Goal: Task Accomplishment & Management: Manage account settings

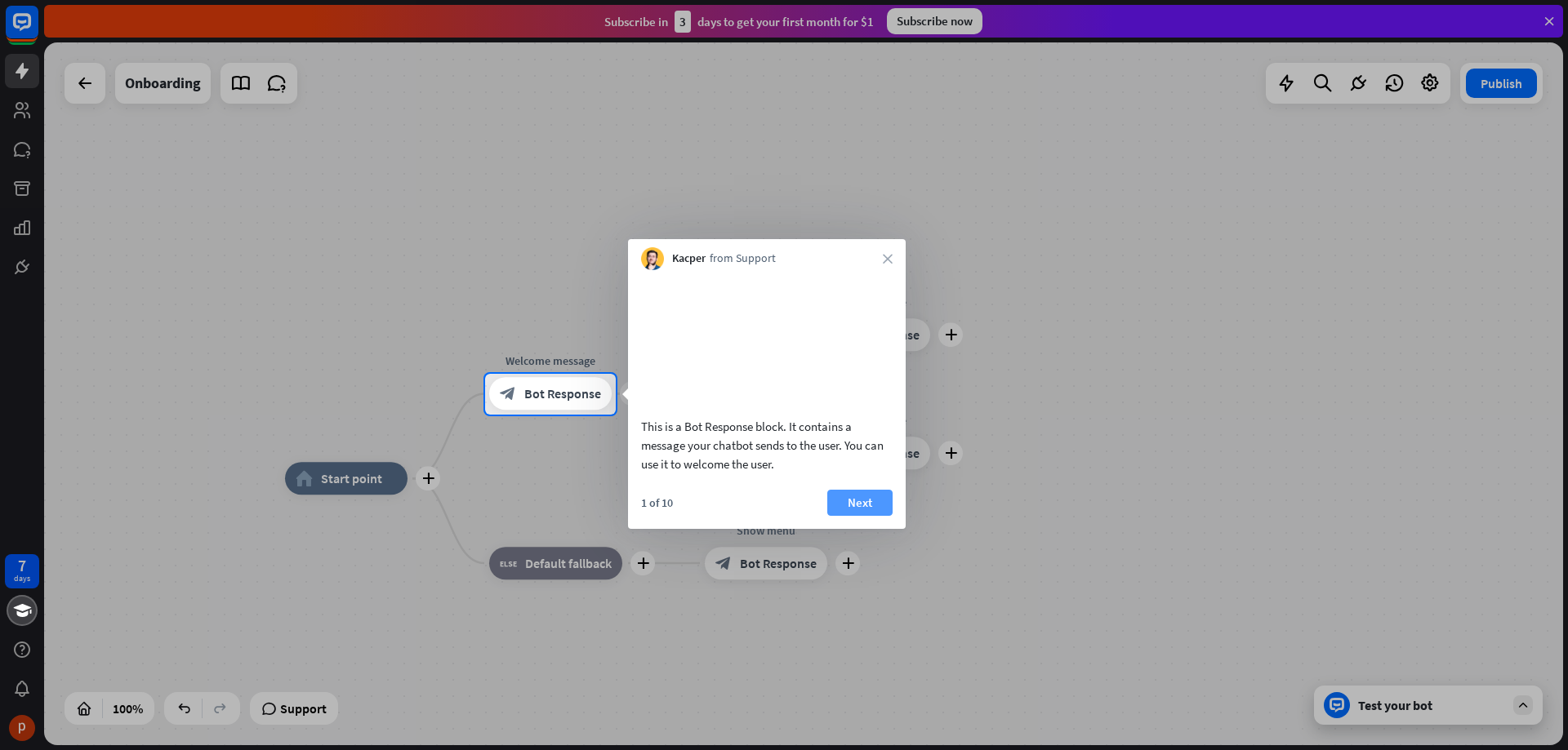
click at [860, 516] on button "Next" at bounding box center [860, 503] width 66 height 26
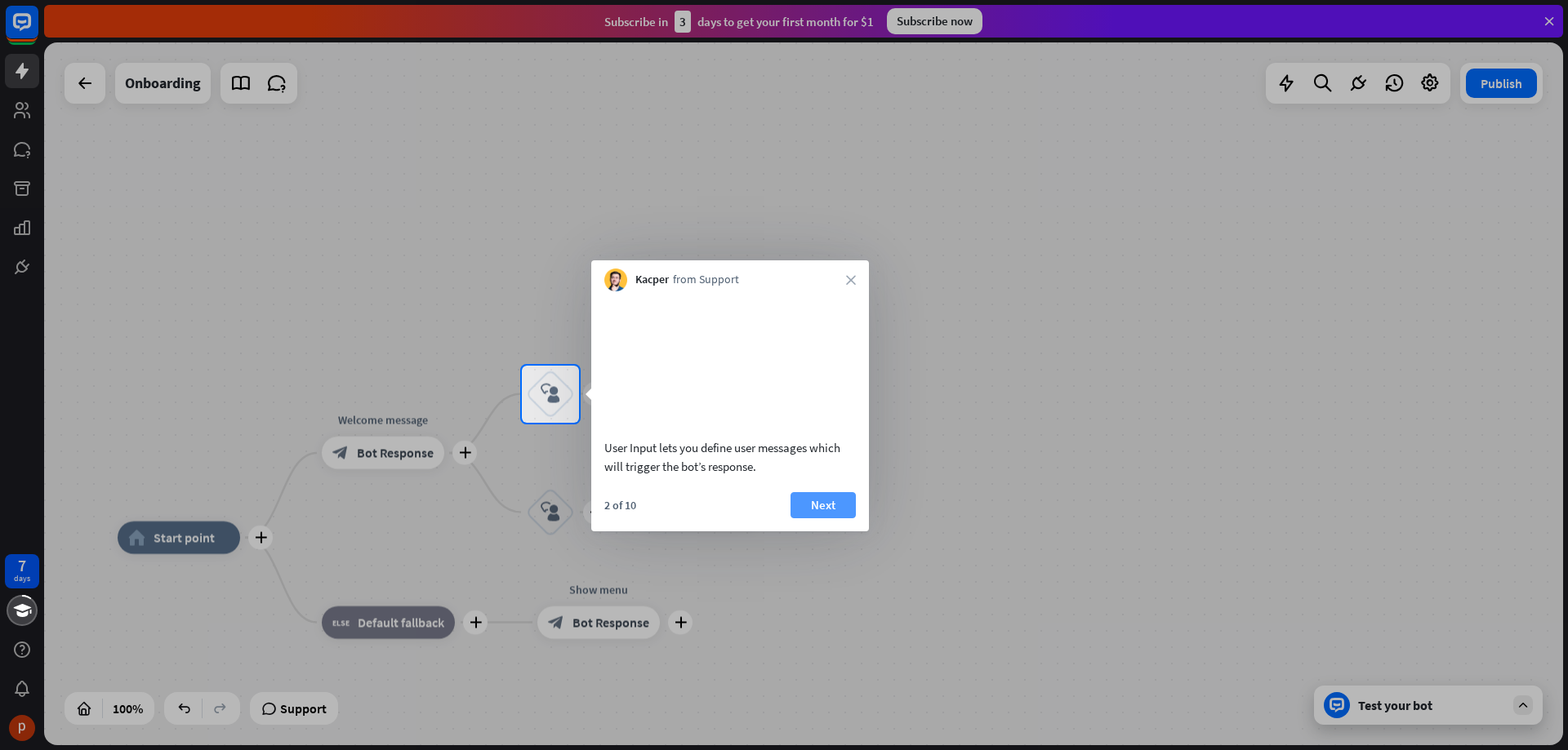
click at [843, 508] on button "Next" at bounding box center [823, 504] width 66 height 26
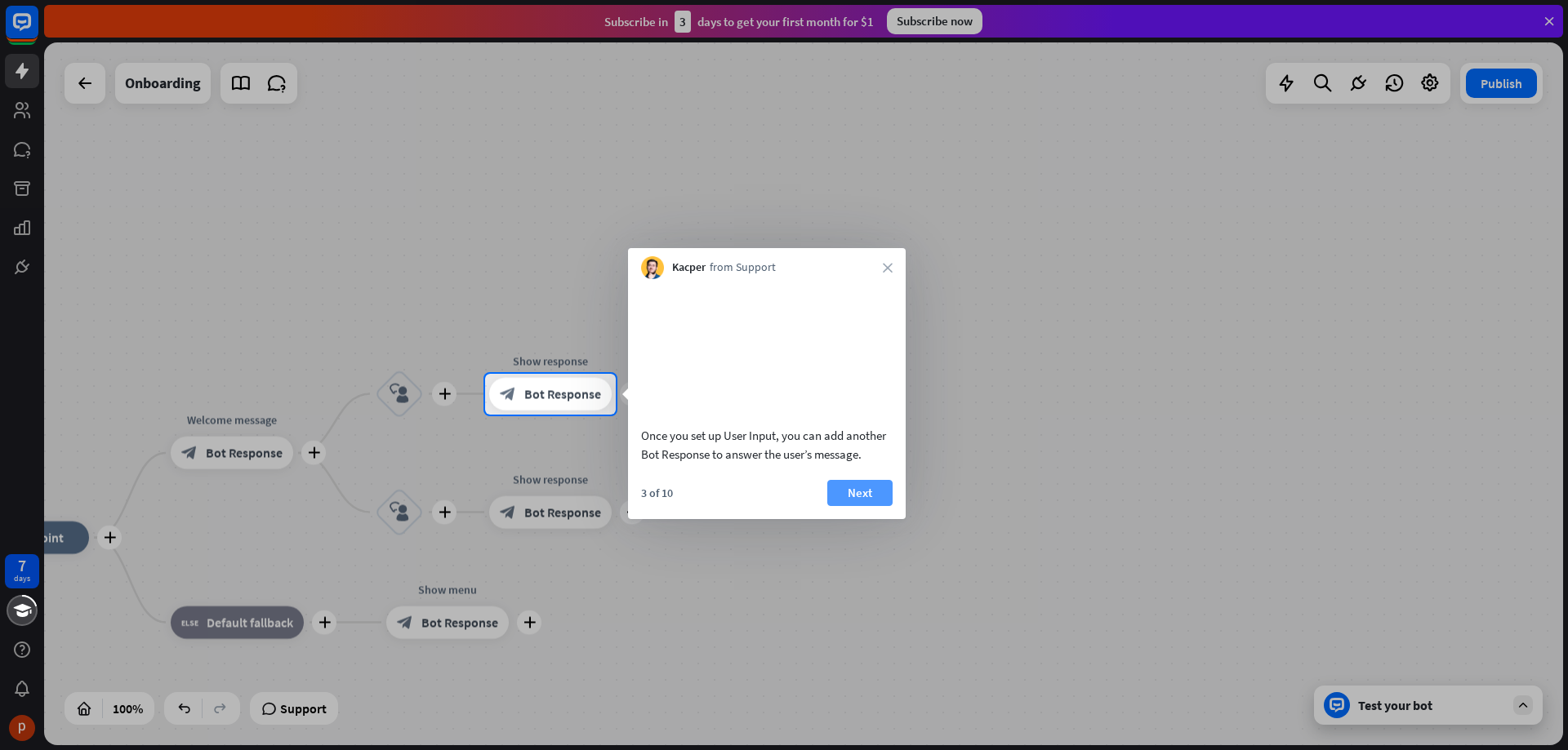
click at [856, 506] on button "Next" at bounding box center [860, 493] width 66 height 26
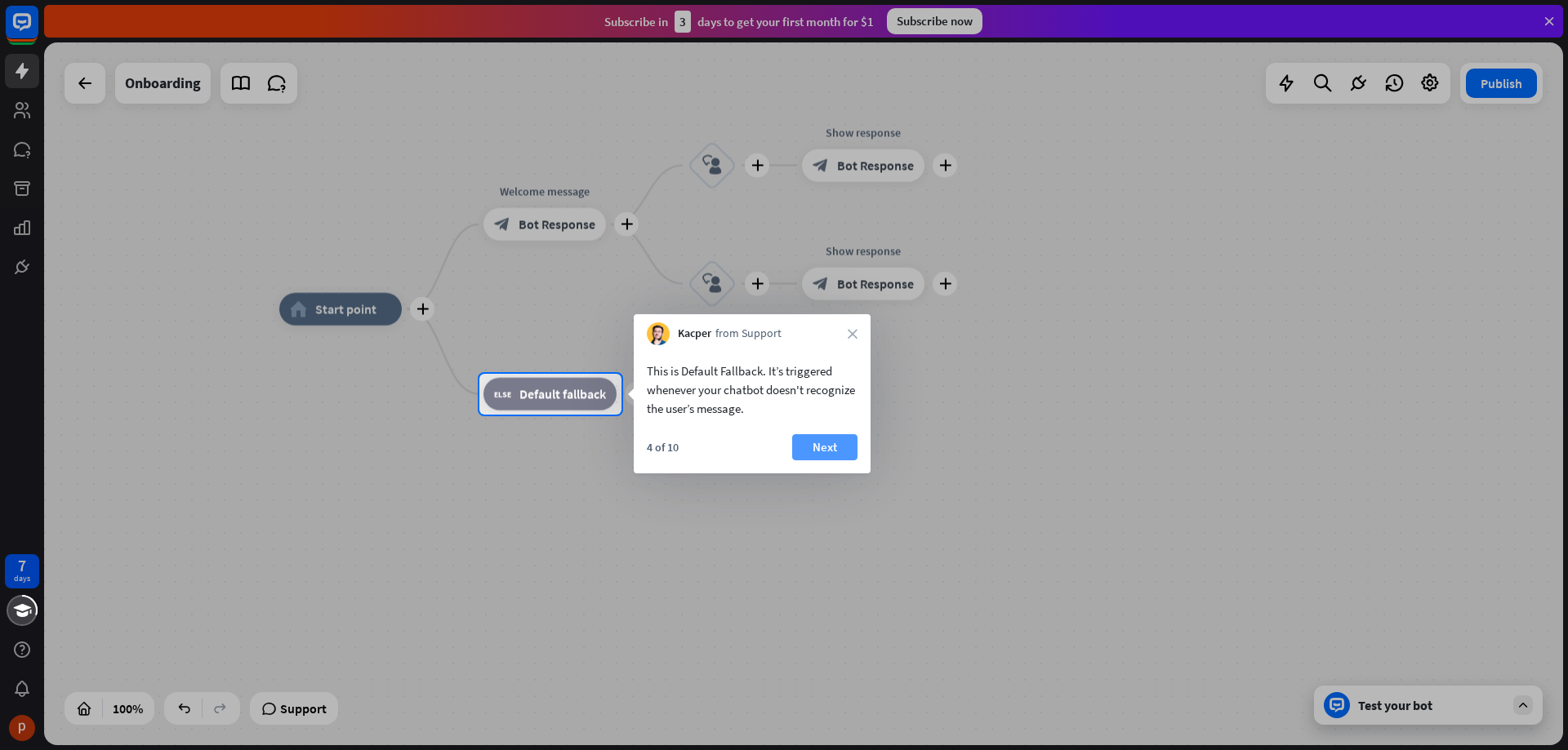
click at [833, 450] on button "Next" at bounding box center [824, 447] width 66 height 26
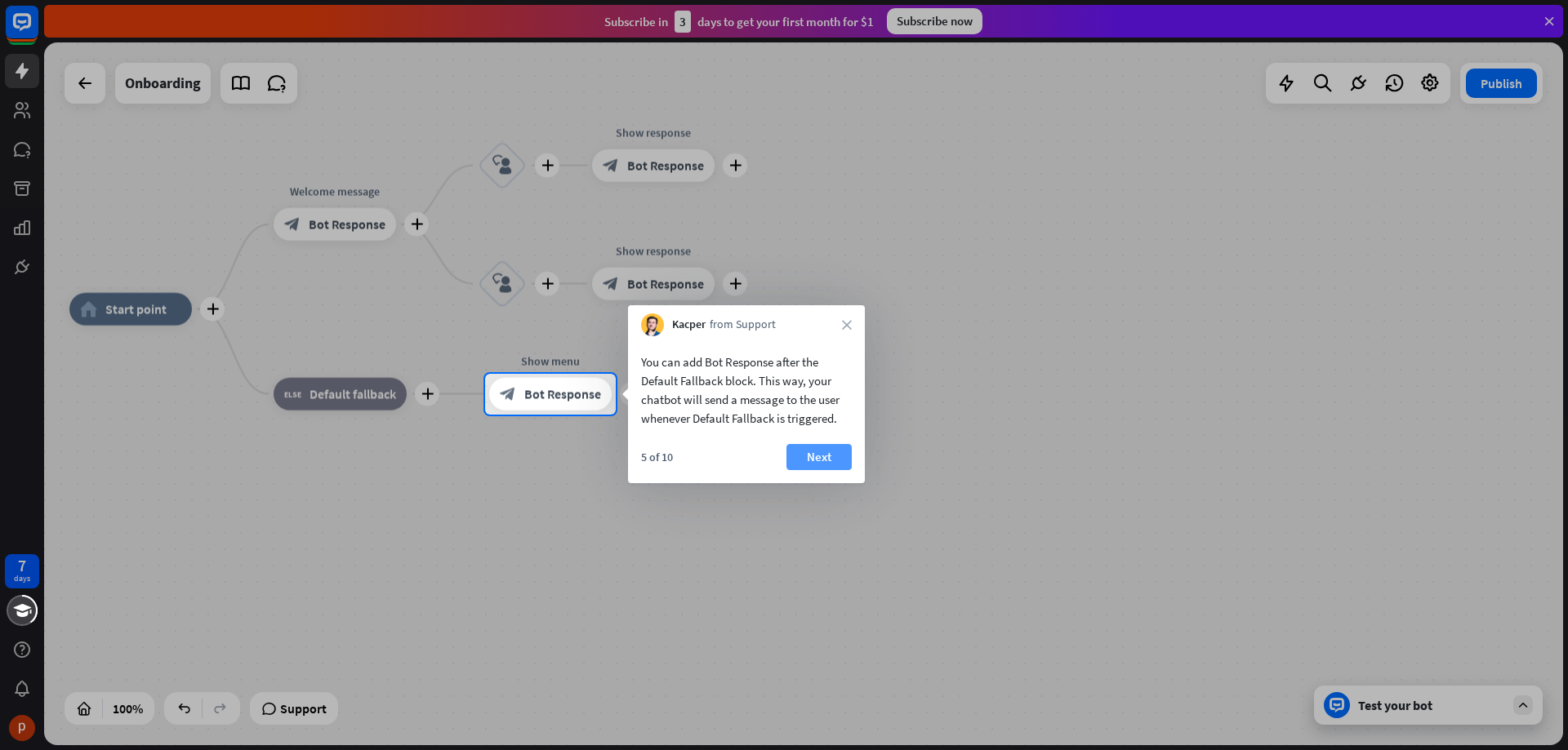
click at [841, 457] on button "Next" at bounding box center [819, 457] width 66 height 26
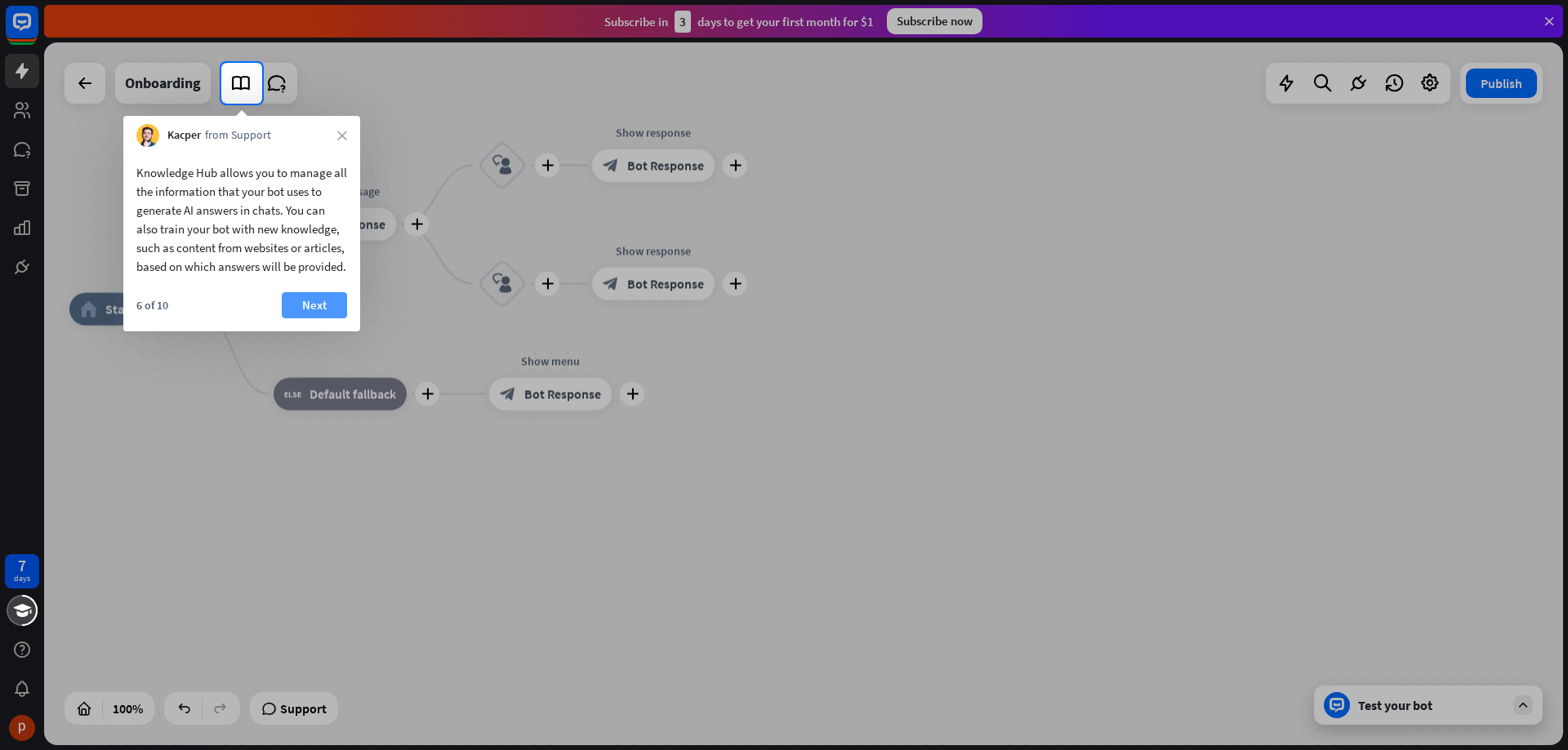
click at [310, 318] on button "Next" at bounding box center [314, 305] width 66 height 26
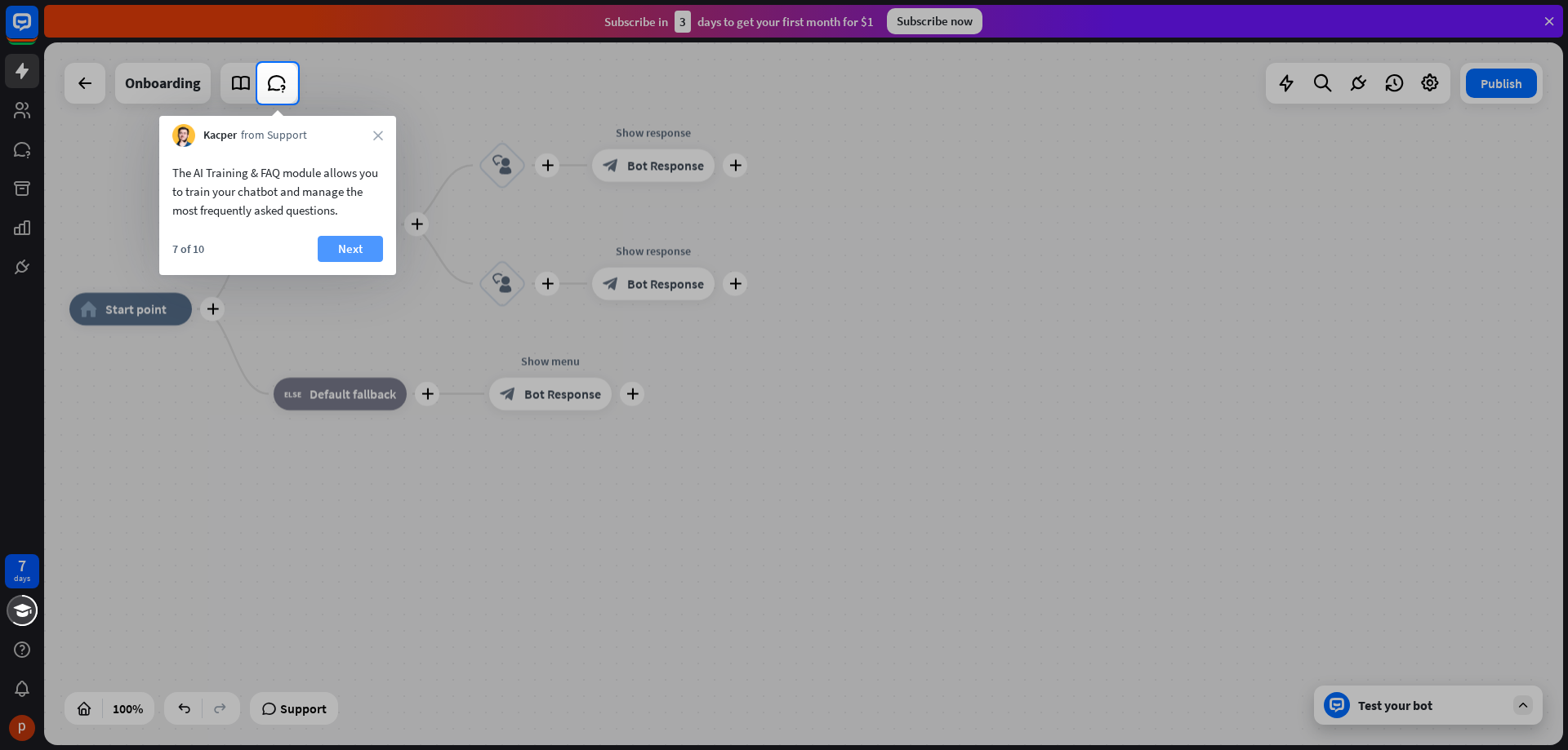
click at [347, 261] on button "Next" at bounding box center [350, 248] width 66 height 26
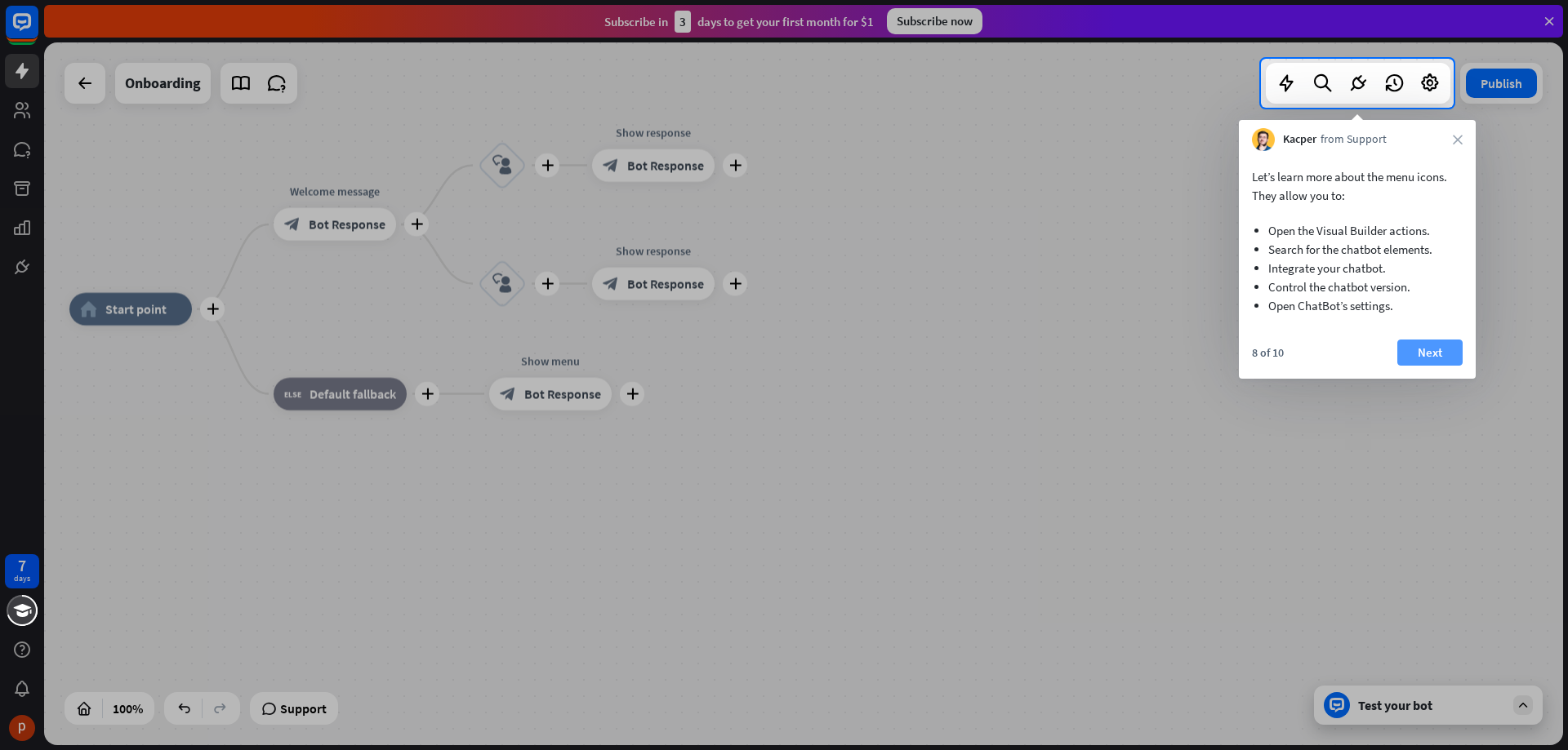
click at [1429, 349] on button "Next" at bounding box center [1429, 353] width 66 height 26
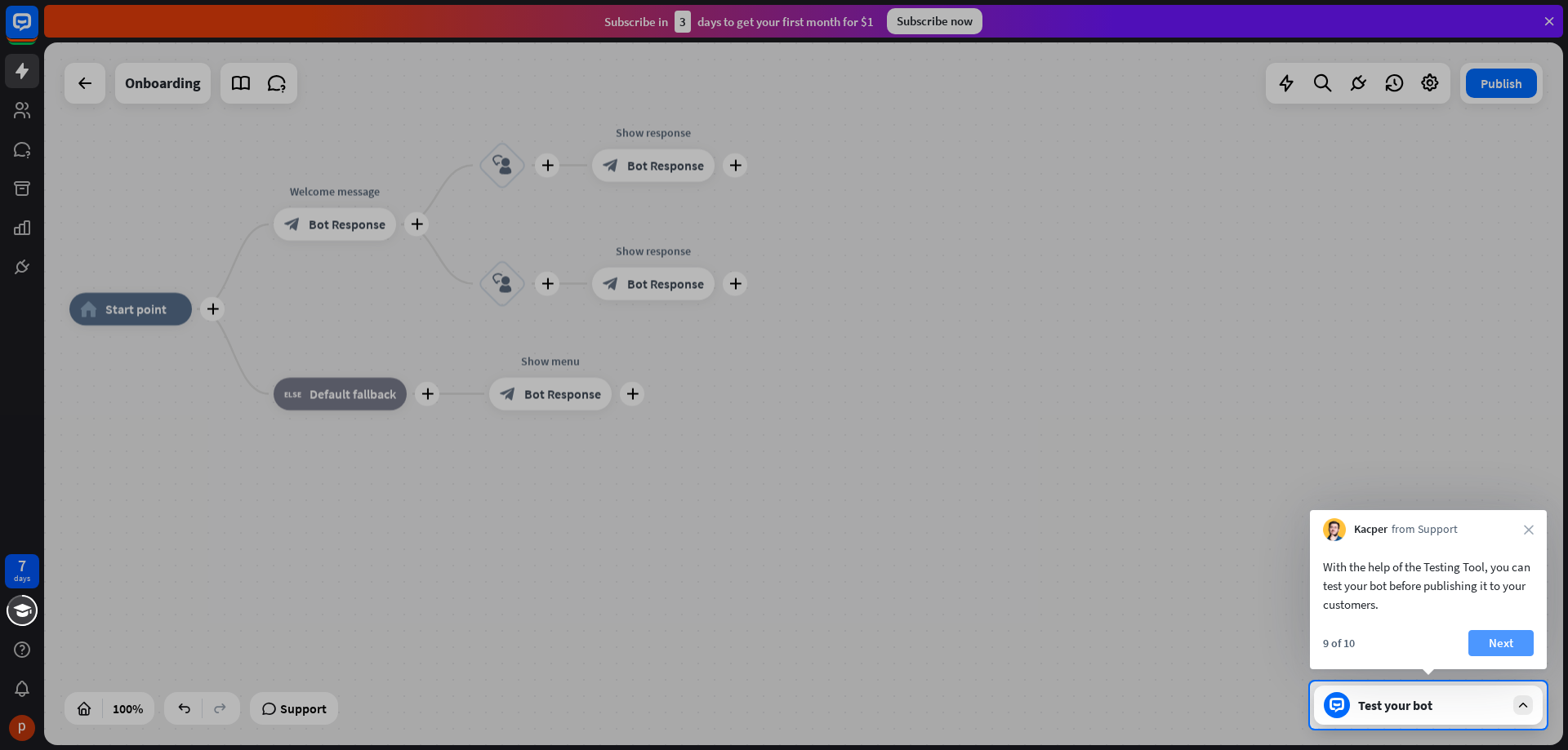
click at [1507, 646] on button "Next" at bounding box center [1501, 643] width 66 height 26
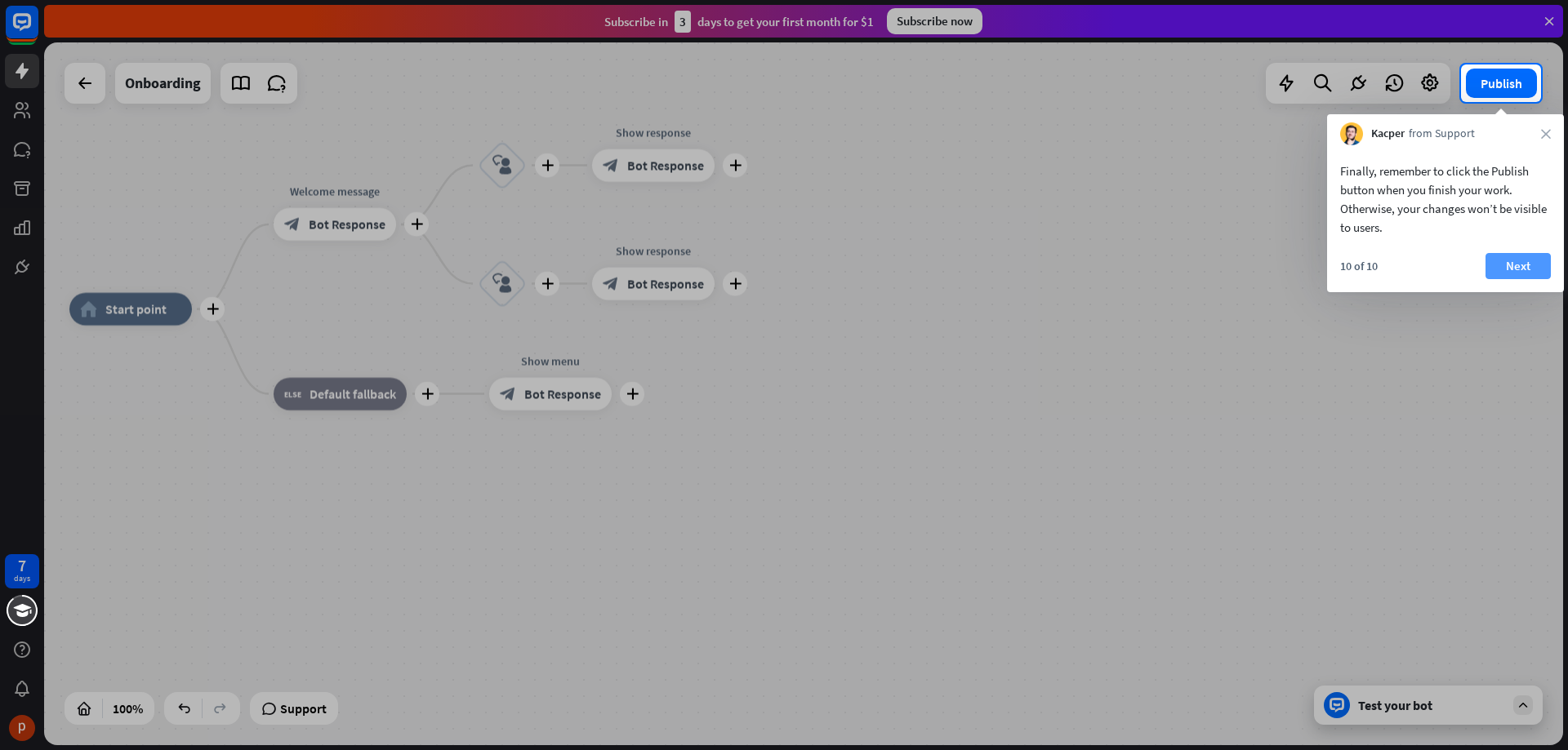
click at [1520, 267] on button "Next" at bounding box center [1518, 265] width 66 height 26
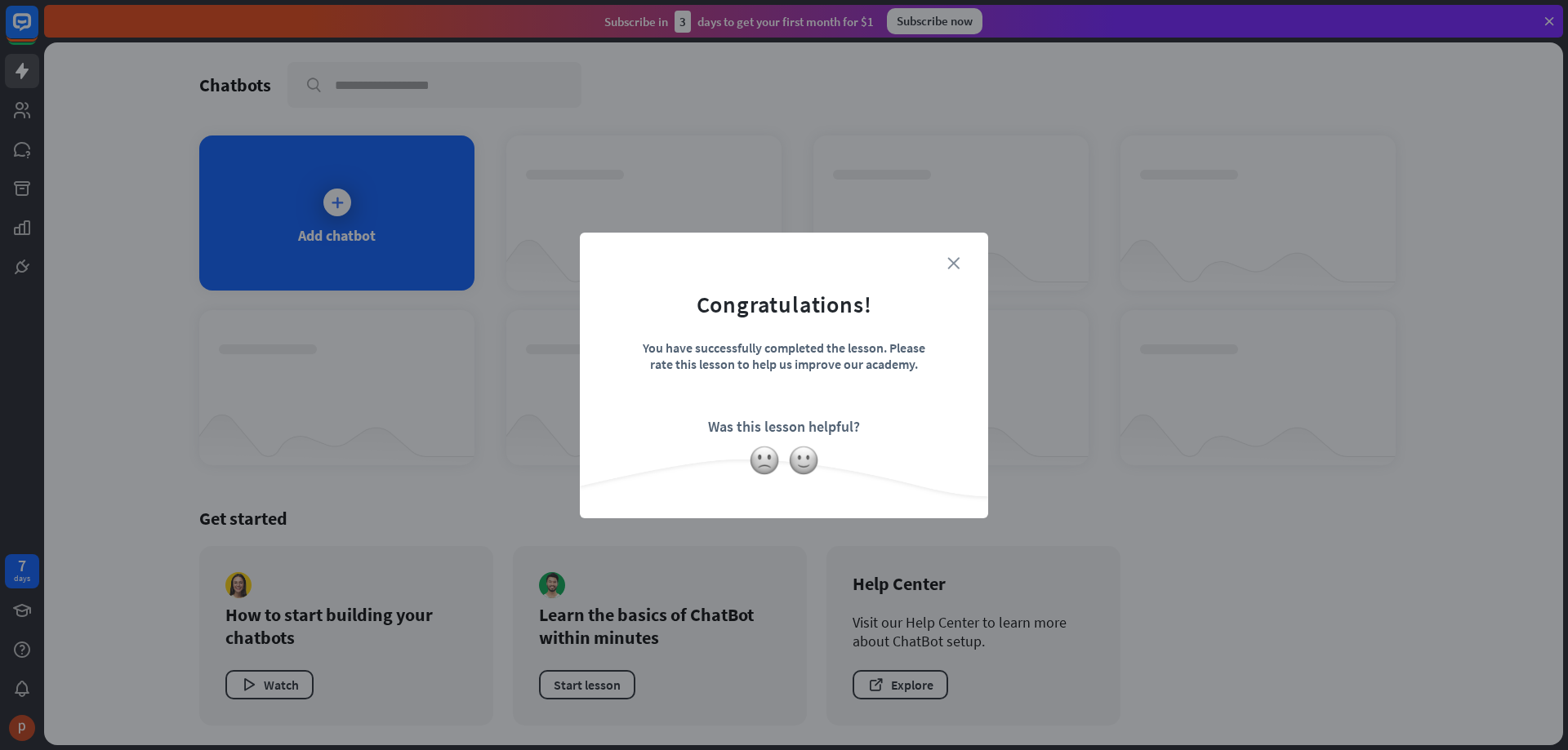
click at [951, 264] on icon "close" at bounding box center [954, 263] width 13 height 13
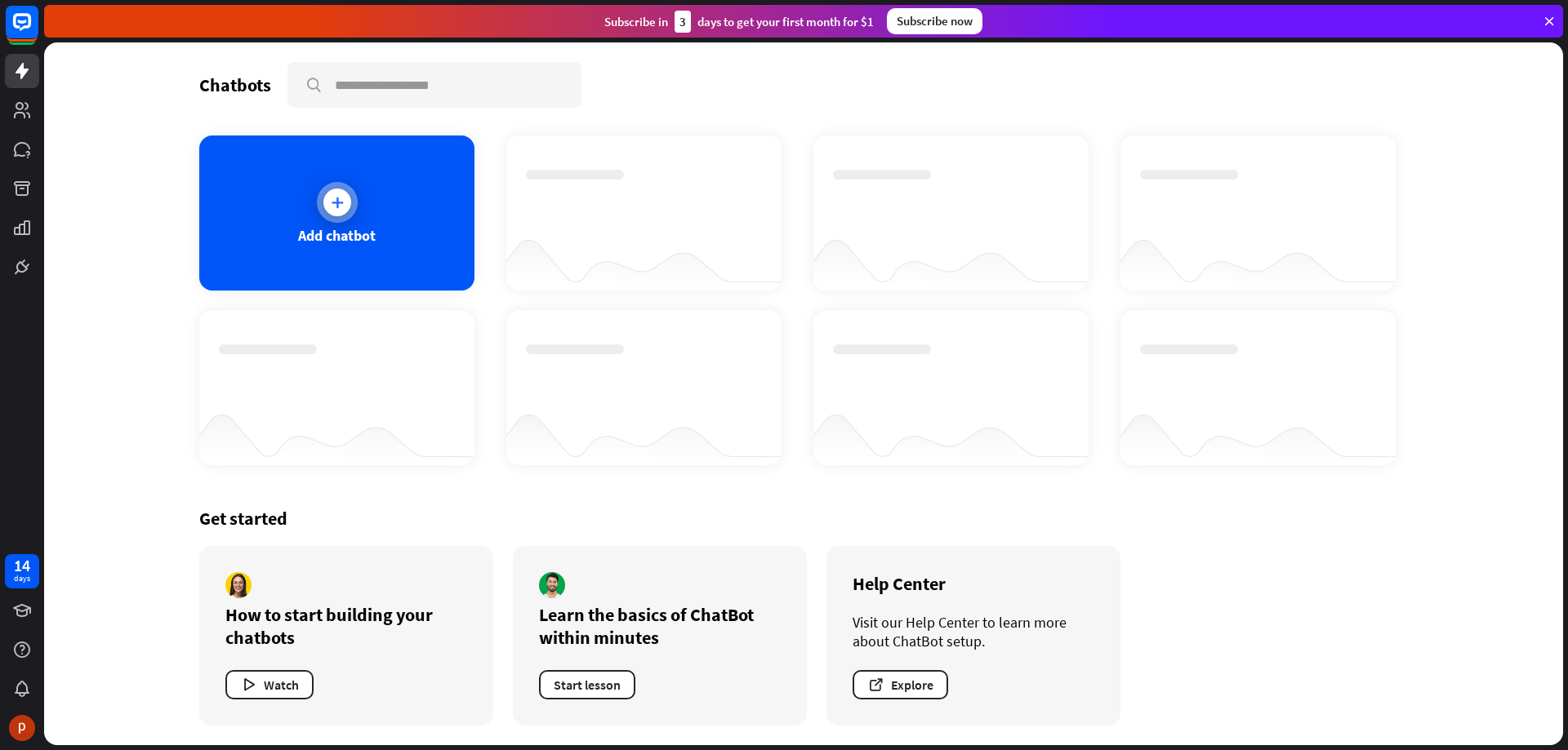
click at [343, 204] on icon at bounding box center [337, 202] width 16 height 16
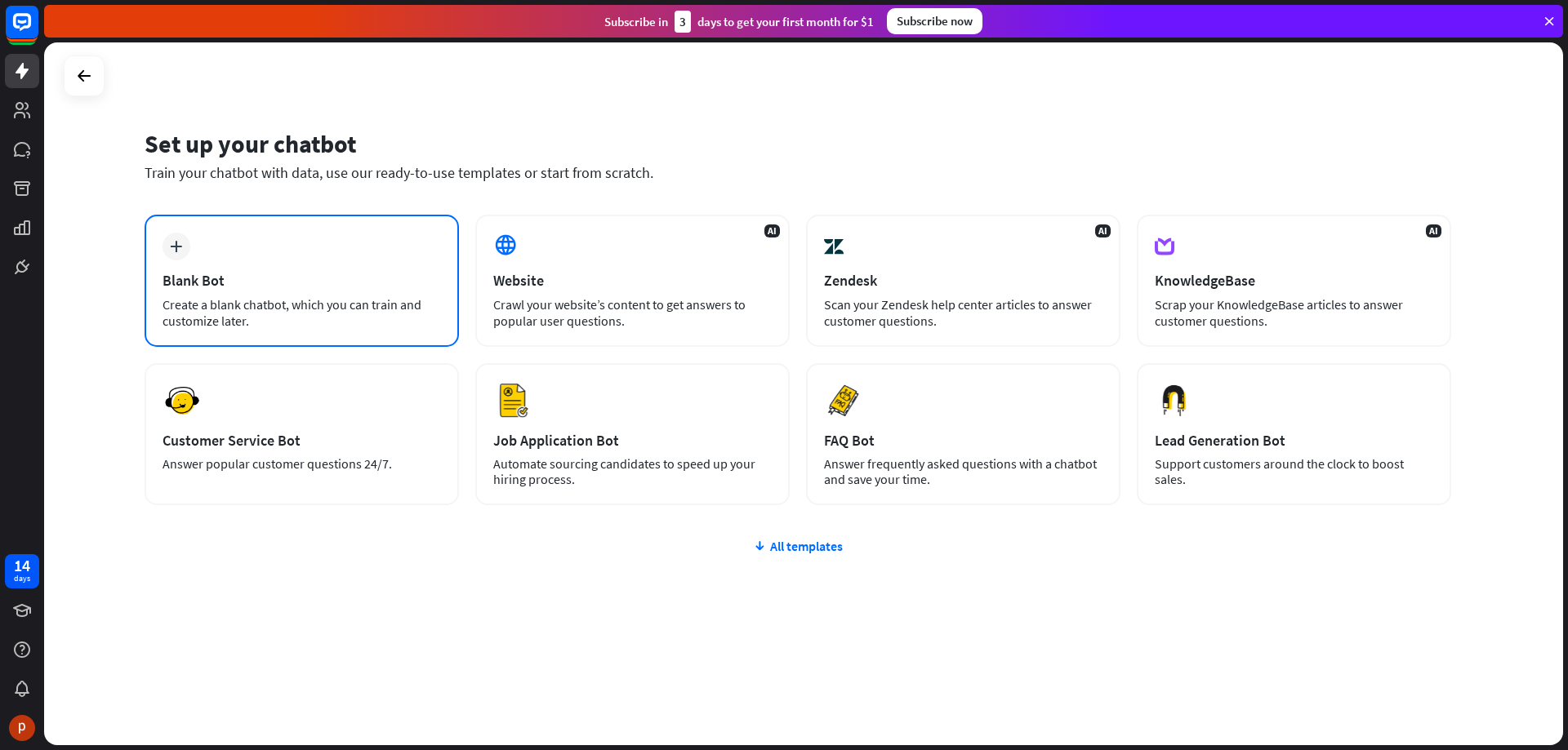
click at [346, 291] on div "plus Blank Bot Create a blank chatbot, which you can train and customize later." at bounding box center [301, 281] width 314 height 132
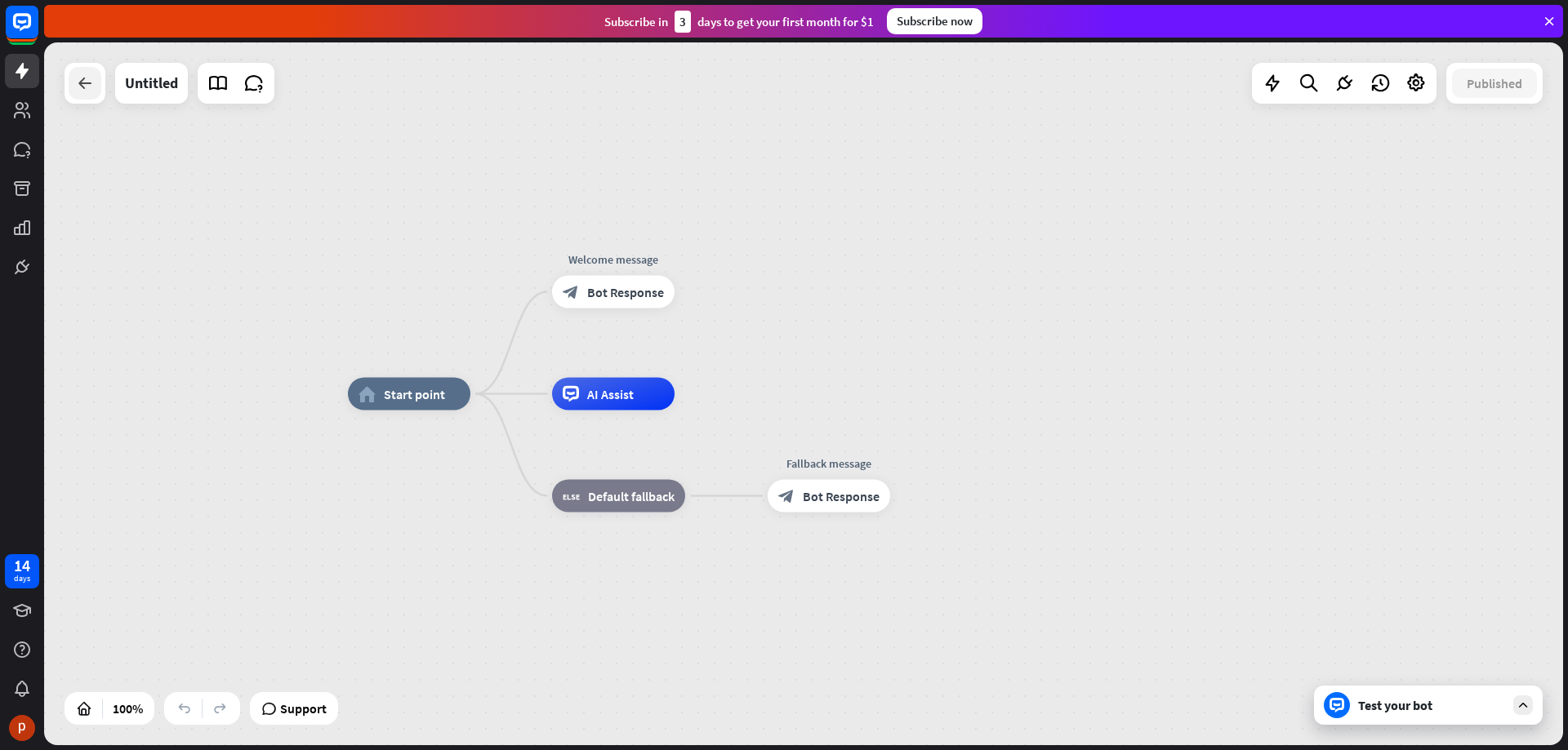
click at [89, 90] on icon at bounding box center [85, 84] width 20 height 20
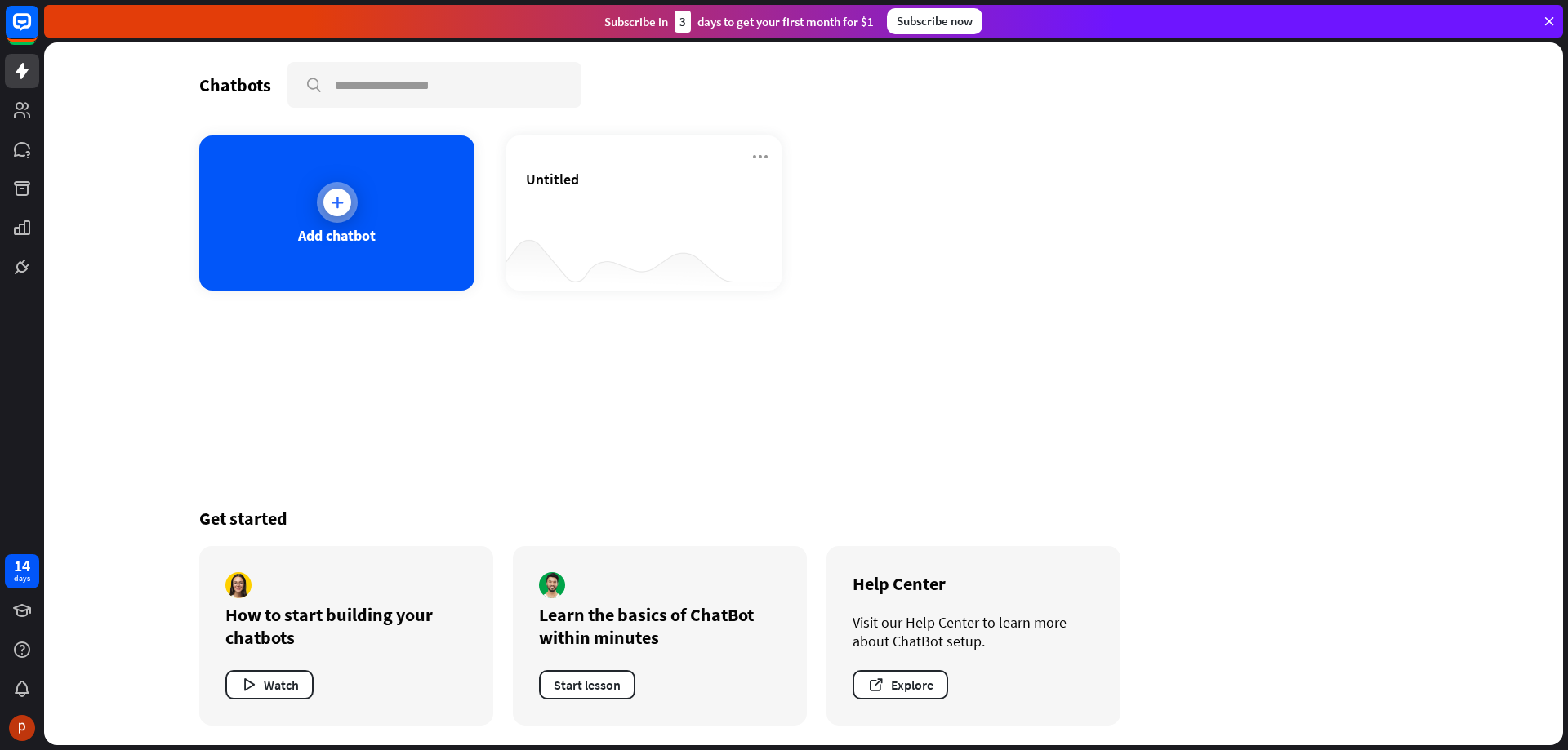
click at [347, 183] on div "Add chatbot" at bounding box center [336, 213] width 275 height 155
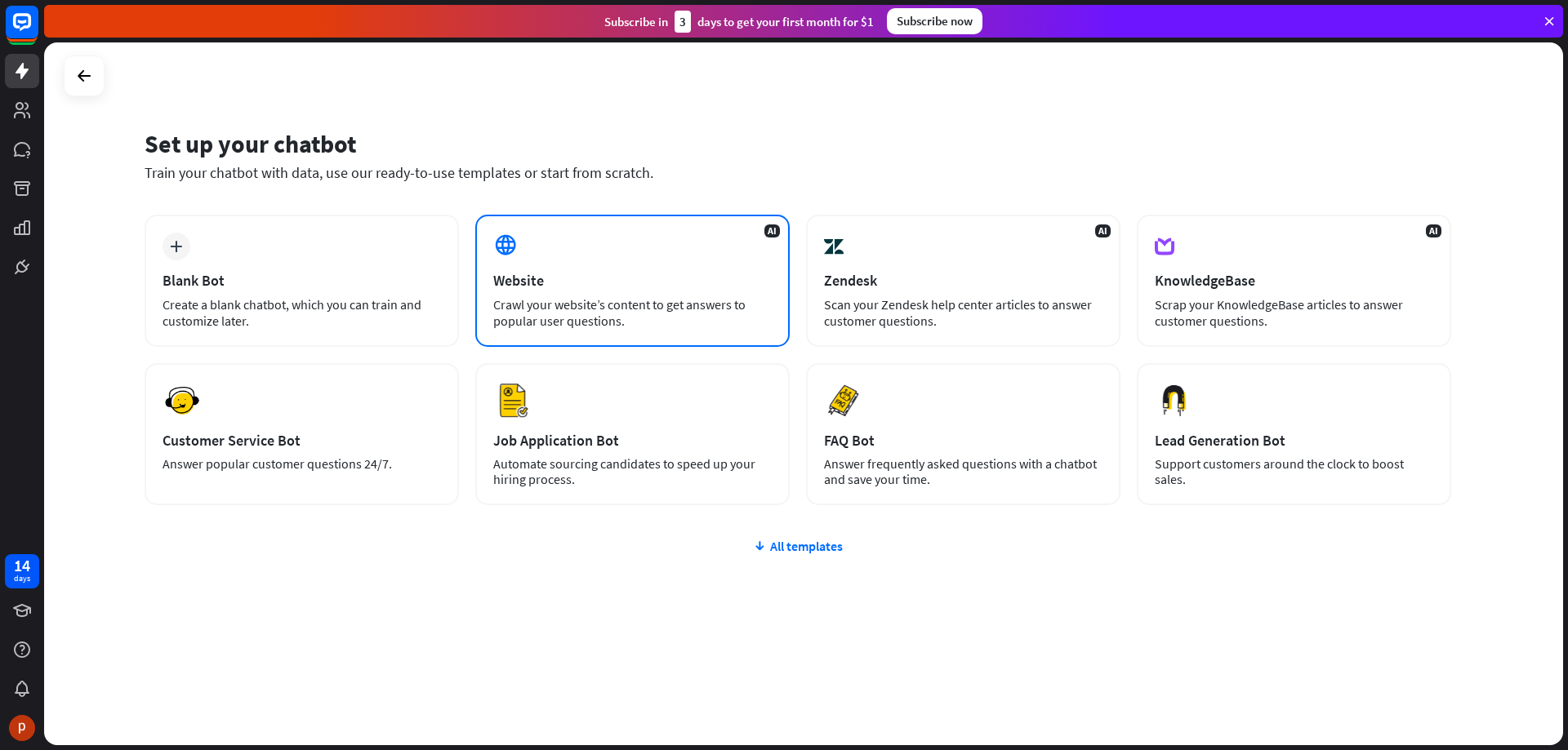
click at [585, 272] on div "Website" at bounding box center [632, 280] width 279 height 19
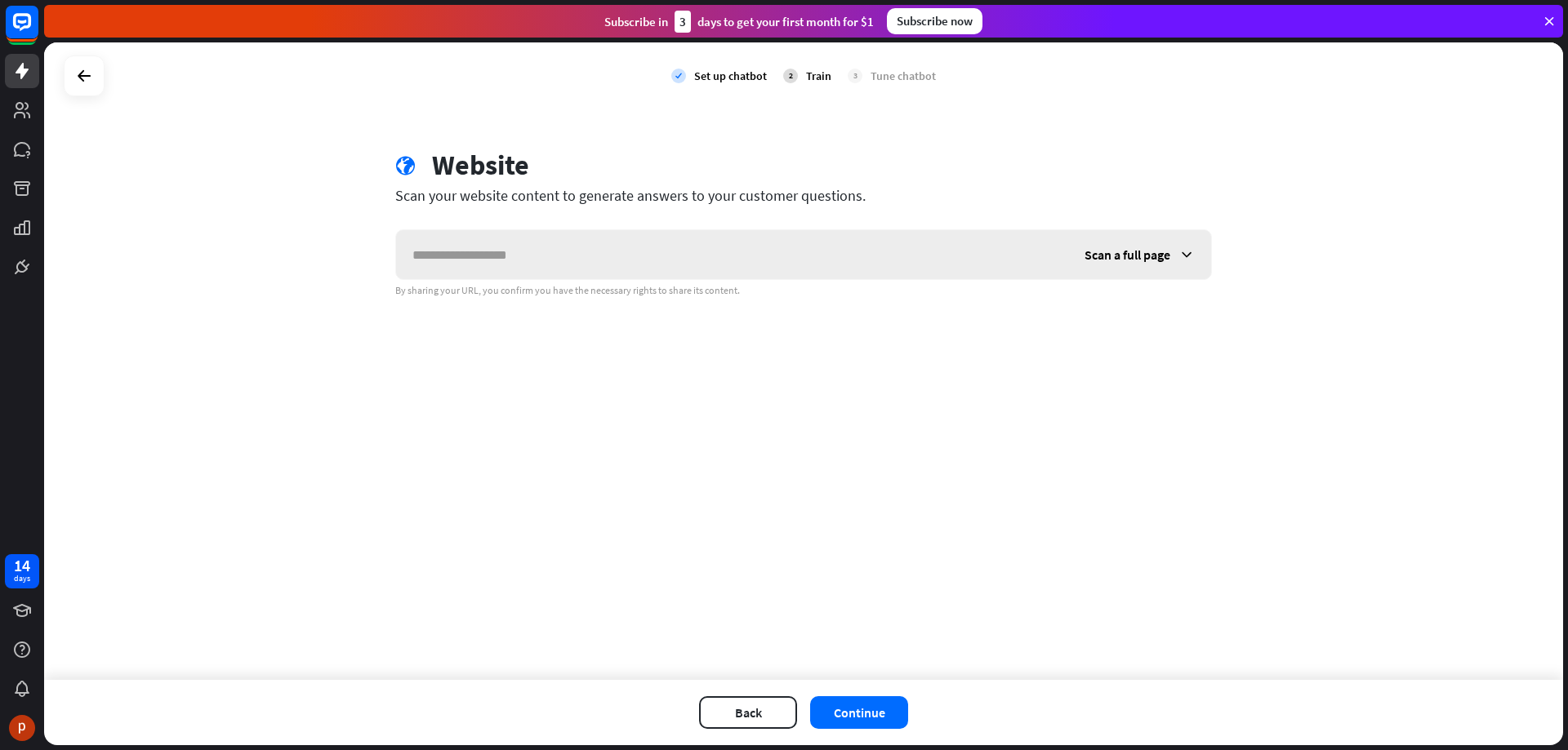
click at [1149, 257] on span "Scan a full page" at bounding box center [1126, 254] width 85 height 16
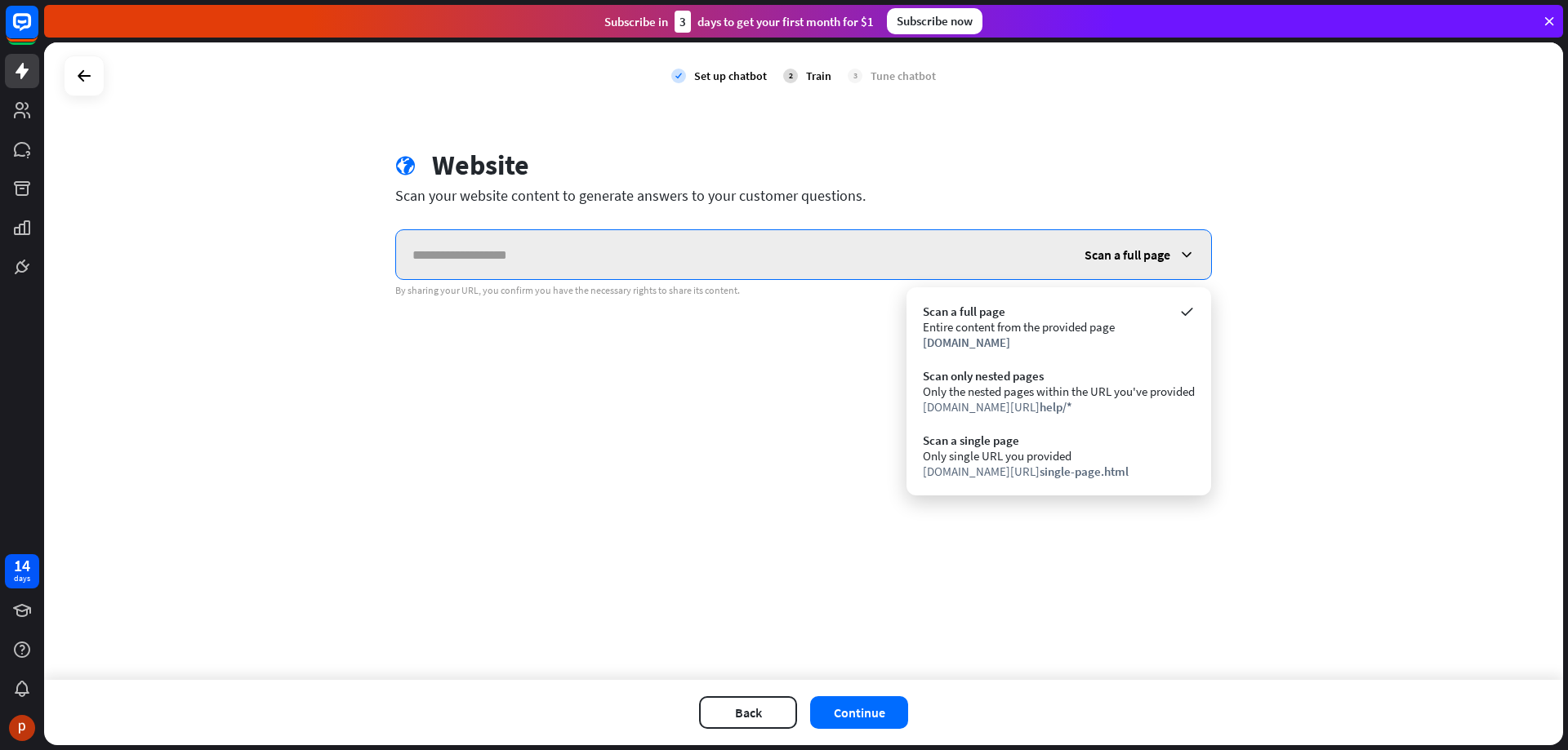
click at [726, 246] on input "text" at bounding box center [731, 254] width 672 height 49
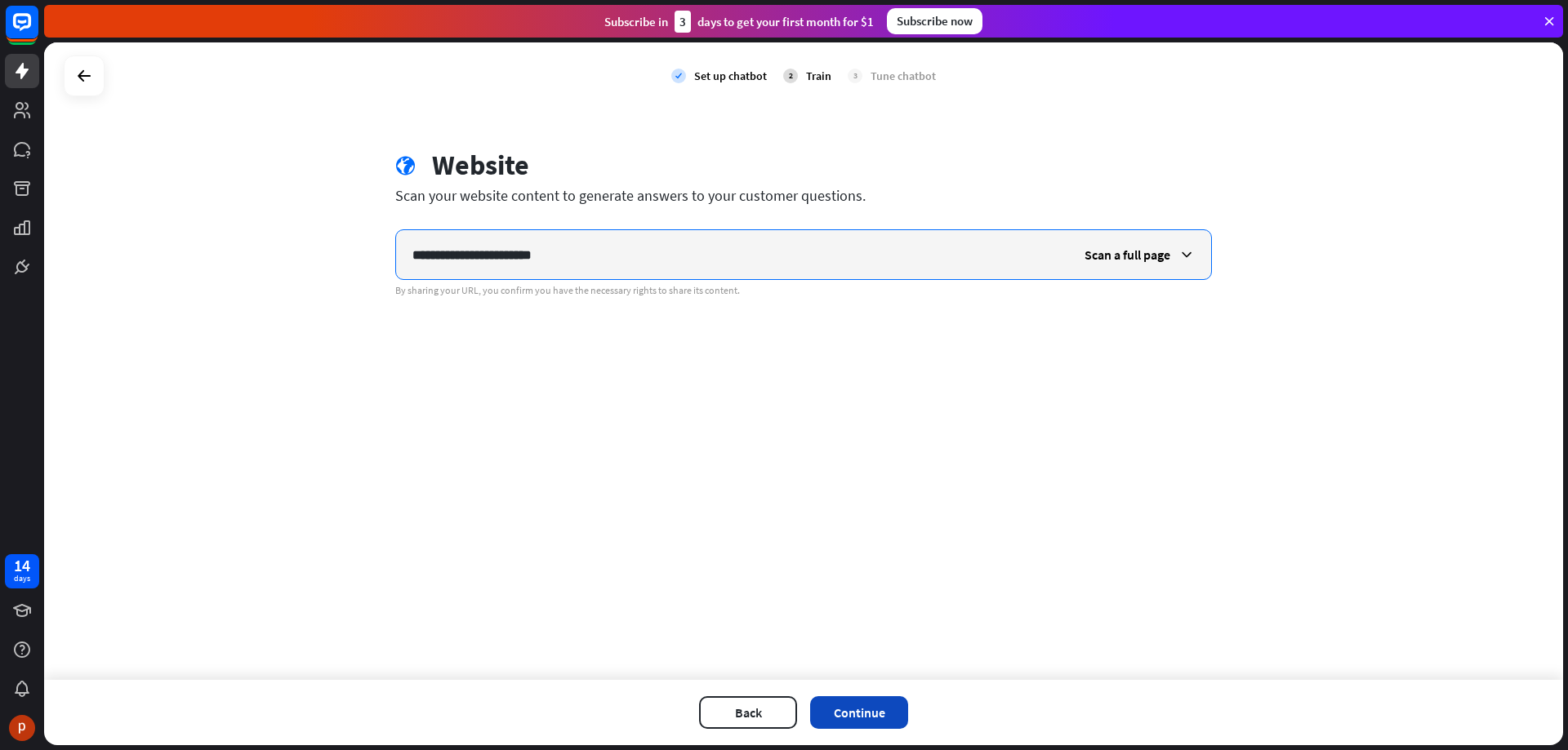
type input "**********"
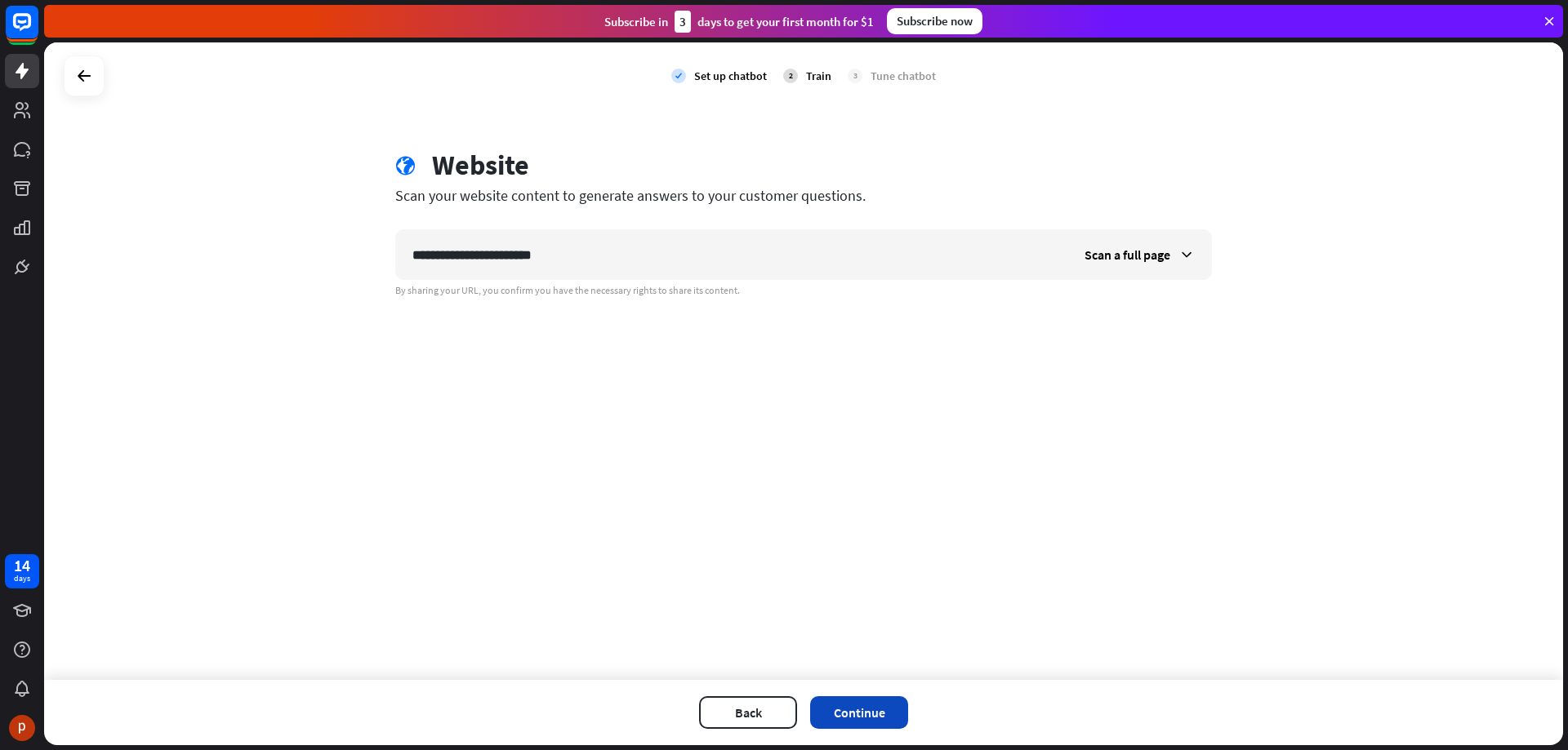
click at [866, 718] on button "Continue" at bounding box center [858, 712] width 98 height 32
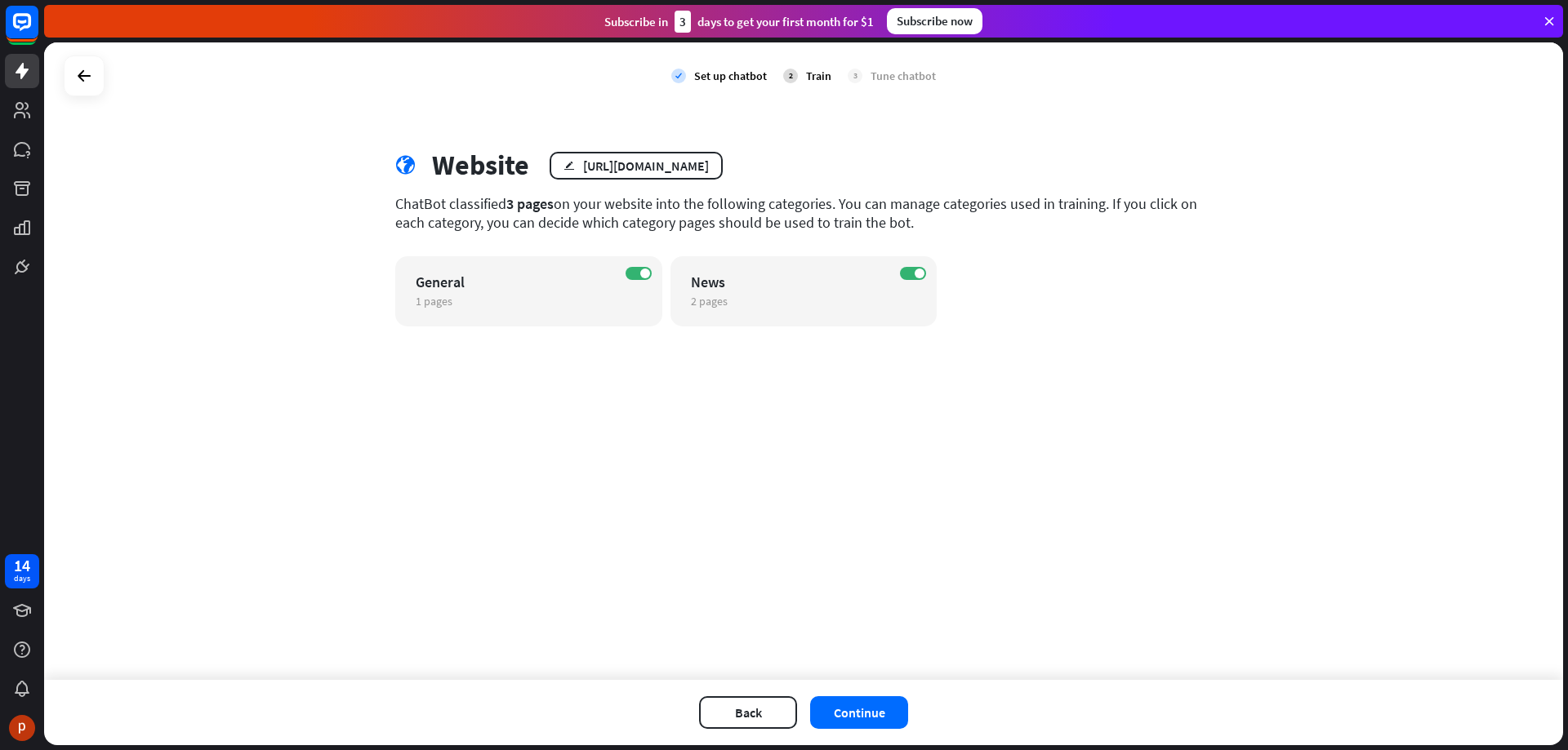
click at [1025, 375] on div "check Set up chatbot 2 Train 3 Tune chatbot globe Website edit [URL][DOMAIN_NAM…" at bounding box center [803, 361] width 1519 height 638
click at [1156, 576] on div "check Set up chatbot 2 Train 3 Tune chatbot globe Website edit [URL][DOMAIN_NAM…" at bounding box center [803, 361] width 1519 height 638
click at [872, 713] on button "Continue" at bounding box center [858, 712] width 98 height 32
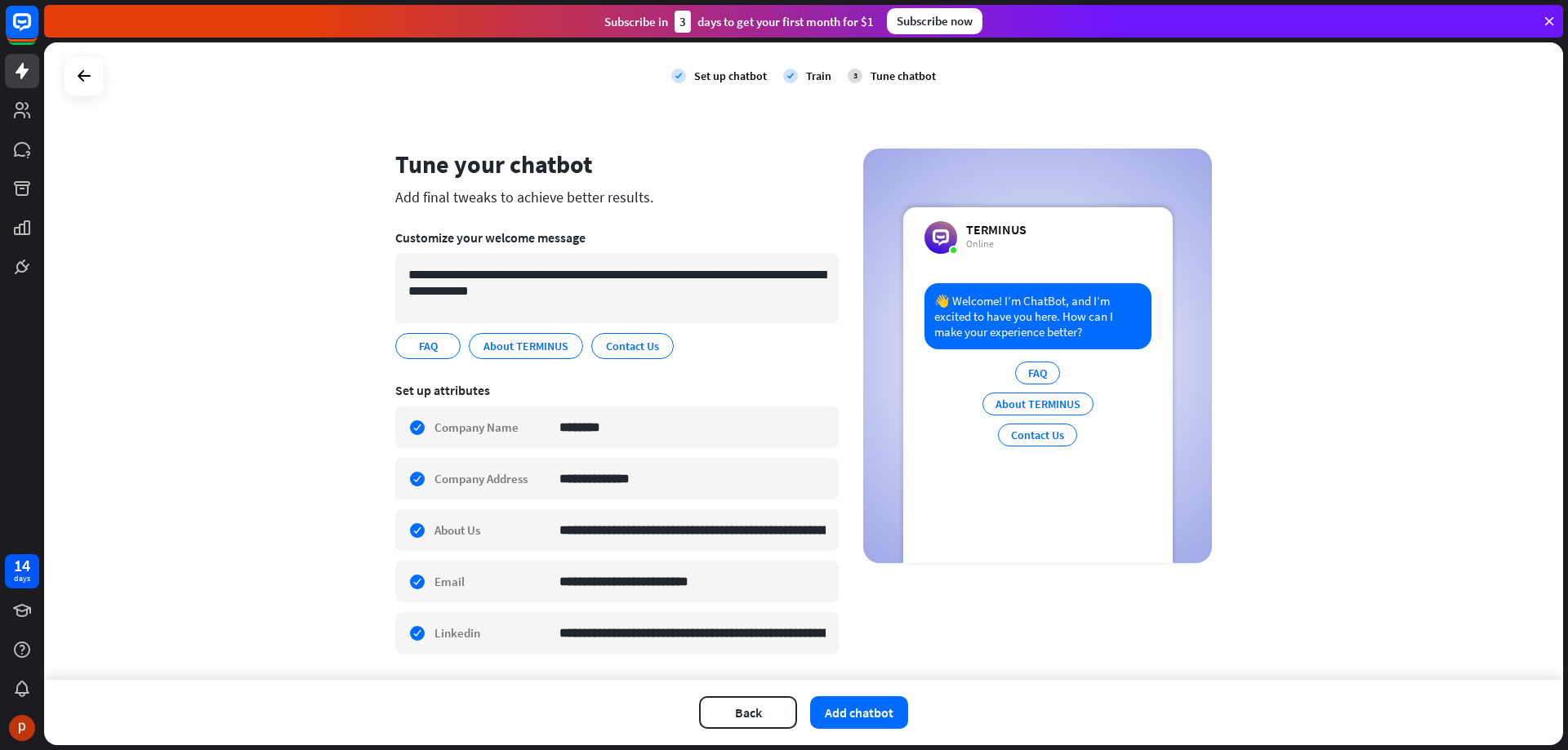
click at [721, 376] on section "**********" at bounding box center [616, 522] width 444 height 305
click at [727, 368] on section "**********" at bounding box center [616, 294] width 444 height 153
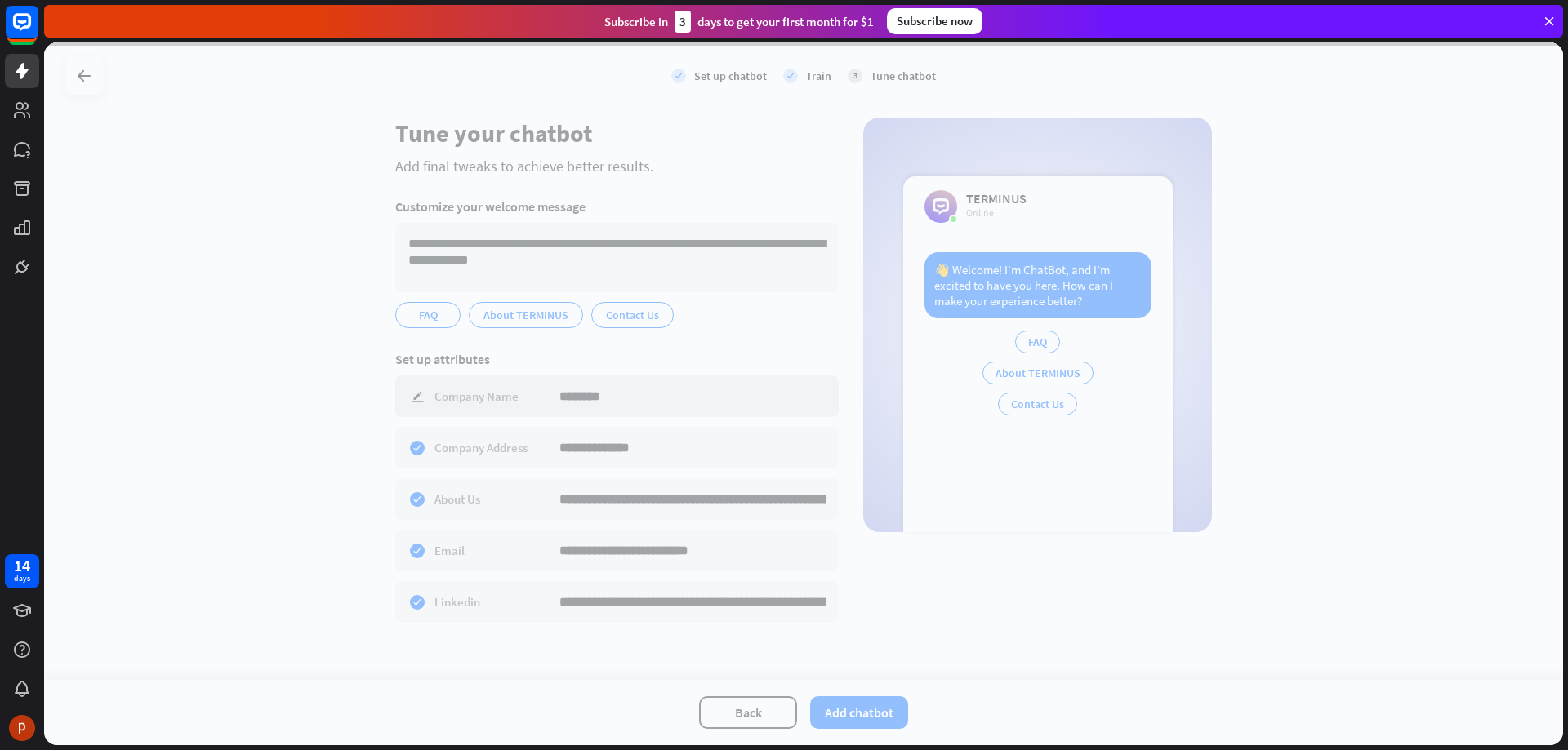
scroll to position [48, 0]
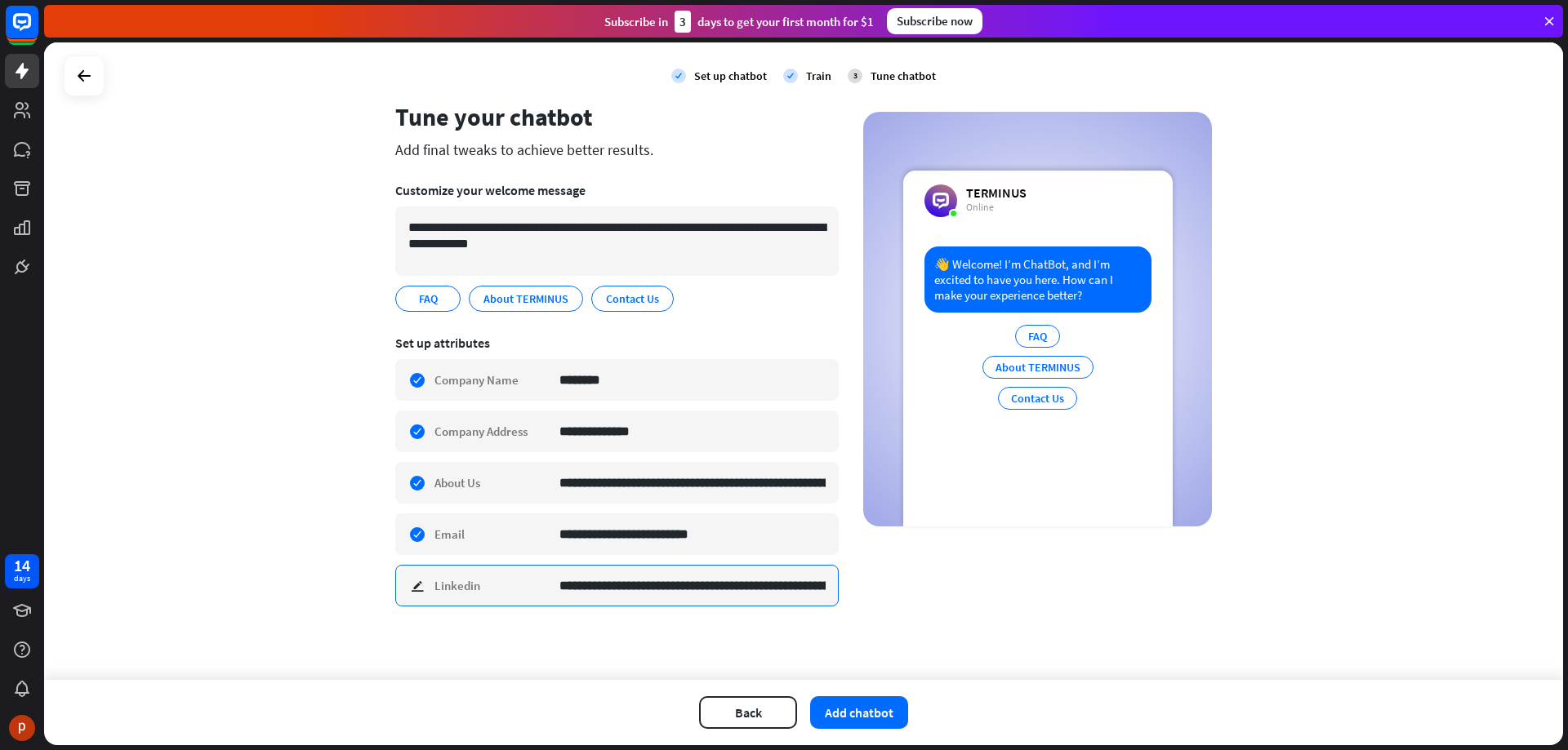
click at [729, 592] on input "**********" at bounding box center [693, 585] width 266 height 40
click at [745, 588] on input "**********" at bounding box center [693, 585] width 266 height 40
drag, startPoint x: 748, startPoint y: 588, endPoint x: 900, endPoint y: 597, distance: 152.3
click at [900, 597] on div "**********" at bounding box center [803, 364] width 817 height 526
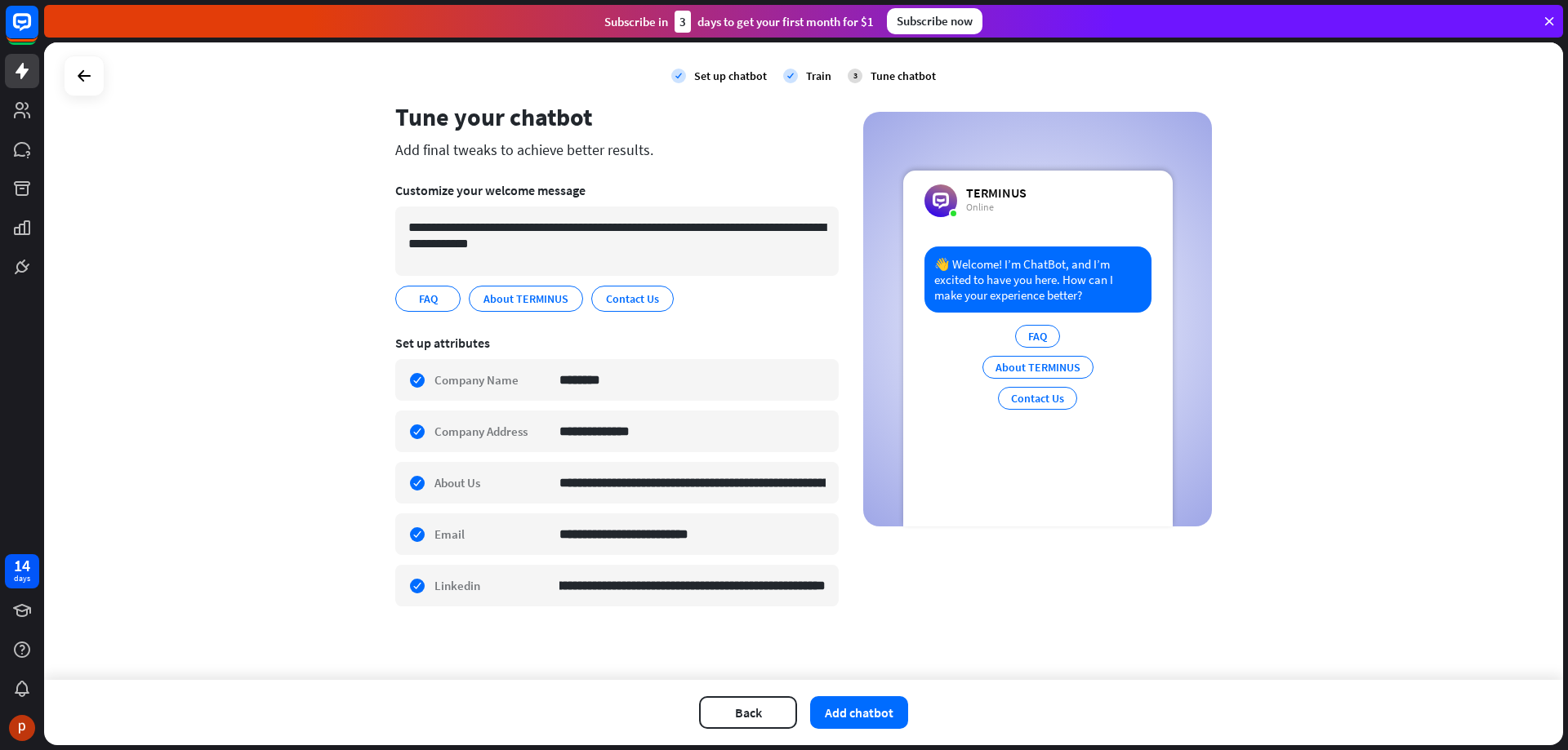
click at [720, 624] on section "**********" at bounding box center [616, 475] width 444 height 305
click at [687, 475] on input "**********" at bounding box center [693, 483] width 266 height 40
click at [696, 487] on input "**********" at bounding box center [693, 483] width 266 height 40
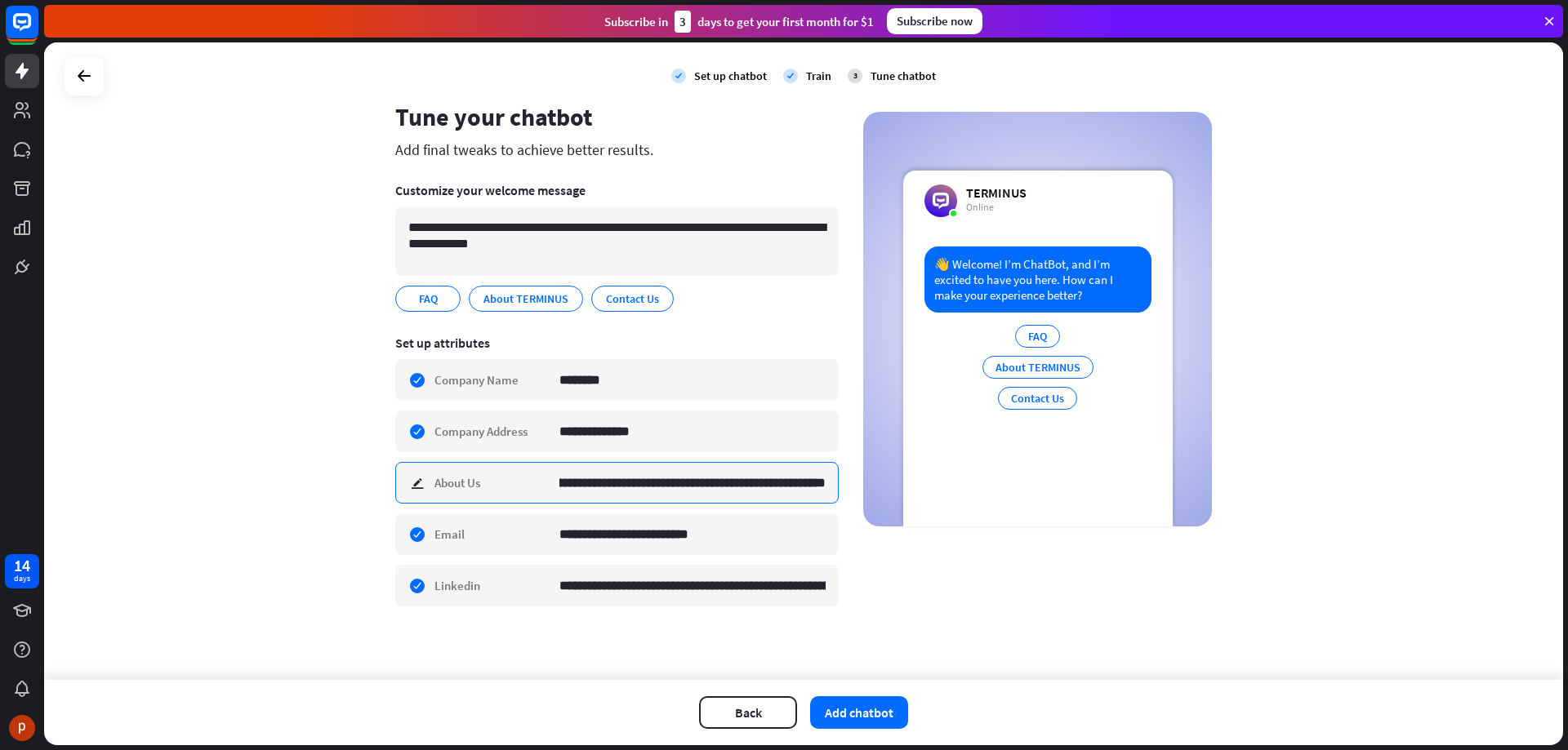
drag, startPoint x: 720, startPoint y: 487, endPoint x: 854, endPoint y: 484, distance: 134.0
click at [854, 484] on div "**********" at bounding box center [803, 364] width 817 height 526
click at [778, 481] on input "**********" at bounding box center [693, 483] width 266 height 40
click at [738, 485] on input "**********" at bounding box center [693, 483] width 266 height 40
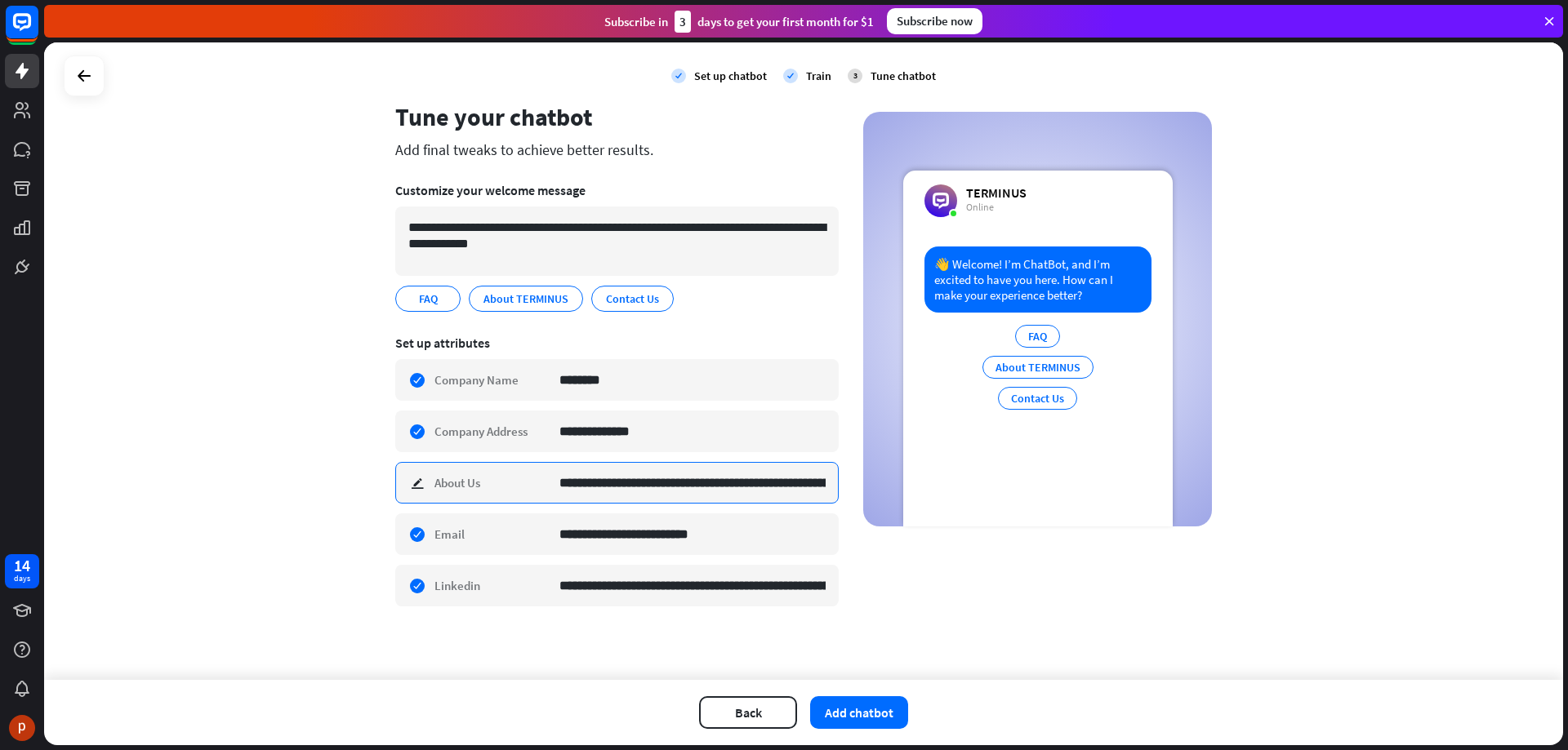
click at [757, 488] on input "**********" at bounding box center [693, 483] width 266 height 40
click at [323, 485] on div "**********" at bounding box center [803, 361] width 1519 height 638
click at [748, 715] on button "Back" at bounding box center [748, 712] width 98 height 32
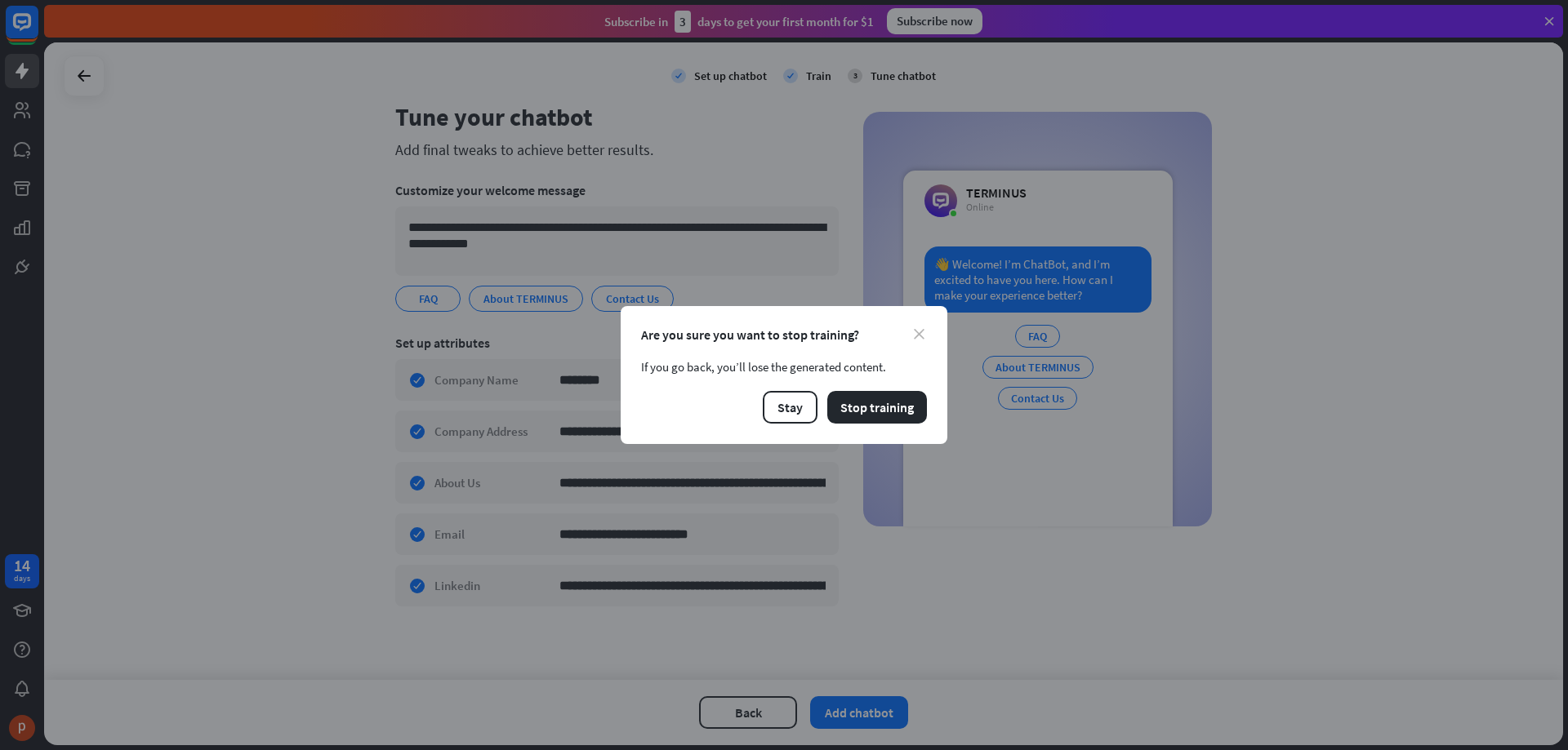
click at [918, 335] on icon "close" at bounding box center [919, 335] width 11 height 11
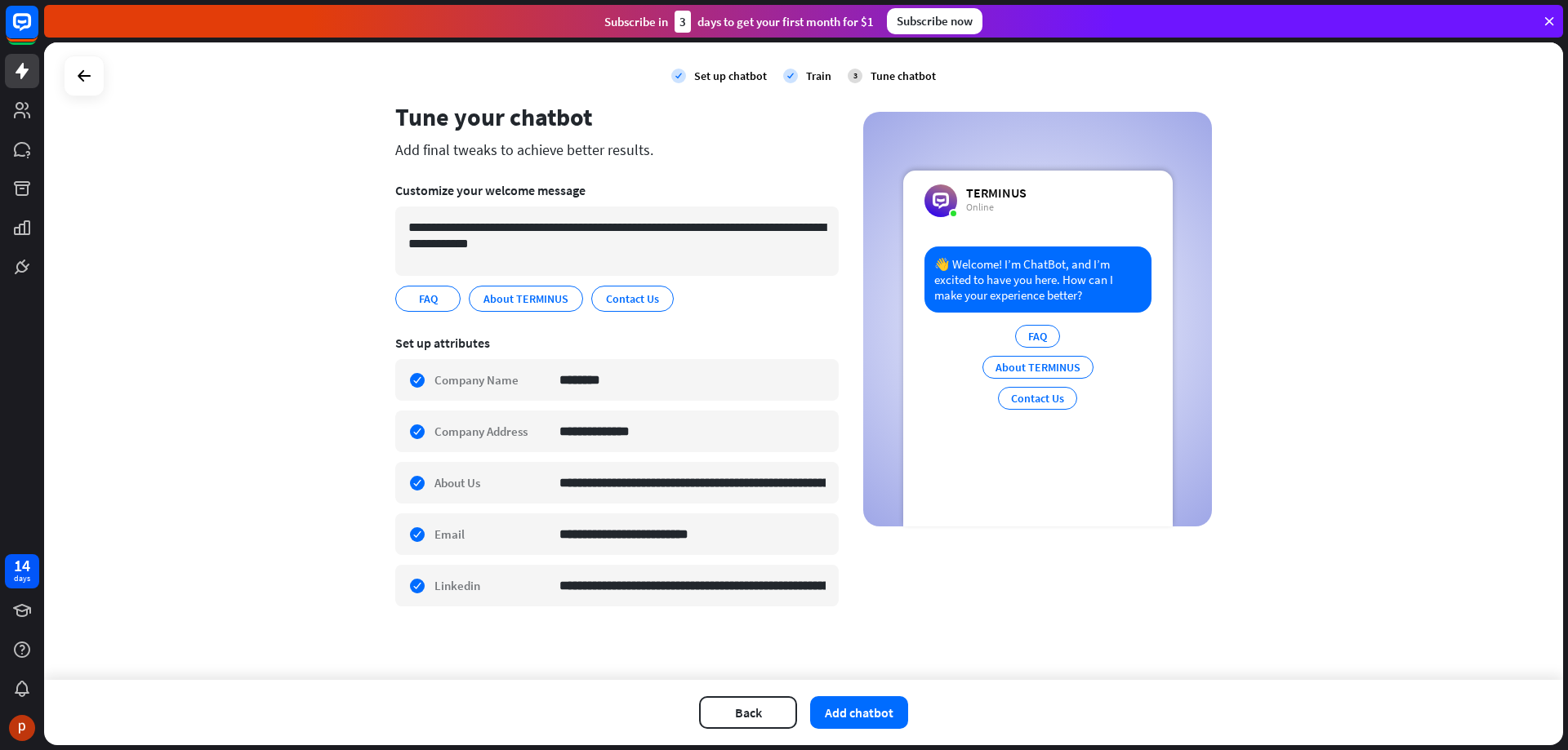
click at [849, 489] on div "**********" at bounding box center [803, 364] width 817 height 526
click at [598, 378] on input "********" at bounding box center [693, 379] width 266 height 40
click at [614, 376] on input "********" at bounding box center [693, 379] width 266 height 40
click at [646, 436] on input "**********" at bounding box center [693, 431] width 266 height 40
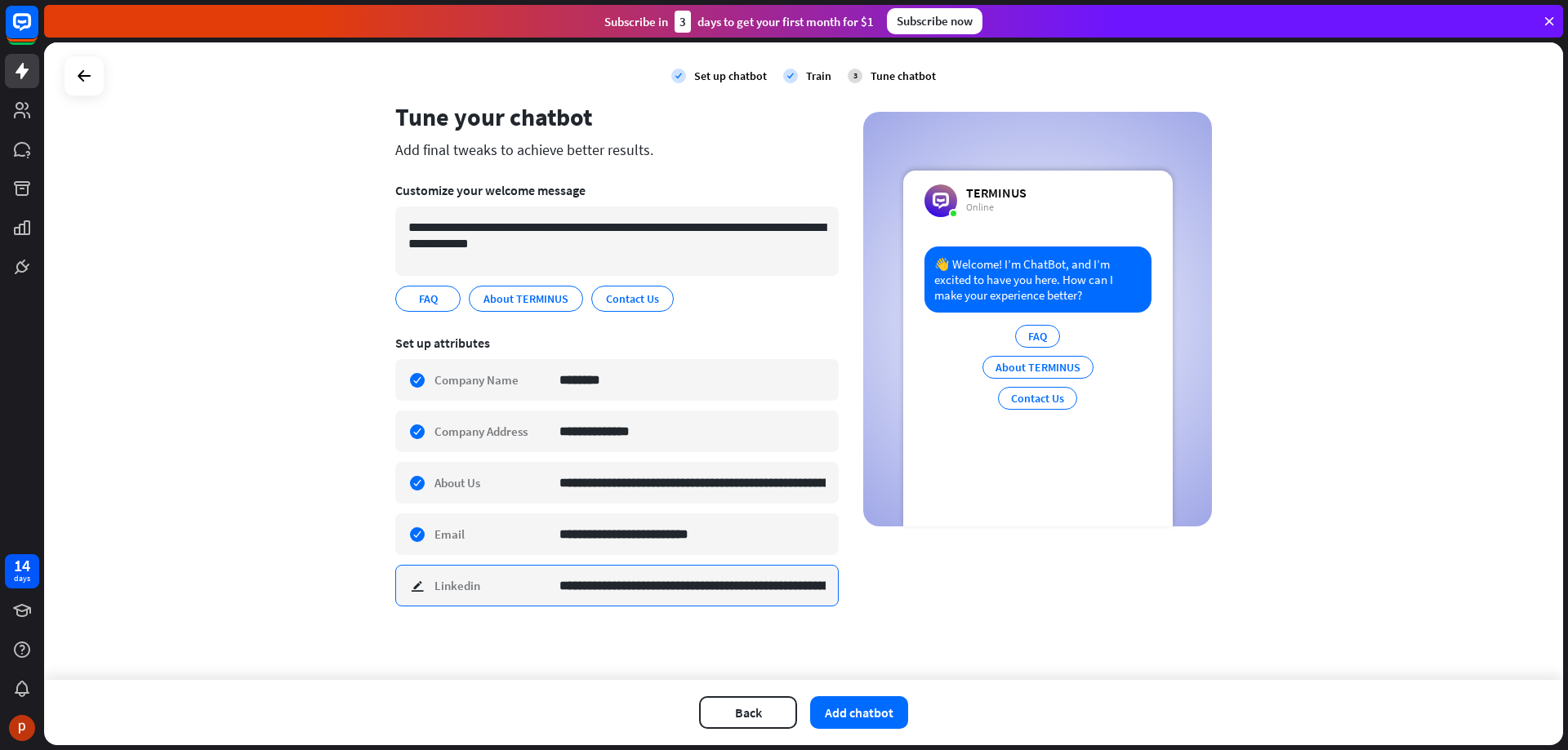
click at [748, 590] on input "**********" at bounding box center [693, 585] width 266 height 40
click at [864, 719] on button "Add chatbot" at bounding box center [858, 712] width 98 height 32
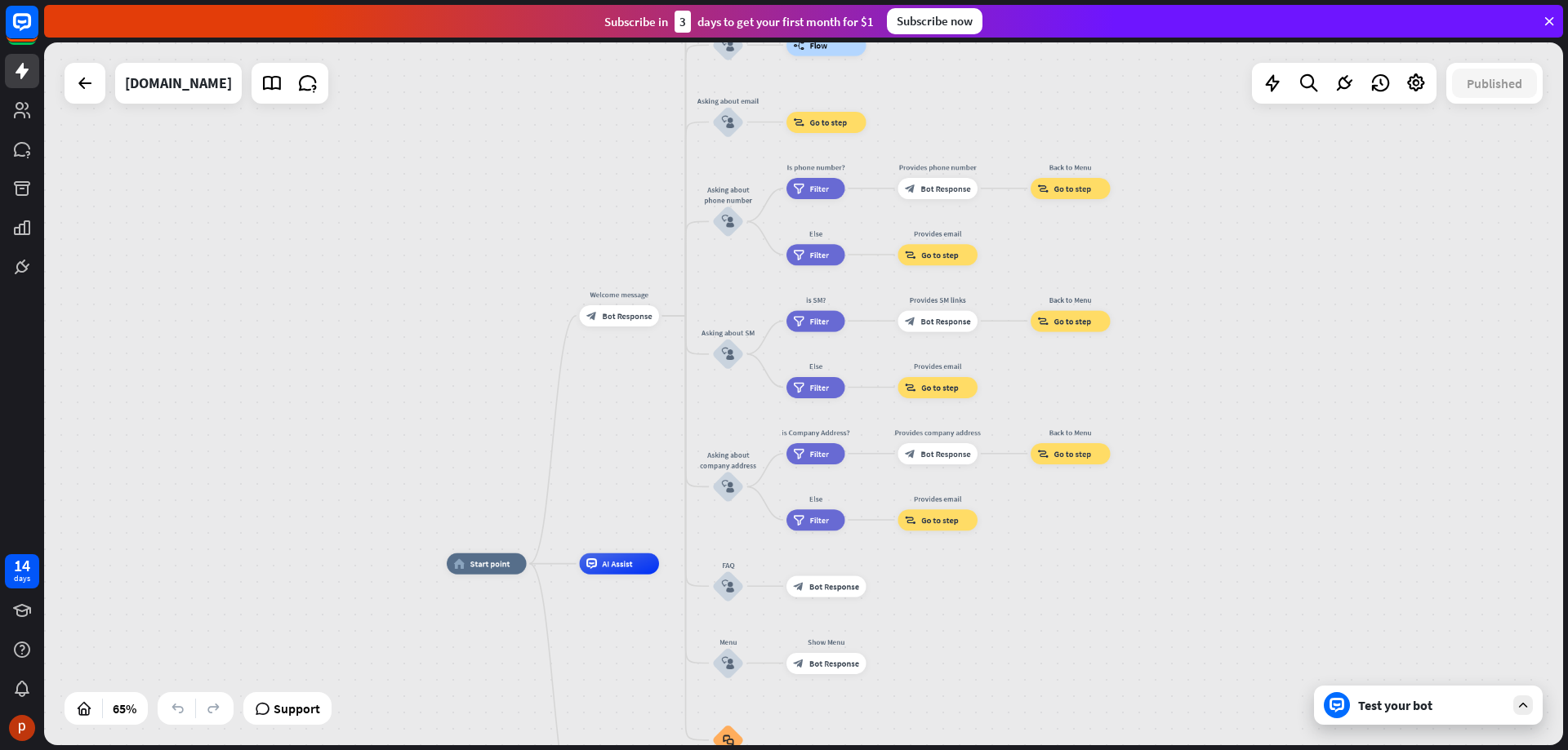
drag, startPoint x: 1153, startPoint y: 482, endPoint x: 981, endPoint y: 629, distance: 226.3
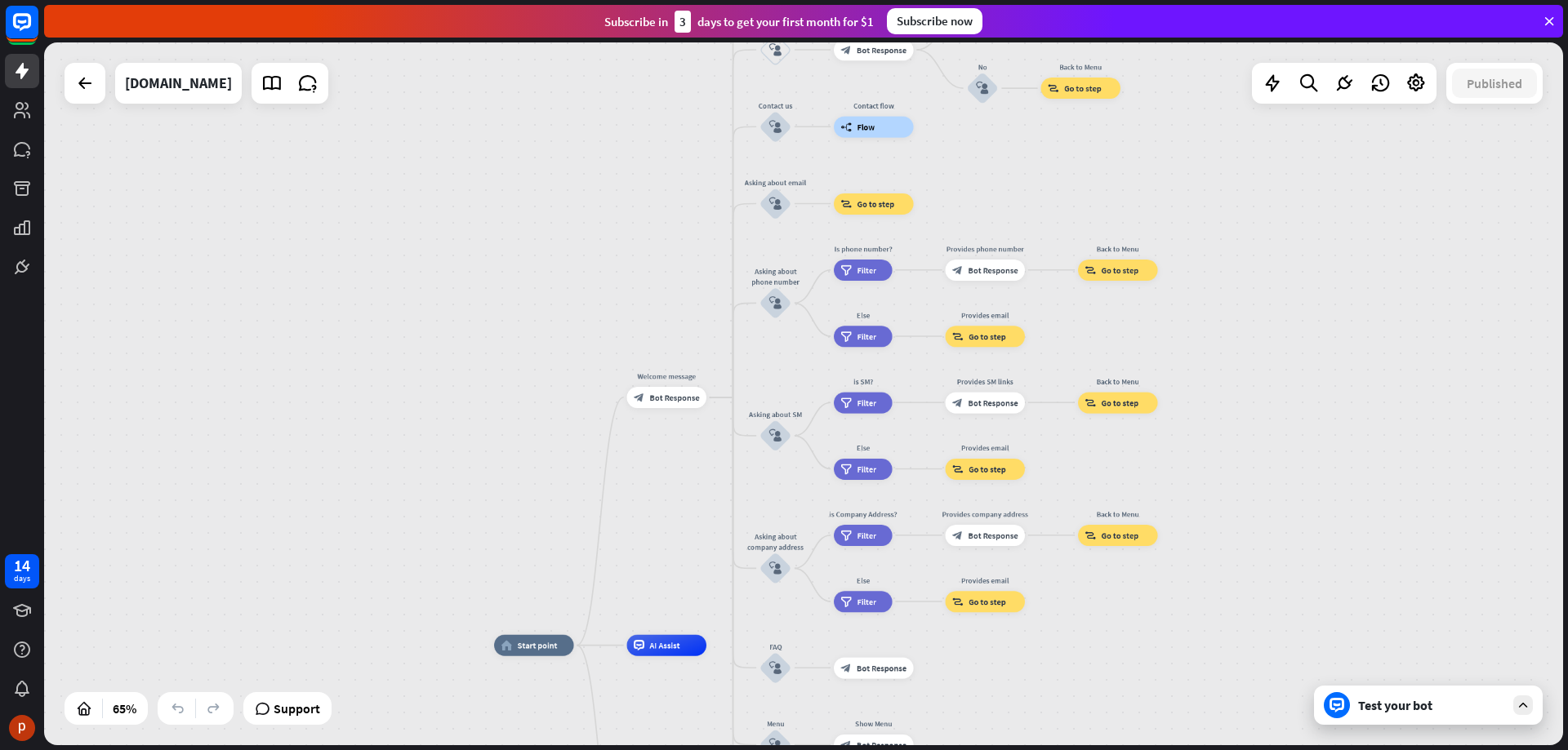
drag, startPoint x: 1164, startPoint y: 440, endPoint x: 1181, endPoint y: 480, distance: 43.5
click at [1181, 480] on div "home_2 Start point Welcome message block_bot_response Bot Response About us blo…" at bounding box center [803, 394] width 1519 height 703
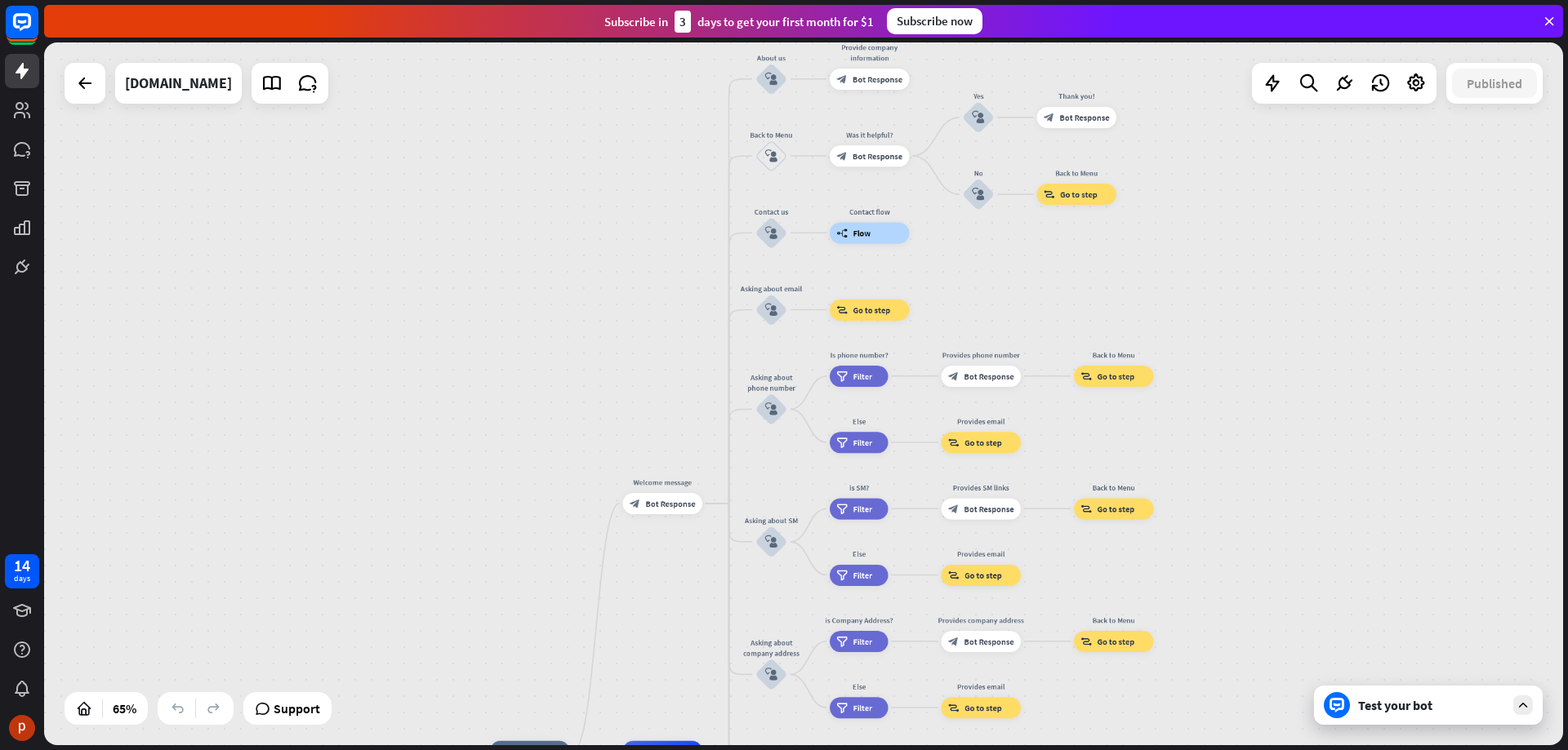
drag, startPoint x: 1196, startPoint y: 376, endPoint x: 1192, endPoint y: 482, distance: 106.1
click at [1192, 482] on div "home_2 Start point Welcome message block_bot_response Bot Response About us blo…" at bounding box center [803, 394] width 1519 height 703
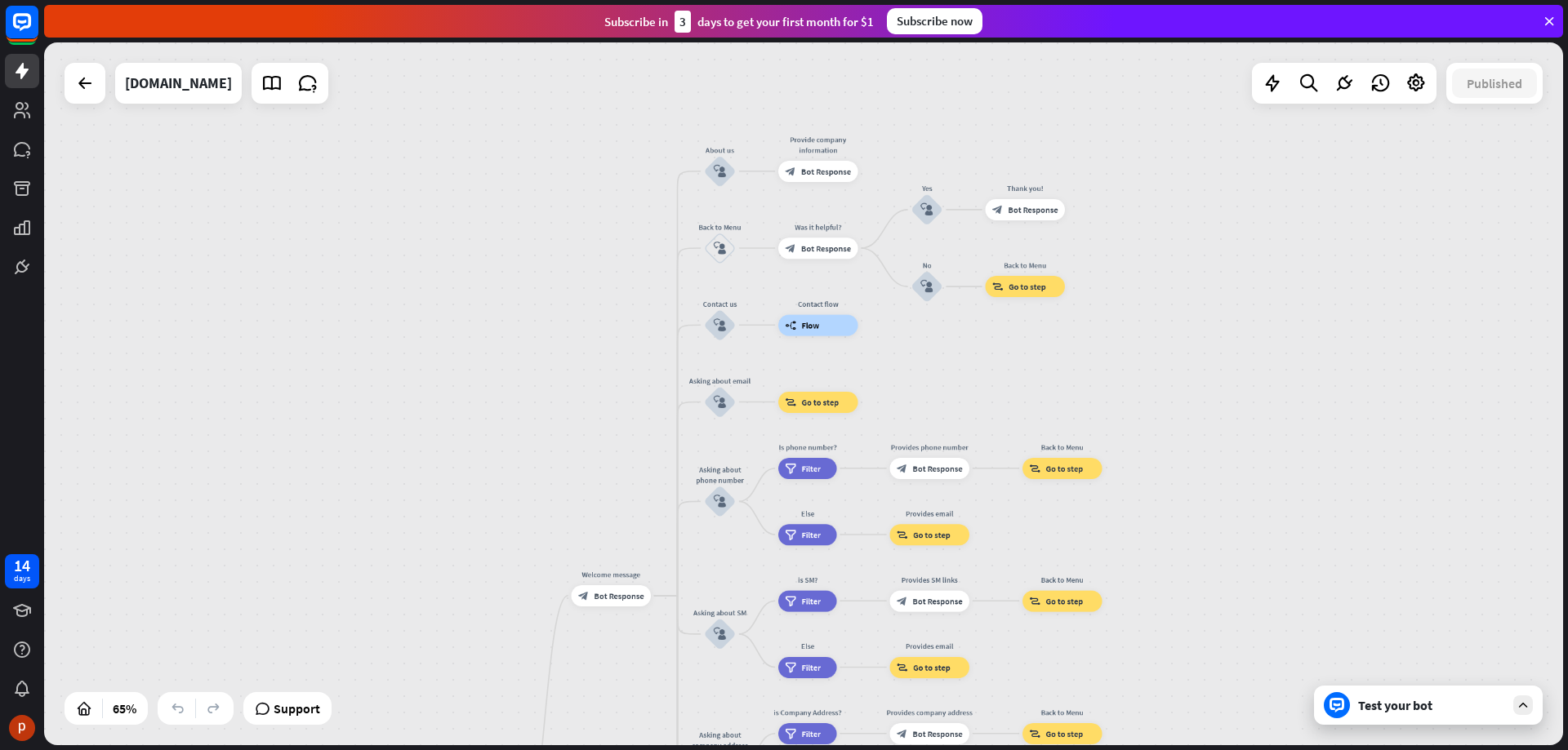
drag, startPoint x: 1204, startPoint y: 385, endPoint x: 1152, endPoint y: 477, distance: 105.7
click at [1152, 477] on div "home_2 Start point Welcome message block_bot_response Bot Response About us blo…" at bounding box center [803, 394] width 1519 height 703
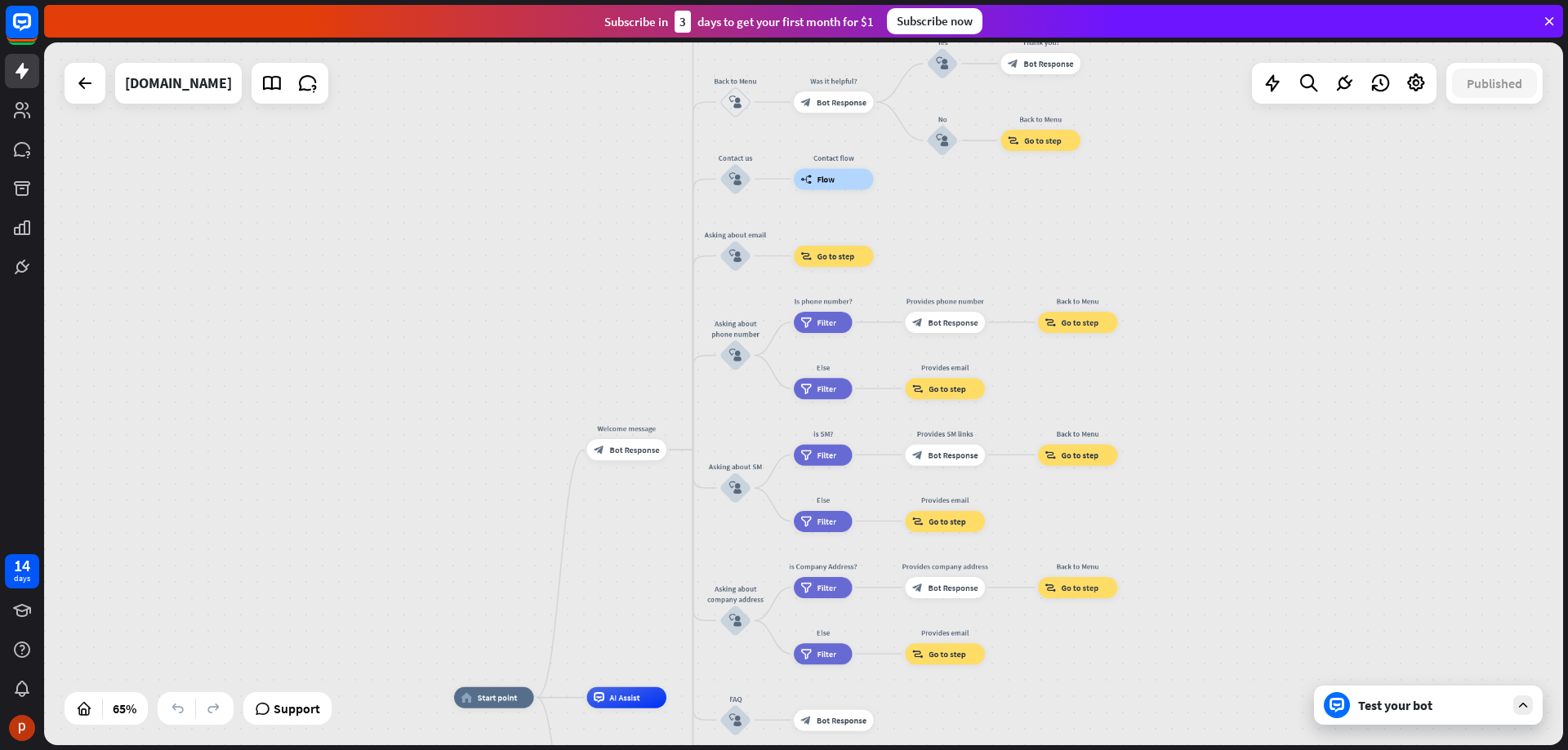
drag, startPoint x: 1149, startPoint y: 558, endPoint x: 1165, endPoint y: 403, distance: 155.8
click at [1165, 403] on div "home_2 Start point Welcome message block_bot_response Bot Response About us blo…" at bounding box center [803, 394] width 1519 height 703
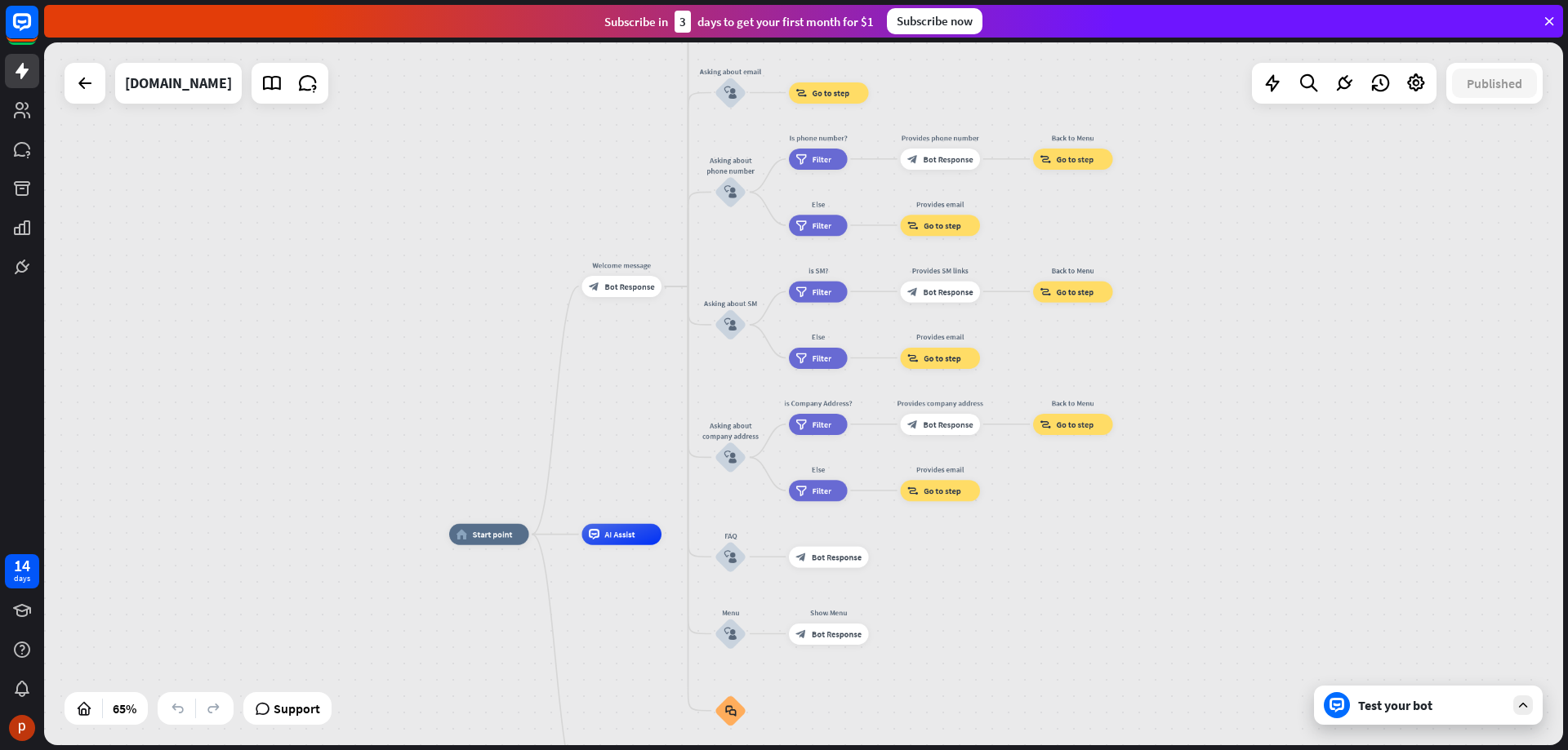
drag, startPoint x: 1191, startPoint y: 550, endPoint x: 1186, endPoint y: 395, distance: 155.1
click at [1186, 395] on div "home_2 Start point Welcome message block_bot_response Bot Response About us blo…" at bounding box center [803, 394] width 1519 height 703
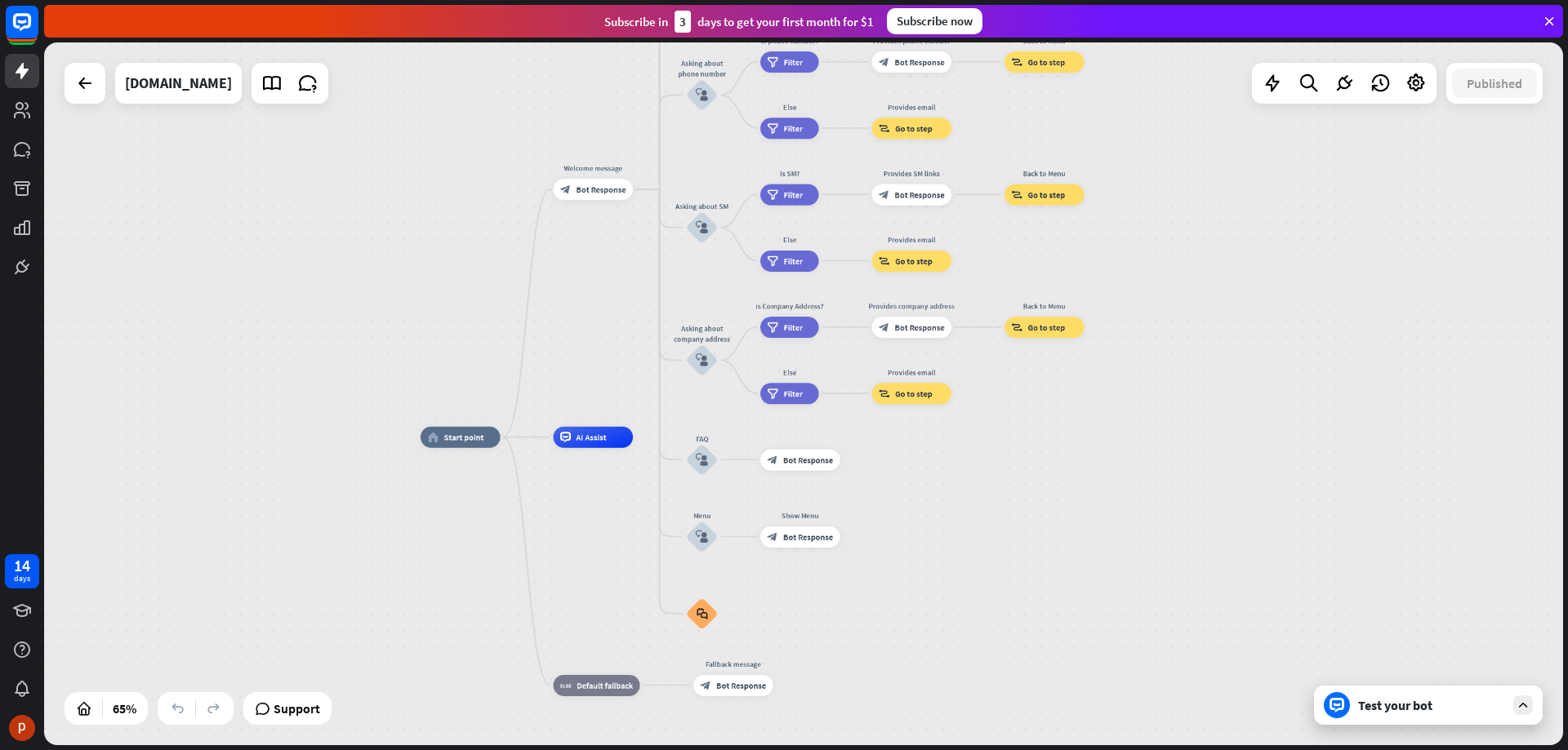
drag, startPoint x: 1164, startPoint y: 546, endPoint x: 1139, endPoint y: 448, distance: 101.1
click at [1139, 448] on div "home_2 Start point Welcome message block_bot_response Bot Response About us blo…" at bounding box center [913, 666] width 987 height 457
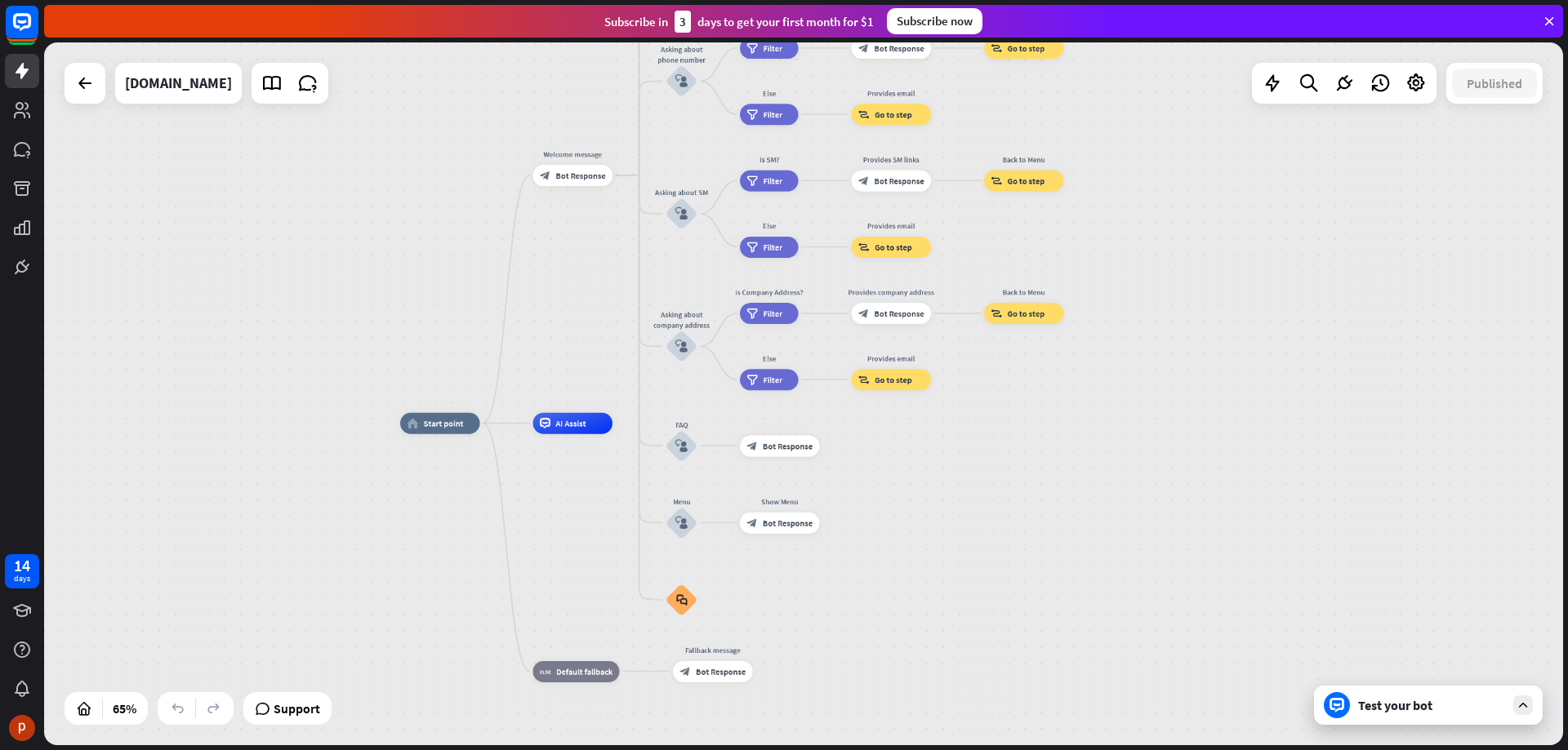
drag, startPoint x: 1127, startPoint y: 526, endPoint x: 1107, endPoint y: 513, distance: 23.9
click at [1107, 513] on div "home_2 Start point Welcome message block_bot_response Bot Response About us blo…" at bounding box center [893, 652] width 987 height 457
click at [581, 427] on span "AI Assist" at bounding box center [570, 424] width 31 height 11
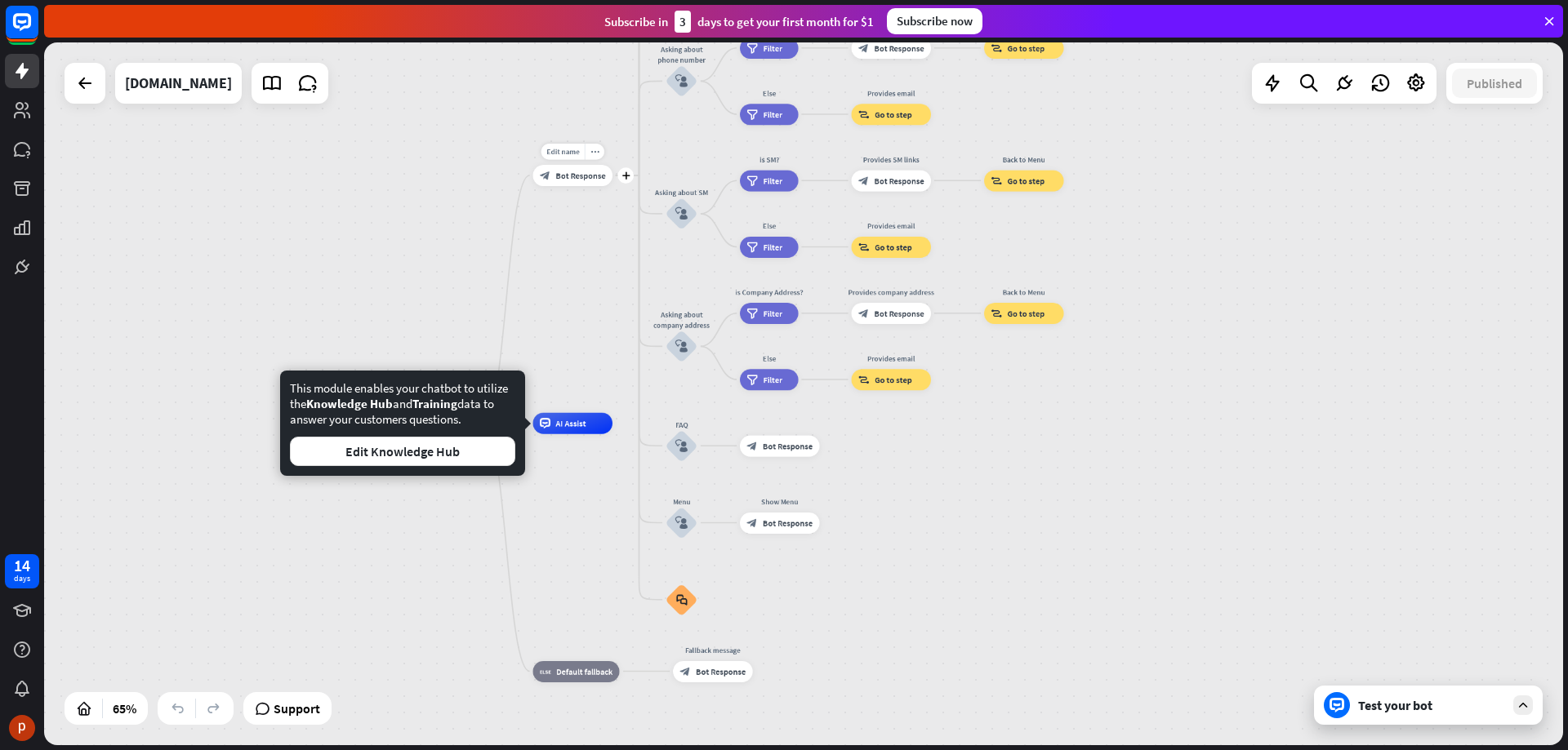
click at [575, 185] on div "block_bot_response Bot Response" at bounding box center [573, 175] width 80 height 22
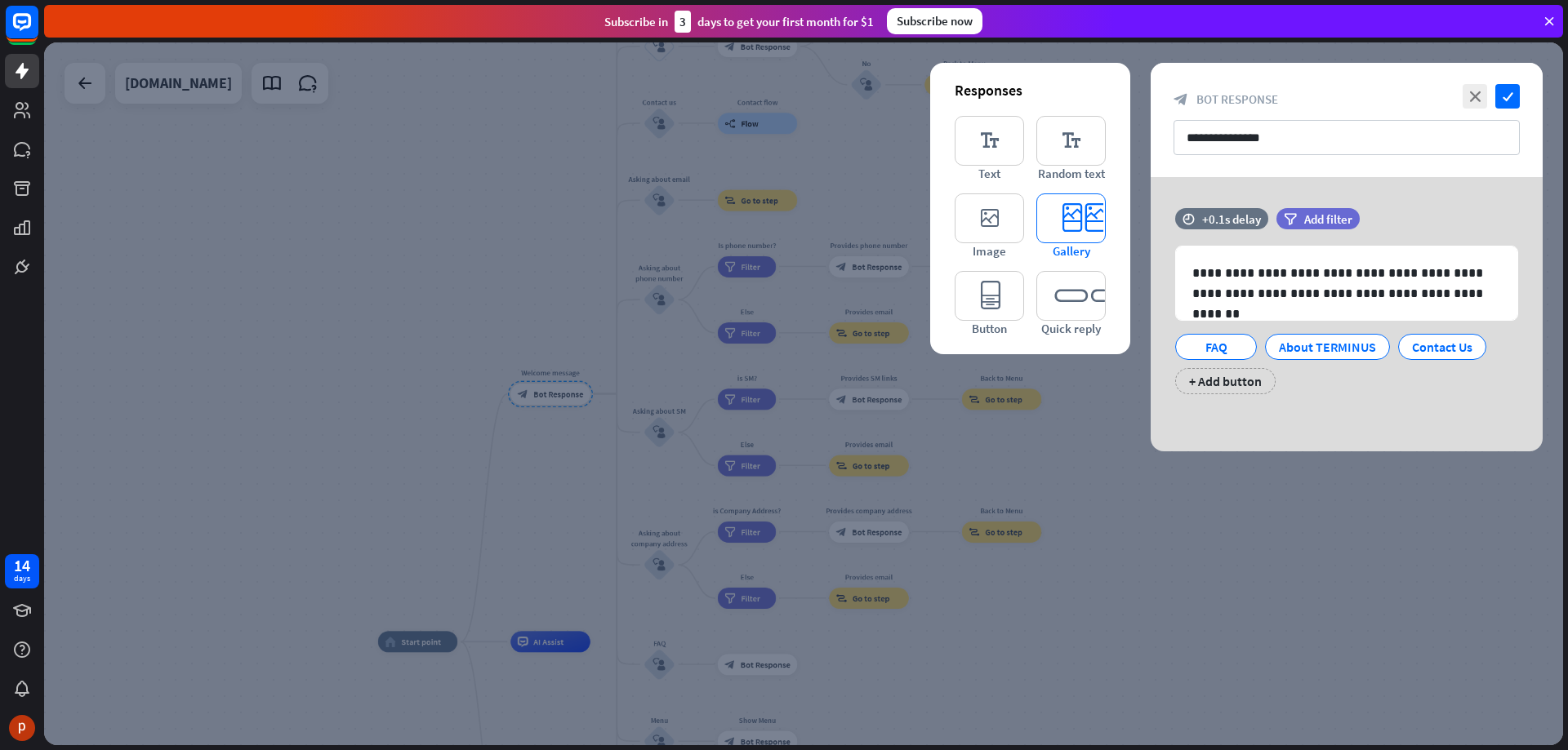
click at [1069, 216] on icon "editor_card" at bounding box center [1071, 218] width 69 height 49
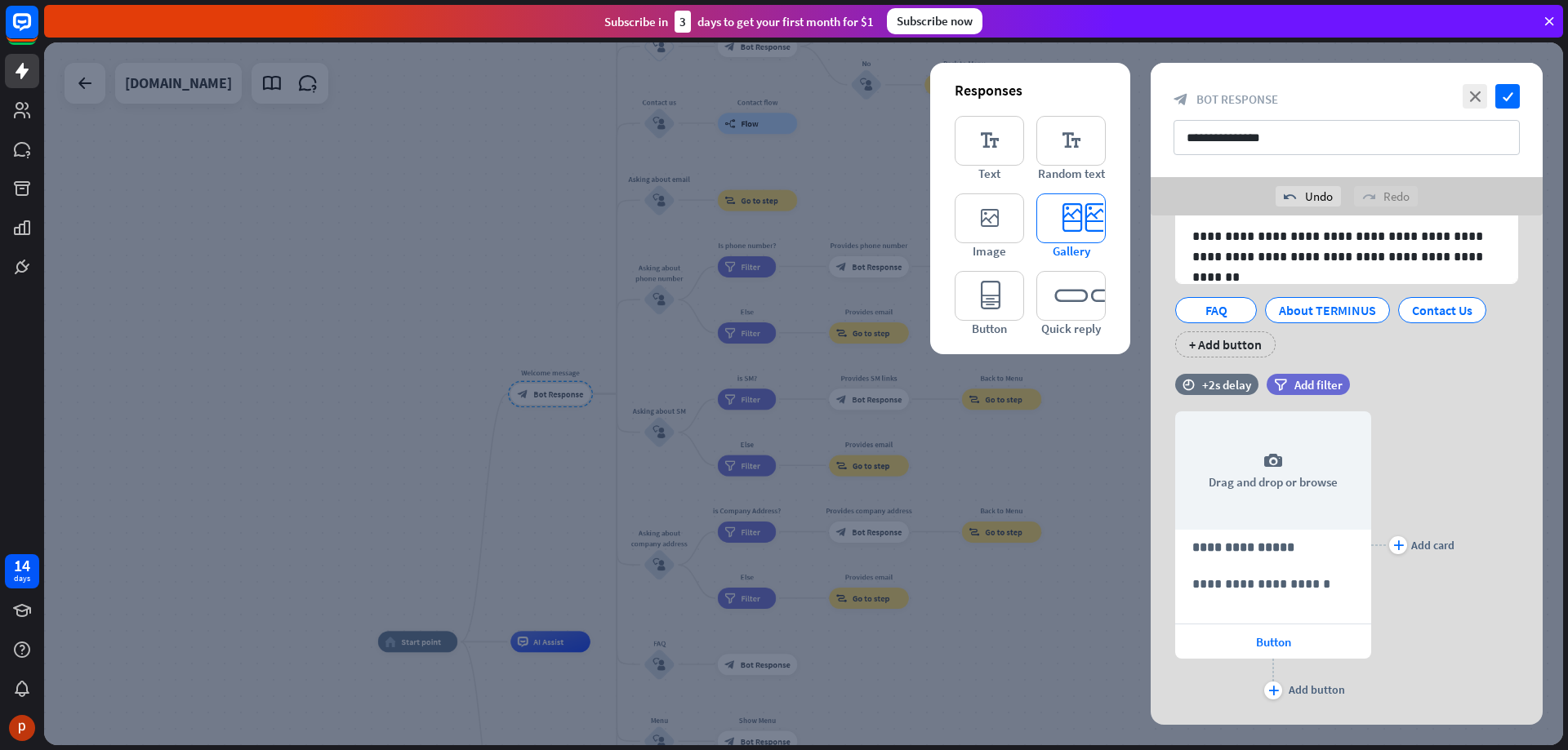
scroll to position [111, 0]
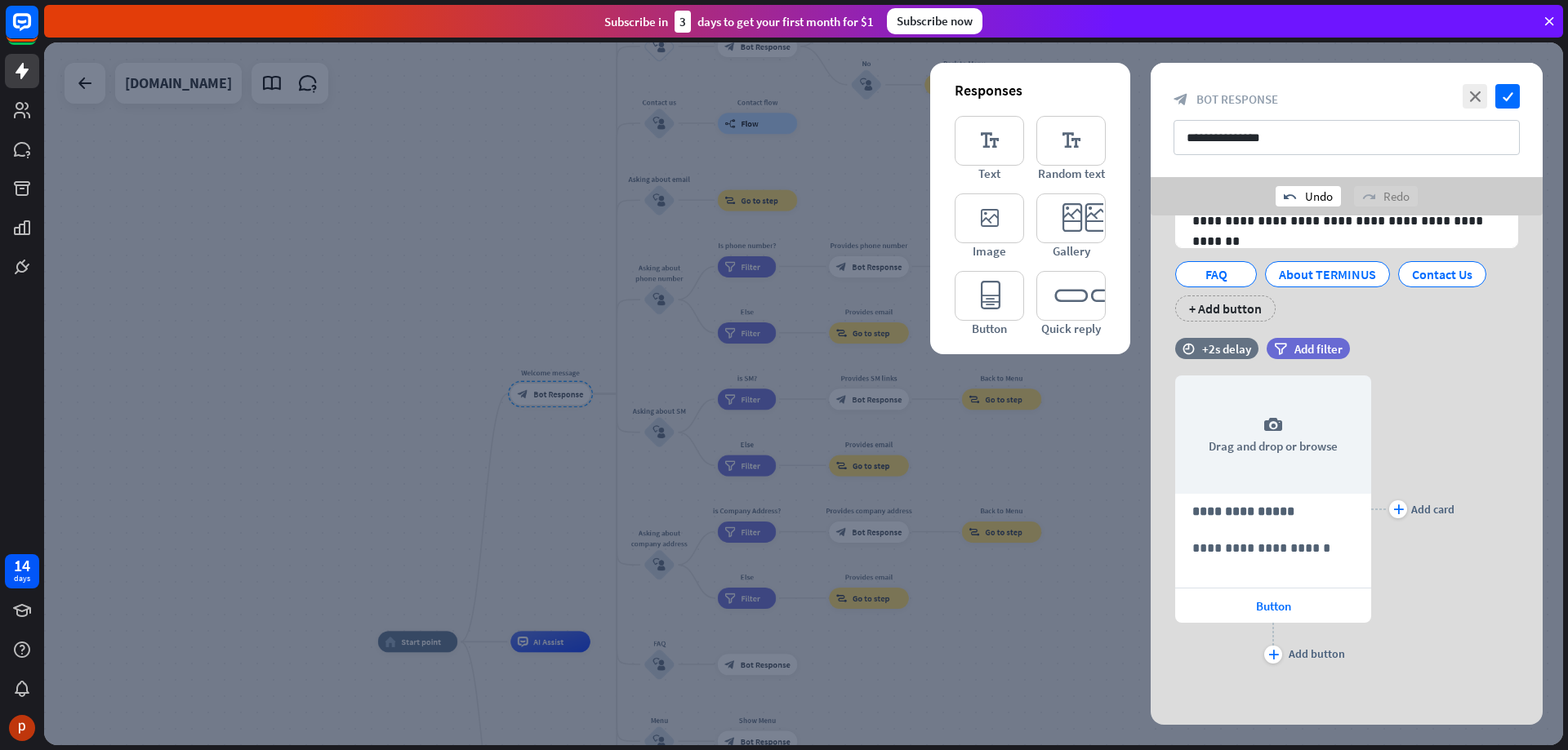
click at [1301, 197] on div "undo Undo" at bounding box center [1308, 196] width 66 height 21
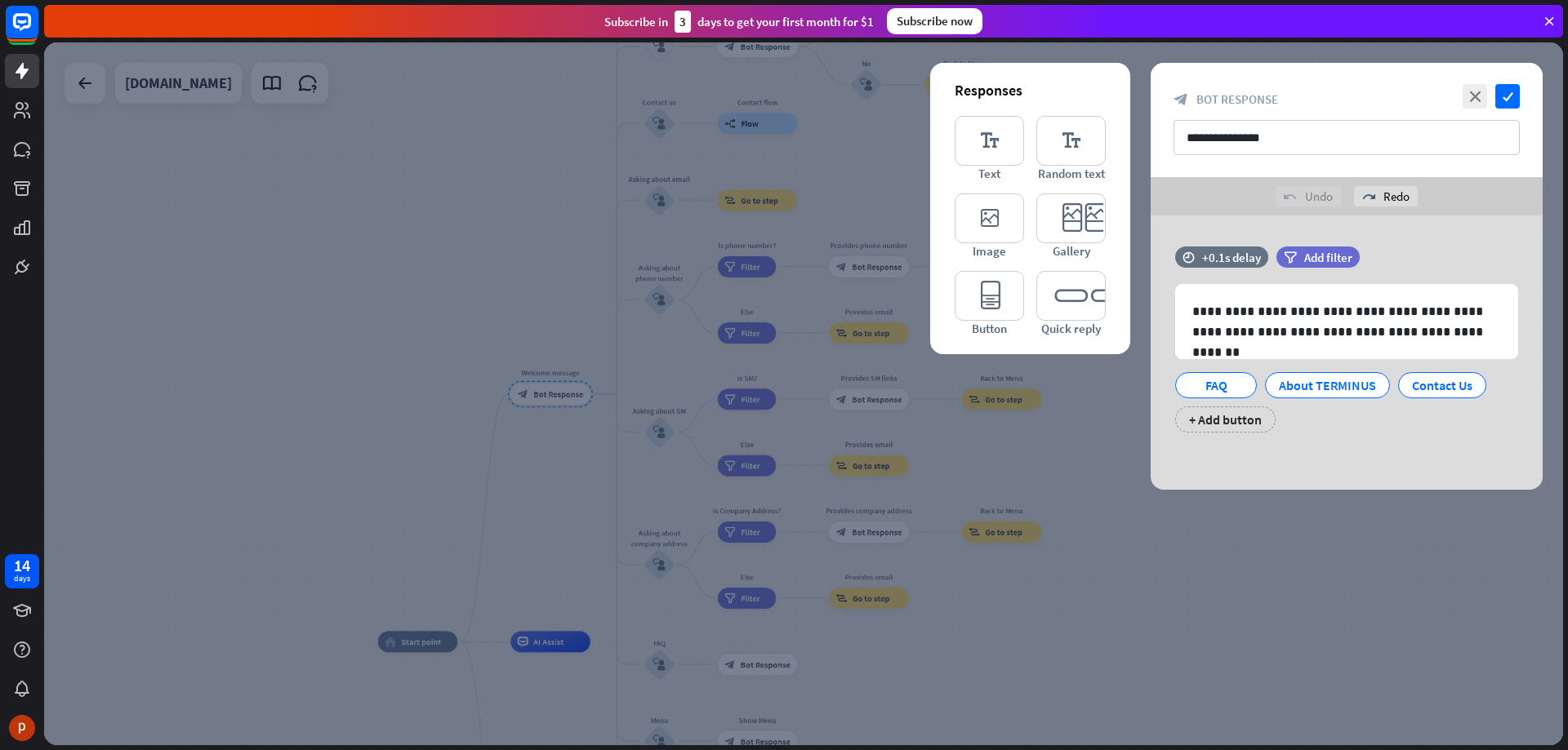
scroll to position [0, 0]
click at [999, 144] on icon "editor_text" at bounding box center [989, 140] width 69 height 49
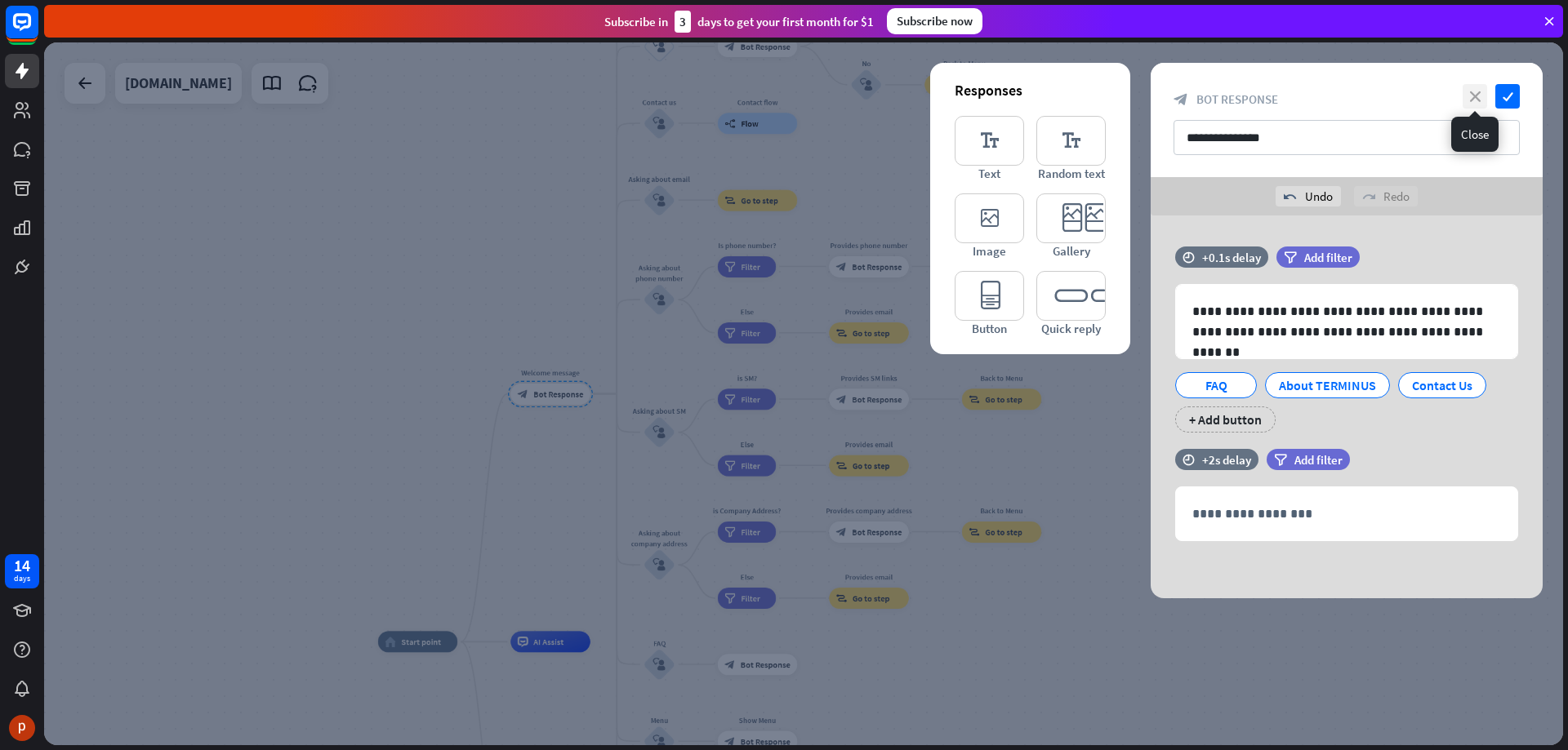
click at [1473, 95] on icon "close" at bounding box center [1474, 95] width 24 height 24
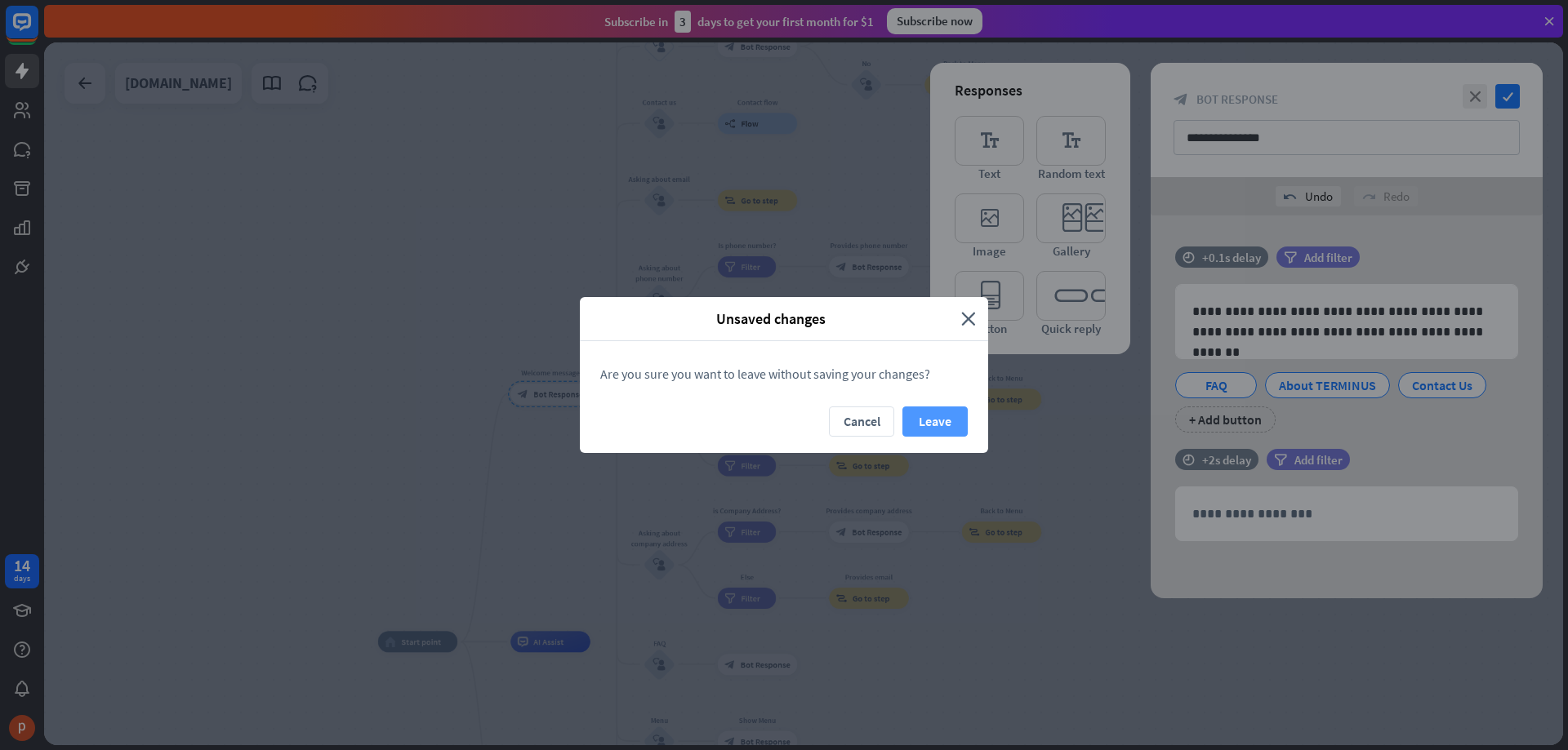
click at [925, 432] on button "Leave" at bounding box center [935, 422] width 66 height 31
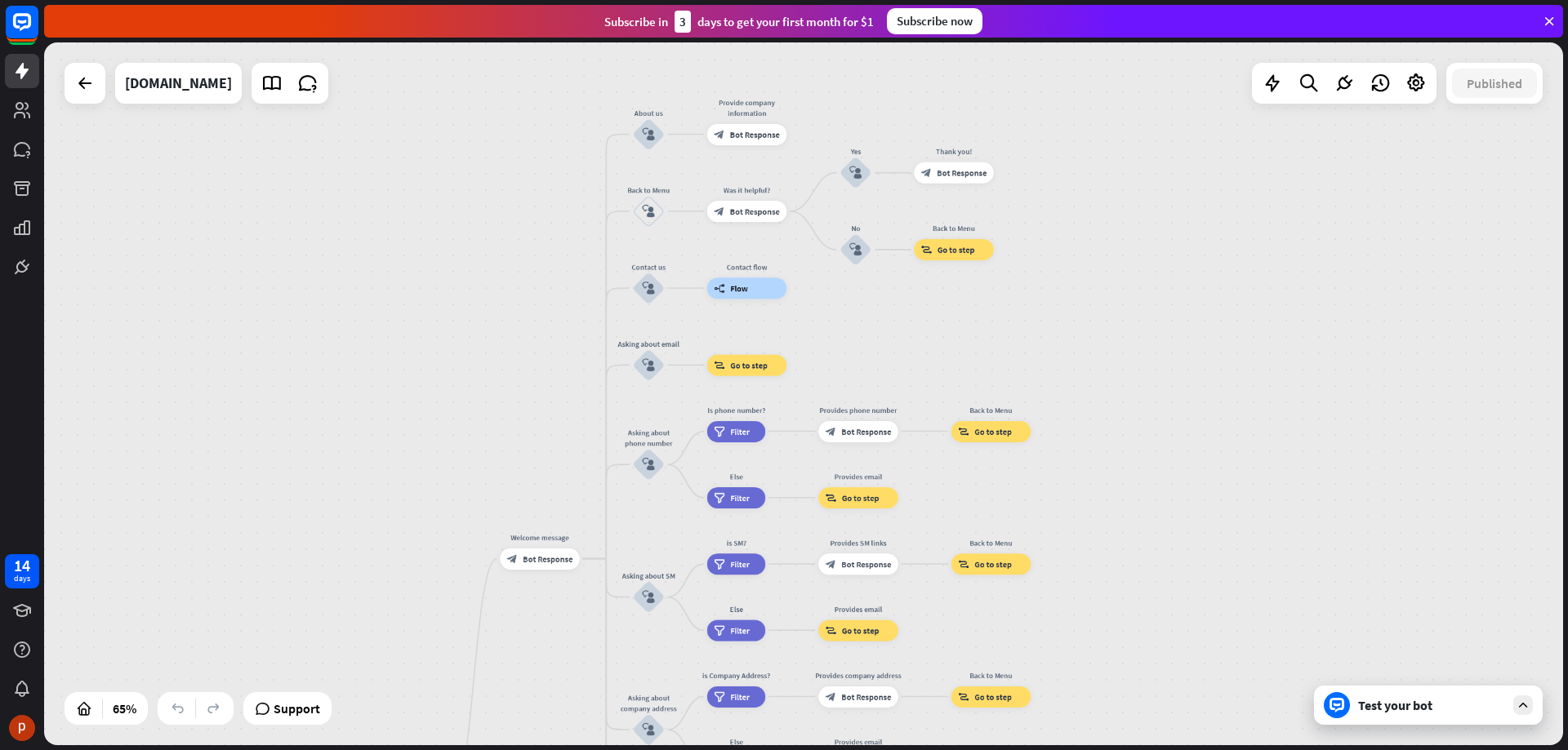
drag, startPoint x: 569, startPoint y: 246, endPoint x: 558, endPoint y: 411, distance: 165.4
click at [558, 411] on div "home_2 Start point Welcome message block_bot_response Bot Response About us blo…" at bounding box center [803, 394] width 1519 height 703
click at [1489, 714] on div "Test your bot" at bounding box center [1428, 705] width 228 height 40
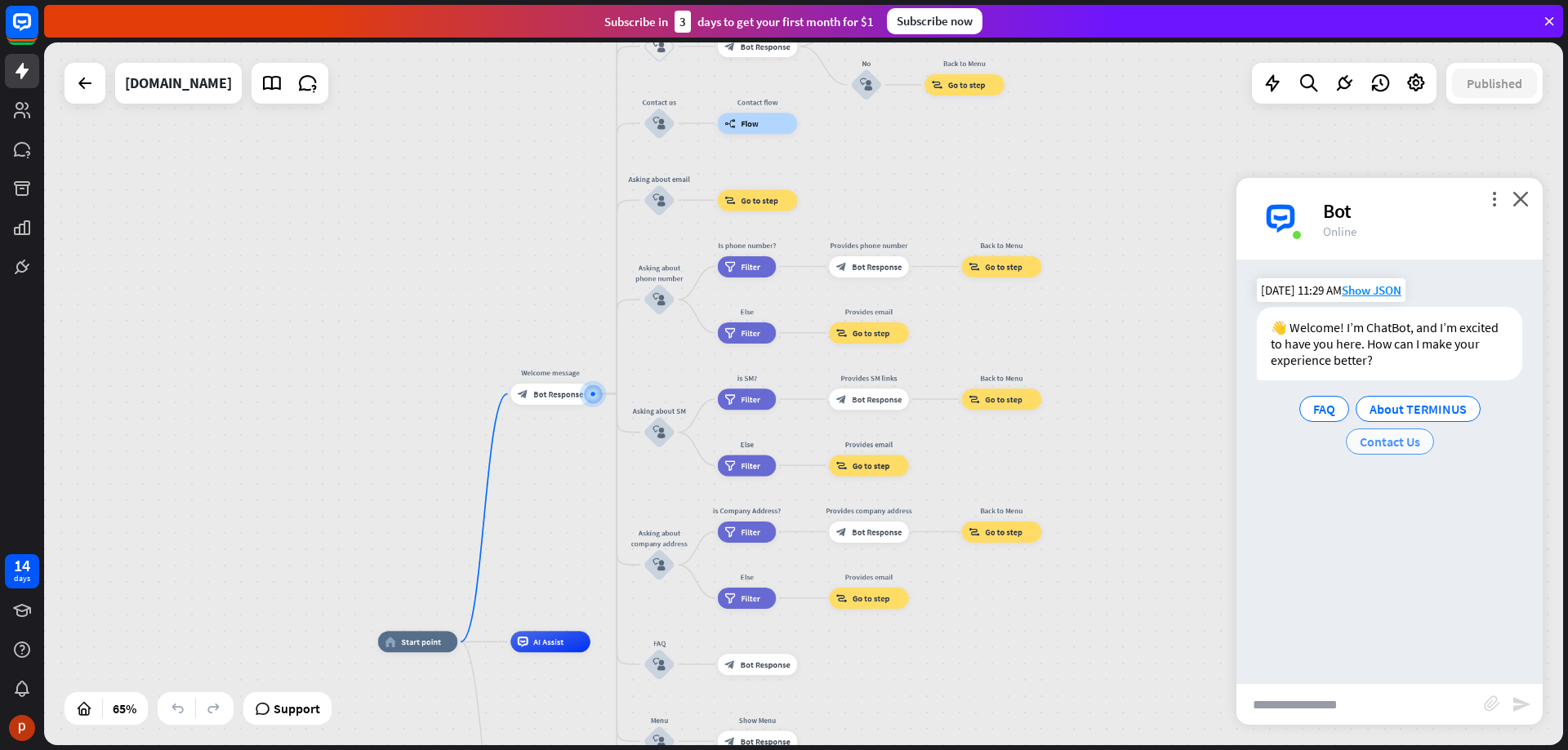
click at [1404, 444] on span "Contact Us" at bounding box center [1389, 442] width 60 height 16
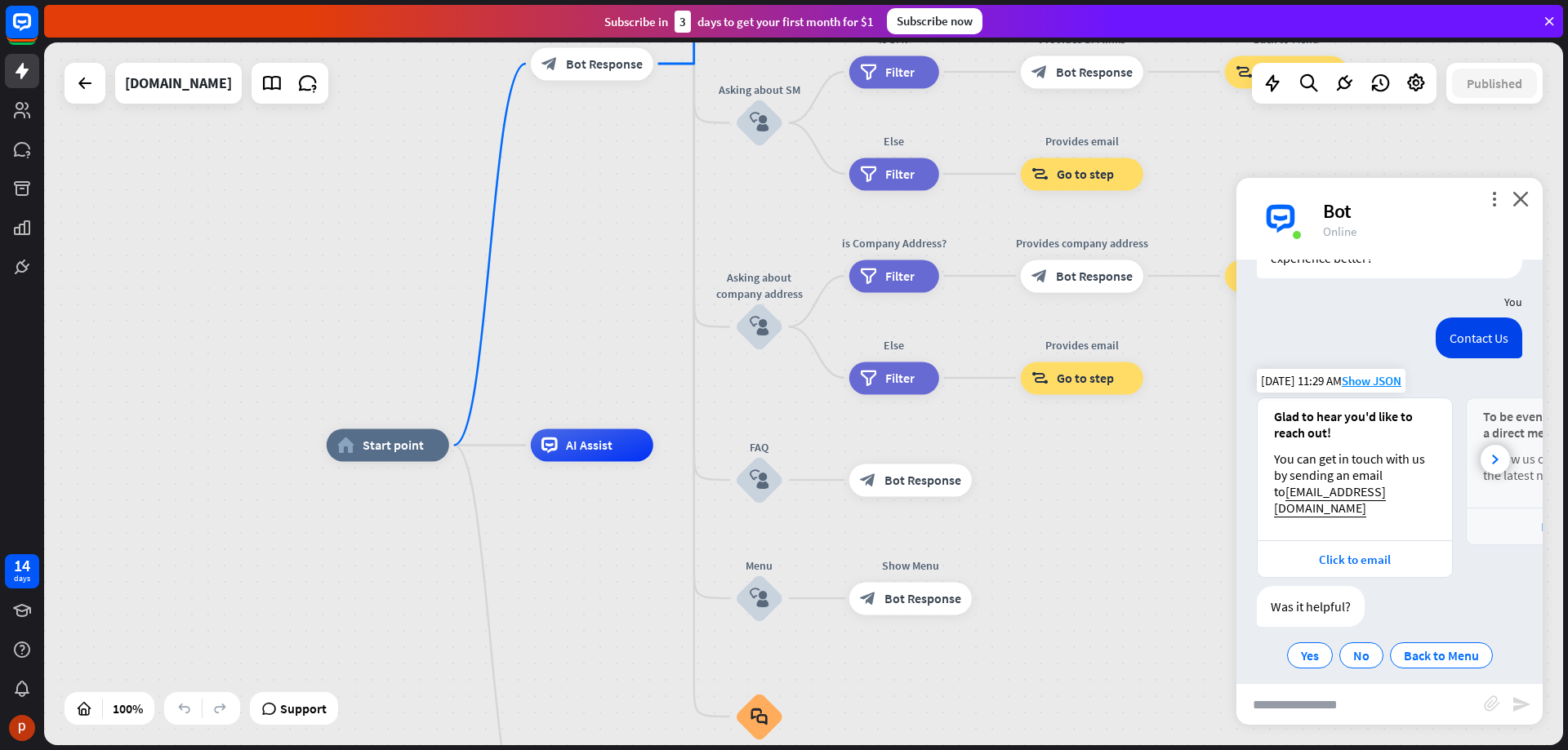
scroll to position [115, 0]
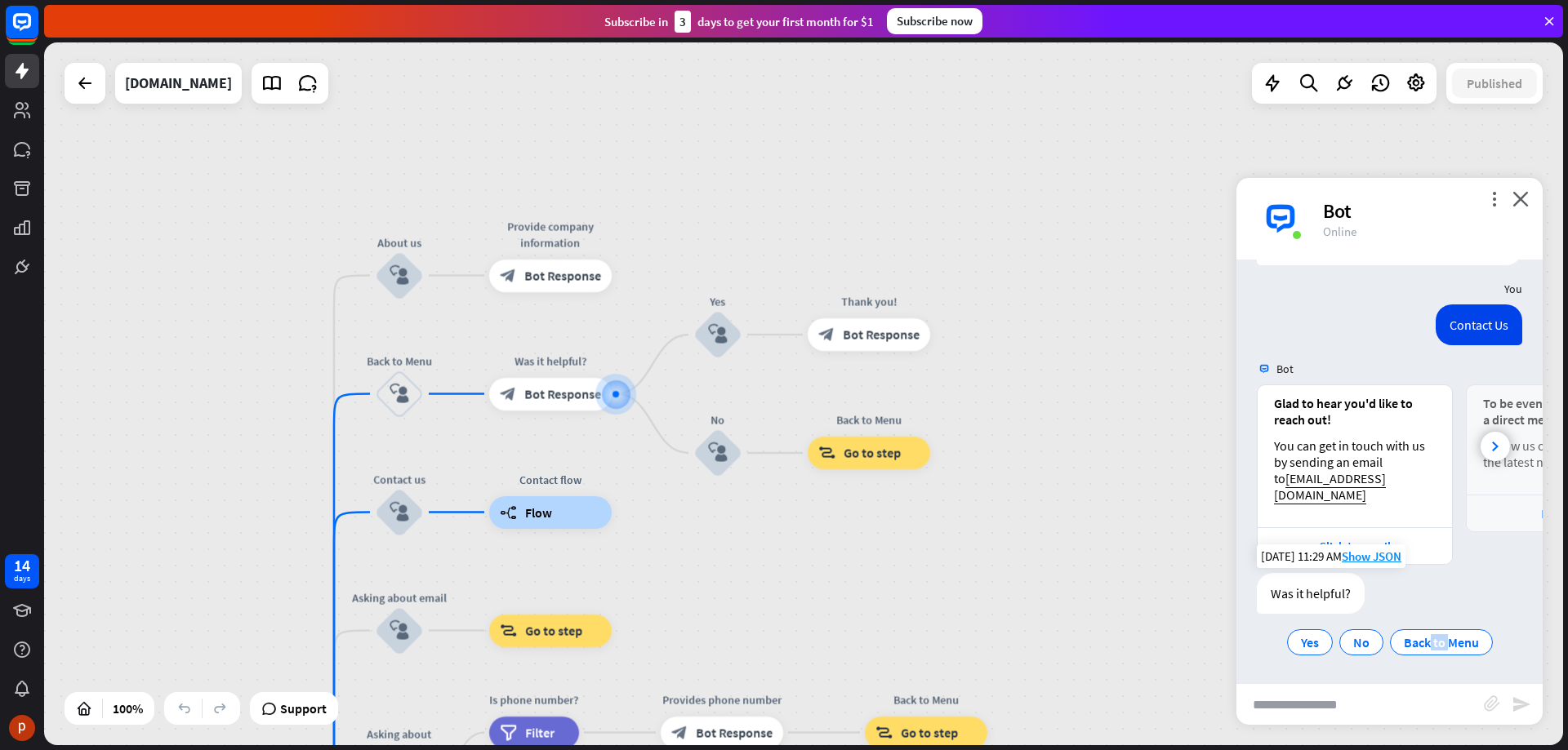
drag, startPoint x: 1443, startPoint y: 588, endPoint x: 1422, endPoint y: 585, distance: 21.2
click at [1422, 585] on div "Was it helpful? Yes No Back to Menu" at bounding box center [1389, 615] width 265 height 85
click at [1492, 448] on icon at bounding box center [1494, 446] width 6 height 10
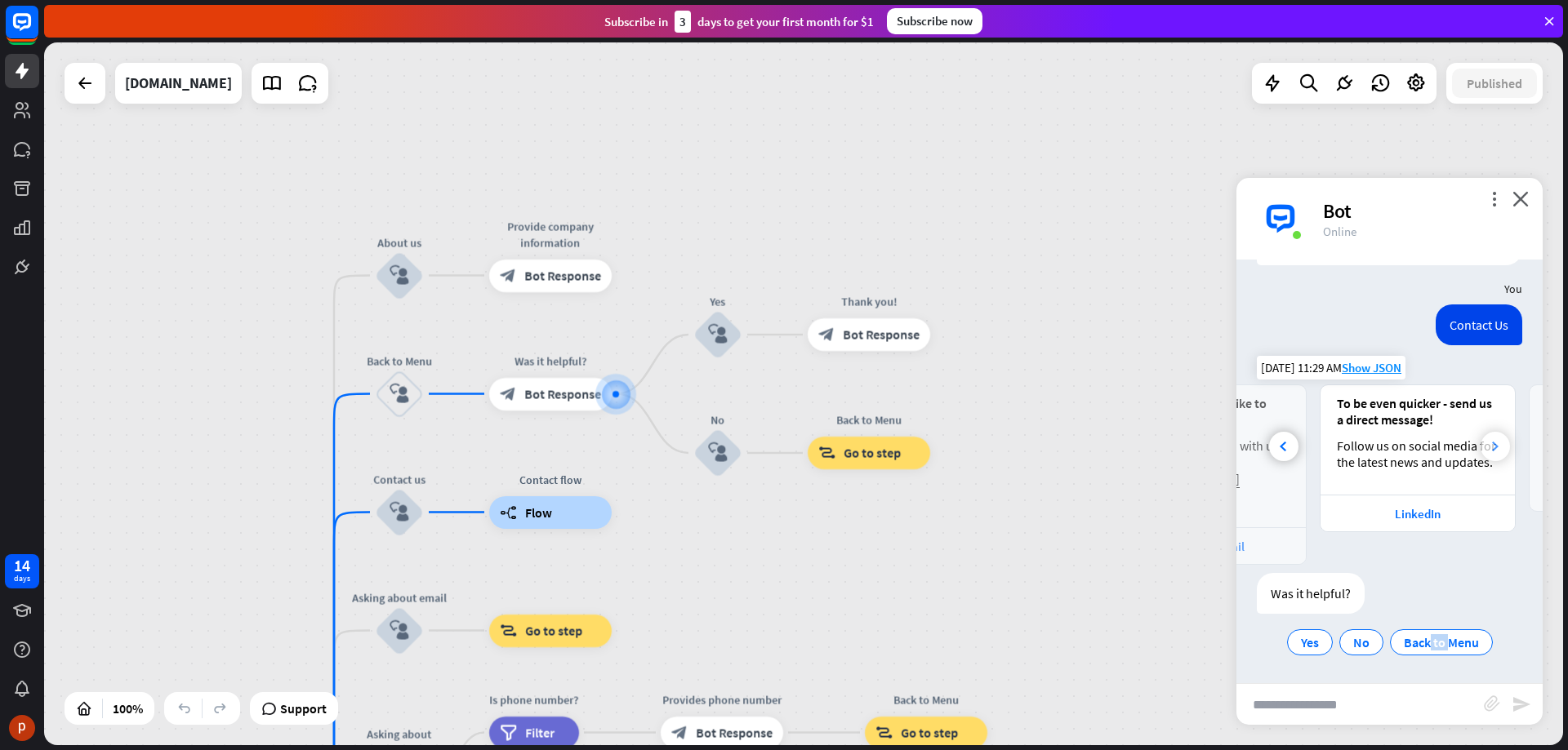
scroll to position [0, 181]
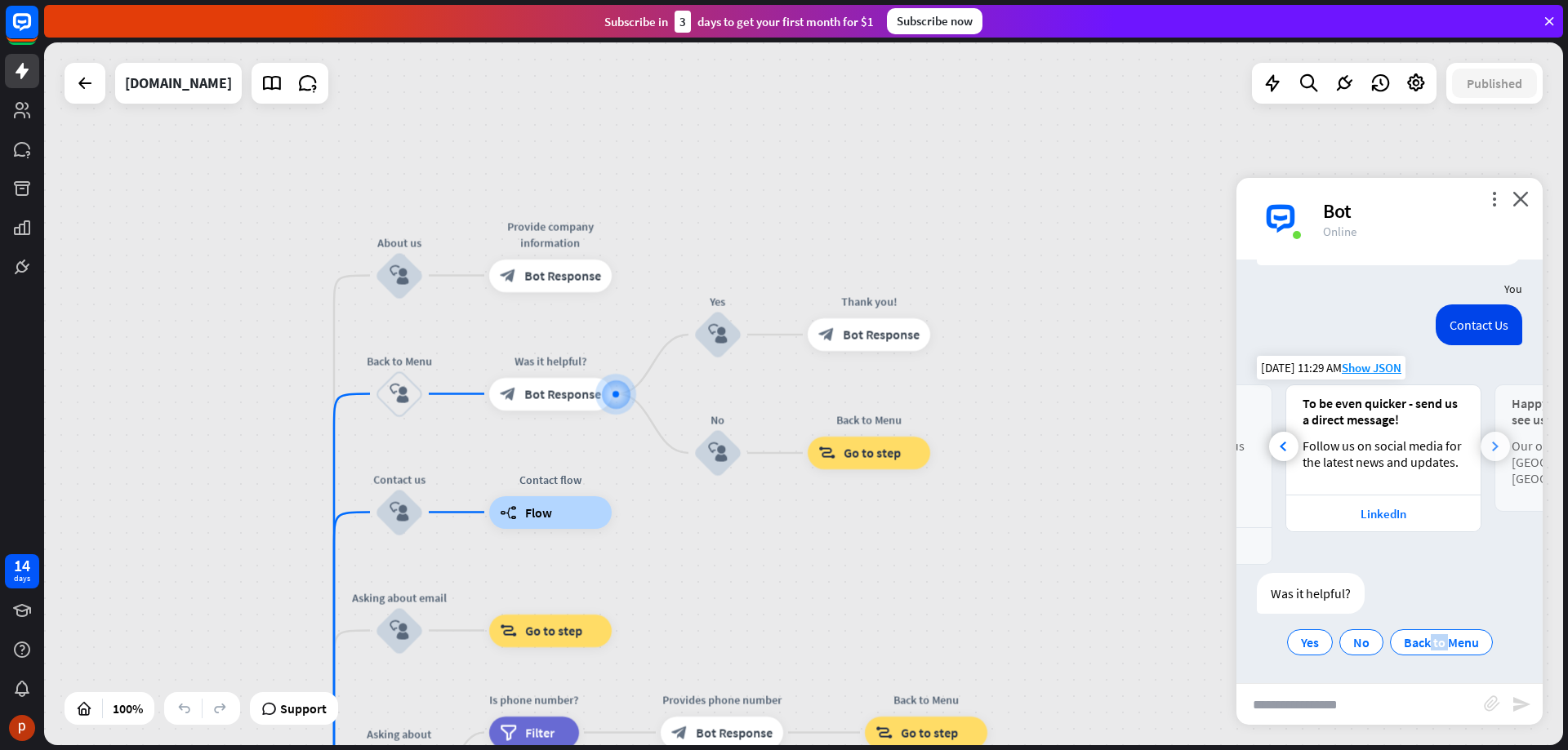
click at [1492, 448] on icon at bounding box center [1494, 446] width 6 height 10
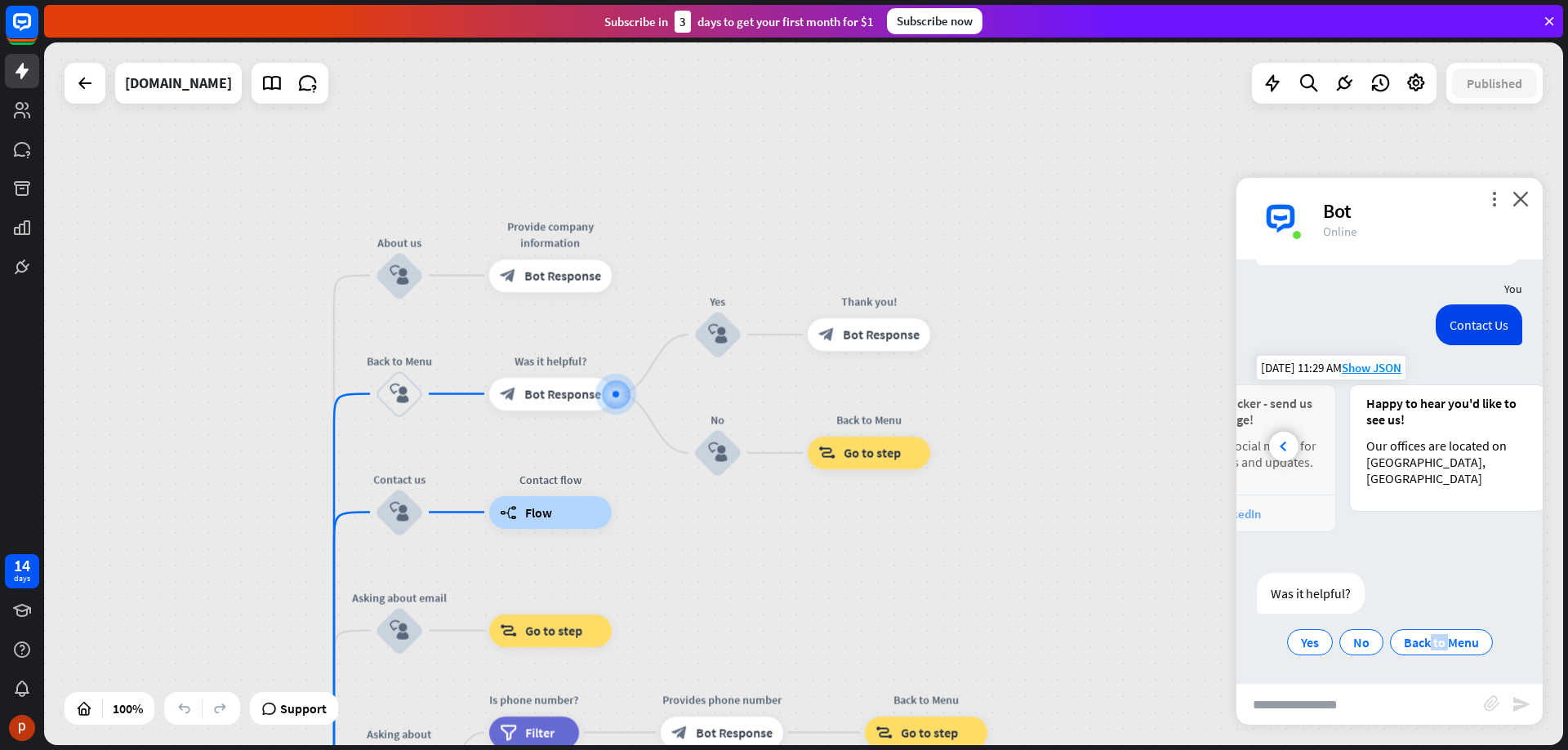
scroll to position [0, 361]
click at [1371, 703] on input "text" at bounding box center [1359, 704] width 247 height 40
type input "**********"
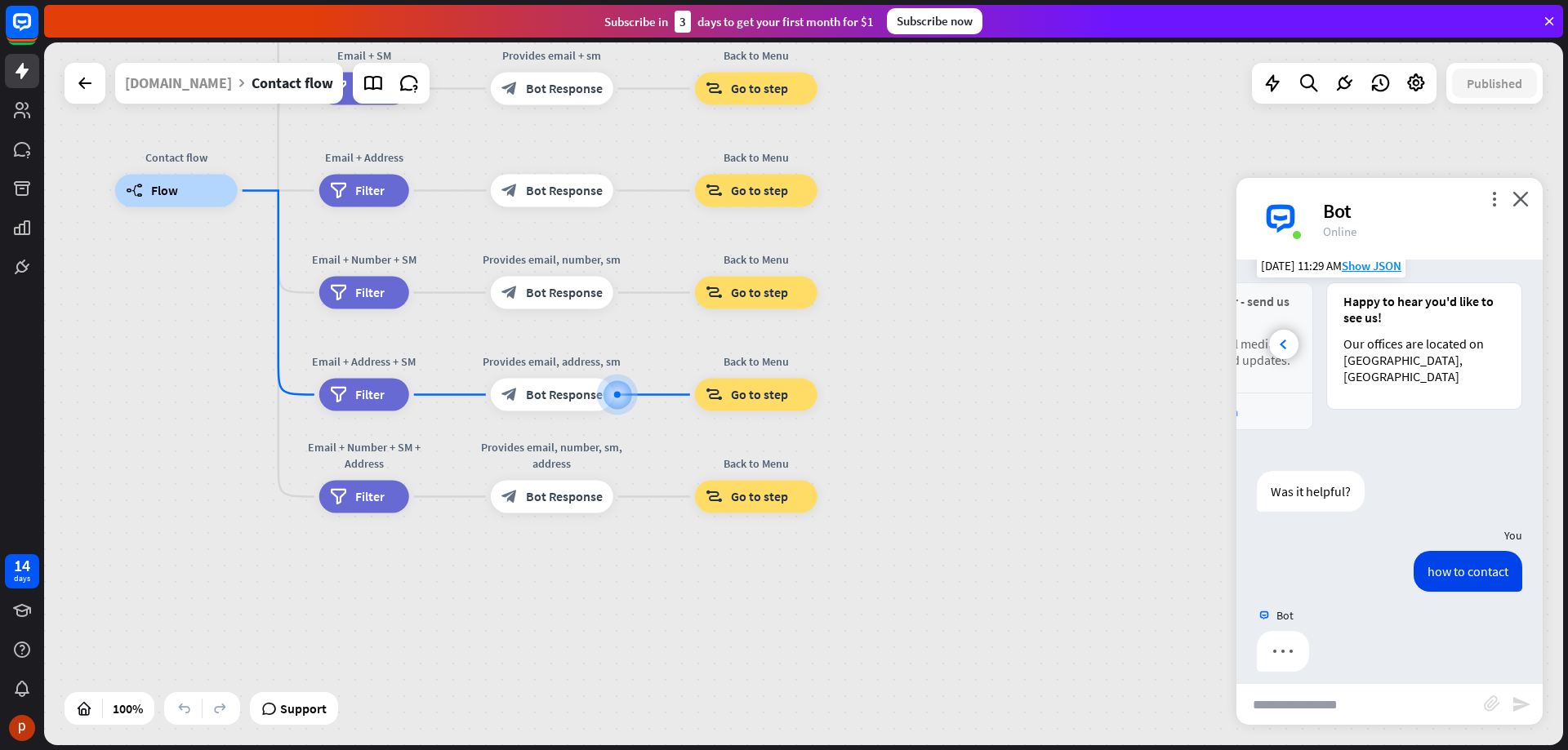
scroll to position [230, 0]
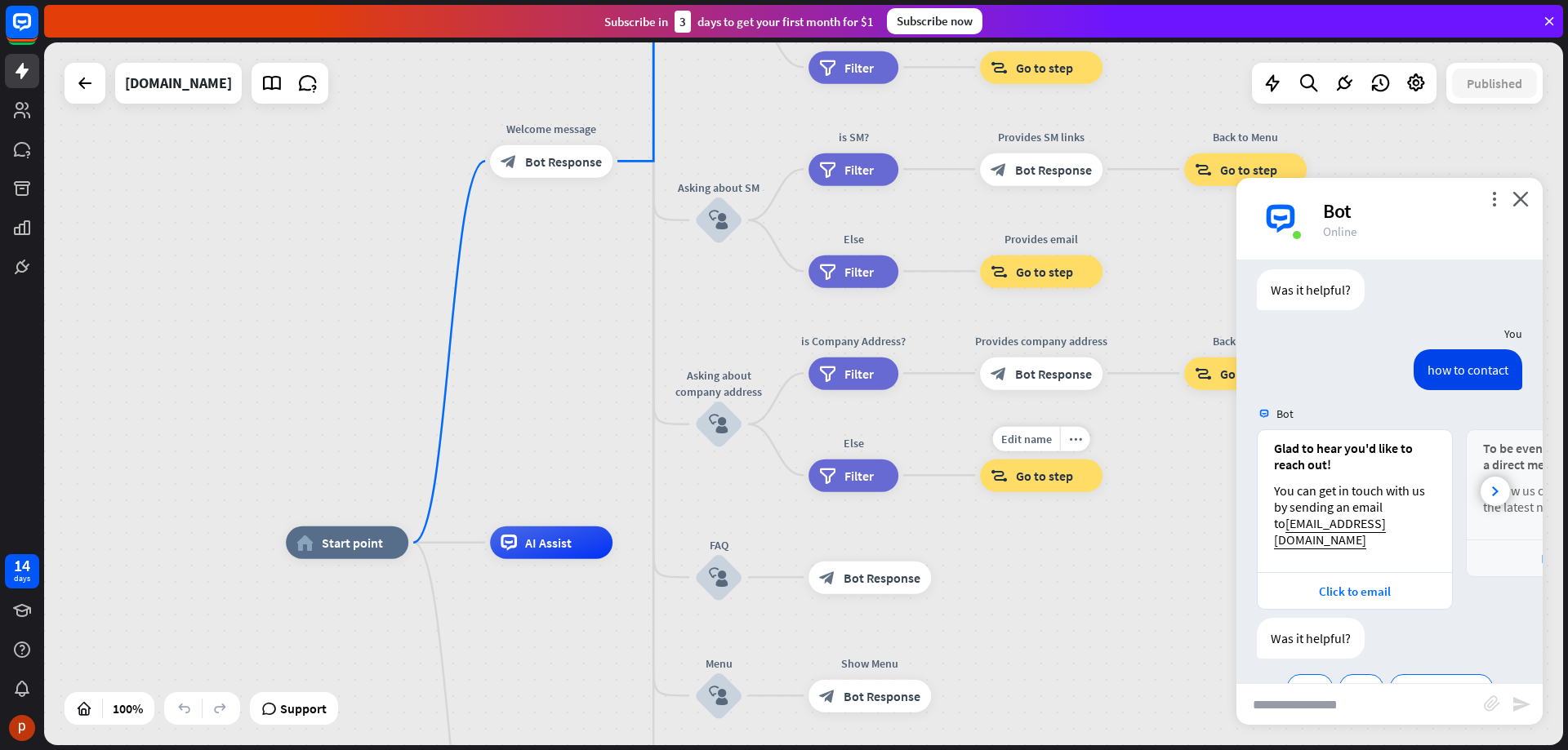
scroll to position [464, 0]
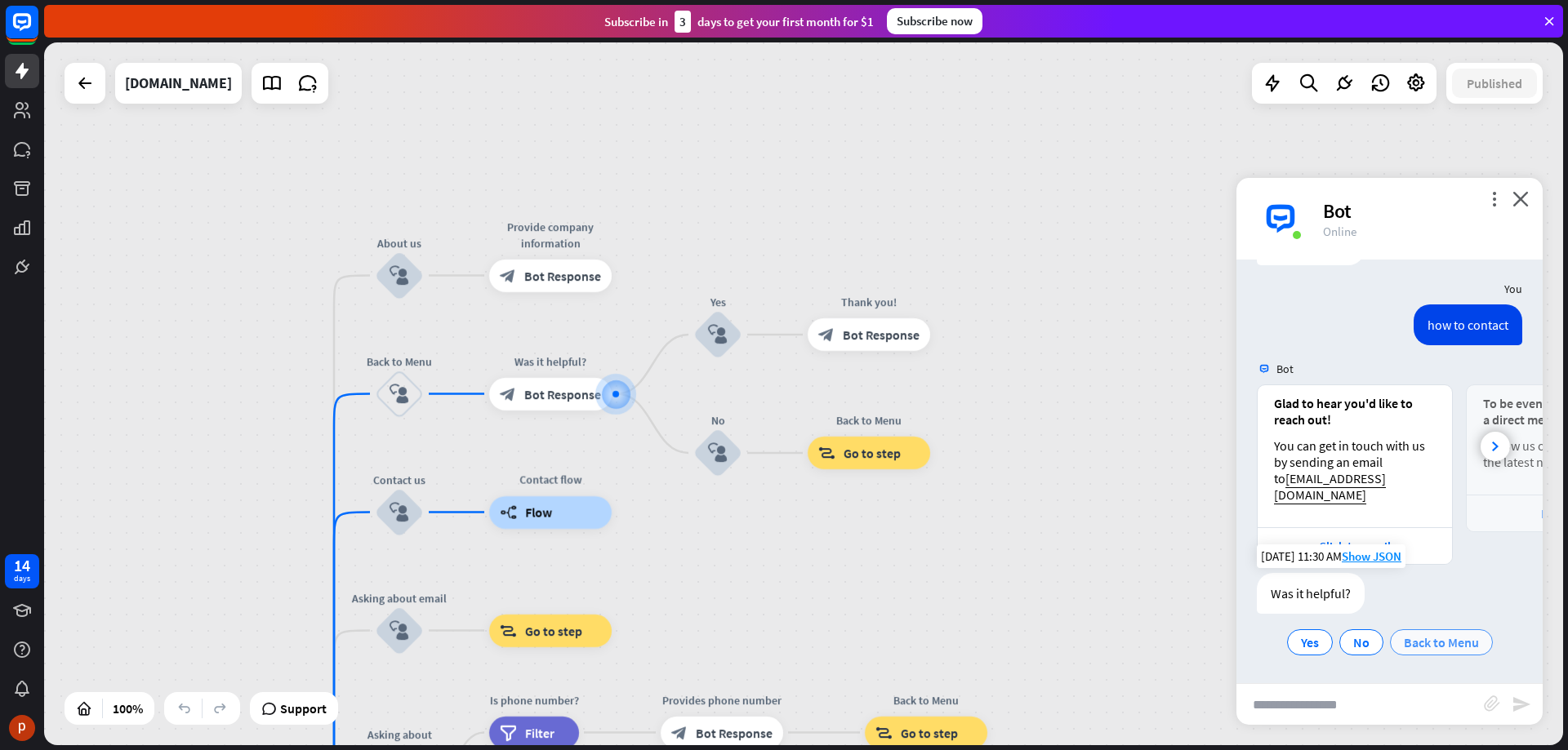
click at [1439, 644] on span "Back to Menu" at bounding box center [1441, 642] width 76 height 16
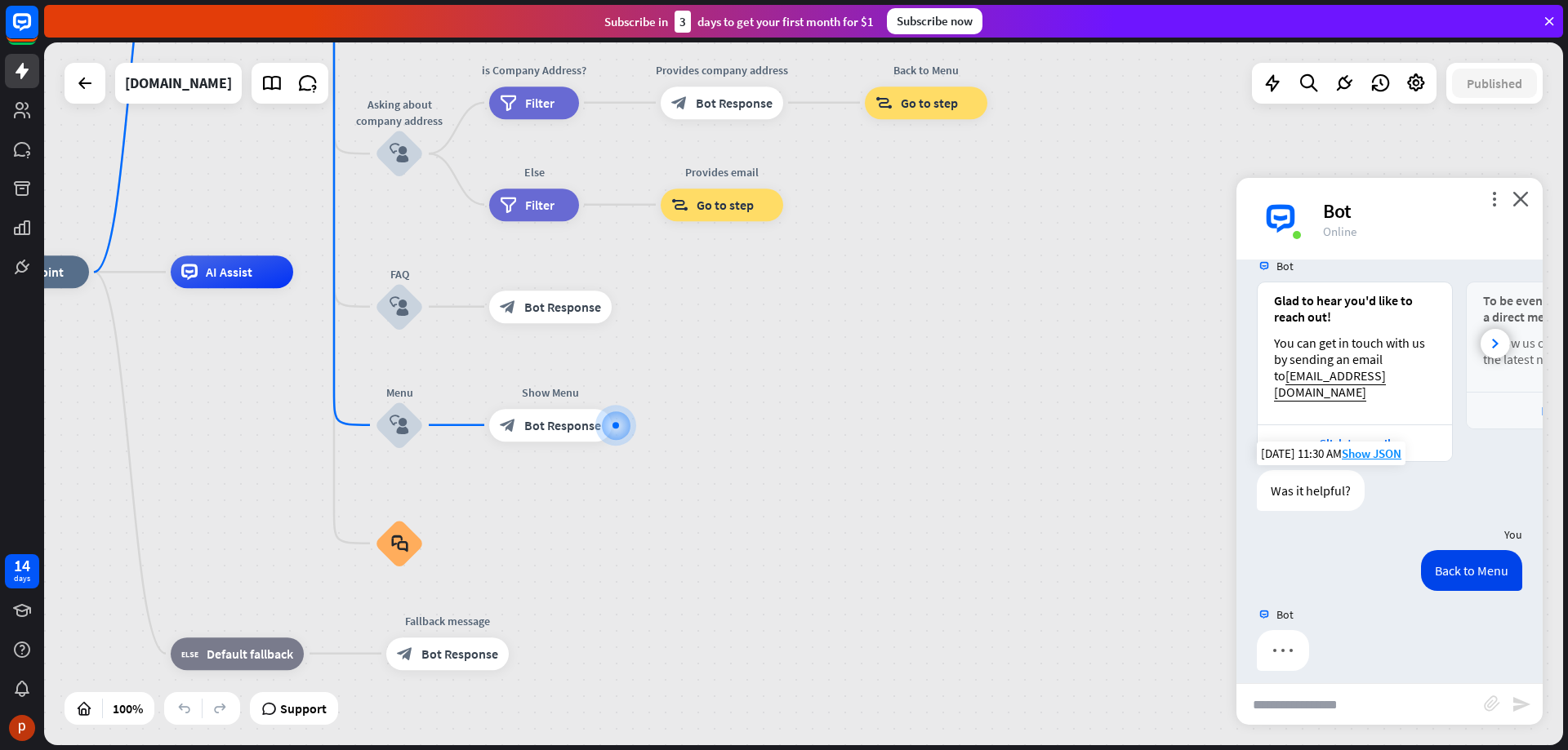
scroll to position [579, 0]
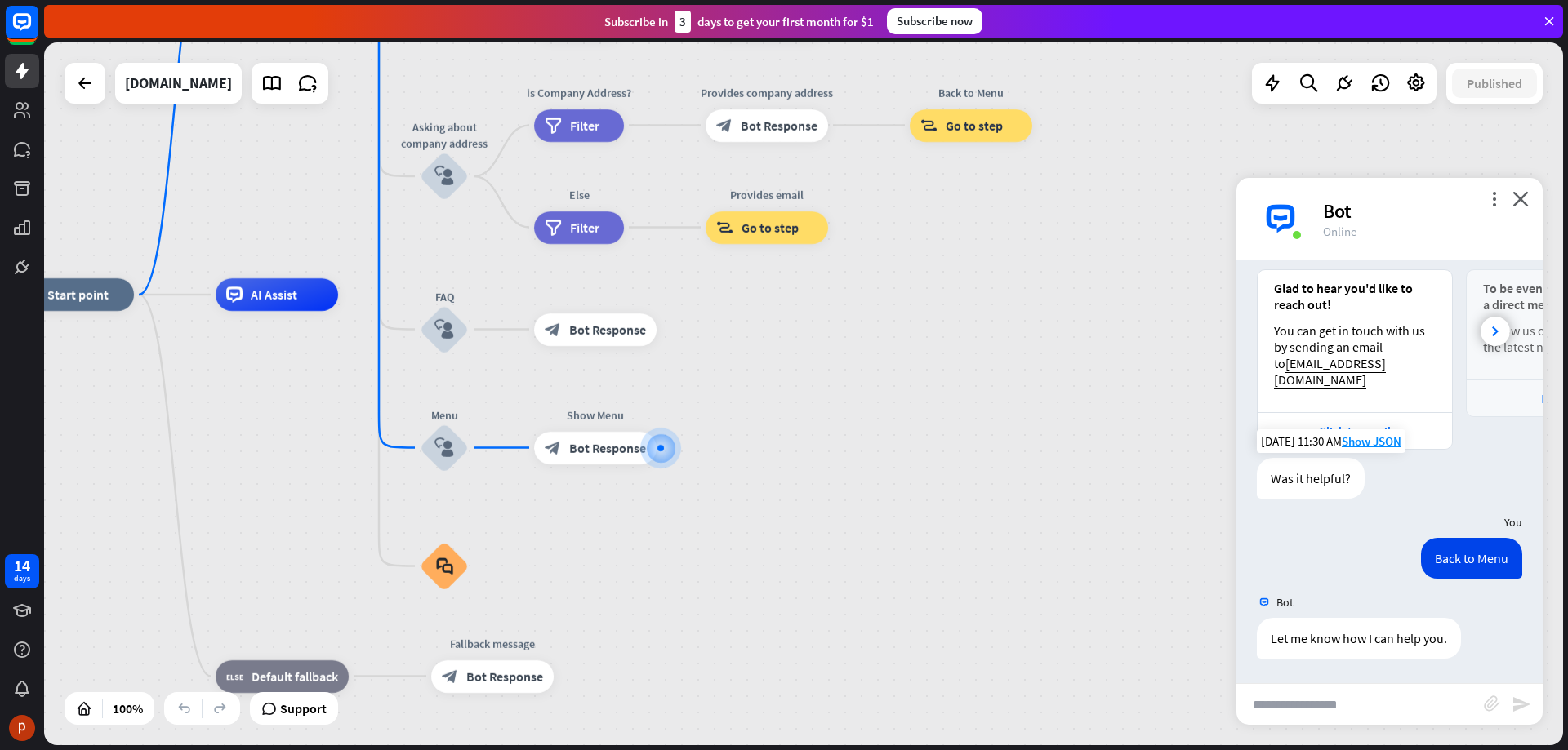
drag, startPoint x: 730, startPoint y: 374, endPoint x: 810, endPoint y: 475, distance: 128.8
click at [810, 475] on div "home_2 Start point Welcome message block_bot_response Bot Response About us blo…" at bounding box center [771, 647] width 1519 height 703
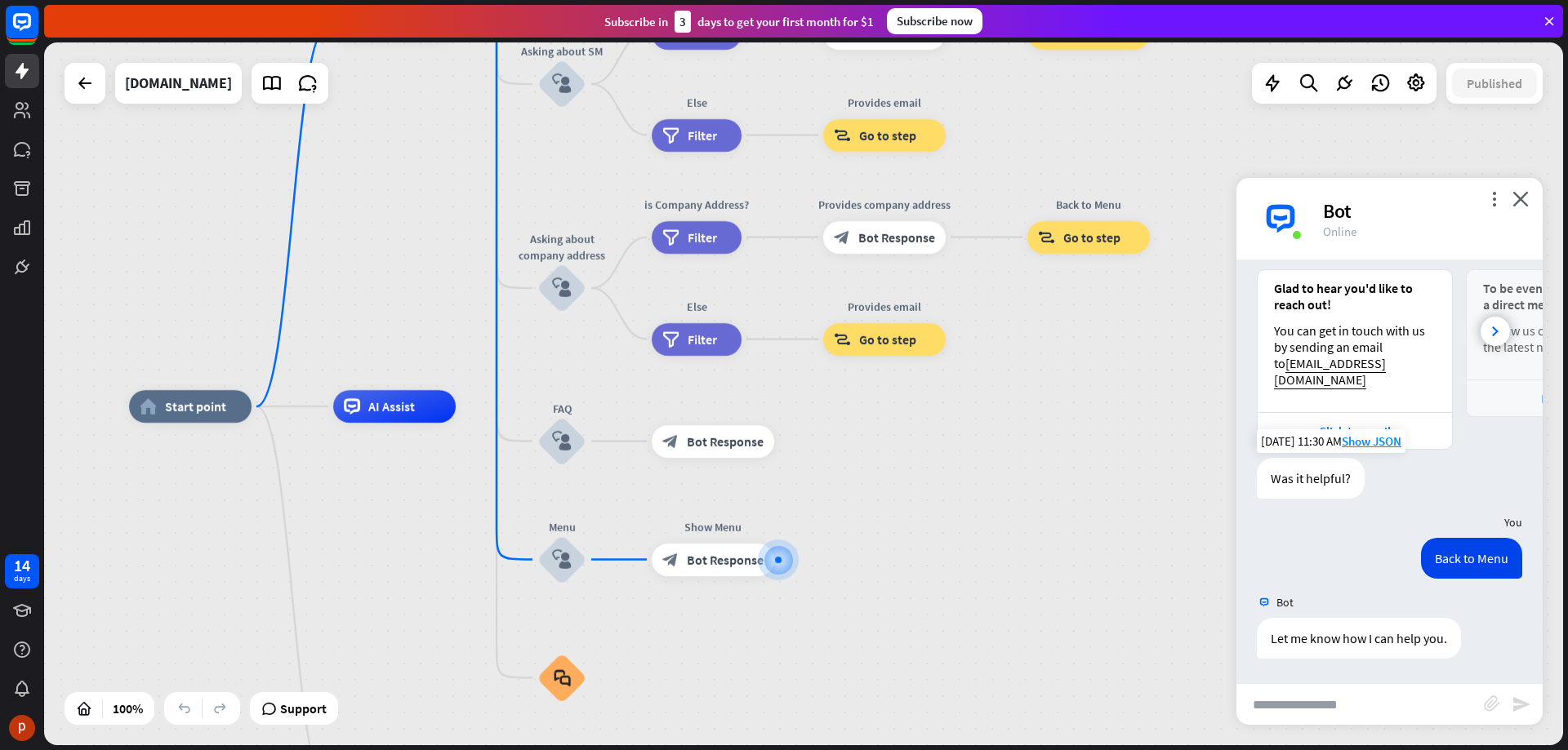
drag, startPoint x: 829, startPoint y: 413, endPoint x: 912, endPoint y: 478, distance: 105.4
click at [912, 478] on div "home_2 Start point Welcome message block_bot_response Bot Response About us blo…" at bounding box center [888, 758] width 1519 height 703
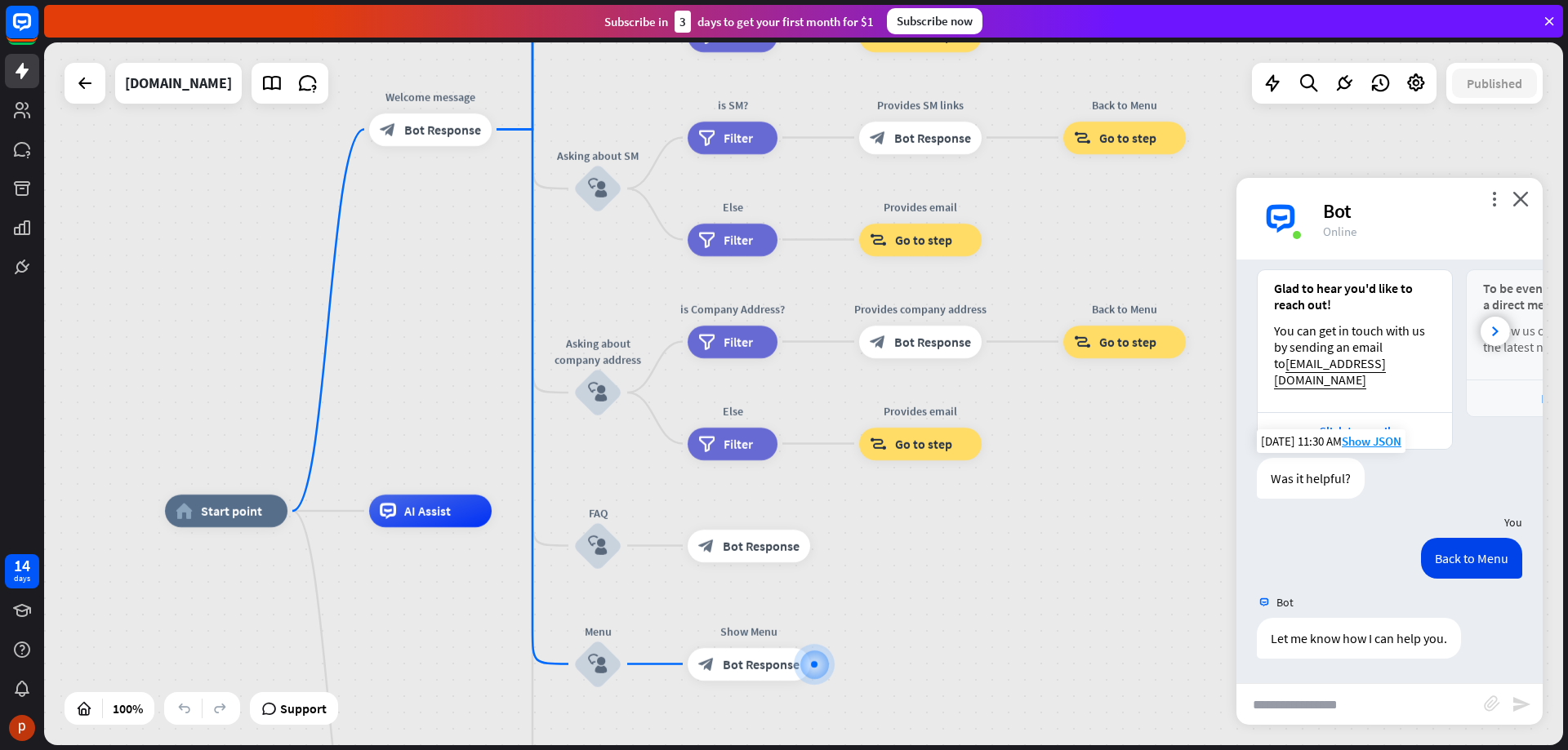
drag, startPoint x: 907, startPoint y: 453, endPoint x: 943, endPoint y: 558, distance: 111.0
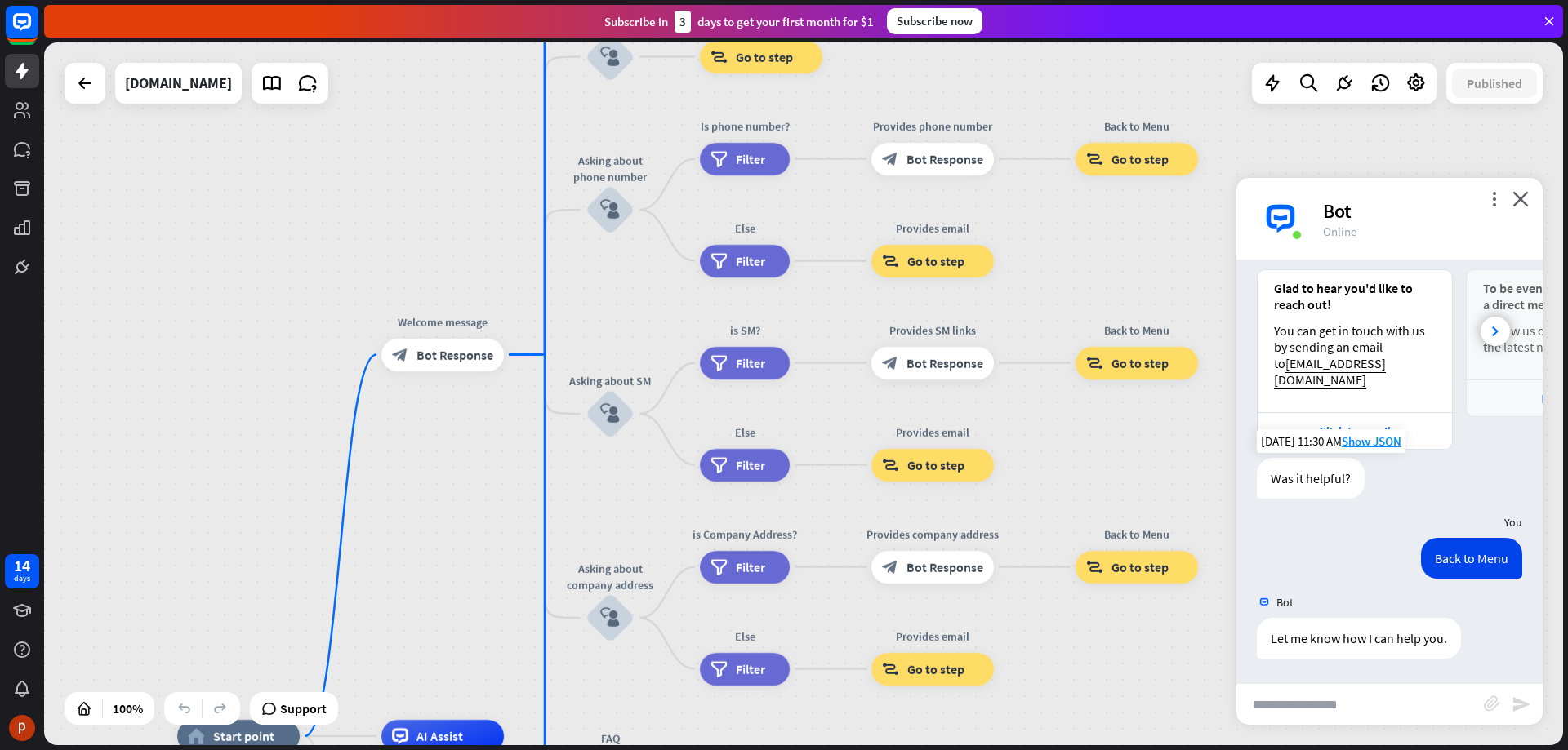
drag, startPoint x: 813, startPoint y: 192, endPoint x: 827, endPoint y: 421, distance: 229.4
click at [827, 421] on div "home_2 Start point Welcome message block_bot_response Bot Response About us blo…" at bounding box center [803, 394] width 1519 height 703
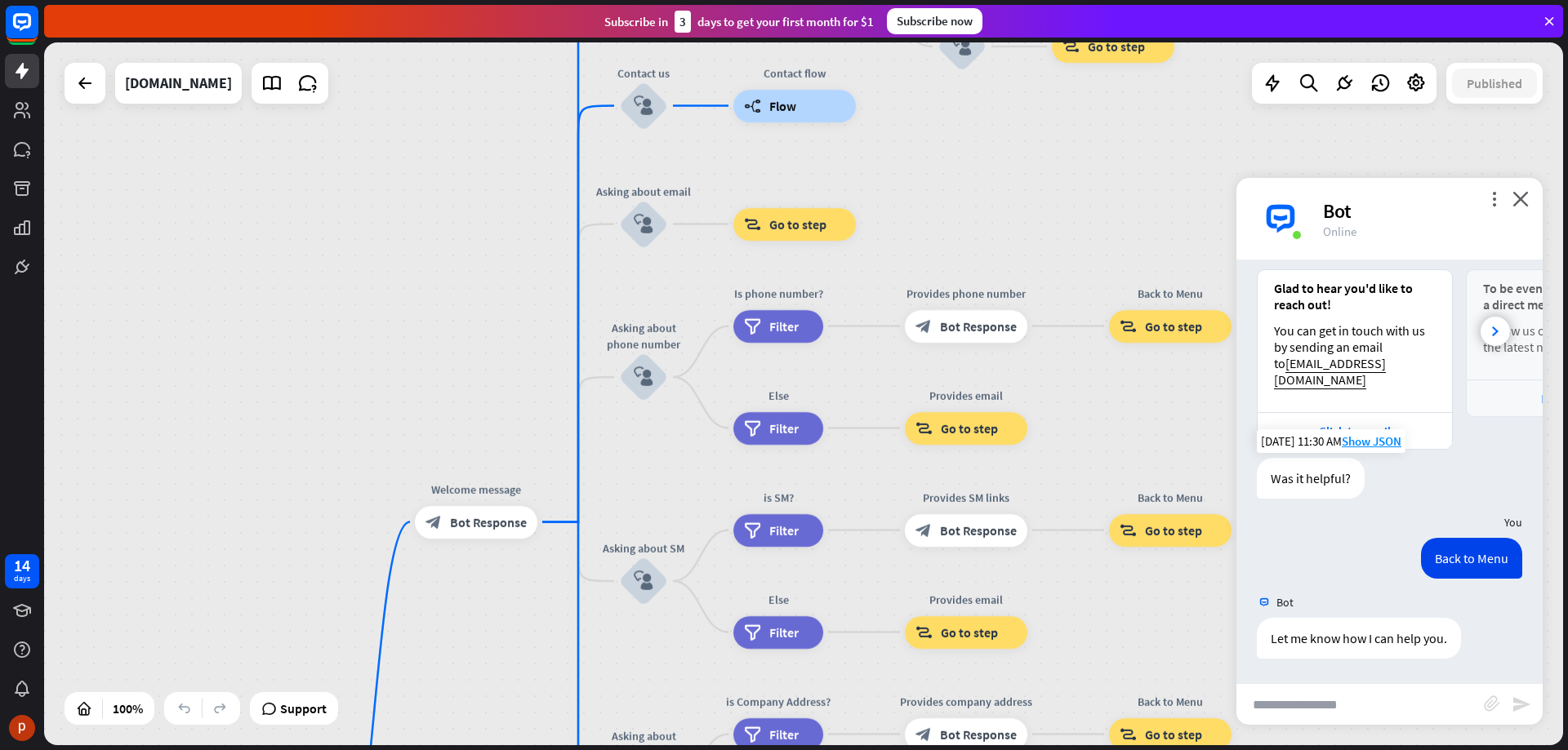
drag, startPoint x: 640, startPoint y: 302, endPoint x: 672, endPoint y: 466, distance: 167.1
click at [672, 466] on div "home_2 Start point Welcome message block_bot_response Bot Response About us blo…" at bounding box center [803, 394] width 1519 height 703
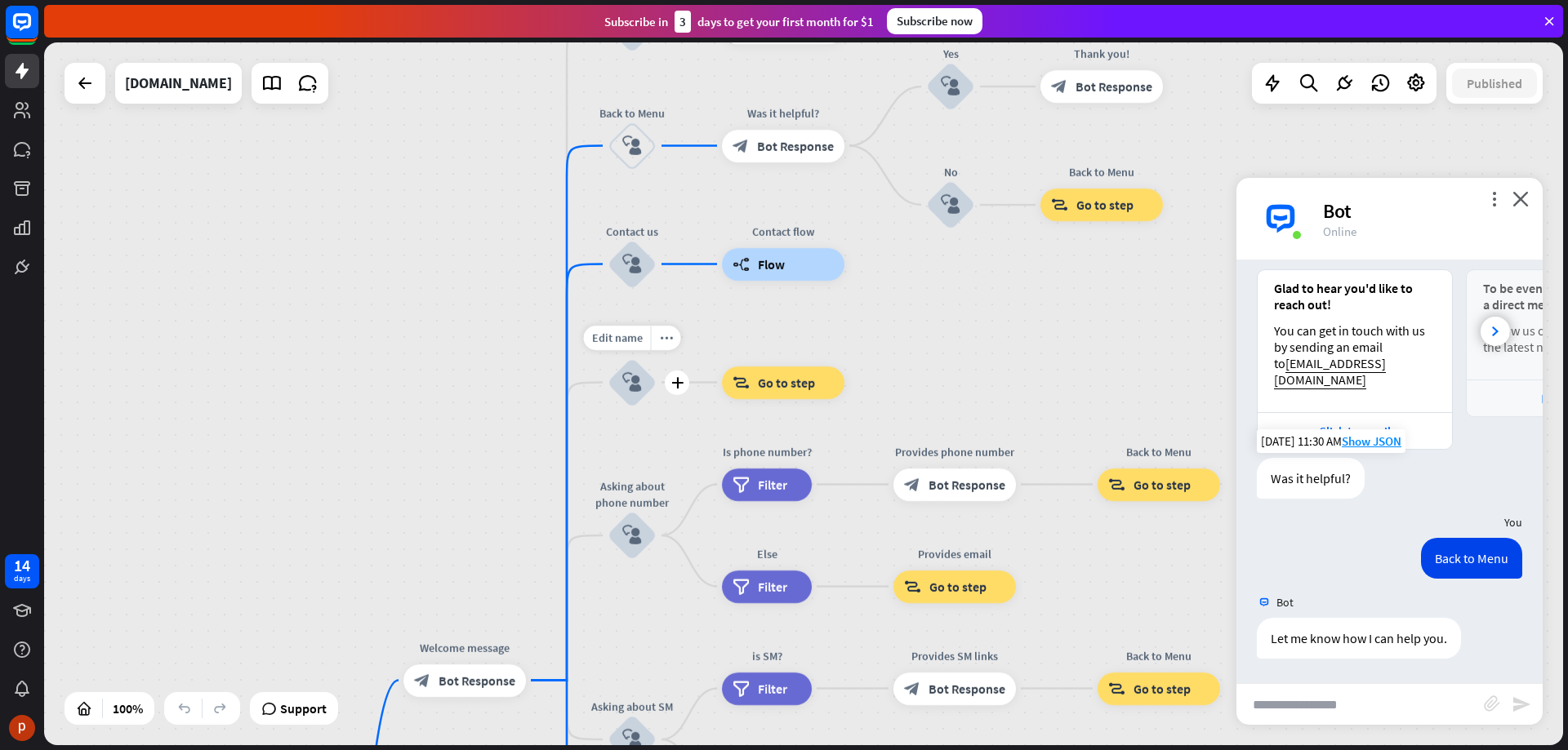
drag, startPoint x: 672, startPoint y: 267, endPoint x: 660, endPoint y: 426, distance: 159.5
click at [657, 407] on div "Edit name more_horiz plus block_user_input" at bounding box center [632, 382] width 49 height 49
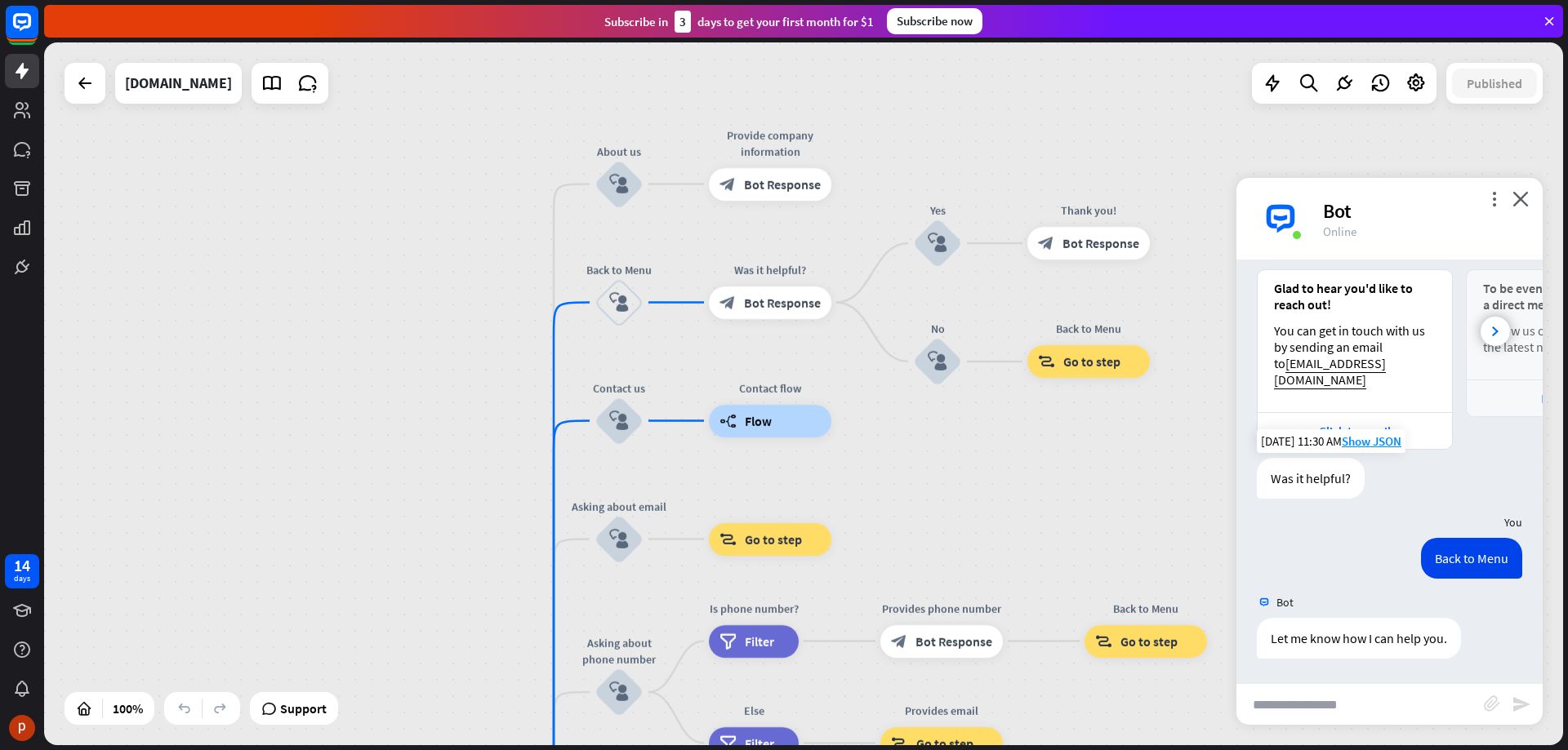
drag, startPoint x: 902, startPoint y: 330, endPoint x: 889, endPoint y: 486, distance: 156.5
click at [889, 486] on div "home_2 Start point Welcome message block_bot_response Bot Response About us blo…" at bounding box center [803, 394] width 1519 height 703
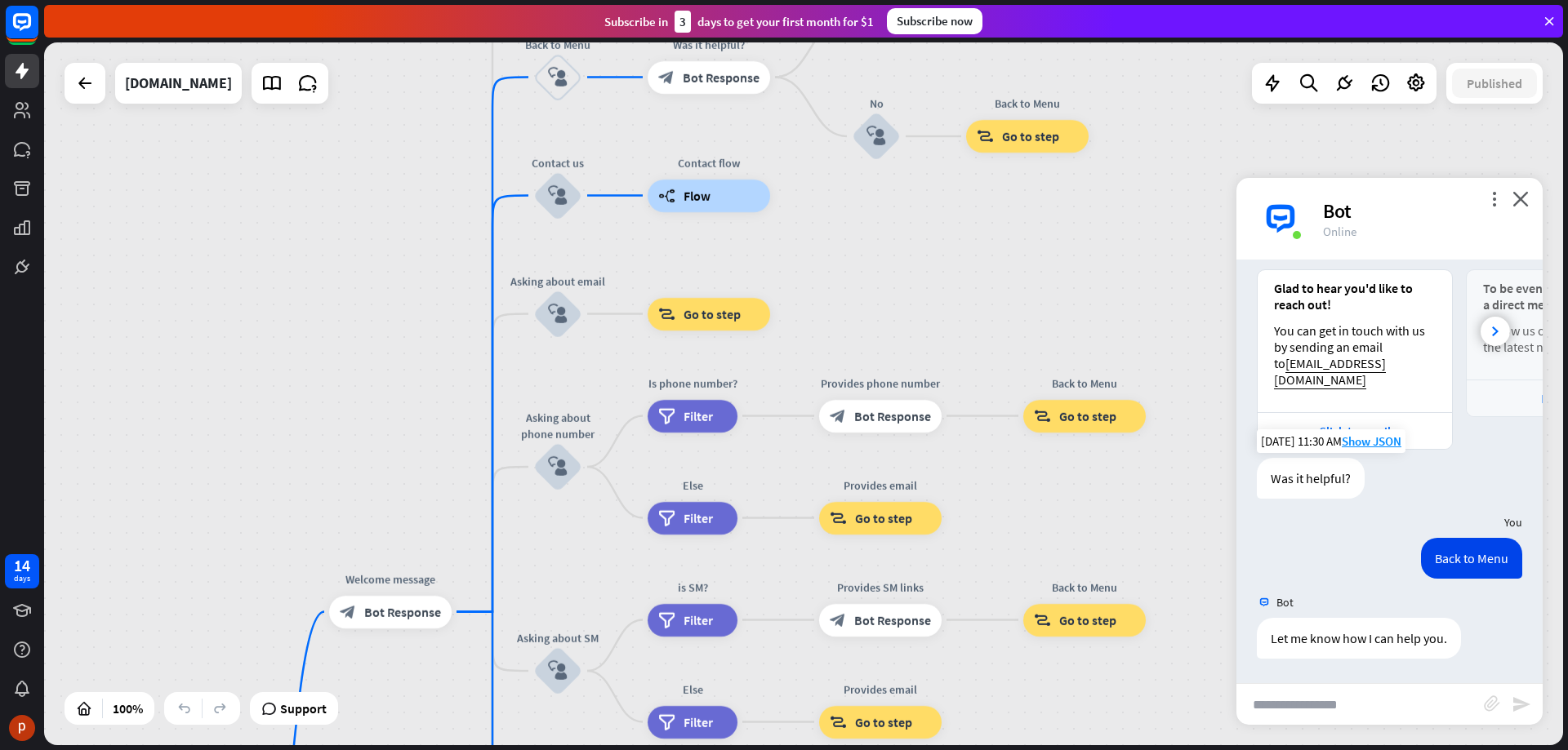
drag, startPoint x: 889, startPoint y: 540, endPoint x: 817, endPoint y: 250, distance: 298.8
click at [817, 250] on div "home_2 Start point Welcome message block_bot_response Bot Response About us blo…" at bounding box center [803, 394] width 1519 height 703
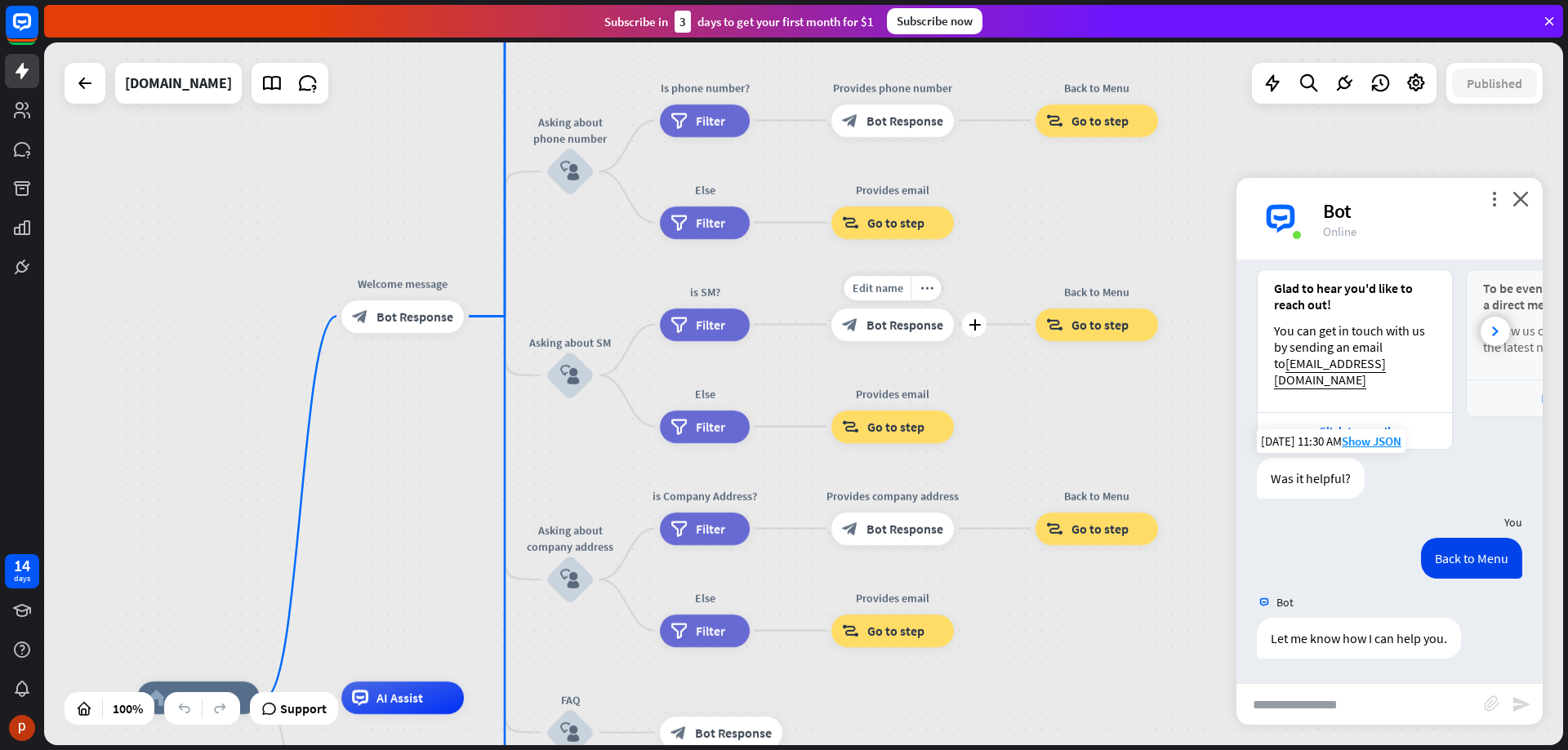
drag, startPoint x: 800, startPoint y: 612, endPoint x: 820, endPoint y: 353, distance: 259.8
click at [831, 411] on div "Edit name more_horiz Provides email block_goto Go to step" at bounding box center [892, 427] width 122 height 32
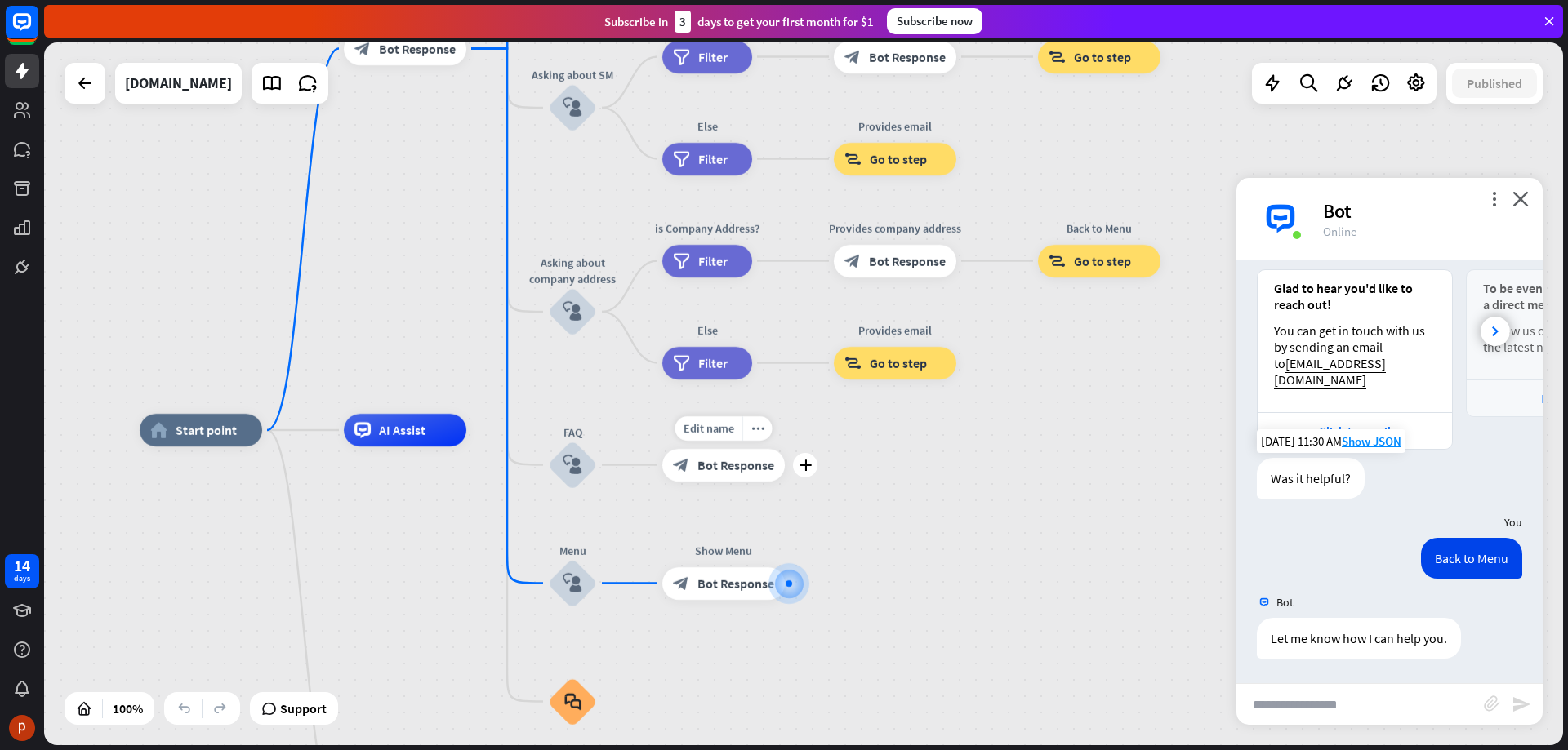
drag, startPoint x: 798, startPoint y: 660, endPoint x: 799, endPoint y: 441, distance: 219.0
click at [784, 449] on div "Edit name more_horiz plus block_bot_response Bot Response" at bounding box center [723, 465] width 122 height 32
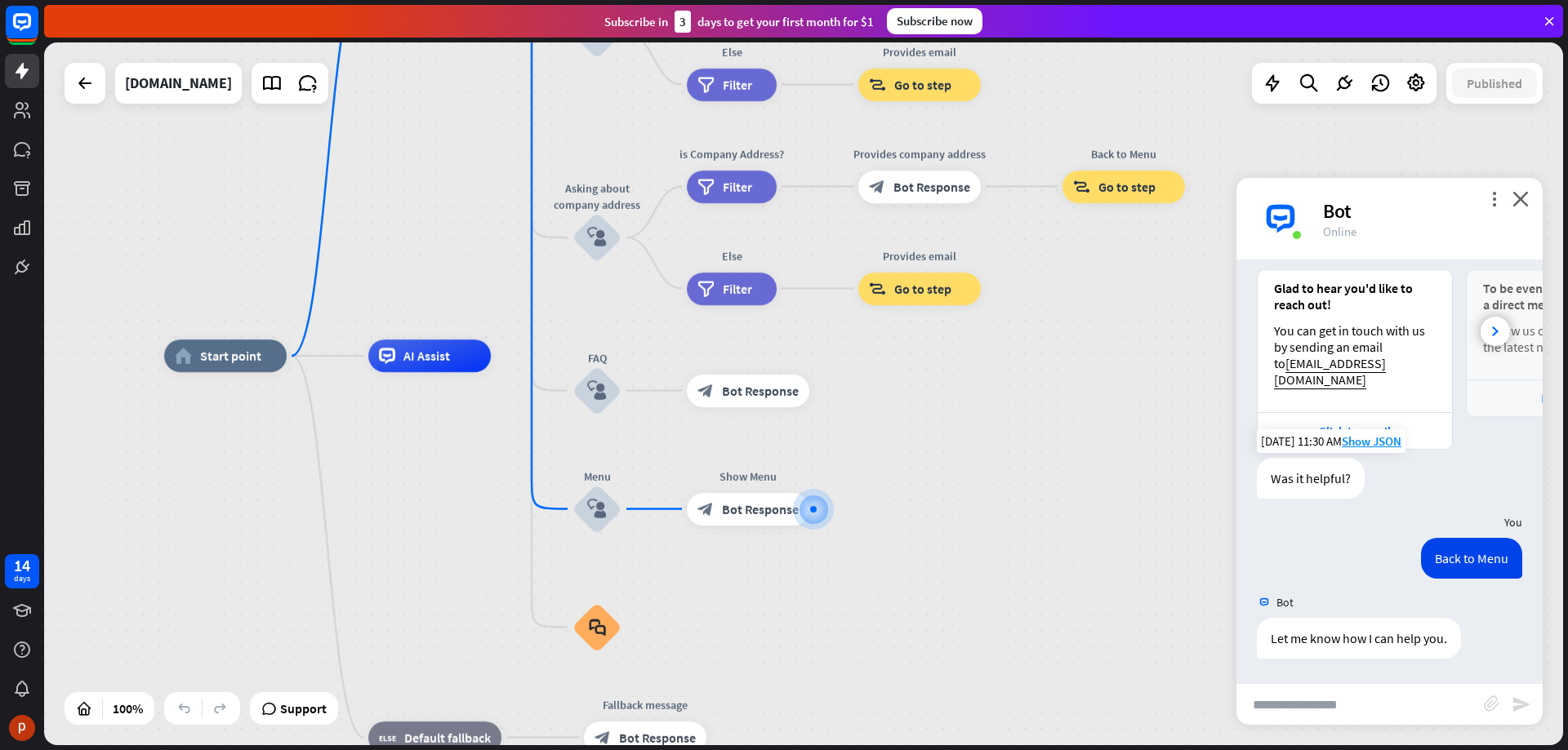
drag, startPoint x: 845, startPoint y: 616, endPoint x: 871, endPoint y: 538, distance: 82.2
click at [871, 538] on div "home_2 Start point Welcome message block_bot_response Bot Response About us blo…" at bounding box center [923, 708] width 1519 height 703
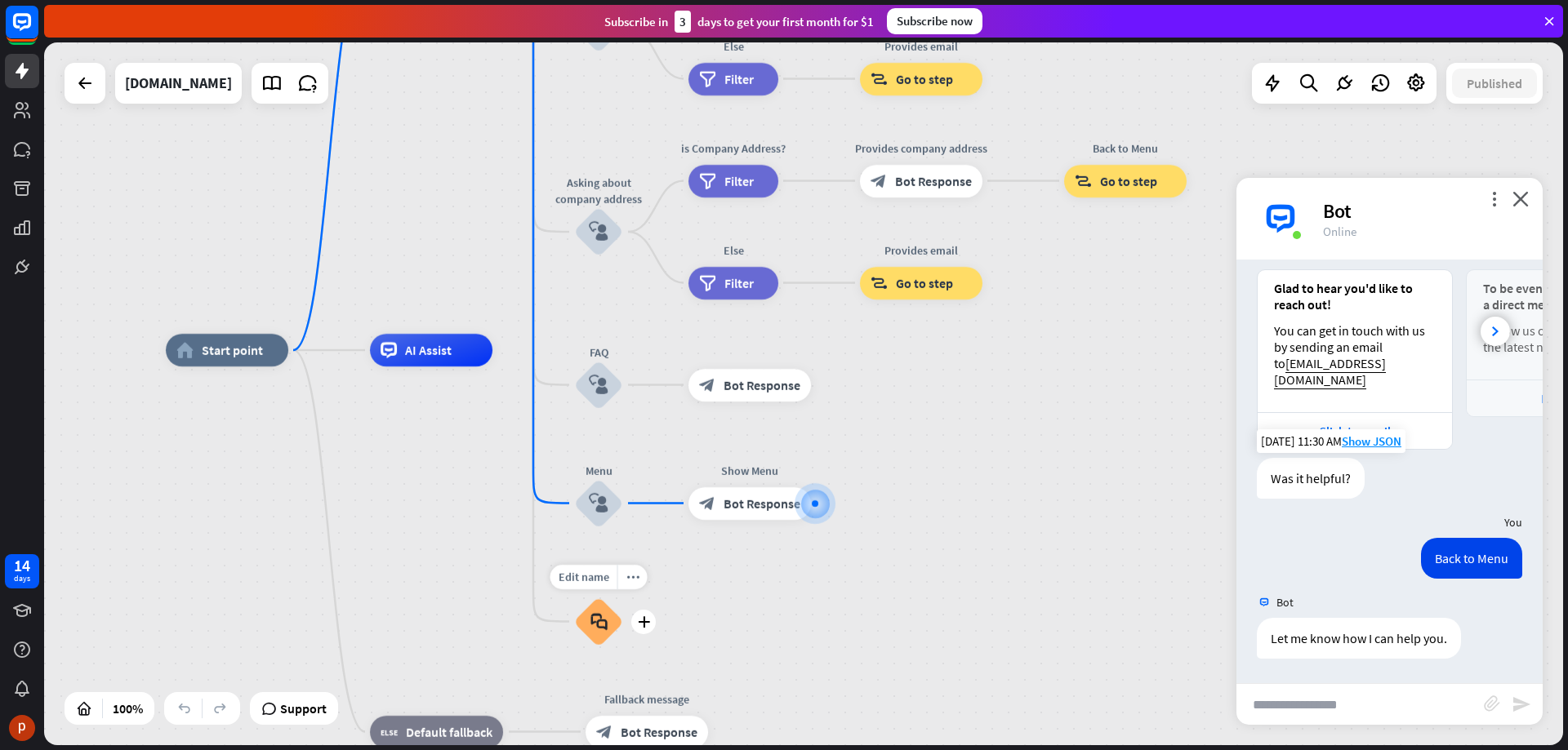
click at [604, 626] on icon "block_faq" at bounding box center [598, 622] width 17 height 18
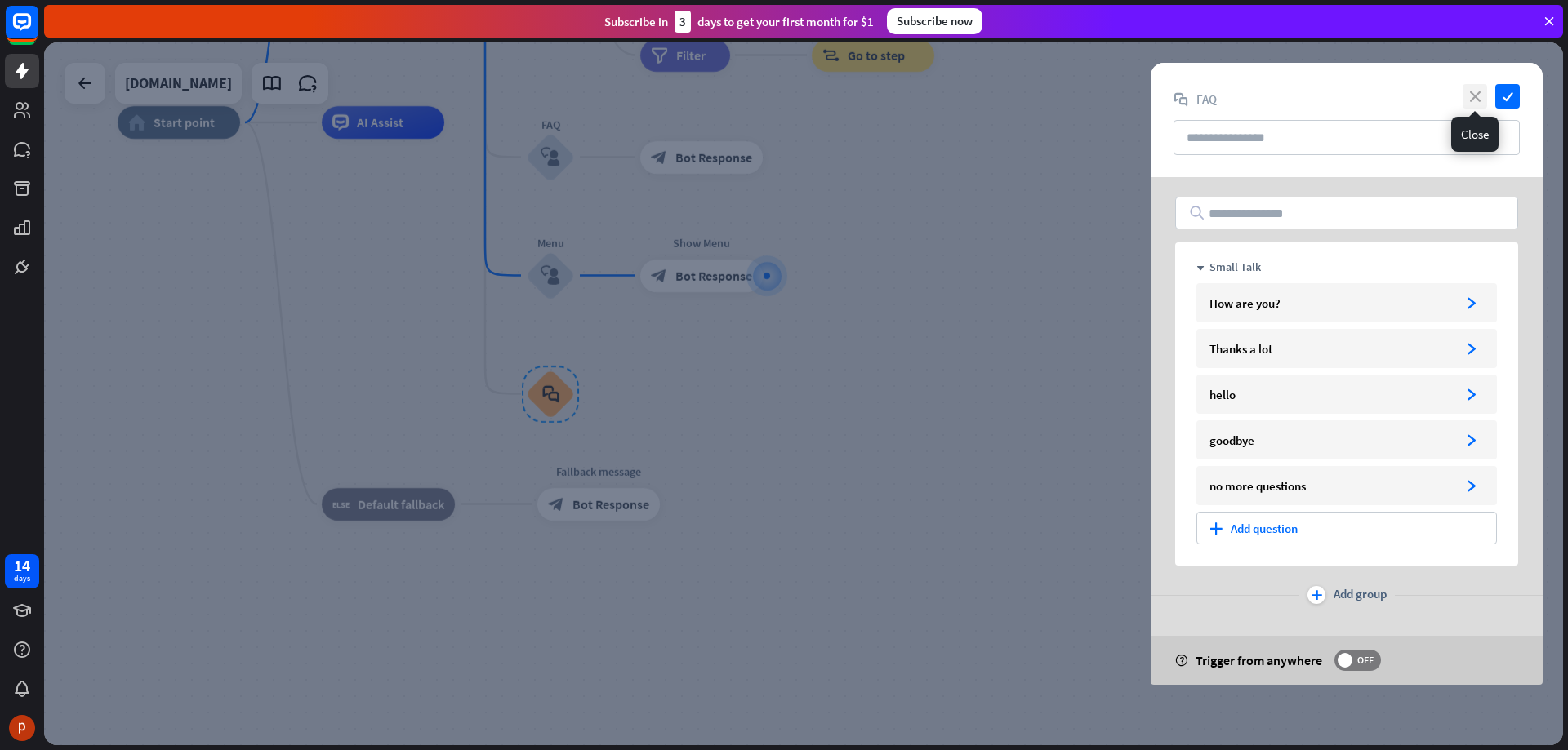
click at [1476, 102] on icon "close" at bounding box center [1474, 95] width 24 height 24
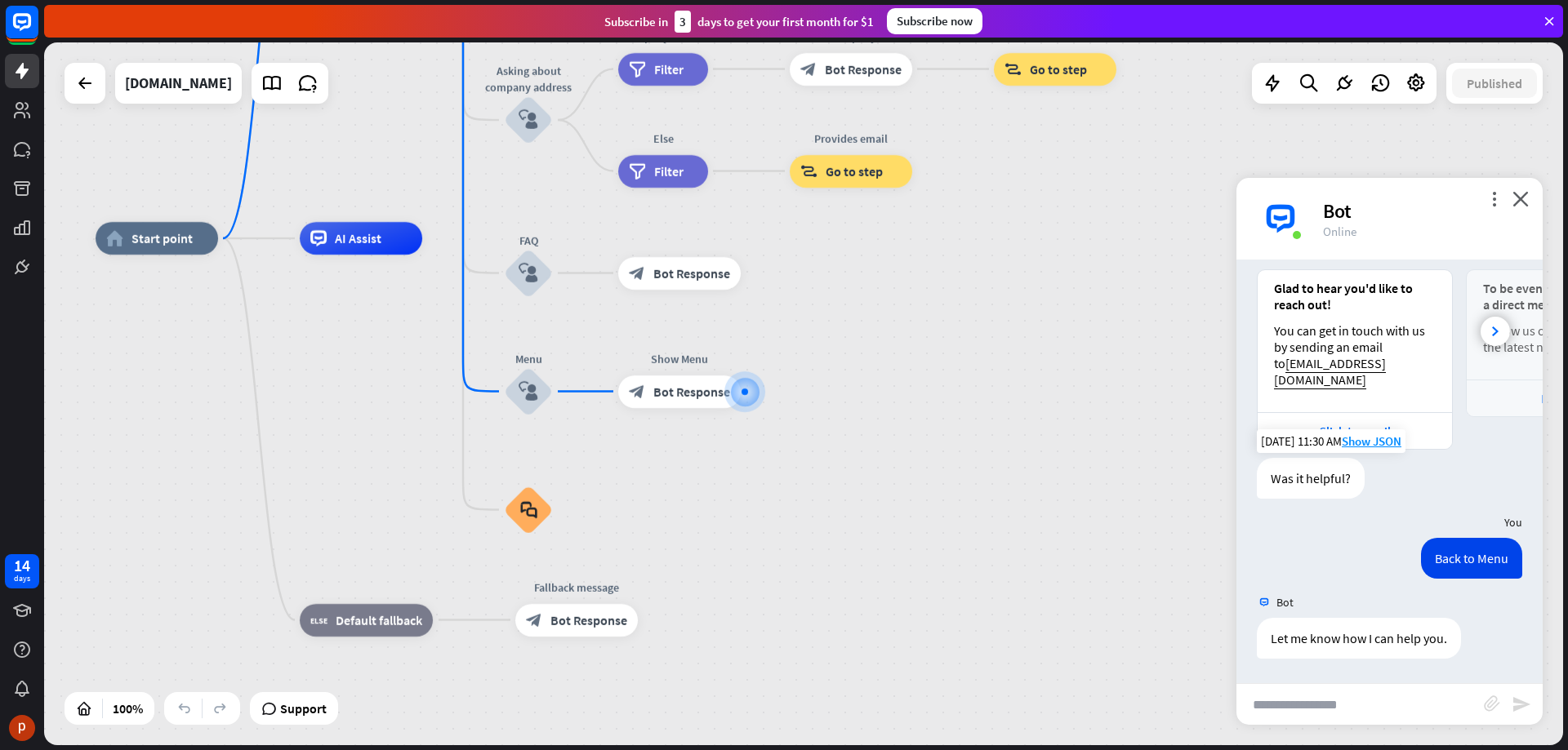
drag, startPoint x: 1122, startPoint y: 356, endPoint x: 1100, endPoint y: 472, distance: 118.1
click at [1100, 472] on div "home_2 Start point Welcome message block_bot_response Bot Response About us blo…" at bounding box center [855, 590] width 1519 height 703
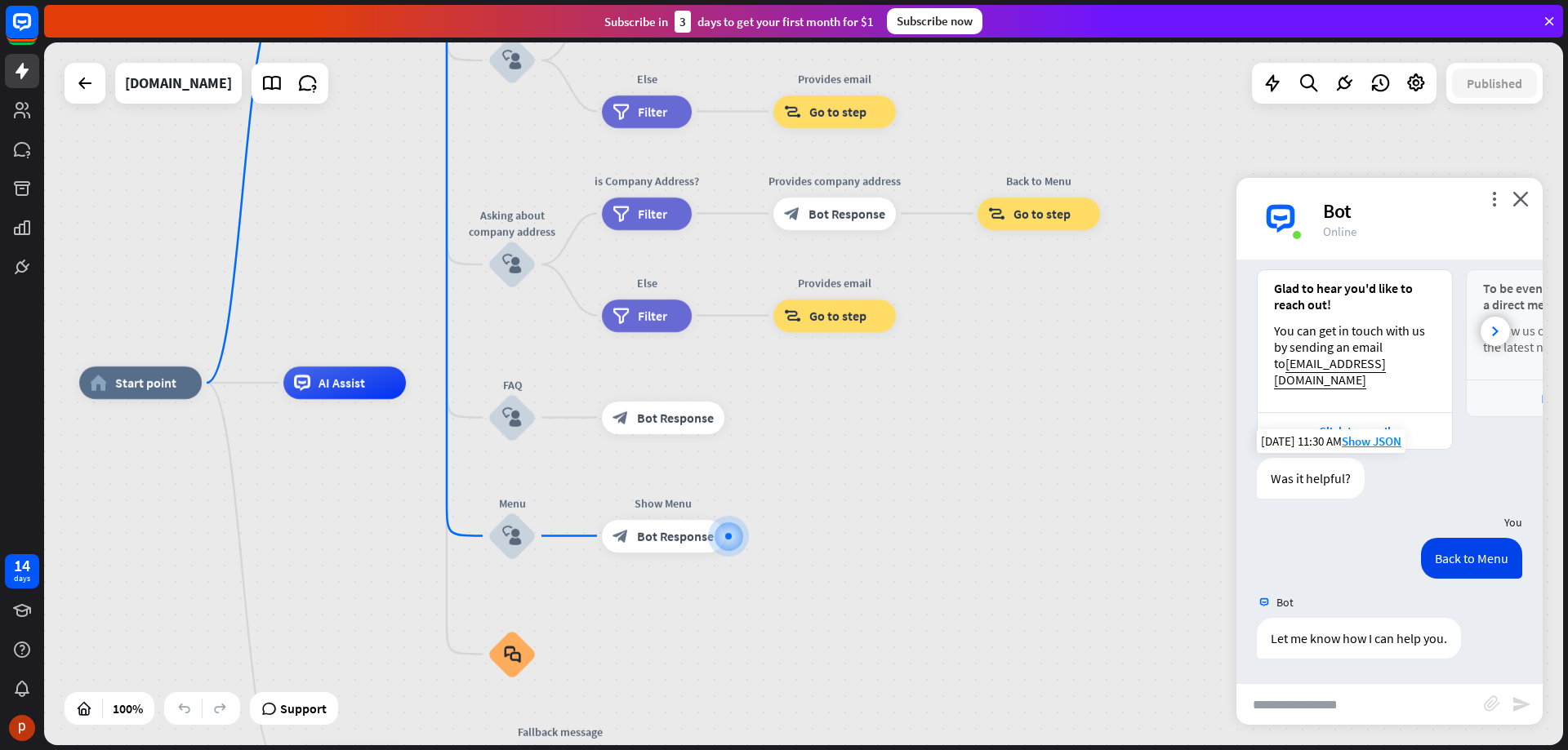
drag, startPoint x: 1119, startPoint y: 308, endPoint x: 1098, endPoint y: 588, distance: 280.8
click at [1098, 588] on div "home_2 Start point Welcome message block_bot_response Bot Response About us blo…" at bounding box center [838, 735] width 1519 height 703
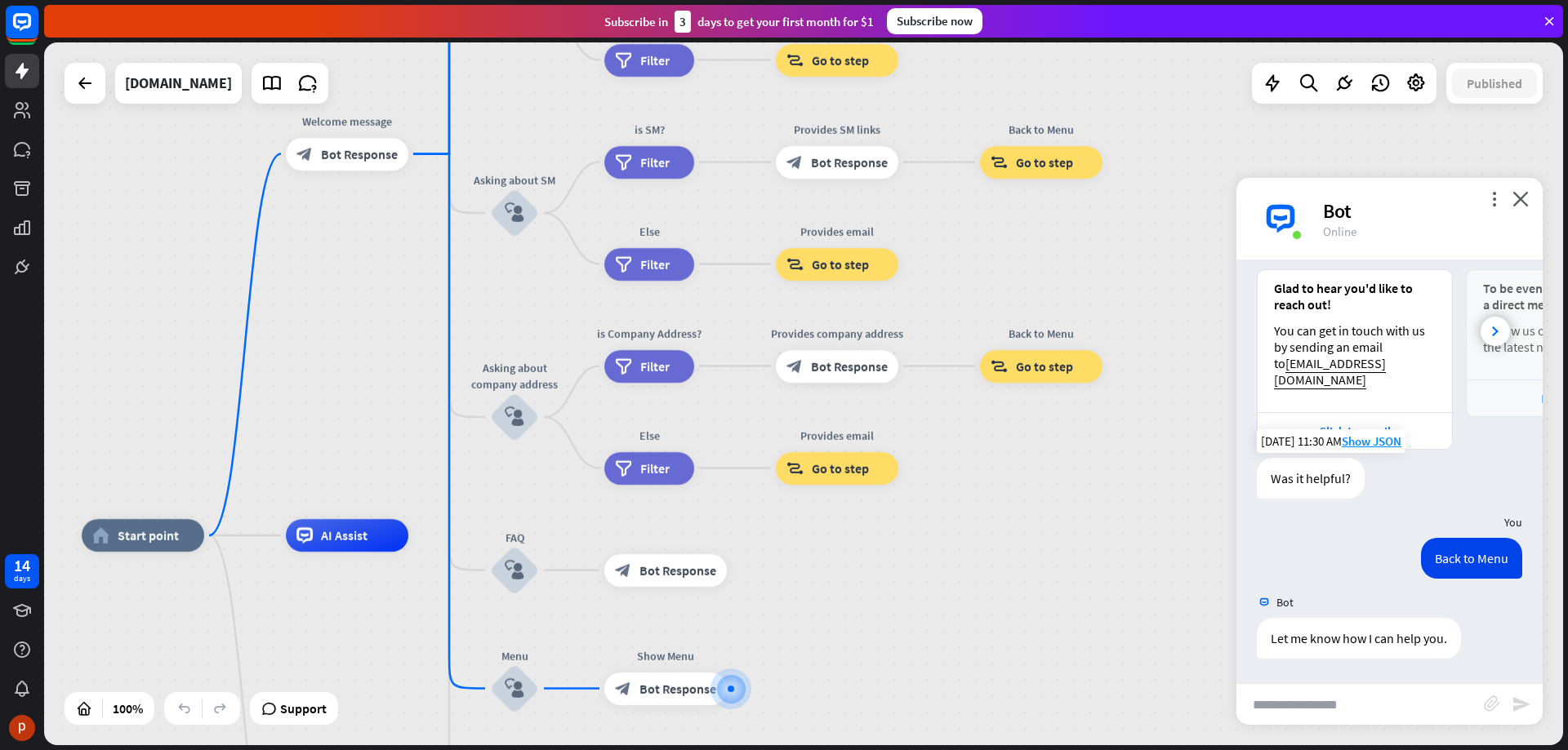
drag, startPoint x: 1093, startPoint y: 252, endPoint x: 1099, endPoint y: 270, distance: 19.0
click at [1099, 270] on div "home_2 Start point Welcome message block_bot_response Bot Response About us blo…" at bounding box center [803, 394] width 1519 height 703
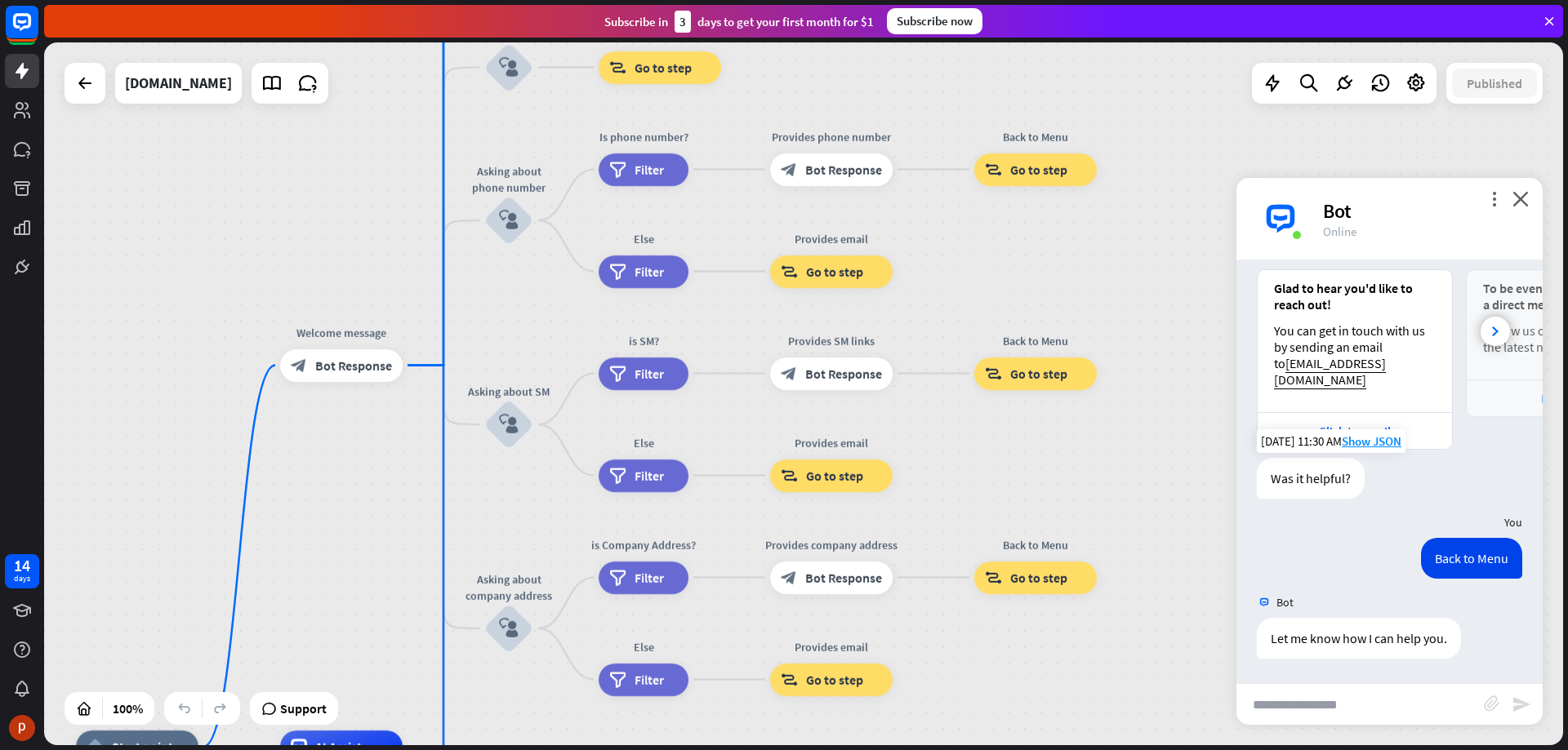
drag, startPoint x: 1099, startPoint y: 270, endPoint x: 1093, endPoint y: 482, distance: 212.1
click at [1093, 482] on div "home_2 Start point Welcome message block_bot_response Bot Response About us blo…" at bounding box center [803, 394] width 1519 height 703
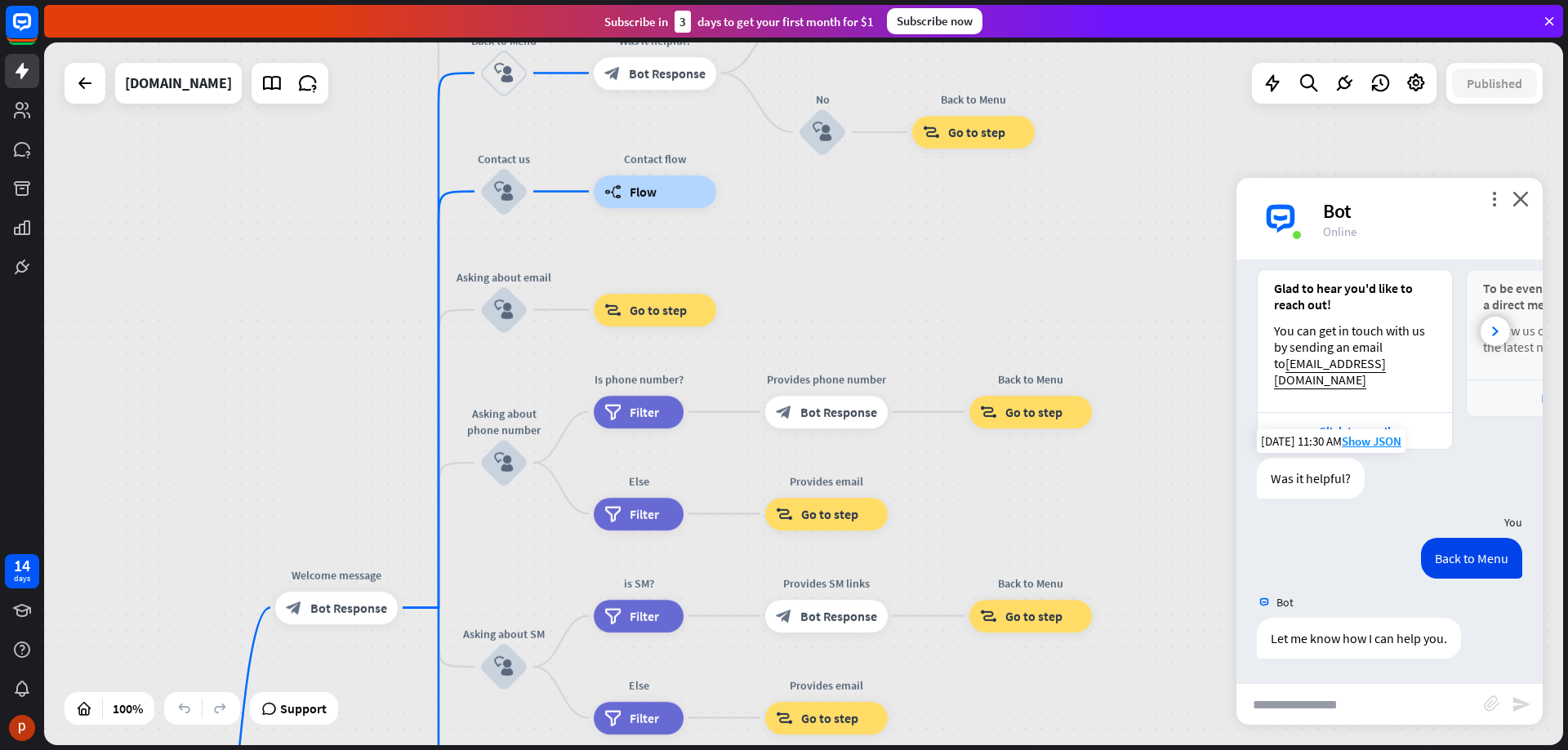
drag, startPoint x: 1128, startPoint y: 294, endPoint x: 1124, endPoint y: 537, distance: 243.0
click at [1124, 537] on div "home_2 Start point Welcome message block_bot_response Bot Response About us blo…" at bounding box center [803, 394] width 1519 height 703
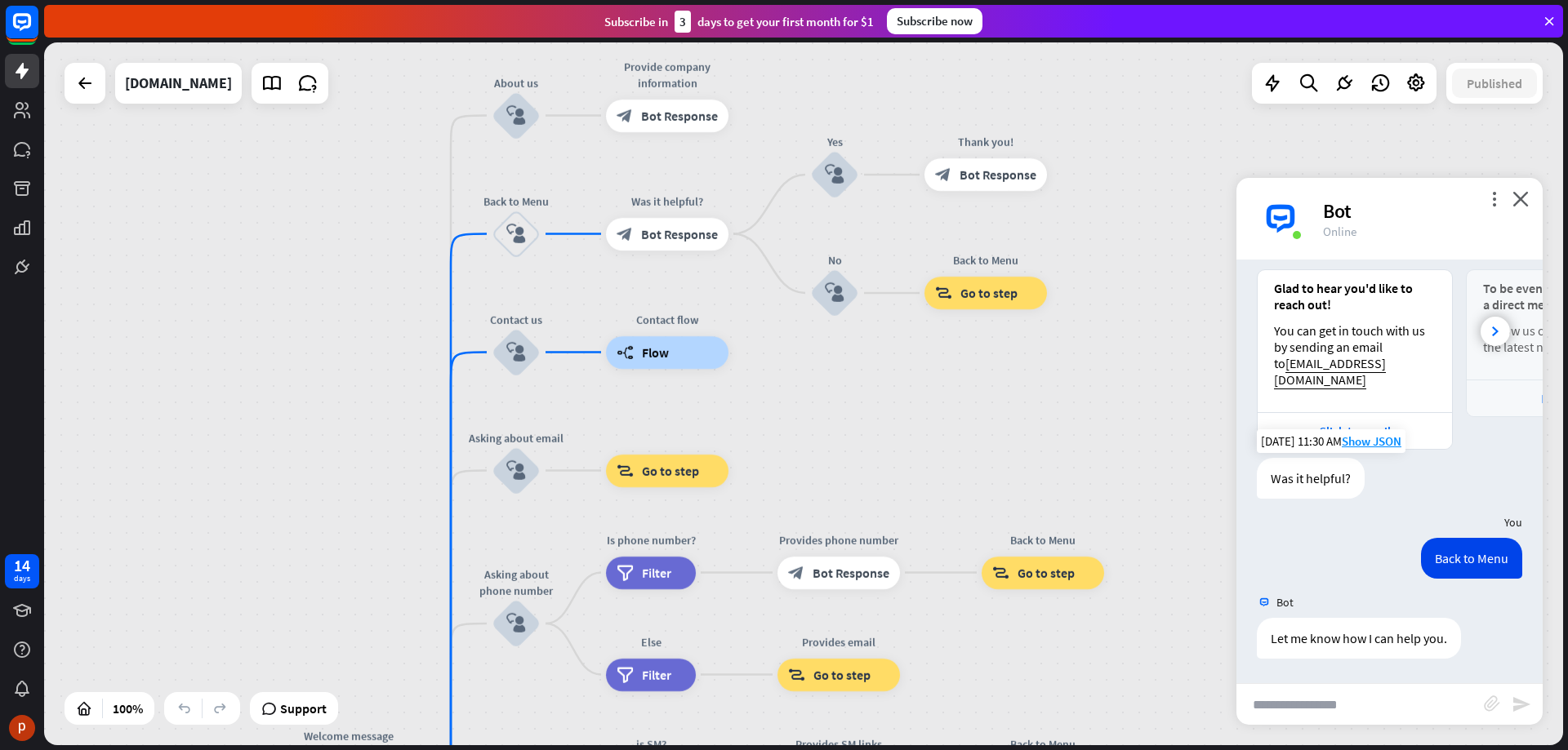
drag, startPoint x: 1099, startPoint y: 308, endPoint x: 1111, endPoint y: 474, distance: 166.4
click at [1111, 474] on div "home_2 Start point Welcome message block_bot_response Bot Response About us blo…" at bounding box center [803, 394] width 1519 height 703
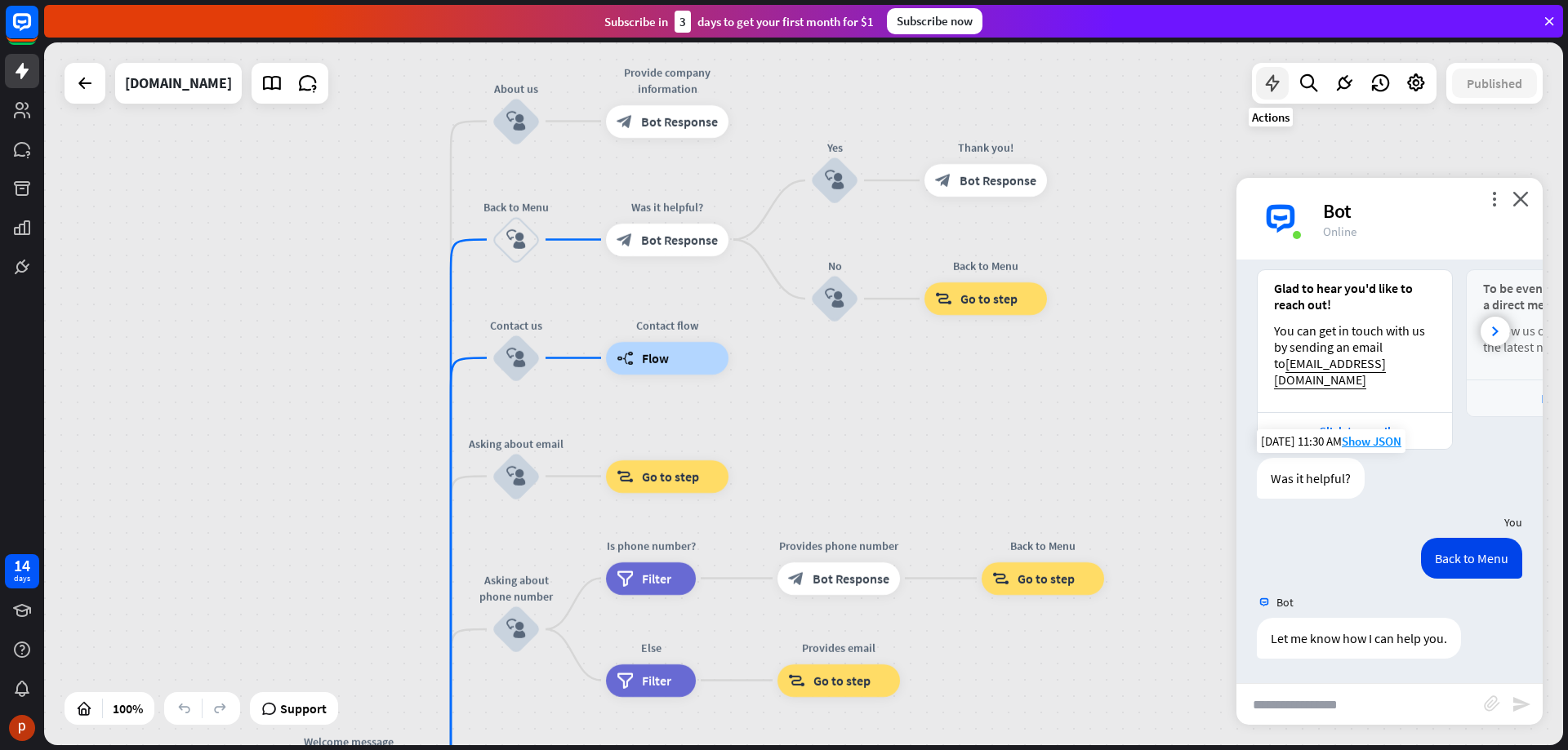
click at [1267, 85] on icon at bounding box center [1272, 84] width 22 height 22
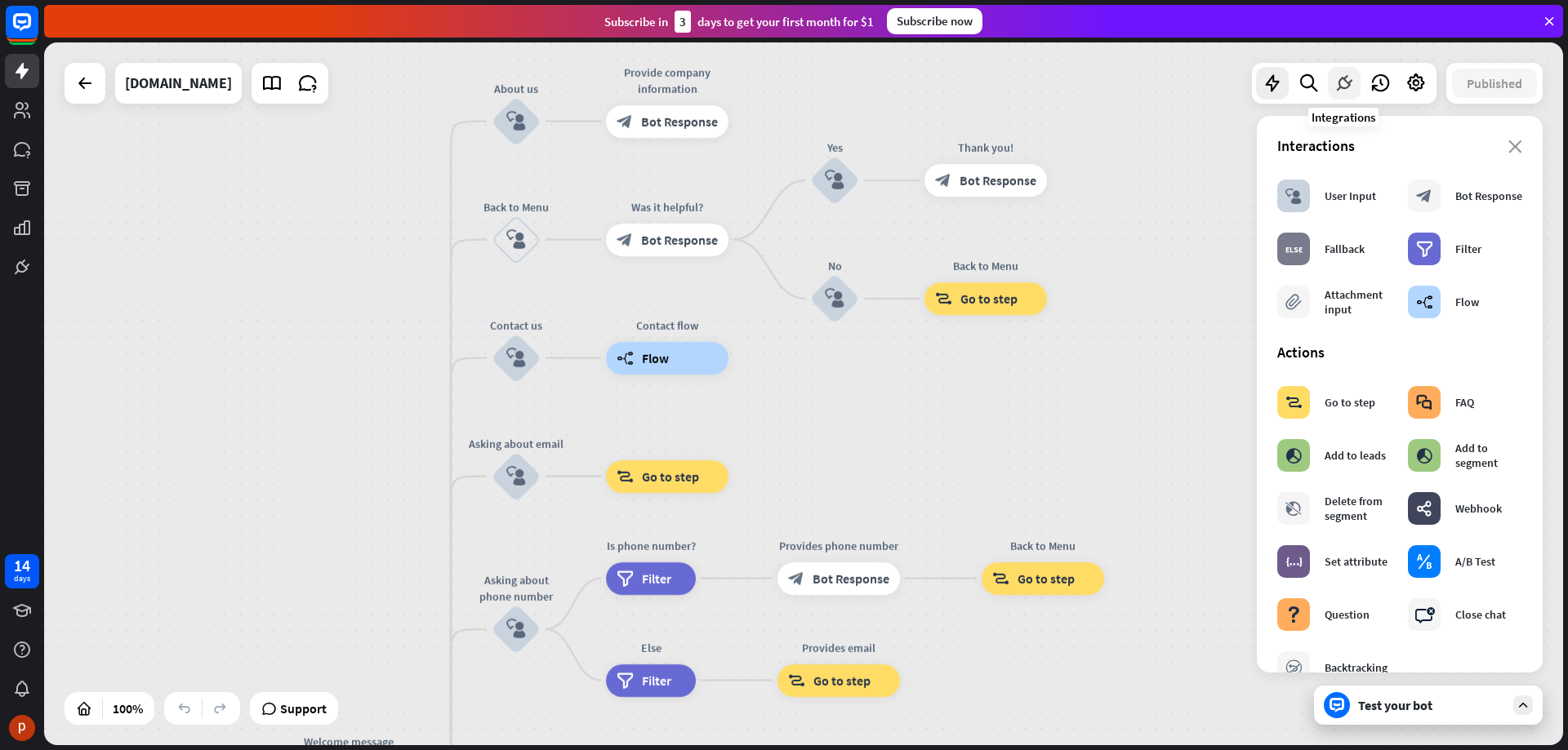
click at [1334, 85] on icon at bounding box center [1344, 84] width 22 height 22
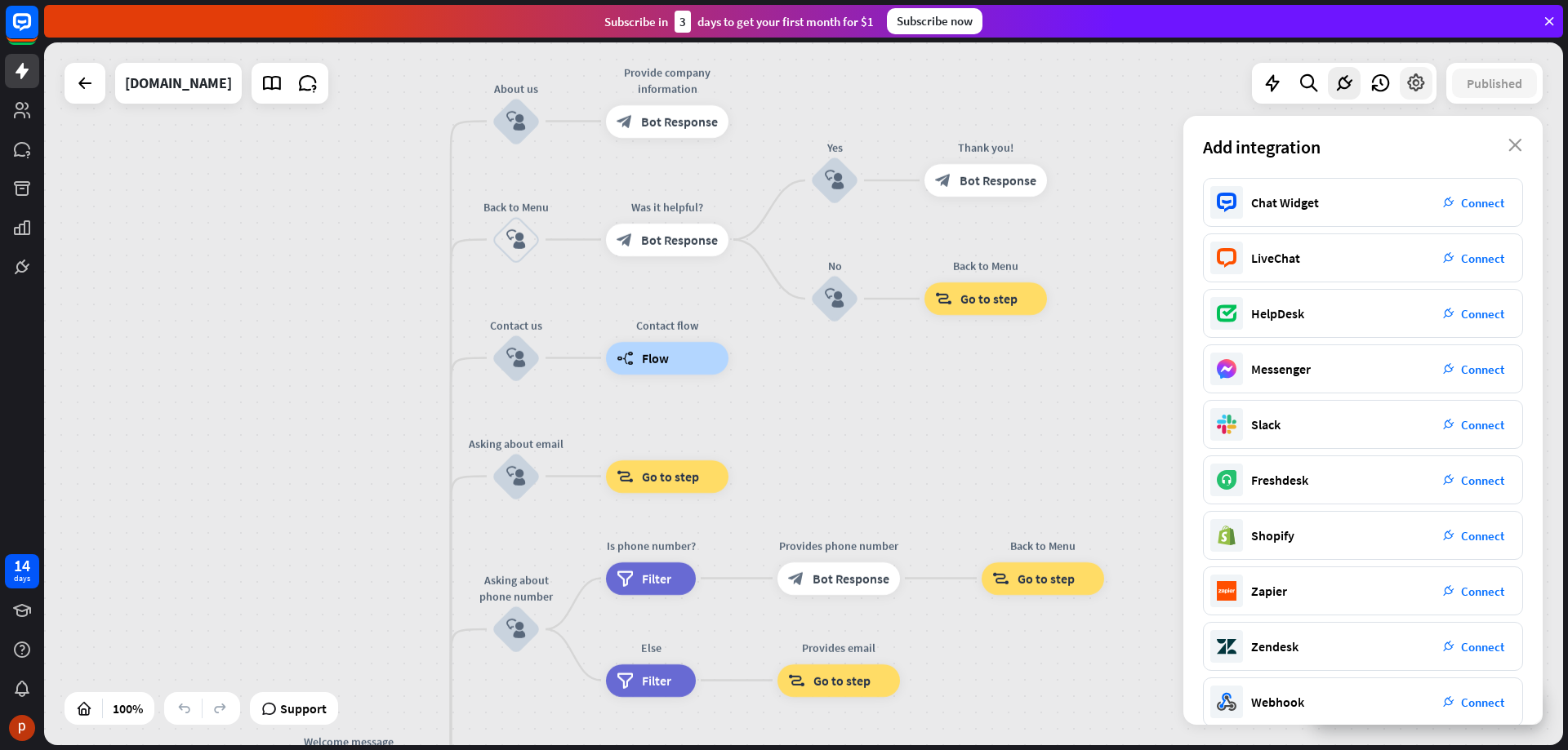
click at [1413, 91] on icon at bounding box center [1416, 84] width 22 height 22
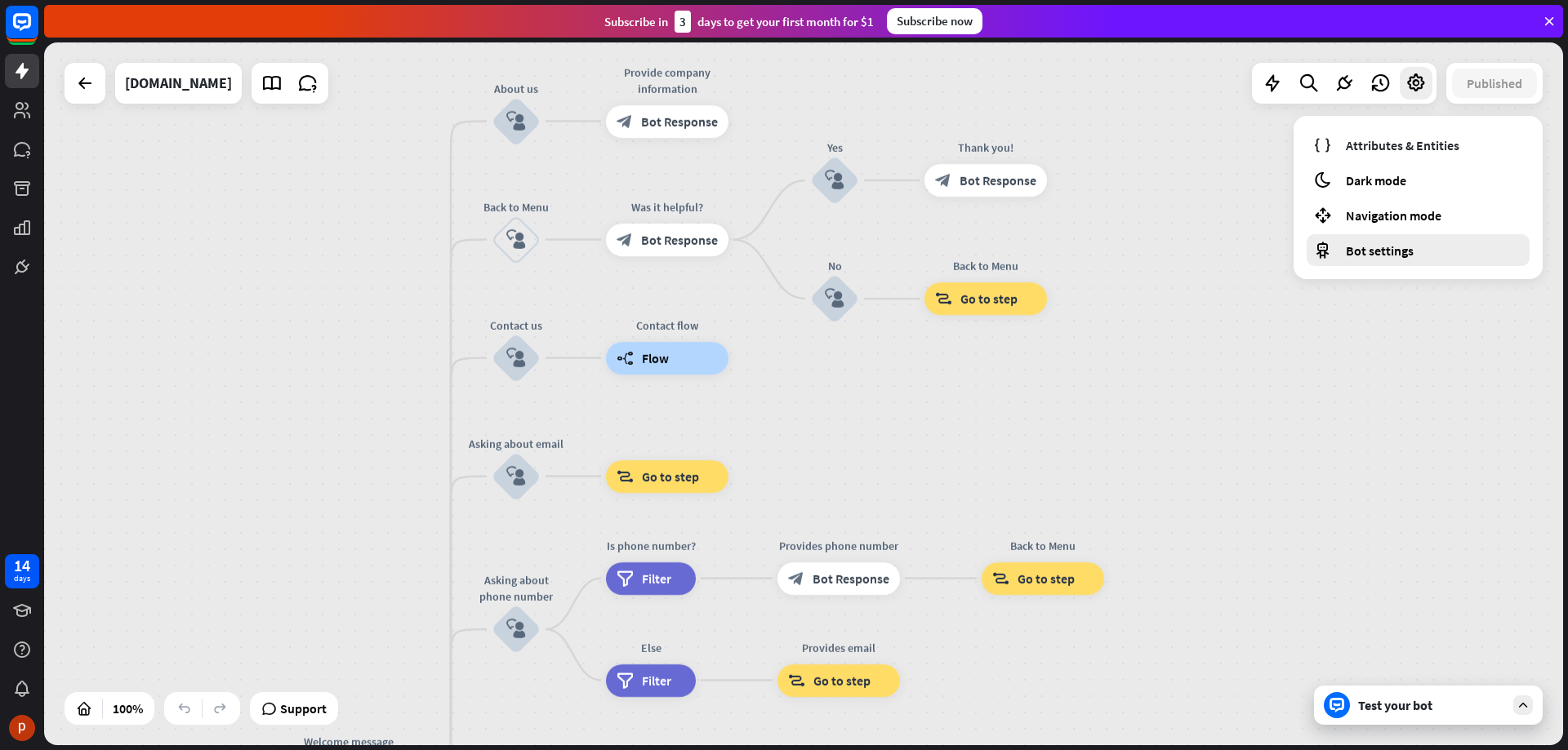
click at [1405, 260] on div "Bot settings" at bounding box center [1418, 250] width 223 height 31
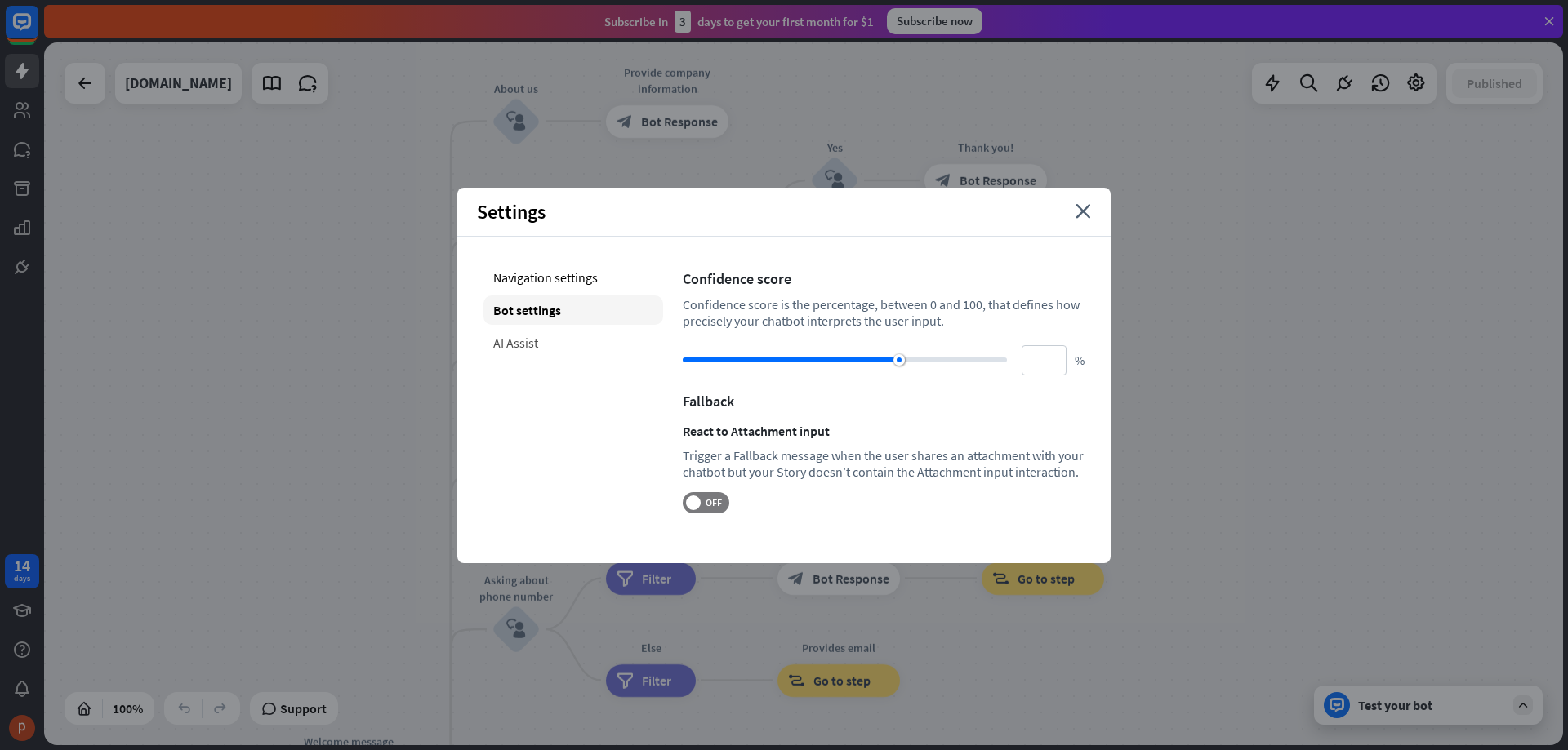
click at [590, 333] on div "AI Assist" at bounding box center [573, 343] width 180 height 30
type input "**"
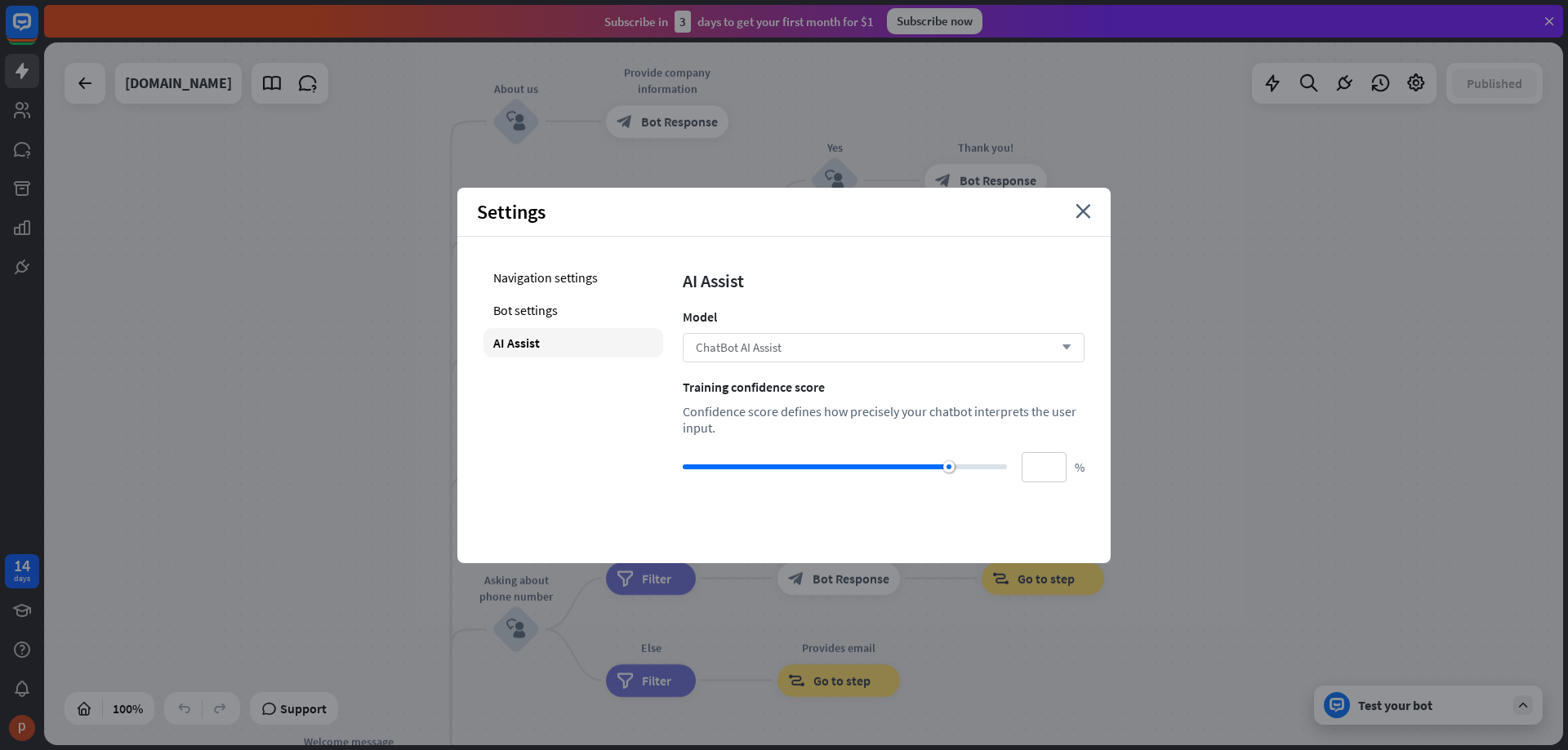
click at [825, 346] on div "ChatBot AI Assist arrow_down" at bounding box center [883, 347] width 402 height 30
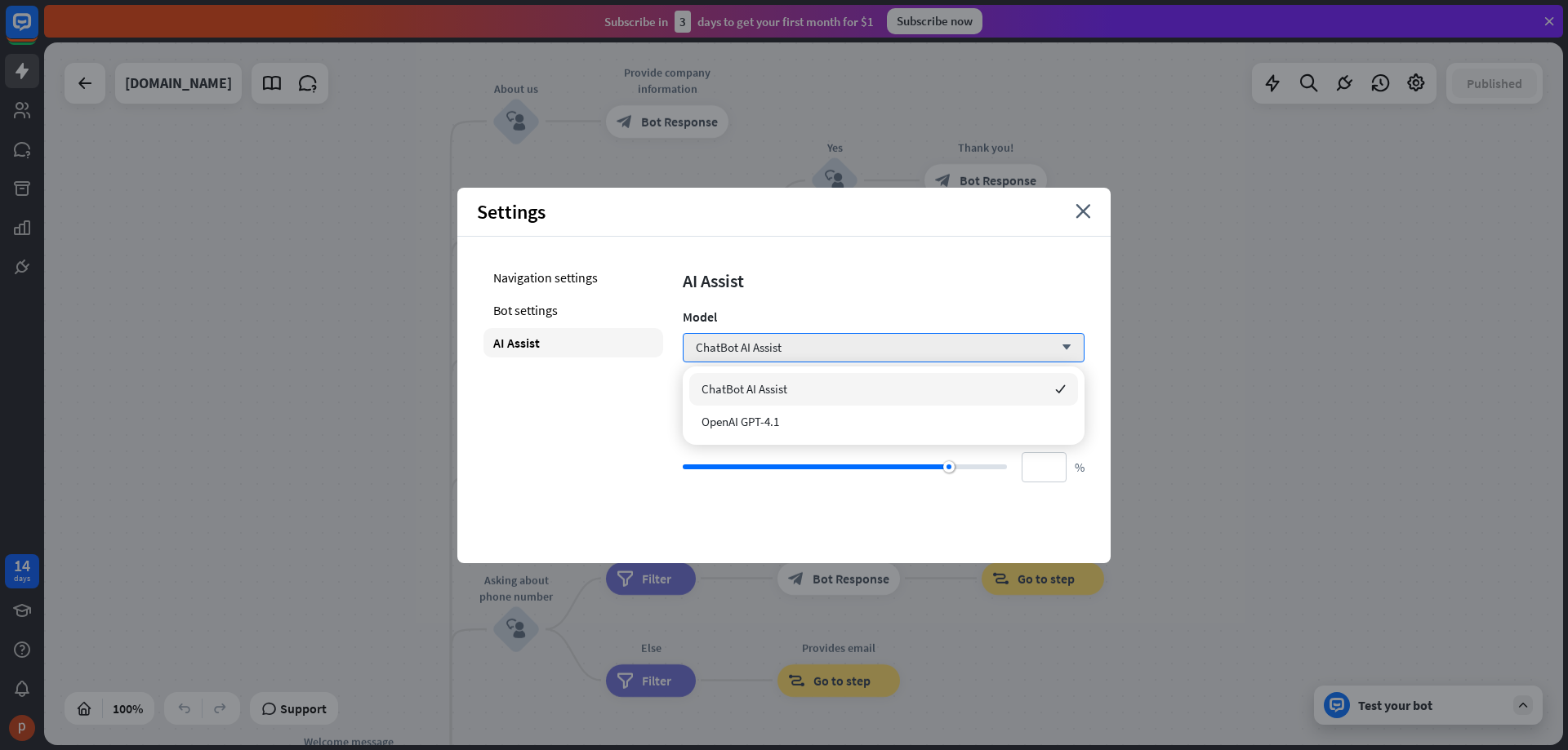
click at [852, 276] on div "AI Assist" at bounding box center [883, 281] width 402 height 22
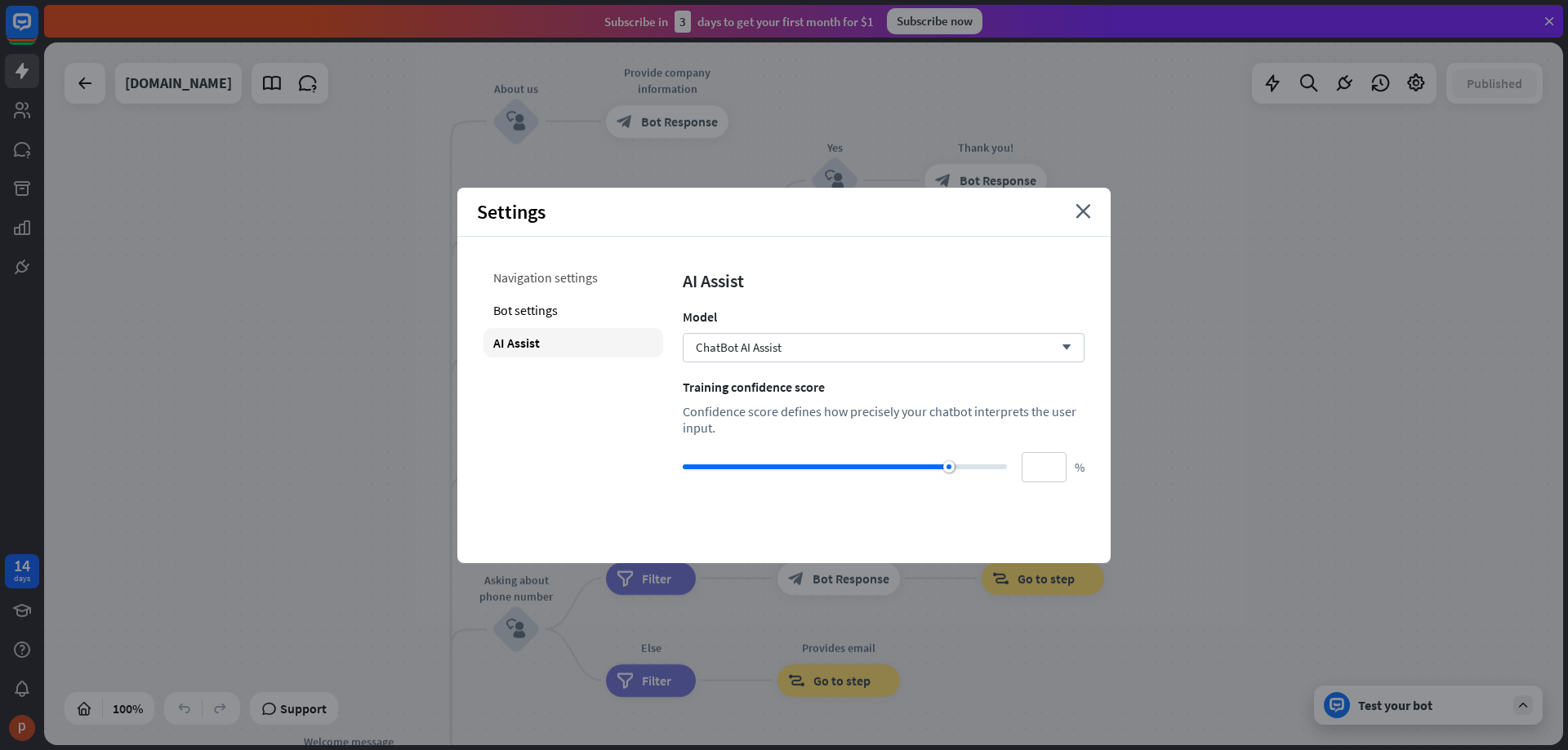
click at [584, 273] on div "Navigation settings" at bounding box center [573, 277] width 180 height 30
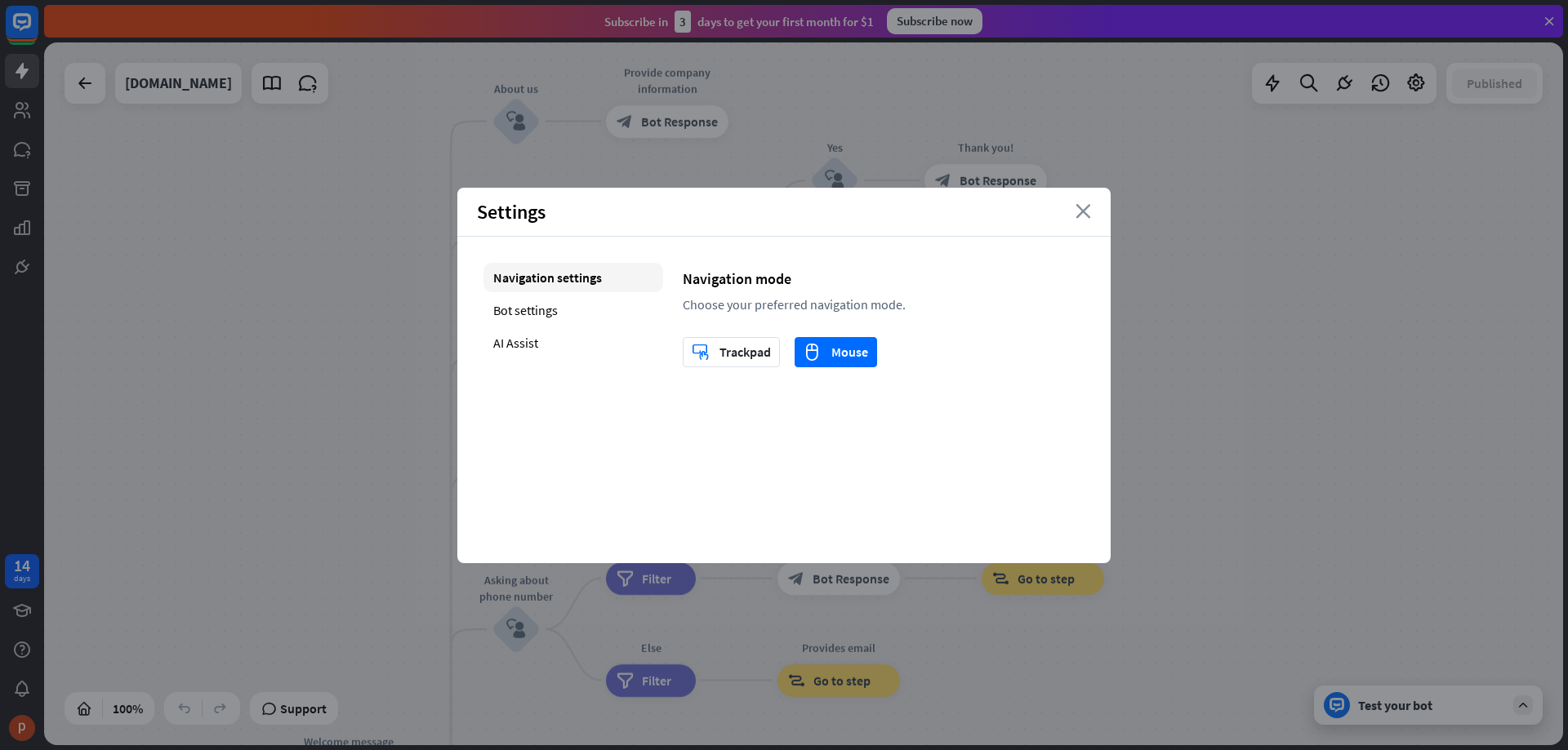
click at [1082, 209] on icon "close" at bounding box center [1082, 211] width 15 height 14
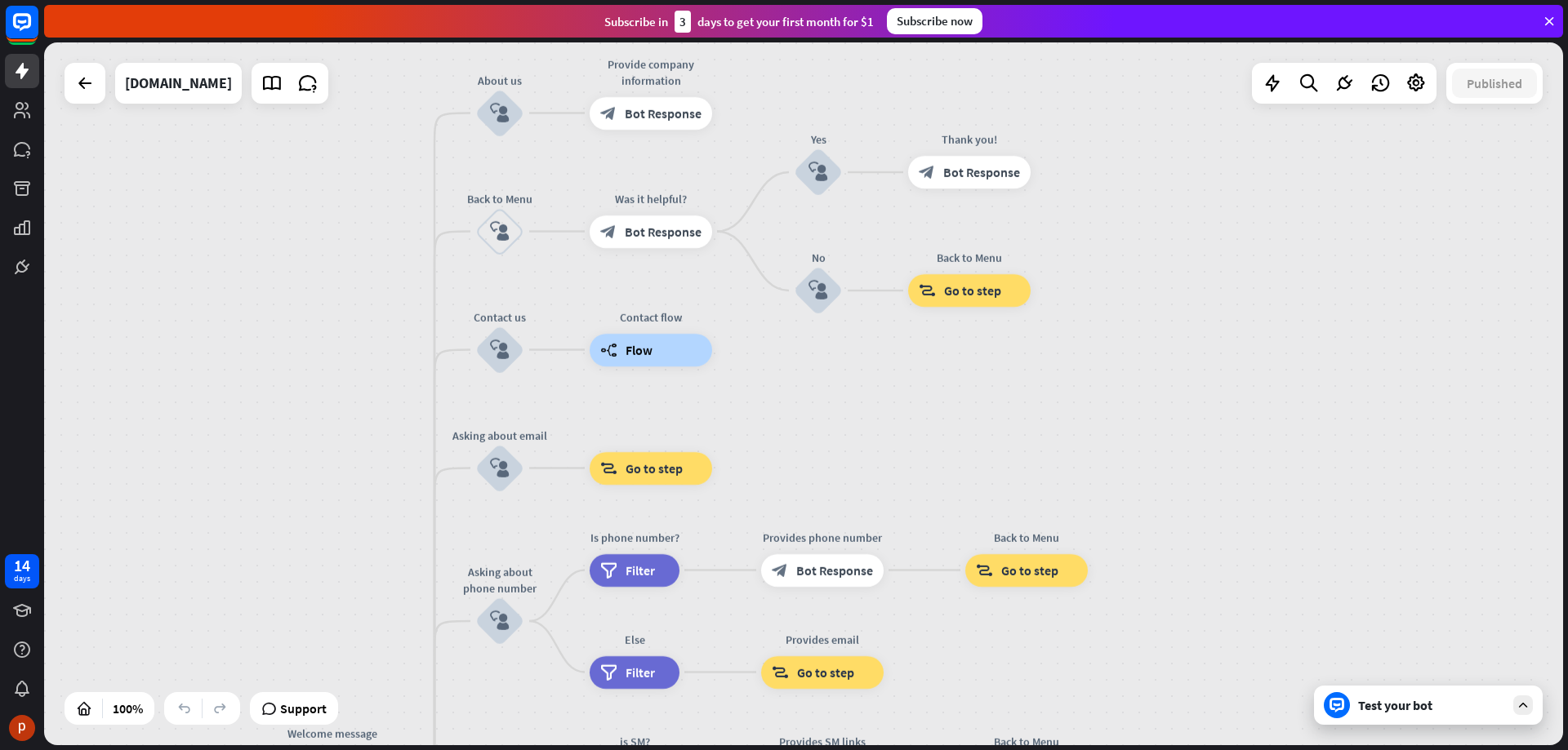
drag, startPoint x: 1219, startPoint y: 325, endPoint x: 1203, endPoint y: 317, distance: 17.9
click at [1203, 317] on div "home_2 Start point Welcome message block_bot_response Bot Response About us blo…" at bounding box center [803, 394] width 1519 height 703
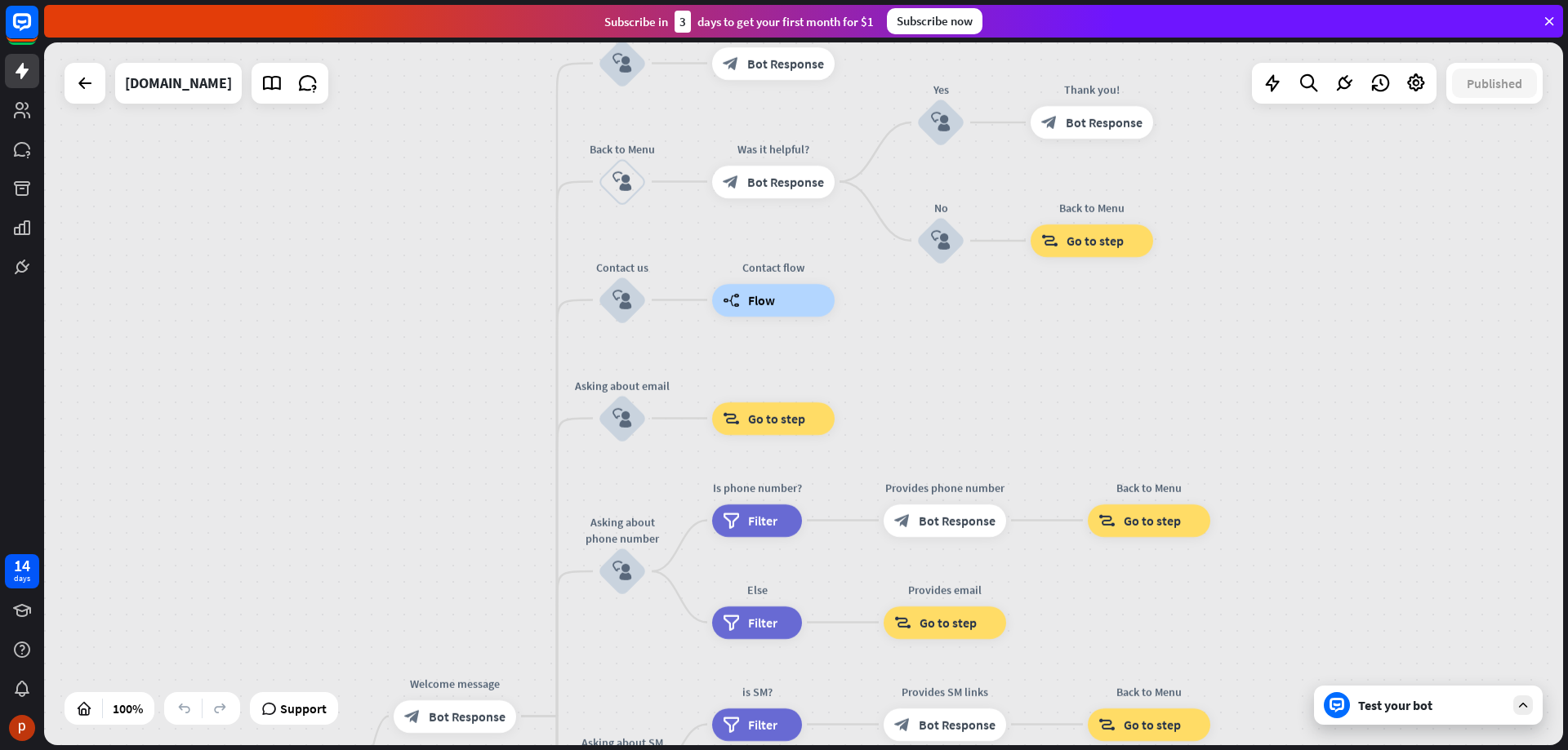
drag, startPoint x: 338, startPoint y: 299, endPoint x: 460, endPoint y: 248, distance: 132.2
click at [460, 248] on div "home_2 Start point Welcome message block_bot_response Bot Response About us blo…" at bounding box center [803, 394] width 1519 height 703
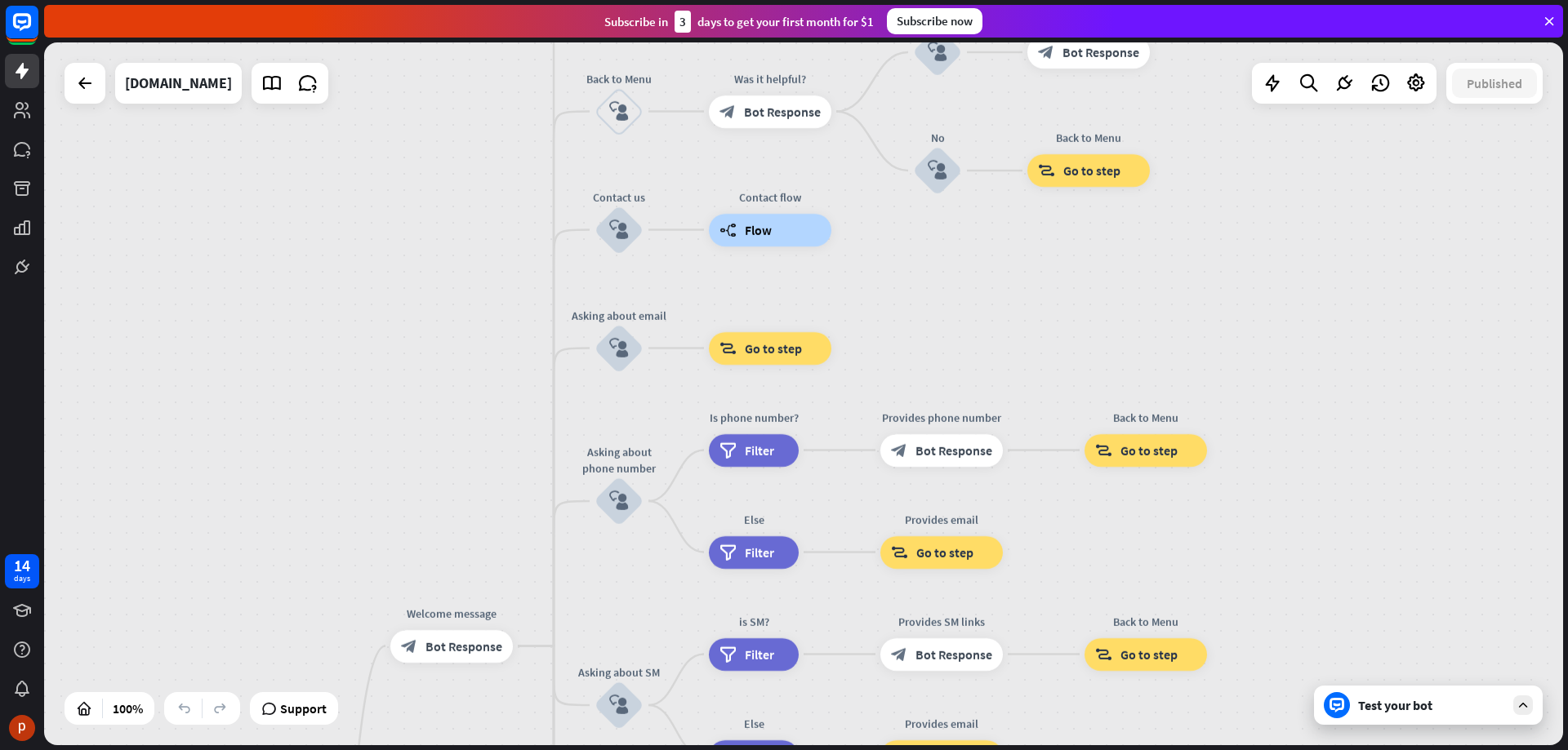
drag, startPoint x: 411, startPoint y: 421, endPoint x: 408, endPoint y: 347, distance: 74.1
click at [408, 347] on div "home_2 Start point Welcome message block_bot_response Bot Response About us blo…" at bounding box center [803, 394] width 1519 height 703
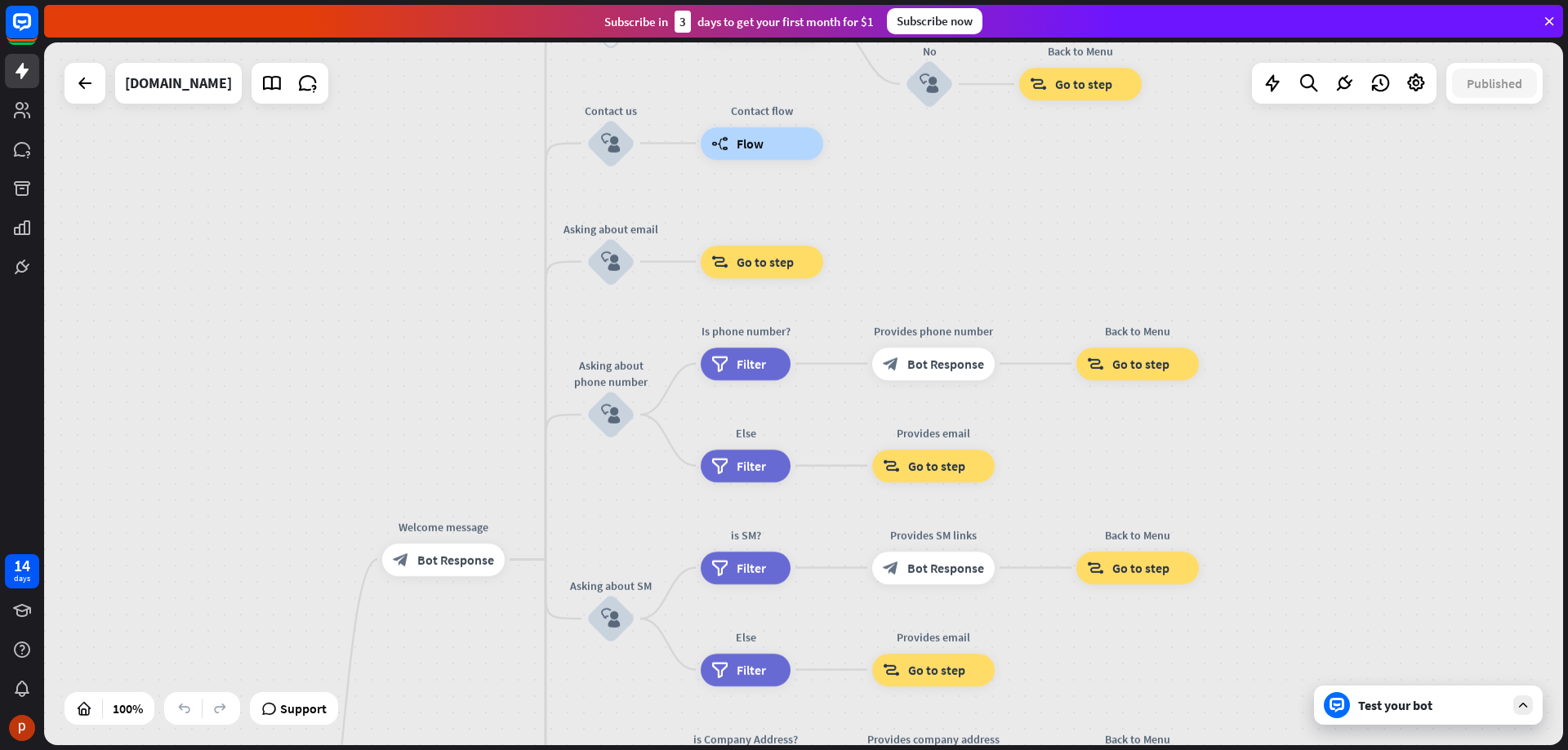
drag, startPoint x: 439, startPoint y: 450, endPoint x: 414, endPoint y: 296, distance: 156.0
click at [414, 296] on div "home_2 Start point Welcome message block_bot_response Bot Response About us blo…" at bounding box center [803, 394] width 1519 height 703
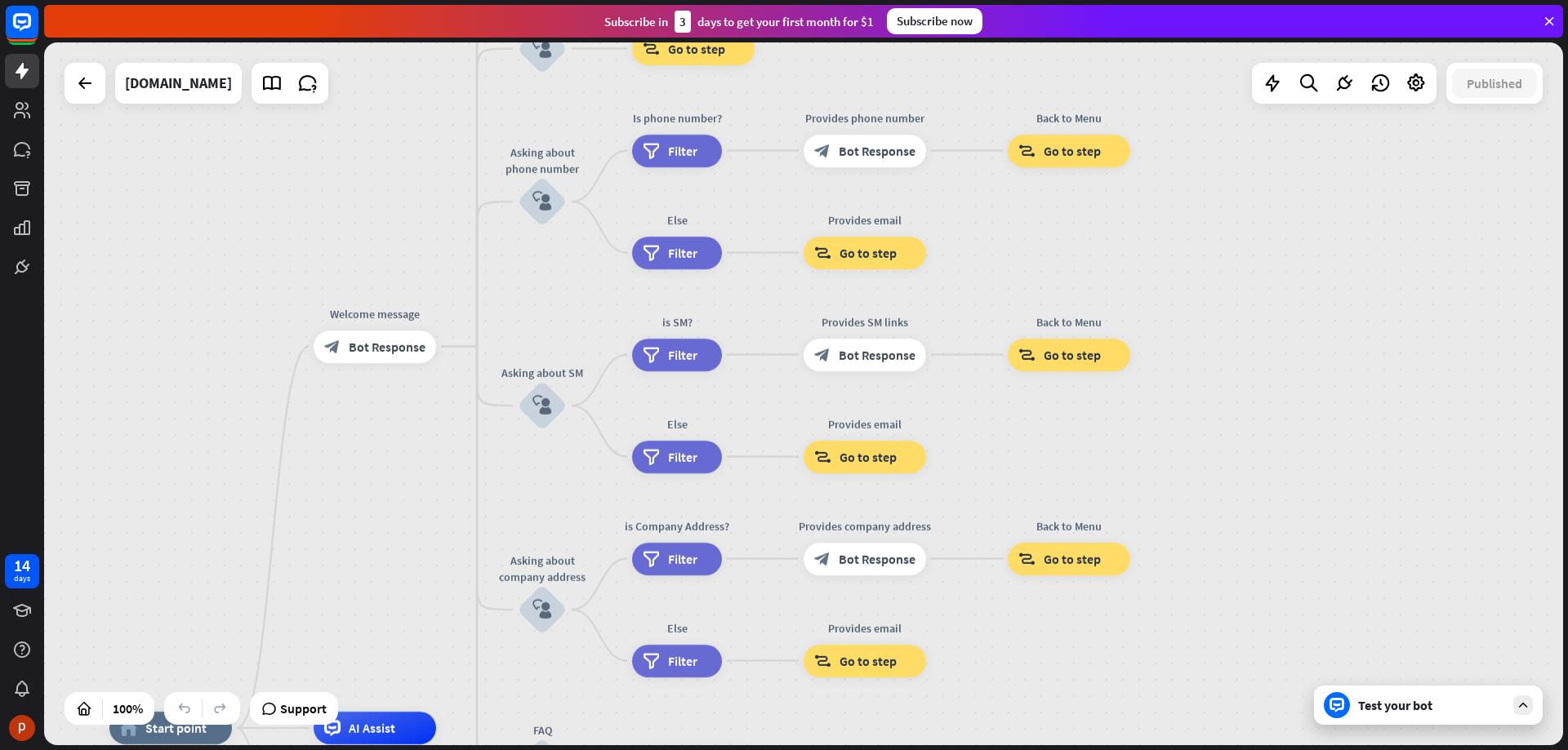
drag, startPoint x: 433, startPoint y: 415, endPoint x: 356, endPoint y: 202, distance: 226.5
click at [356, 202] on div "home_2 Start point Welcome message block_bot_response Bot Response About us blo…" at bounding box center [803, 394] width 1519 height 703
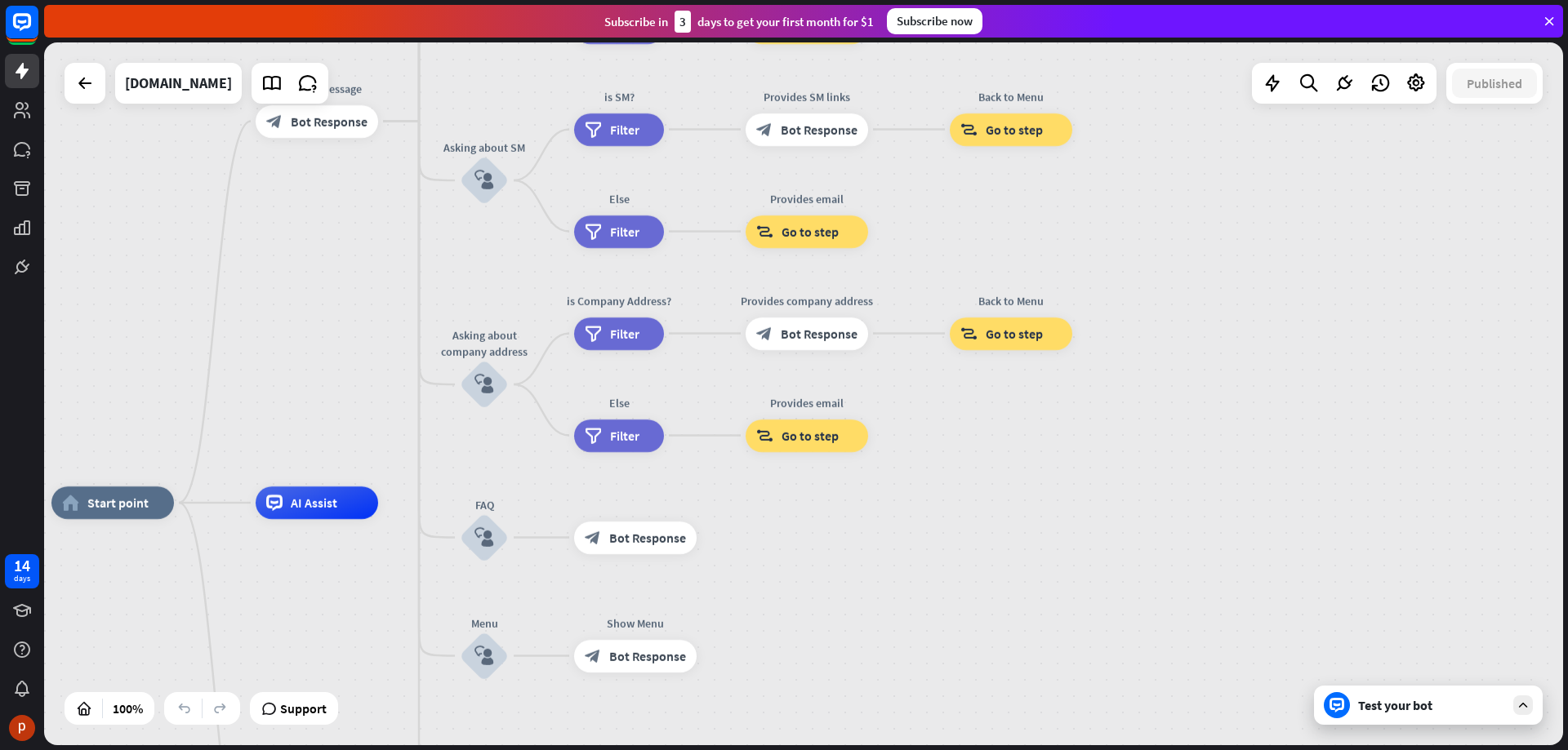
drag, startPoint x: 390, startPoint y: 438, endPoint x: 357, endPoint y: 283, distance: 158.5
click at [357, 283] on div "home_2 Start point Welcome message block_bot_response Bot Response About us blo…" at bounding box center [803, 394] width 1519 height 703
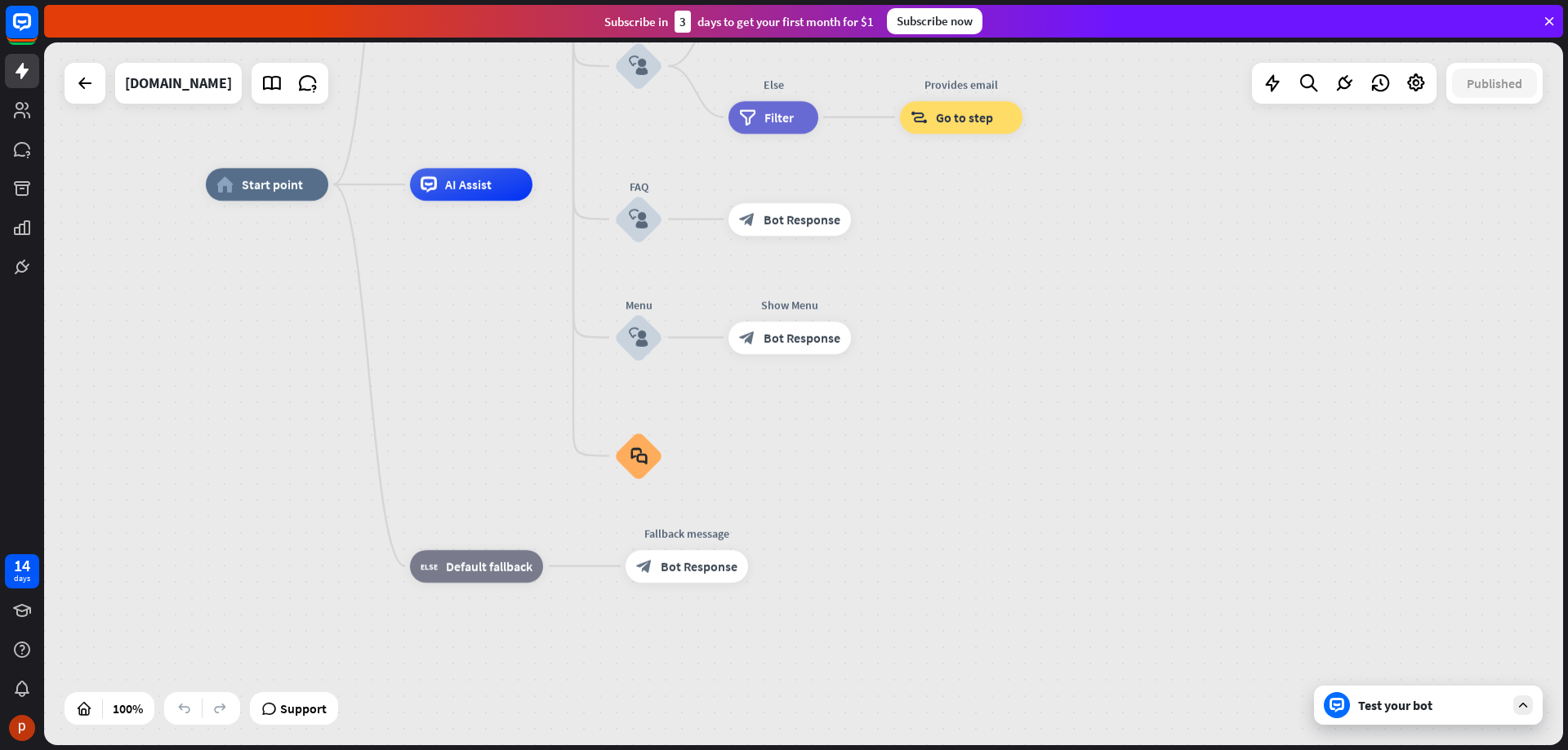
drag, startPoint x: 390, startPoint y: 598, endPoint x: 544, endPoint y: 281, distance: 352.4
click at [544, 281] on div "home_2 Start point Welcome message block_bot_response Bot Response About us blo…" at bounding box center [965, 536] width 1519 height 703
click at [857, 471] on div "home_2 Start point Welcome message block_bot_response Bot Response About us blo…" at bounding box center [965, 536] width 1519 height 703
click at [1371, 283] on div "home_2 Start point Welcome message block_bot_response Bot Response About us blo…" at bounding box center [965, 536] width 1519 height 703
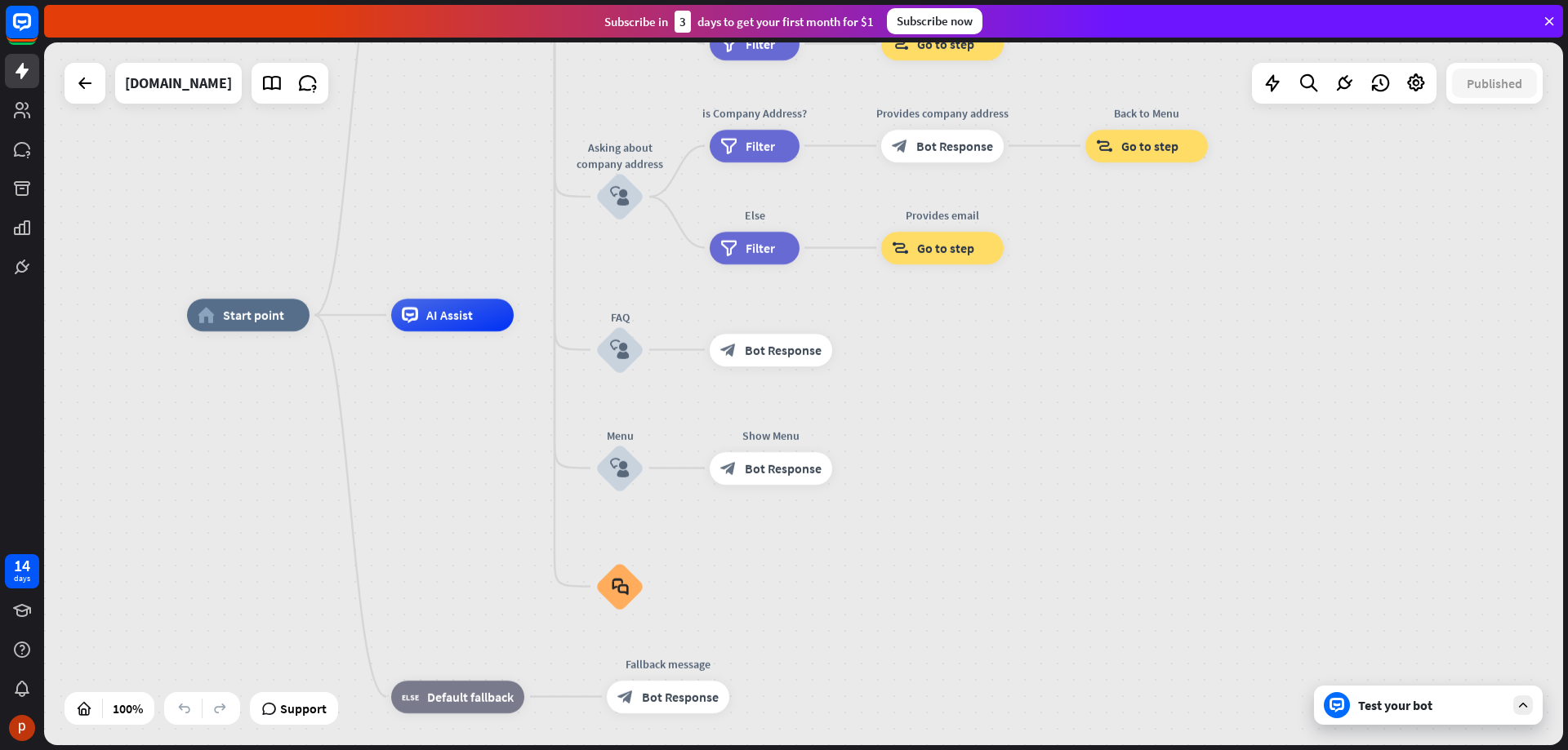
drag, startPoint x: 1125, startPoint y: 241, endPoint x: 1107, endPoint y: 401, distance: 161.0
click at [1107, 401] on div "home_2 Start point Welcome message block_bot_response Bot Response About us blo…" at bounding box center [946, 666] width 1519 height 703
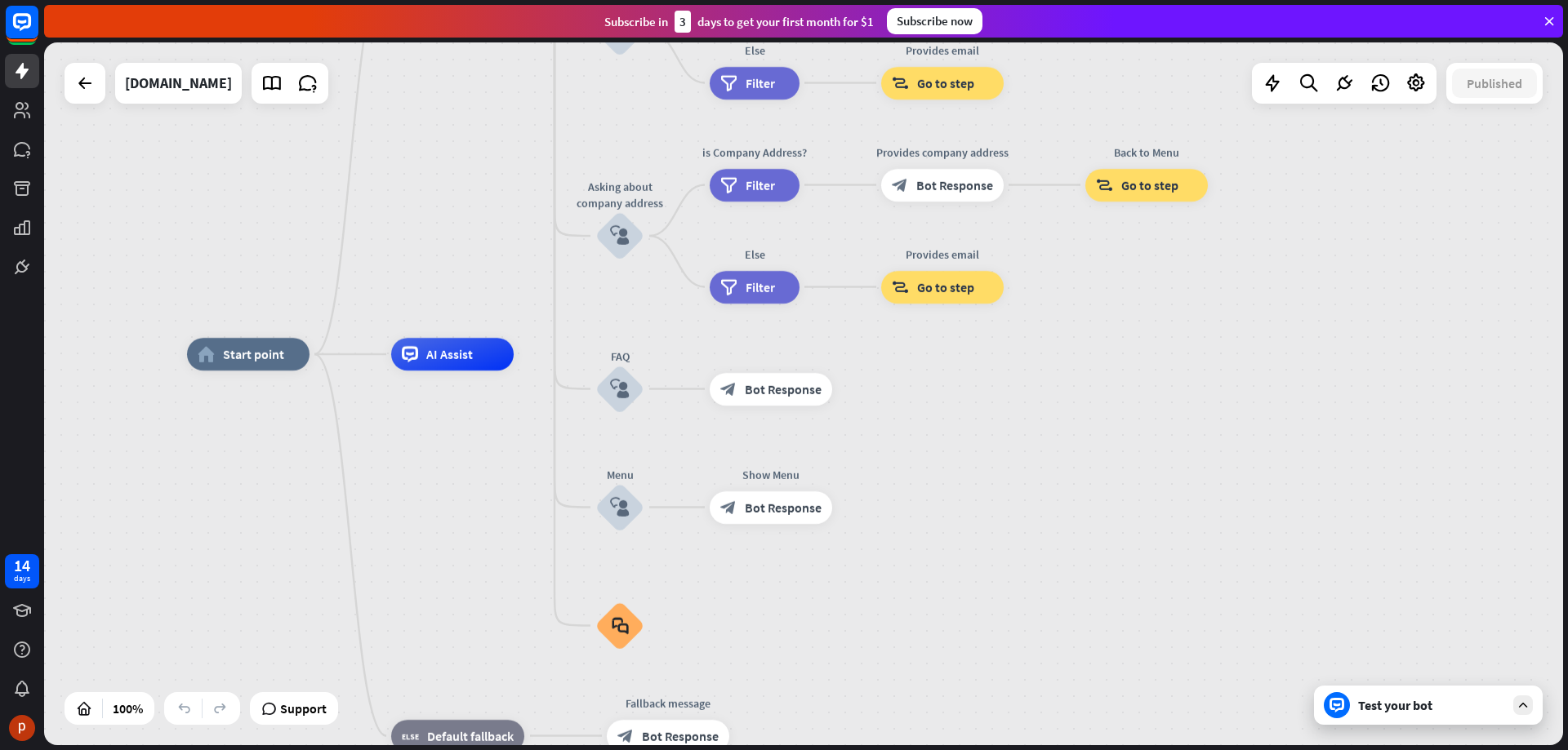
drag, startPoint x: 470, startPoint y: 179, endPoint x: 500, endPoint y: 431, distance: 253.8
click at [500, 431] on div "home_2 Start point Welcome message block_bot_response Bot Response About us blo…" at bounding box center [803, 394] width 1519 height 703
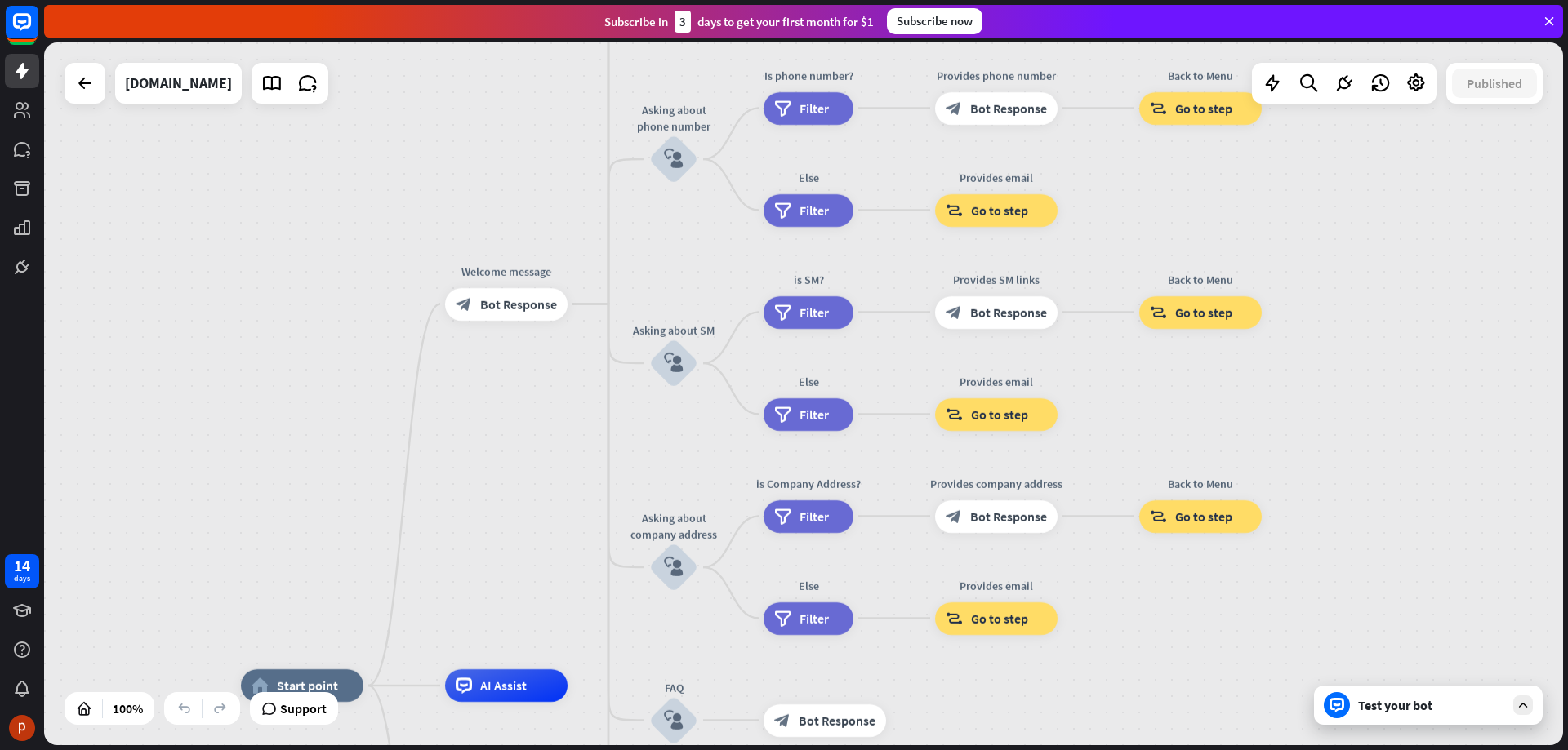
drag, startPoint x: 520, startPoint y: 142, endPoint x: 568, endPoint y: 388, distance: 250.6
click at [568, 388] on div "home_2 Start point Welcome message block_bot_response Bot Response About us blo…" at bounding box center [803, 394] width 1519 height 703
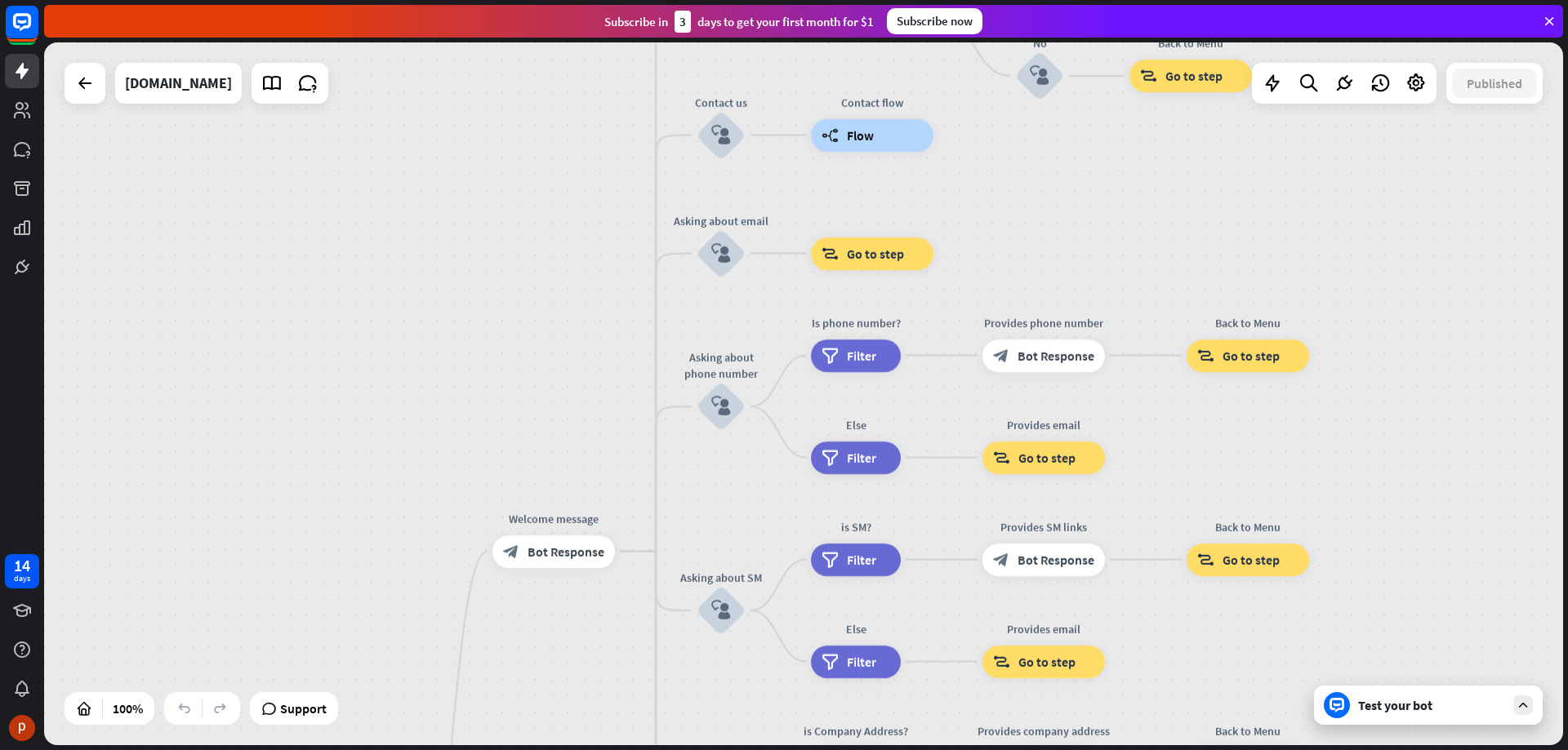
drag, startPoint x: 539, startPoint y: 247, endPoint x: 564, endPoint y: 343, distance: 99.2
click at [564, 343] on div "home_2 Start point Welcome message block_bot_response Bot Response About us blo…" at bounding box center [803, 394] width 1519 height 703
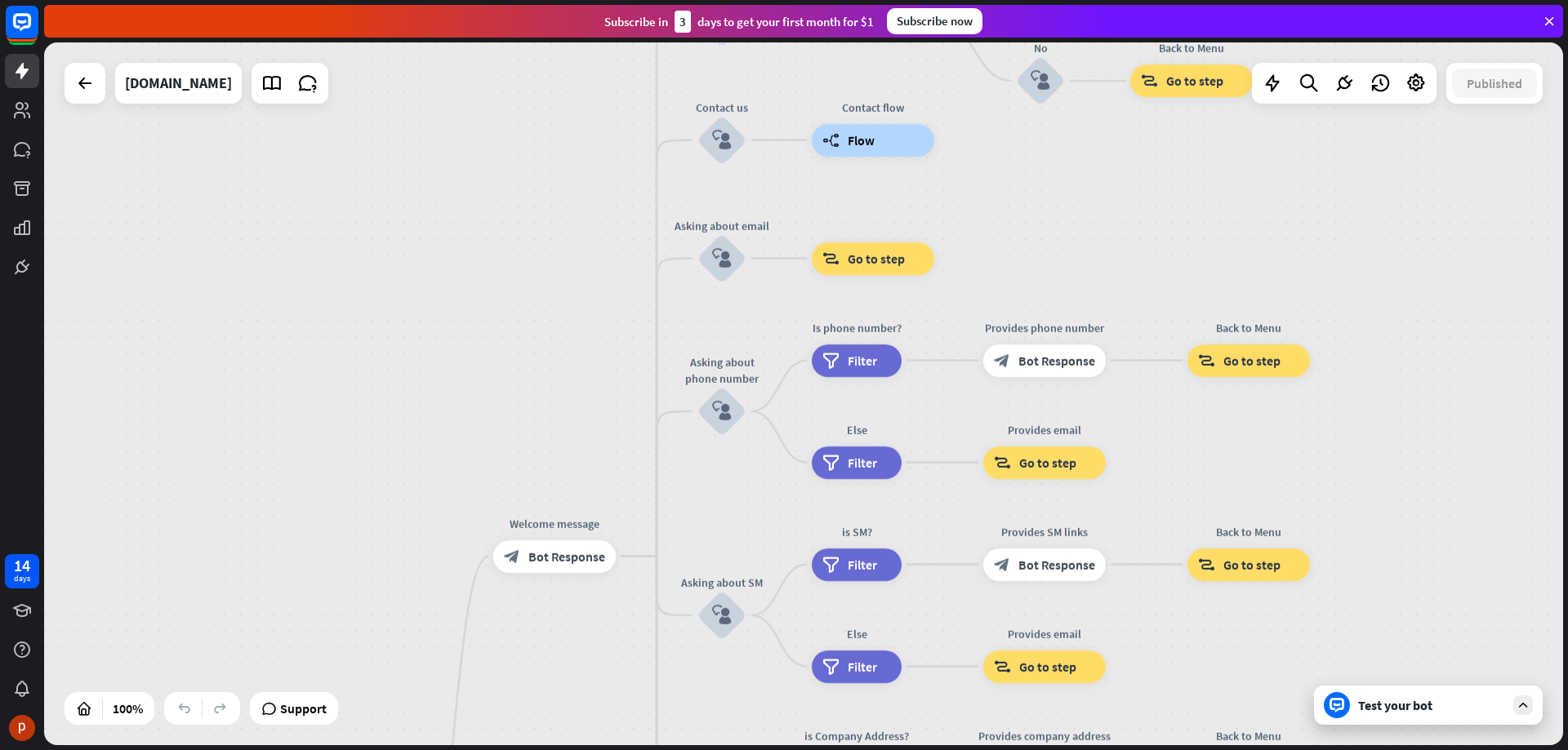
drag, startPoint x: 588, startPoint y: 226, endPoint x: 597, endPoint y: 527, distance: 301.1
click at [597, 526] on div "home_2 Start point Welcome message block_bot_response Bot Response About us blo…" at bounding box center [803, 394] width 1519 height 703
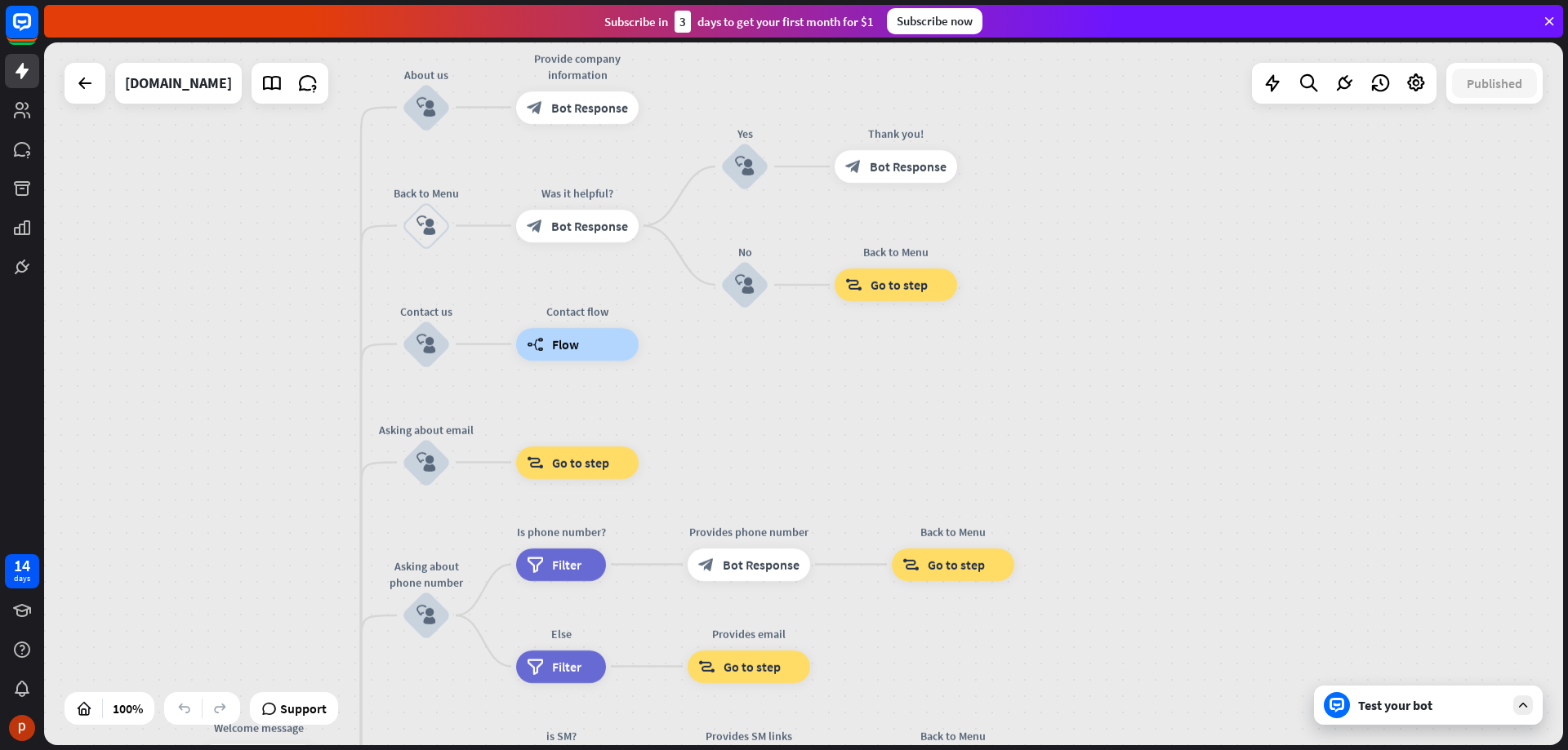
drag, startPoint x: 1361, startPoint y: 438, endPoint x: 1057, endPoint y: 342, distance: 318.8
click at [1057, 342] on div "home_2 Start point Welcome message block_bot_response Bot Response About us blo…" at bounding box center [803, 394] width 1519 height 703
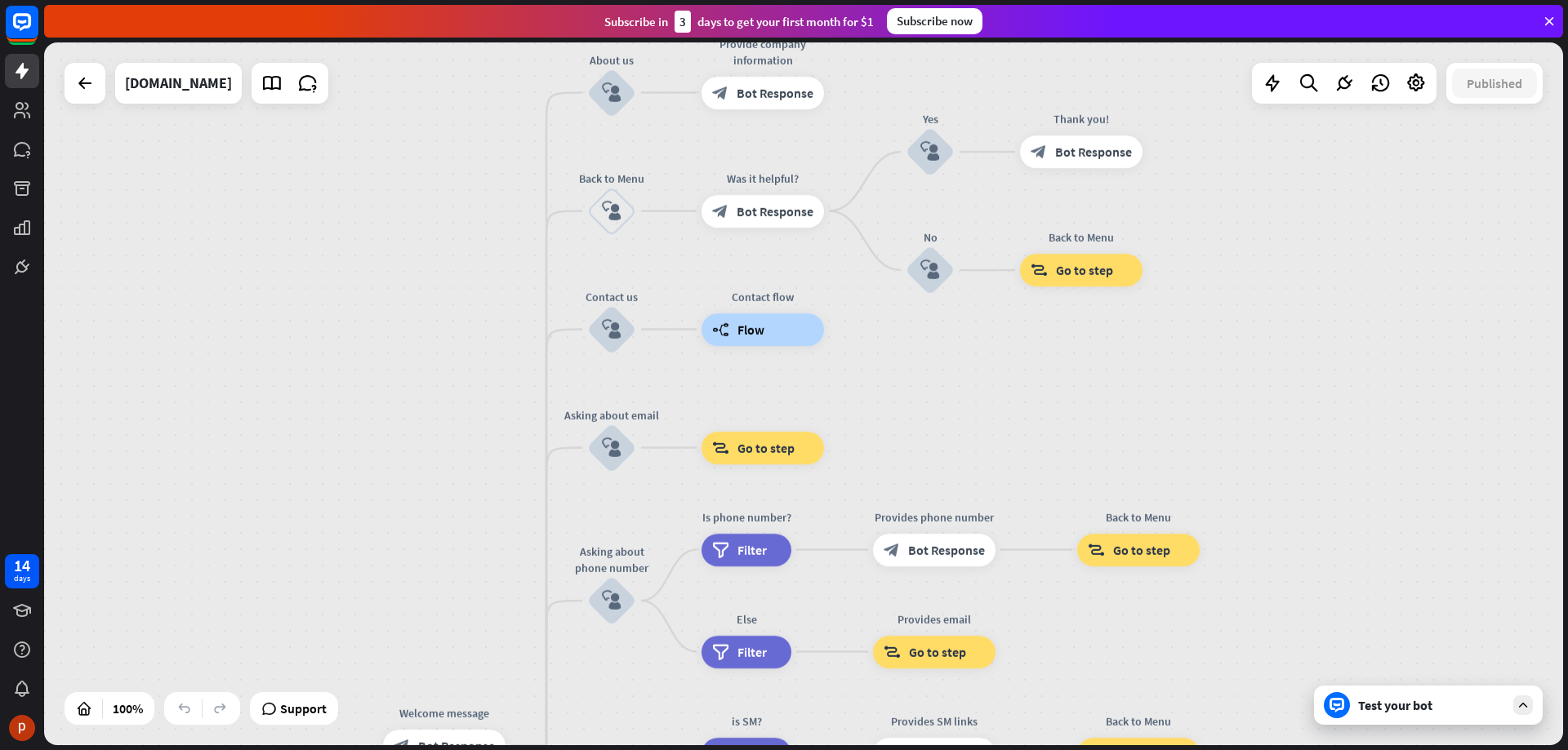
drag, startPoint x: 1057, startPoint y: 342, endPoint x: 1269, endPoint y: 304, distance: 215.4
click at [1269, 304] on div "home_2 Start point Welcome message block_bot_response Bot Response About us blo…" at bounding box center [803, 394] width 1519 height 703
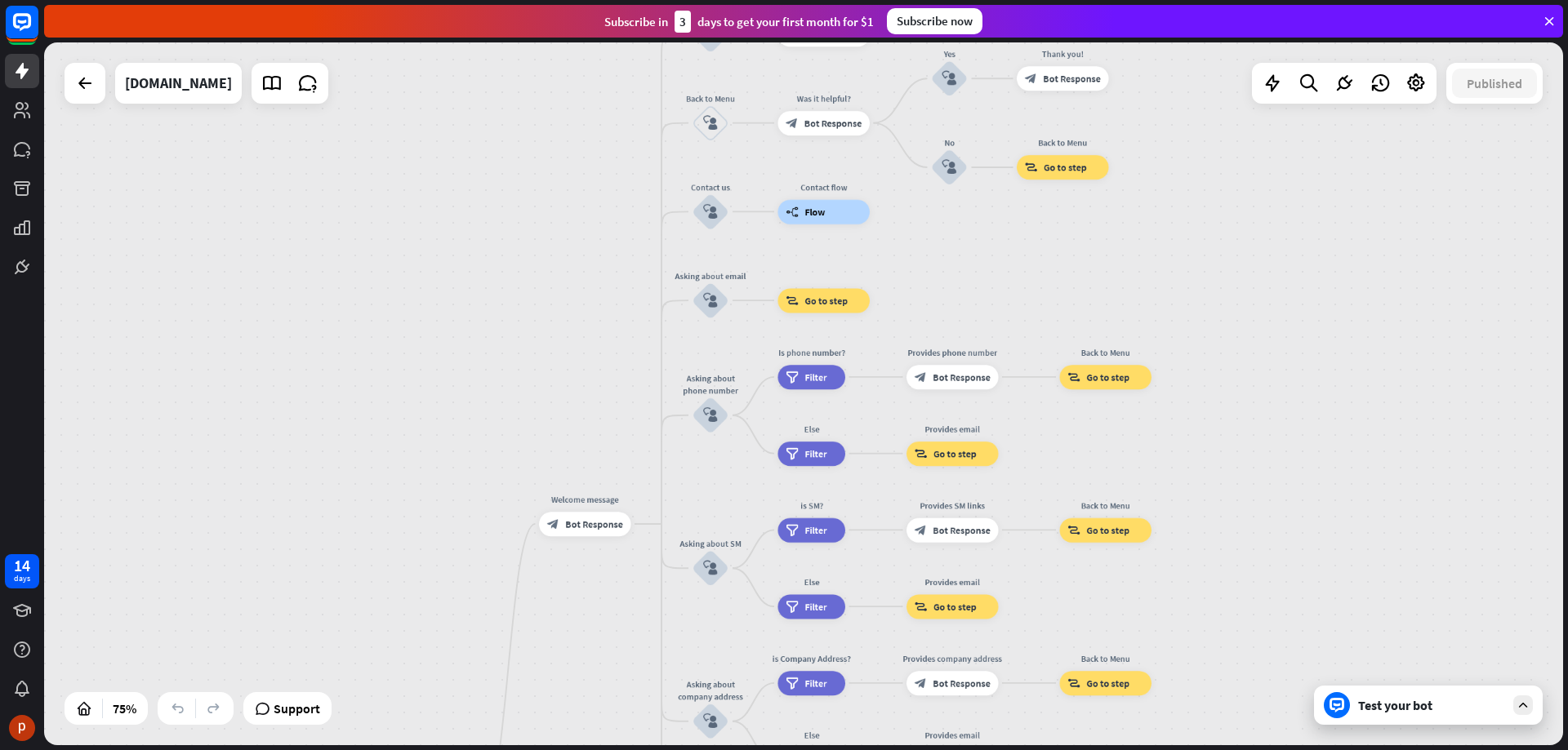
drag, startPoint x: 1306, startPoint y: 554, endPoint x: 1231, endPoint y: 423, distance: 151.0
click at [1231, 423] on div "home_2 Start point Welcome message block_bot_response Bot Response About us blo…" at bounding box center [803, 394] width 1519 height 703
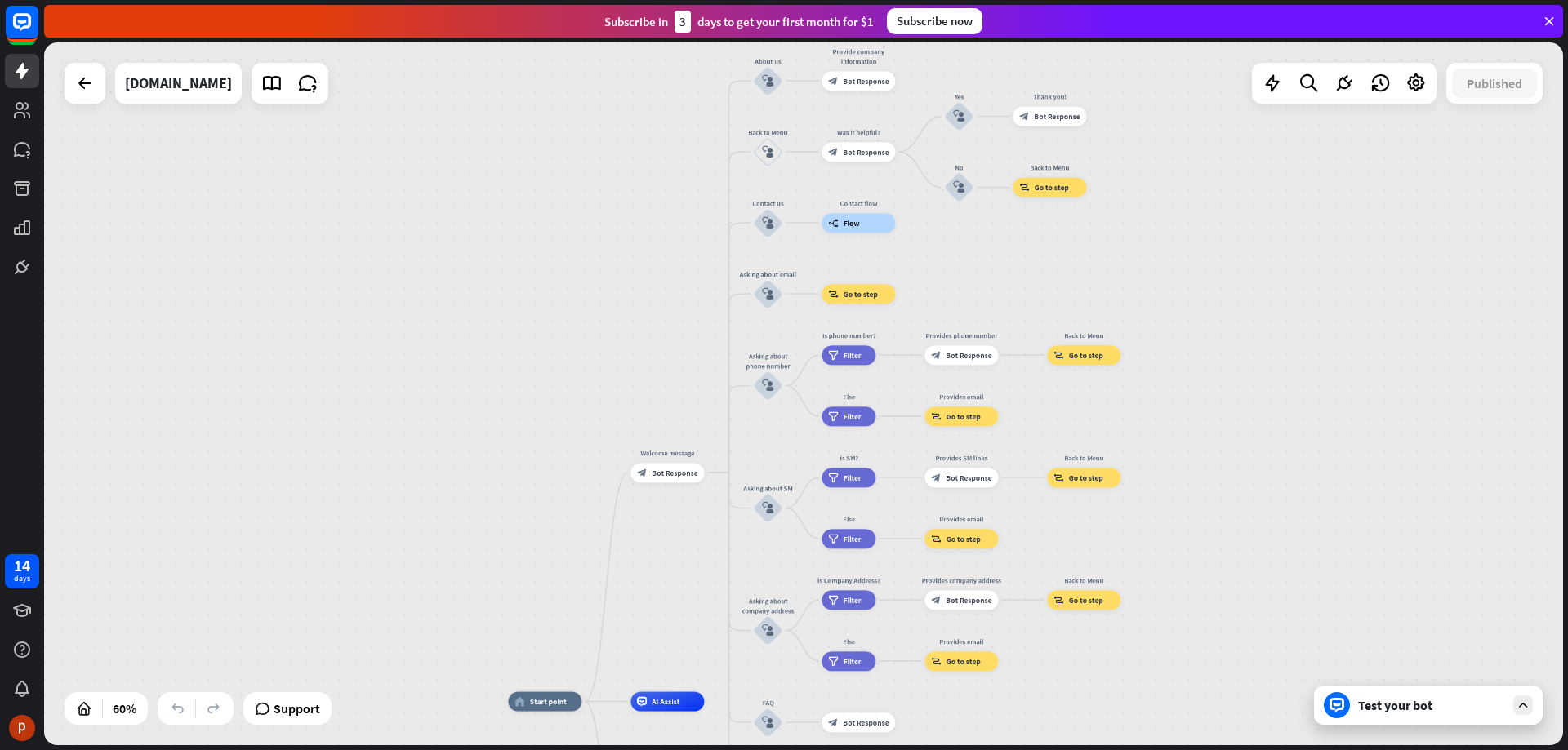
drag, startPoint x: 1258, startPoint y: 500, endPoint x: 1187, endPoint y: 451, distance: 86.3
click at [1187, 451] on div "home_2 Start point Welcome message block_bot_response Bot Response About us blo…" at bounding box center [803, 394] width 1519 height 703
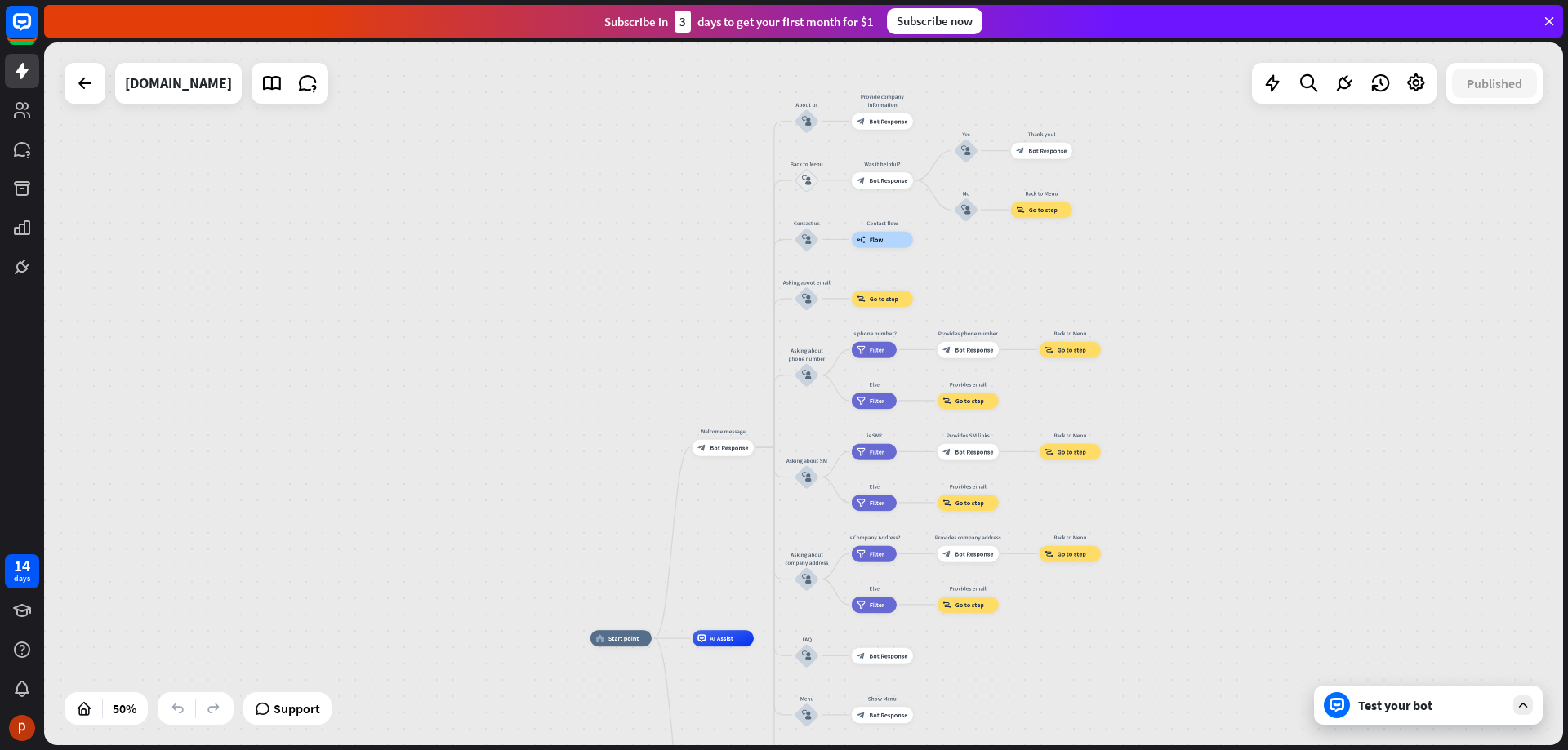
drag, startPoint x: 1218, startPoint y: 499, endPoint x: 1160, endPoint y: 460, distance: 69.9
click at [1161, 460] on div "home_2 Start point Welcome message block_bot_response Bot Response About us blo…" at bounding box center [803, 394] width 1519 height 703
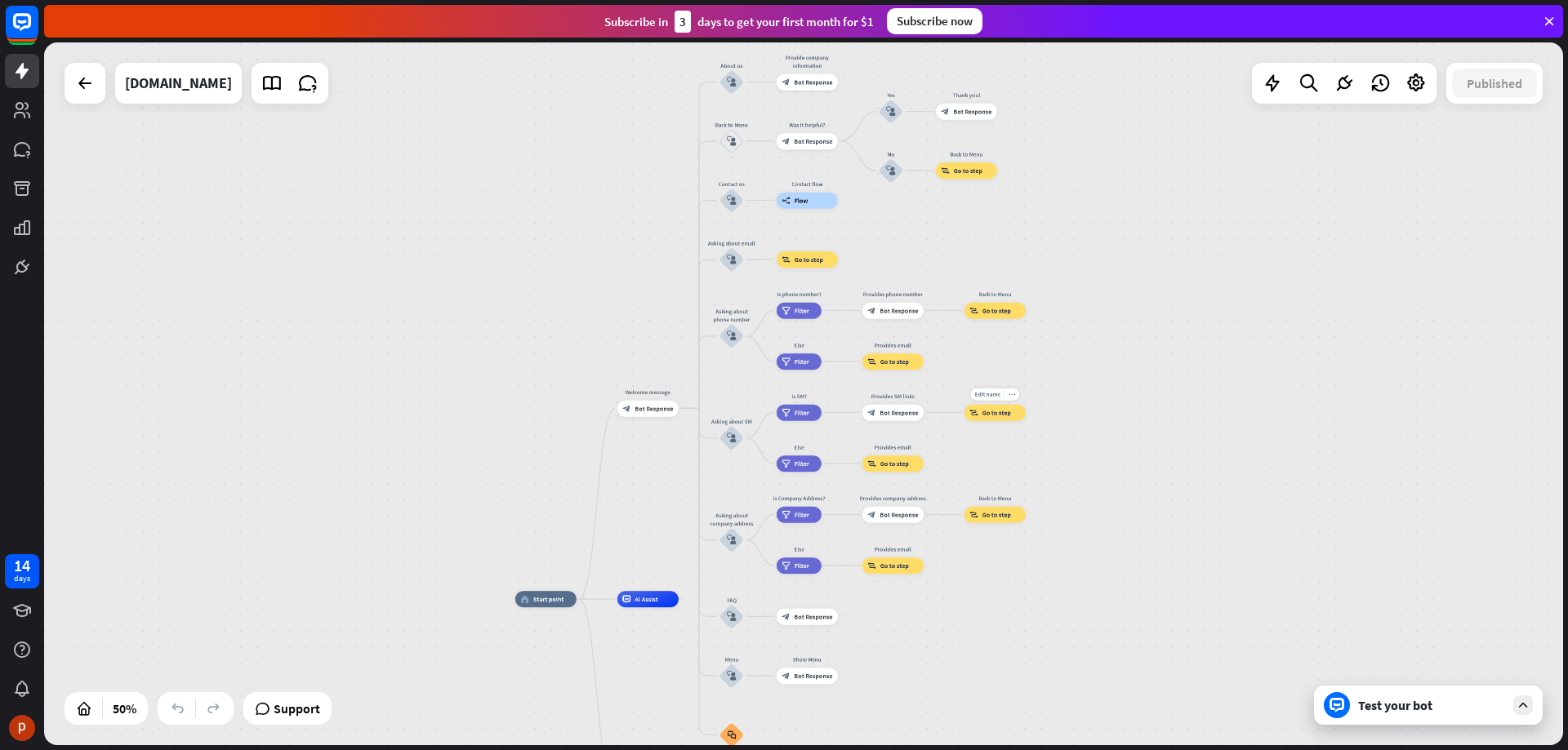
click at [1025, 420] on div "Edit name more_horiz Back to Menu block_goto Go to step" at bounding box center [995, 412] width 61 height 16
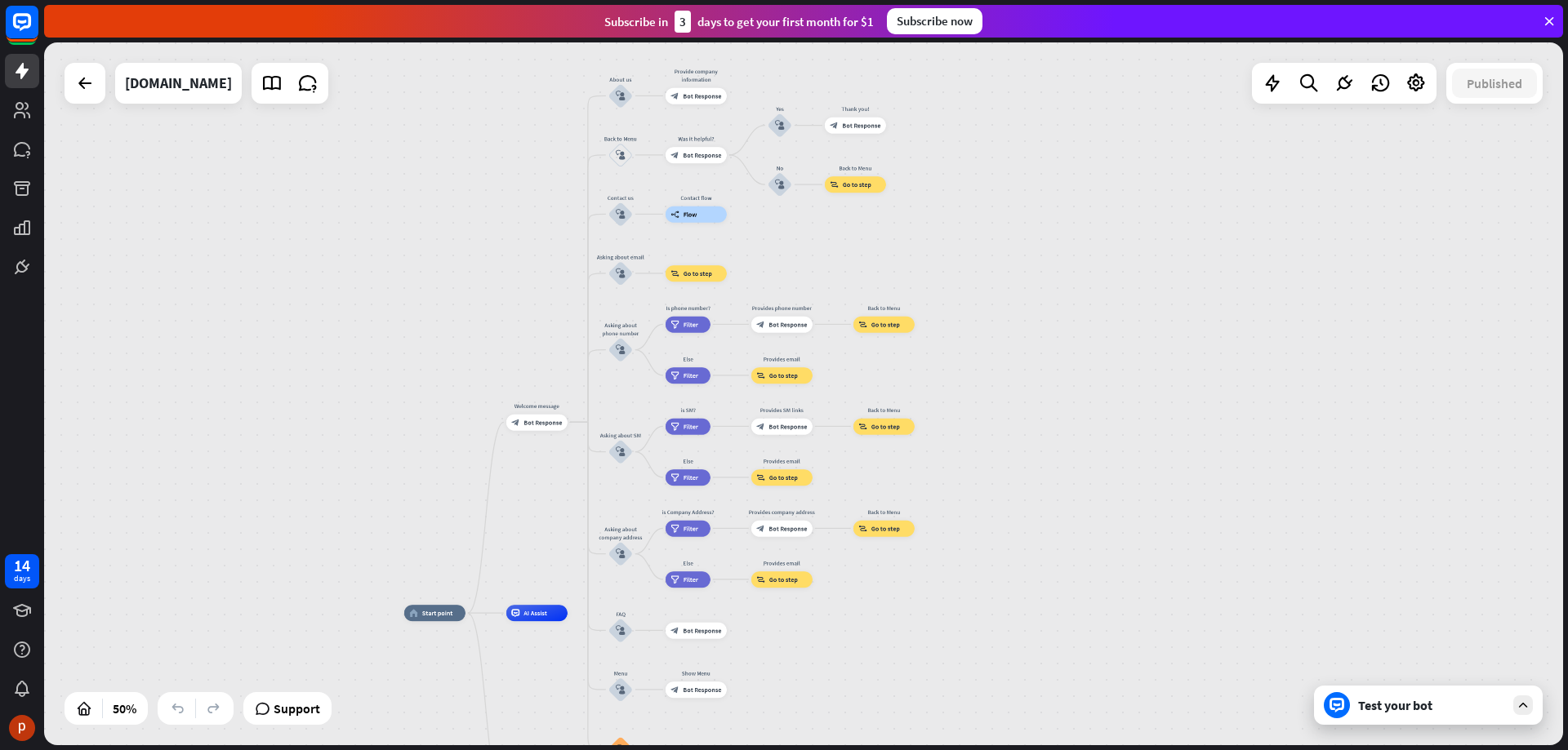
drag, startPoint x: 1158, startPoint y: 455, endPoint x: 1075, endPoint y: 461, distance: 83.2
click at [1075, 461] on div "home_2 Start point Welcome message block_bot_response Bot Response About us blo…" at bounding box center [803, 394] width 1519 height 703
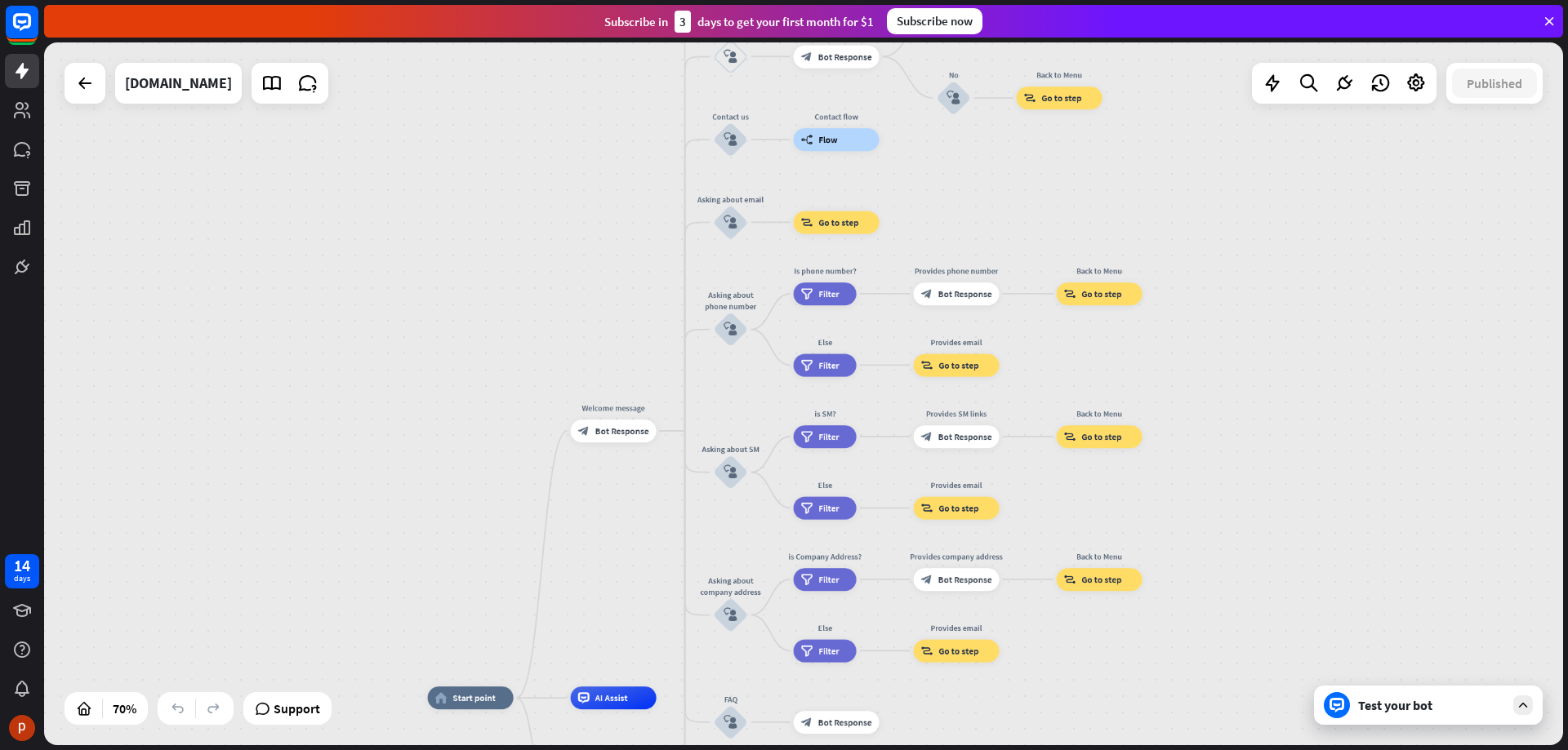
drag, startPoint x: 975, startPoint y: 475, endPoint x: 1228, endPoint y: 509, distance: 255.3
click at [1228, 509] on div "home_2 Start point Welcome message block_bot_response Bot Response About us blo…" at bounding box center [803, 394] width 1519 height 703
click at [1245, 177] on div "home_2 Start point Welcome message block_bot_response Bot Response About us blo…" at bounding box center [803, 394] width 1519 height 703
click at [1404, 709] on div "Test your bot" at bounding box center [1431, 705] width 147 height 16
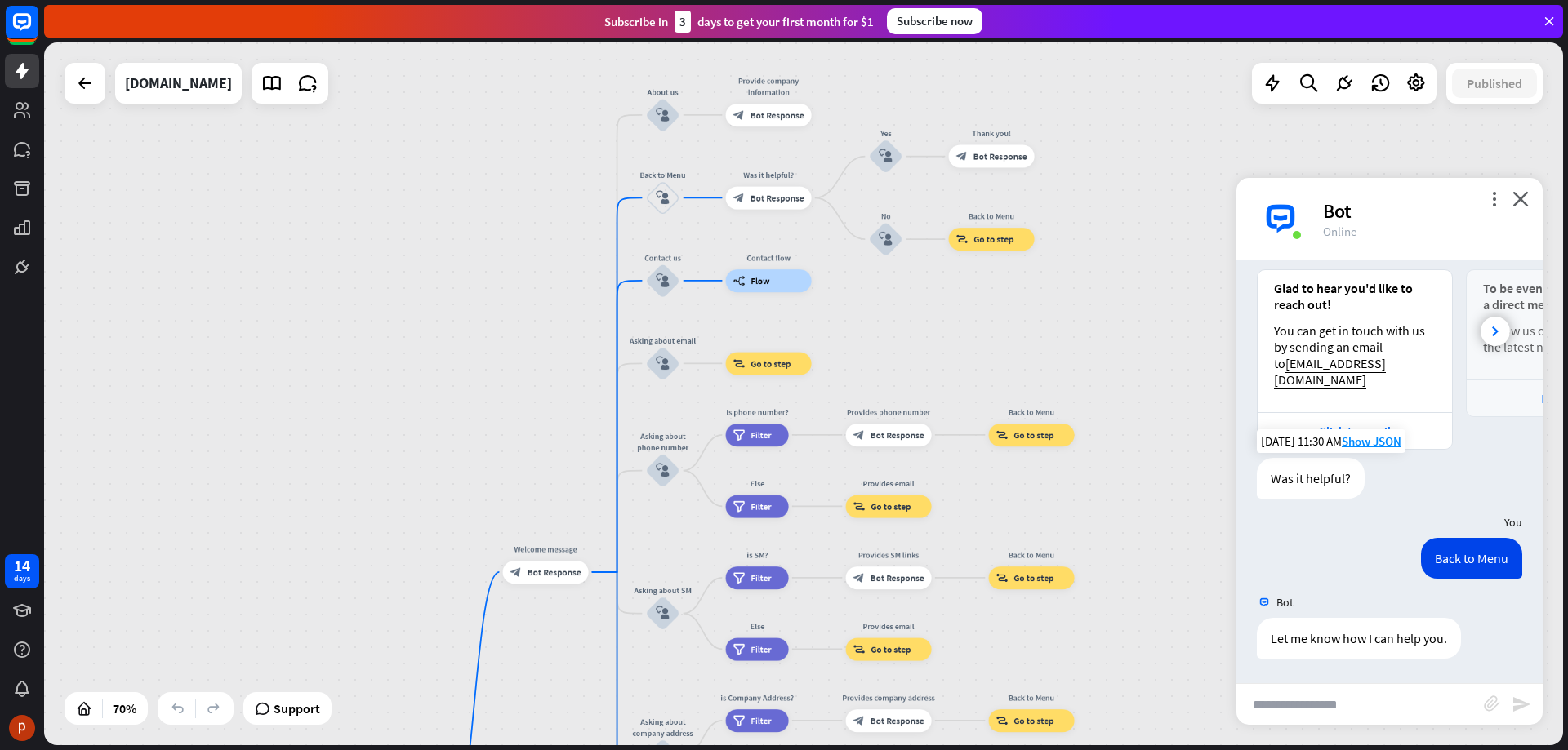
drag, startPoint x: 1084, startPoint y: 201, endPoint x: 1016, endPoint y: 342, distance: 156.5
click at [1016, 342] on div "home_2 Start point Welcome message block_bot_response Bot Response About us blo…" at bounding box center [803, 394] width 1519 height 703
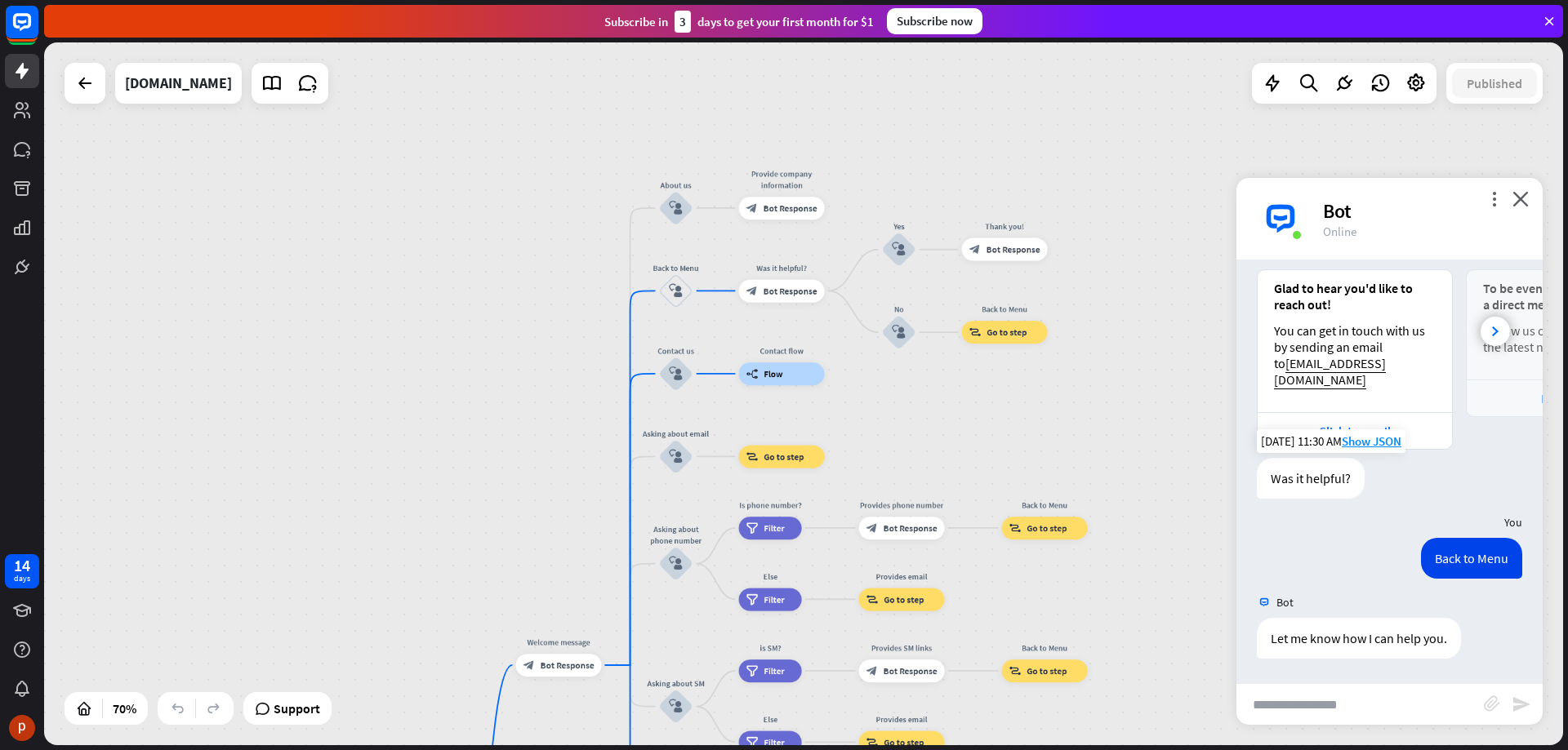
drag, startPoint x: 1145, startPoint y: 246, endPoint x: 1158, endPoint y: 340, distance: 94.9
click at [1158, 340] on div "home_2 Start point Welcome message block_bot_response Bot Response About us blo…" at bounding box center [803, 394] width 1519 height 703
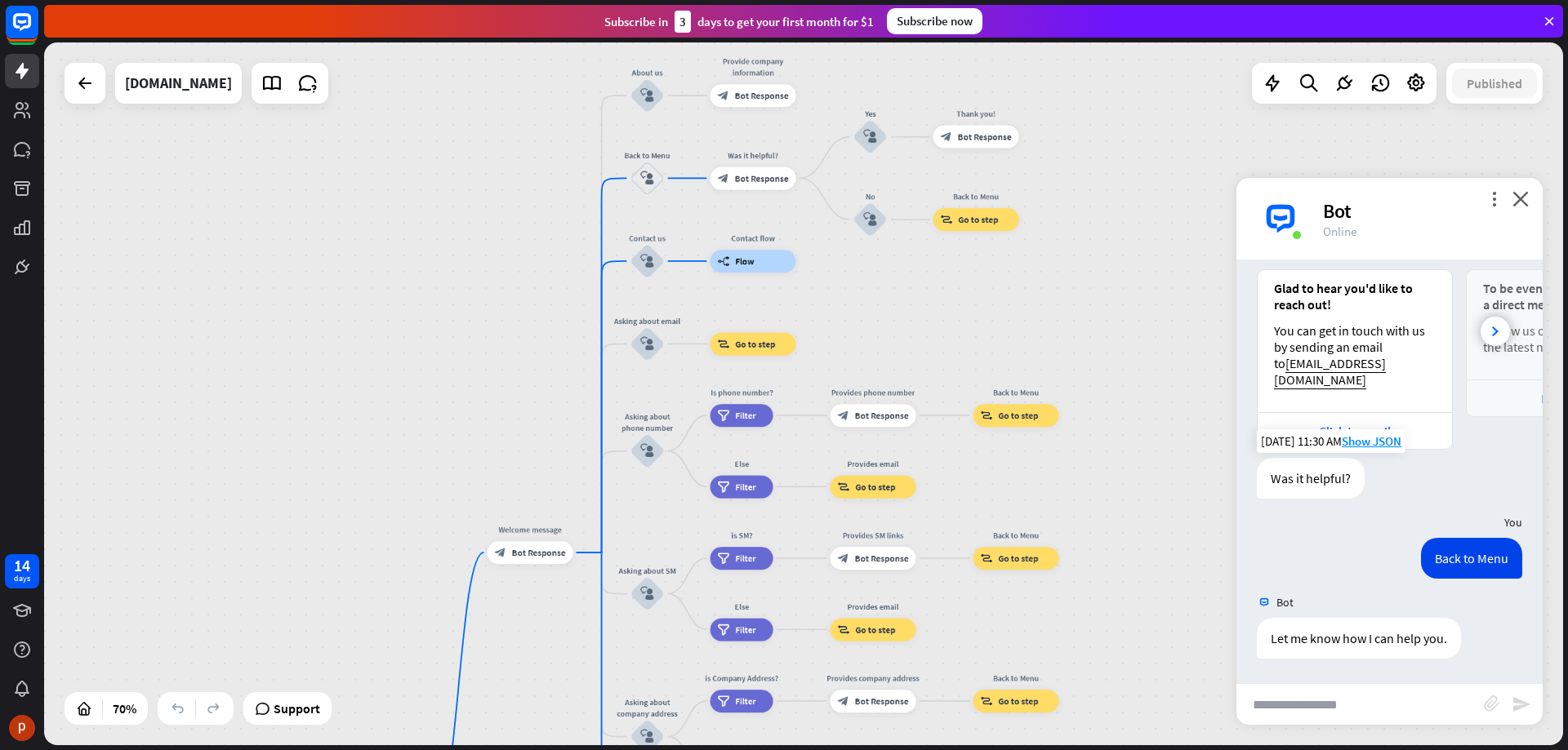
drag, startPoint x: 1156, startPoint y: 399, endPoint x: 1128, endPoint y: 287, distance: 115.4
click at [1128, 287] on div "home_2 Start point Welcome message block_bot_response Bot Response About us blo…" at bounding box center [803, 394] width 1519 height 703
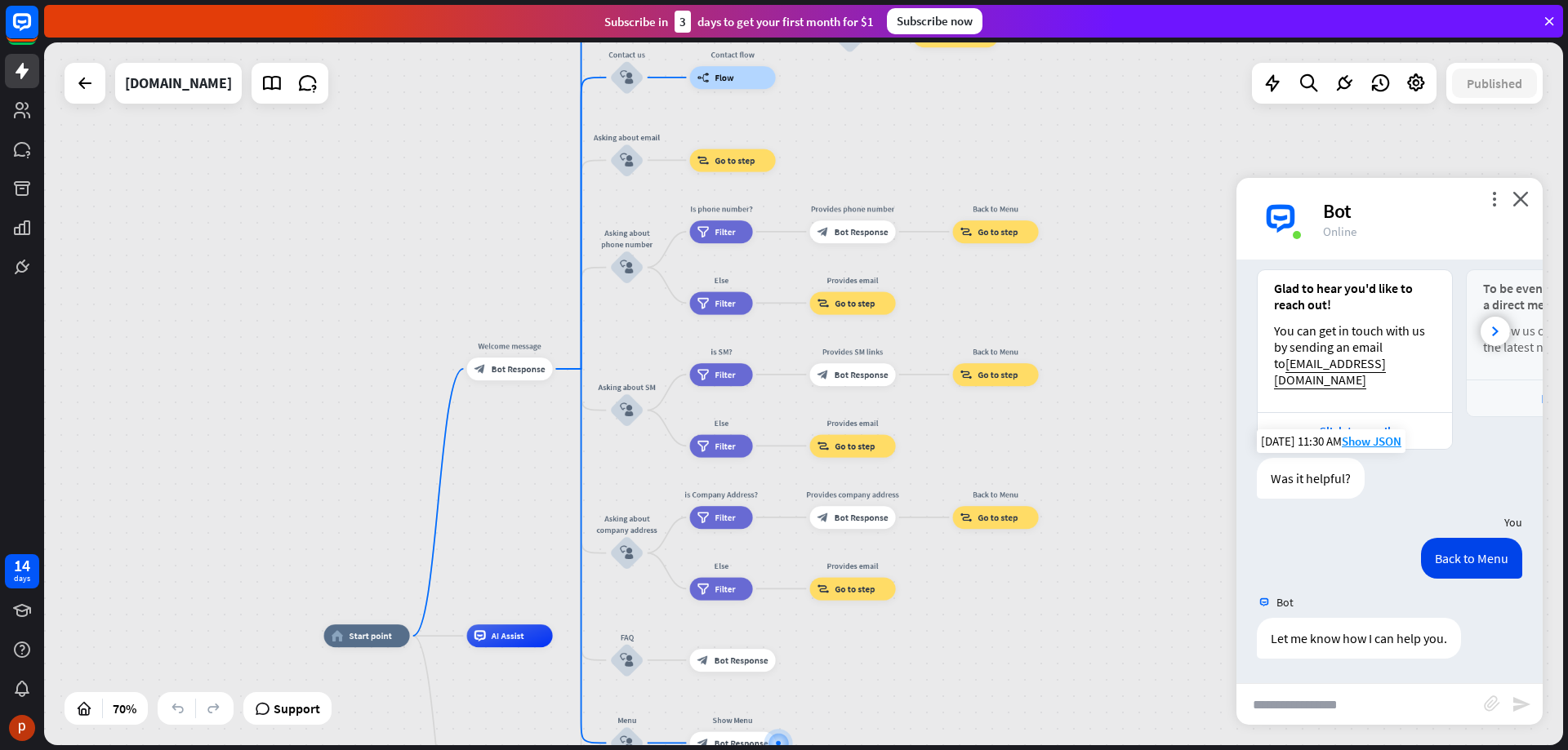
drag, startPoint x: 1163, startPoint y: 521, endPoint x: 1143, endPoint y: 336, distance: 186.1
click at [1143, 336] on div "home_2 Start point Welcome message block_bot_response Bot Response About us blo…" at bounding box center [803, 394] width 1519 height 703
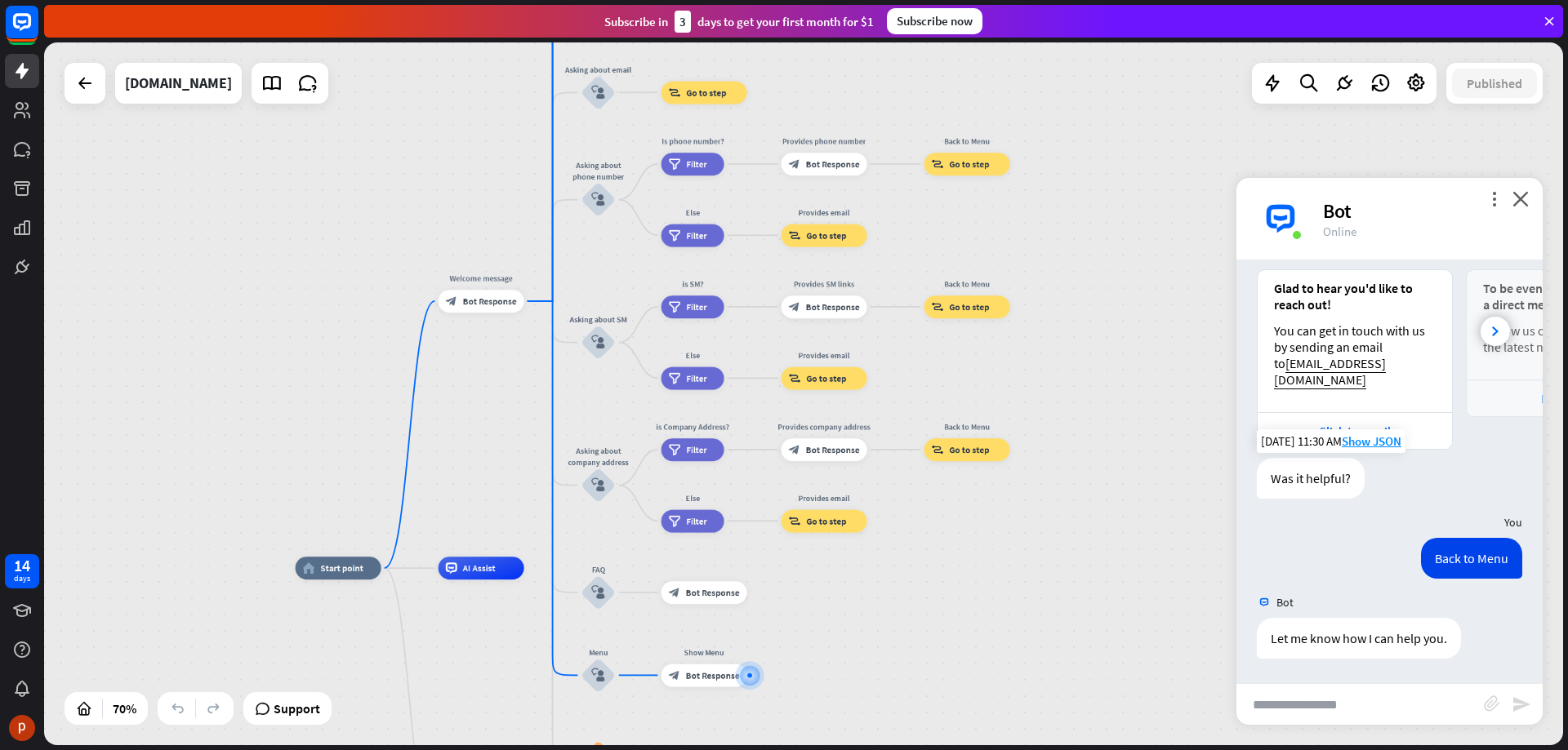
drag, startPoint x: 1146, startPoint y: 495, endPoint x: 1095, endPoint y: 366, distance: 138.7
click at [1095, 366] on div "home_2 Start point Welcome message block_bot_response Bot Response About us blo…" at bounding box center [803, 394] width 1519 height 703
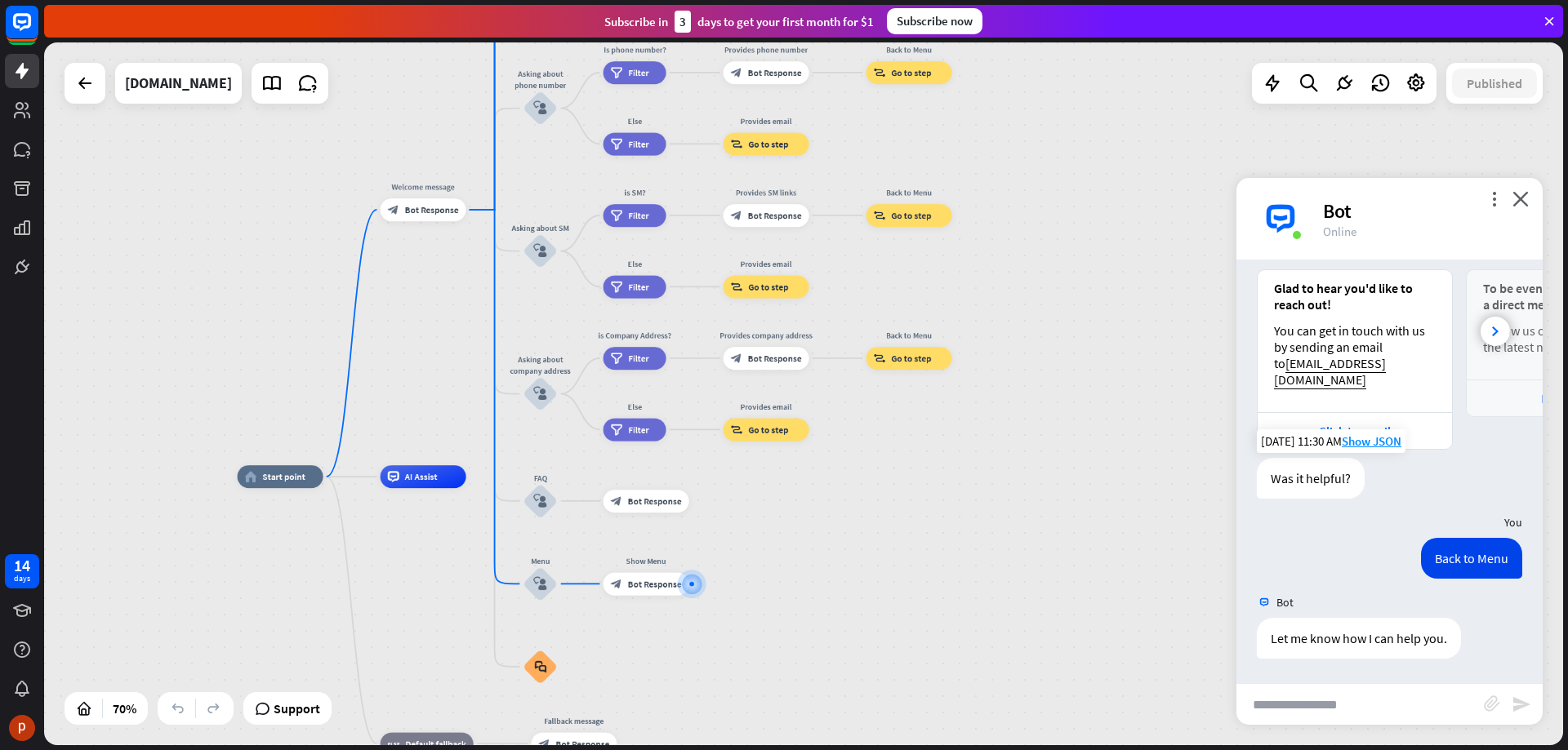
drag, startPoint x: 1102, startPoint y: 479, endPoint x: 1066, endPoint y: 450, distance: 46.2
click at [1066, 450] on div "home_2 Start point Welcome message block_bot_response Bot Response About us blo…" at bounding box center [803, 394] width 1519 height 703
click at [1526, 199] on icon "close" at bounding box center [1520, 198] width 16 height 15
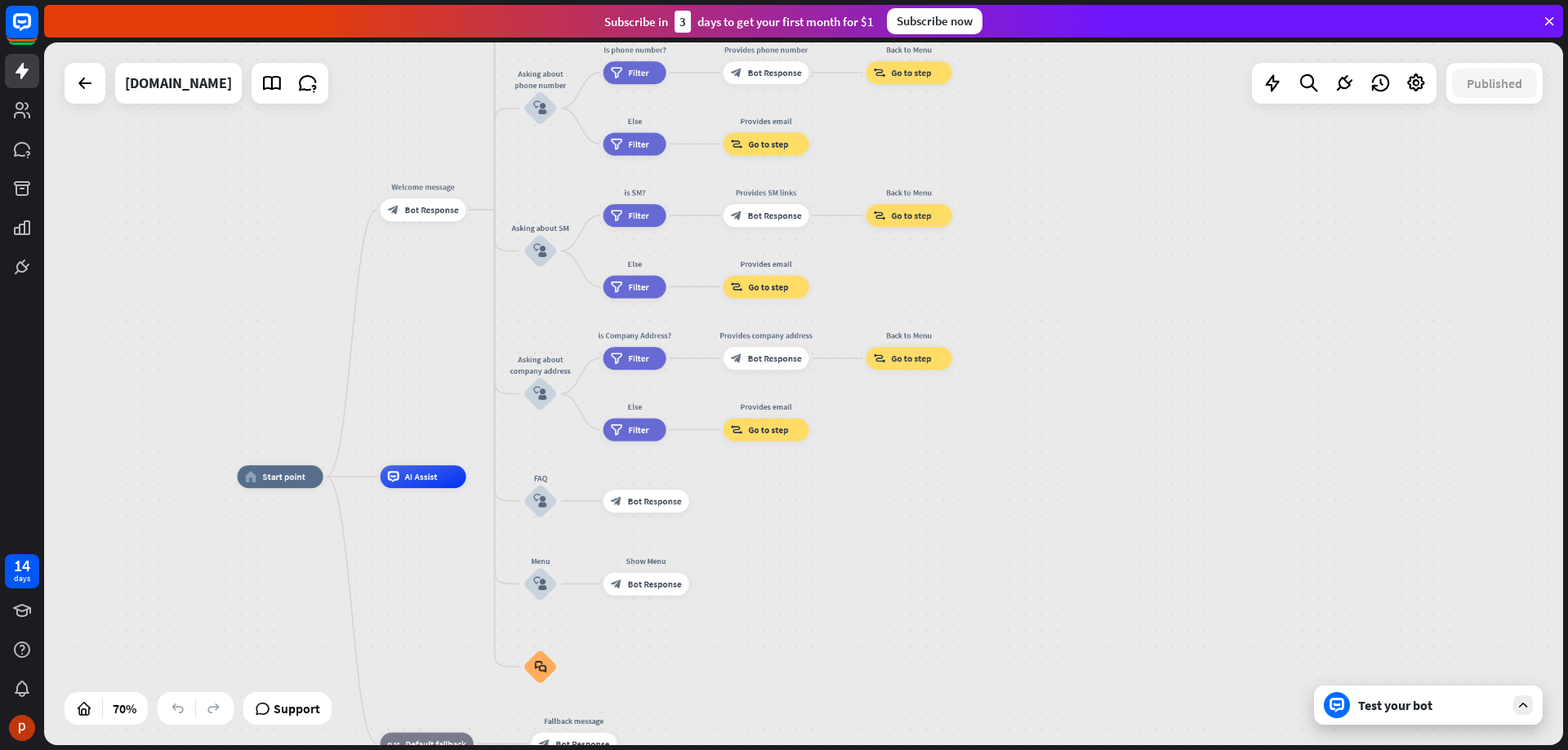
click at [1278, 363] on div "home_2 Start point Welcome message block_bot_response Bot Response About us blo…" at bounding box center [803, 394] width 1519 height 703
click at [92, 94] on div at bounding box center [85, 83] width 32 height 32
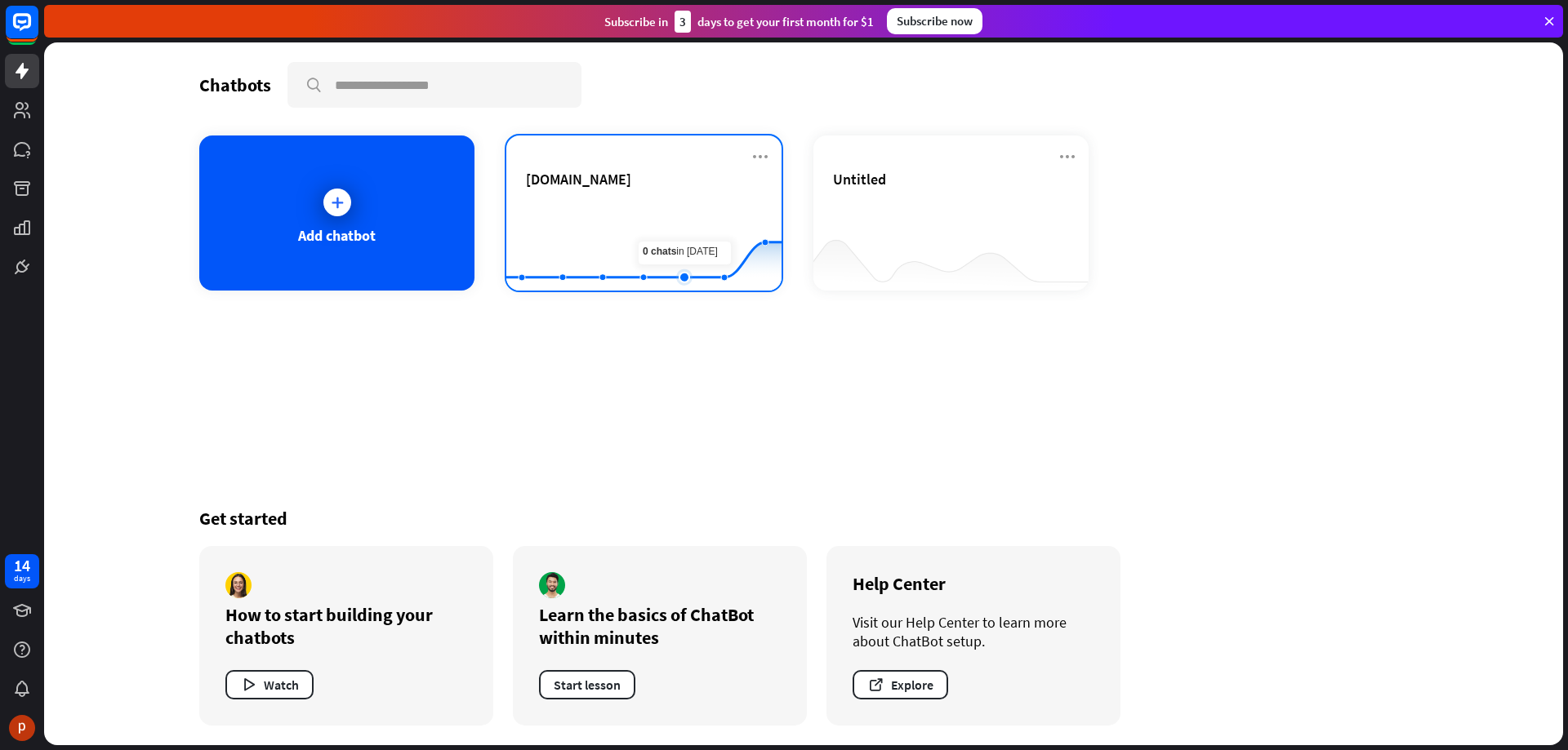
click at [671, 223] on rect at bounding box center [644, 249] width 275 height 102
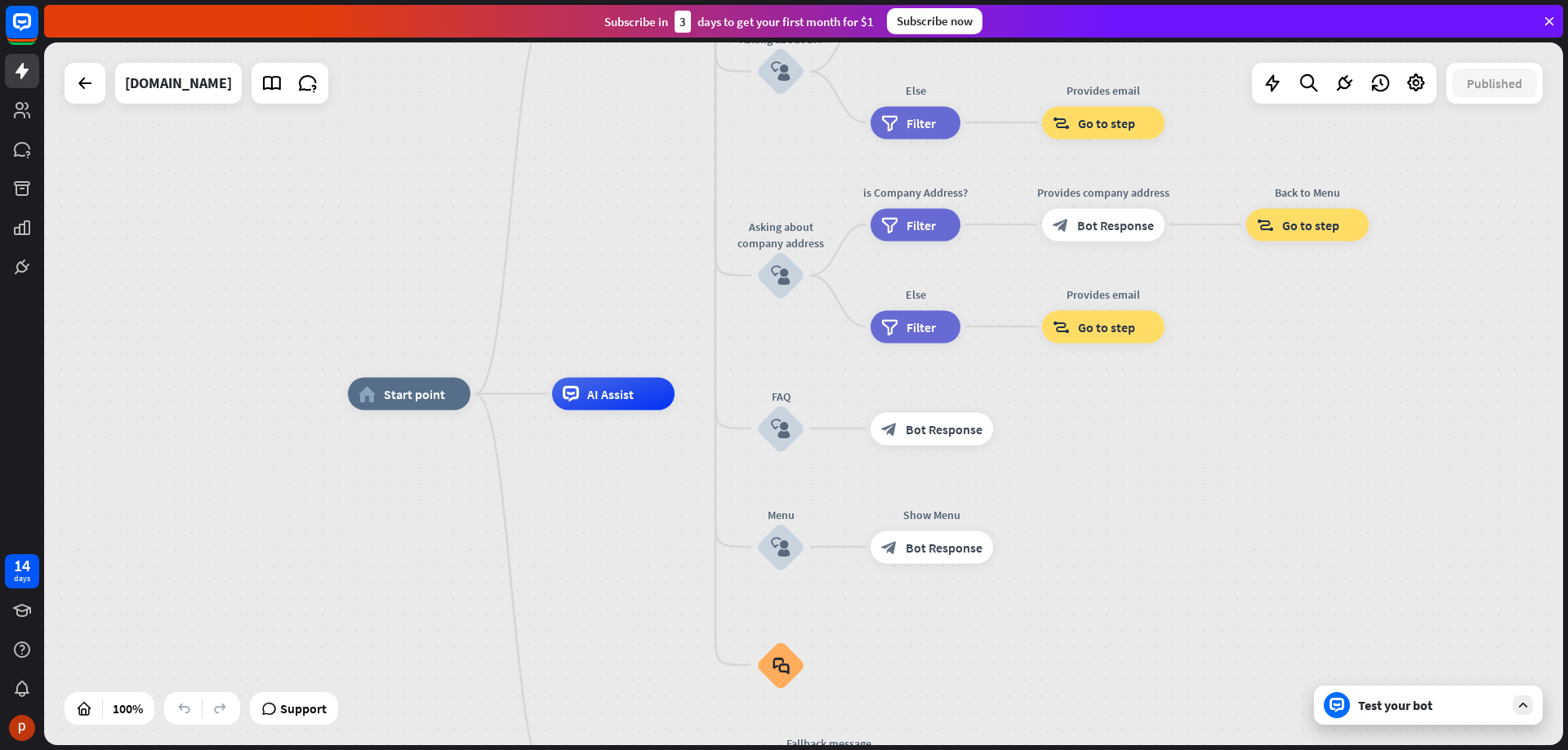
click at [1245, 314] on div "home_2 Start point Welcome message block_bot_response Bot Response About us blo…" at bounding box center [803, 394] width 1519 height 703
click at [86, 84] on icon at bounding box center [85, 84] width 20 height 20
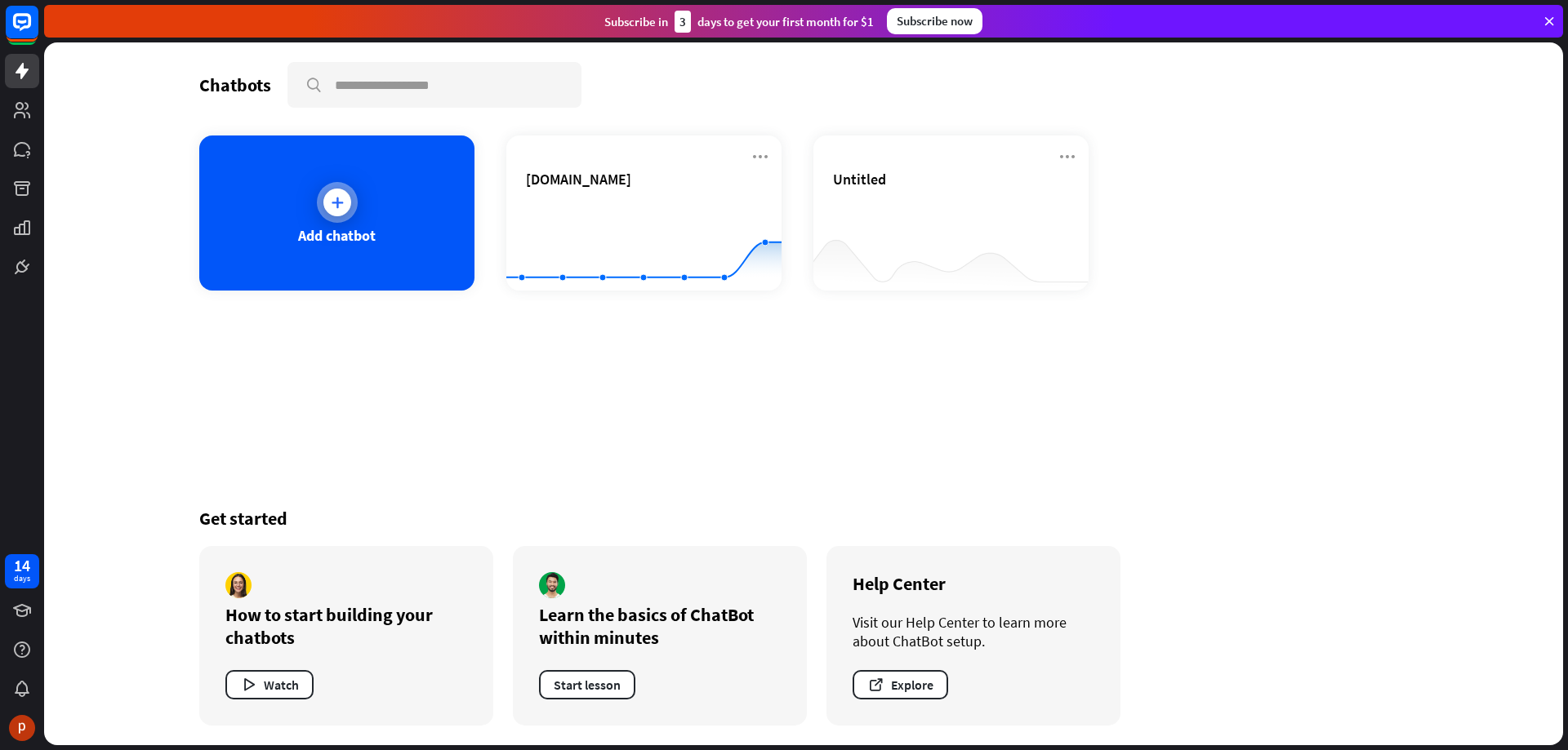
click at [341, 202] on icon at bounding box center [337, 202] width 16 height 16
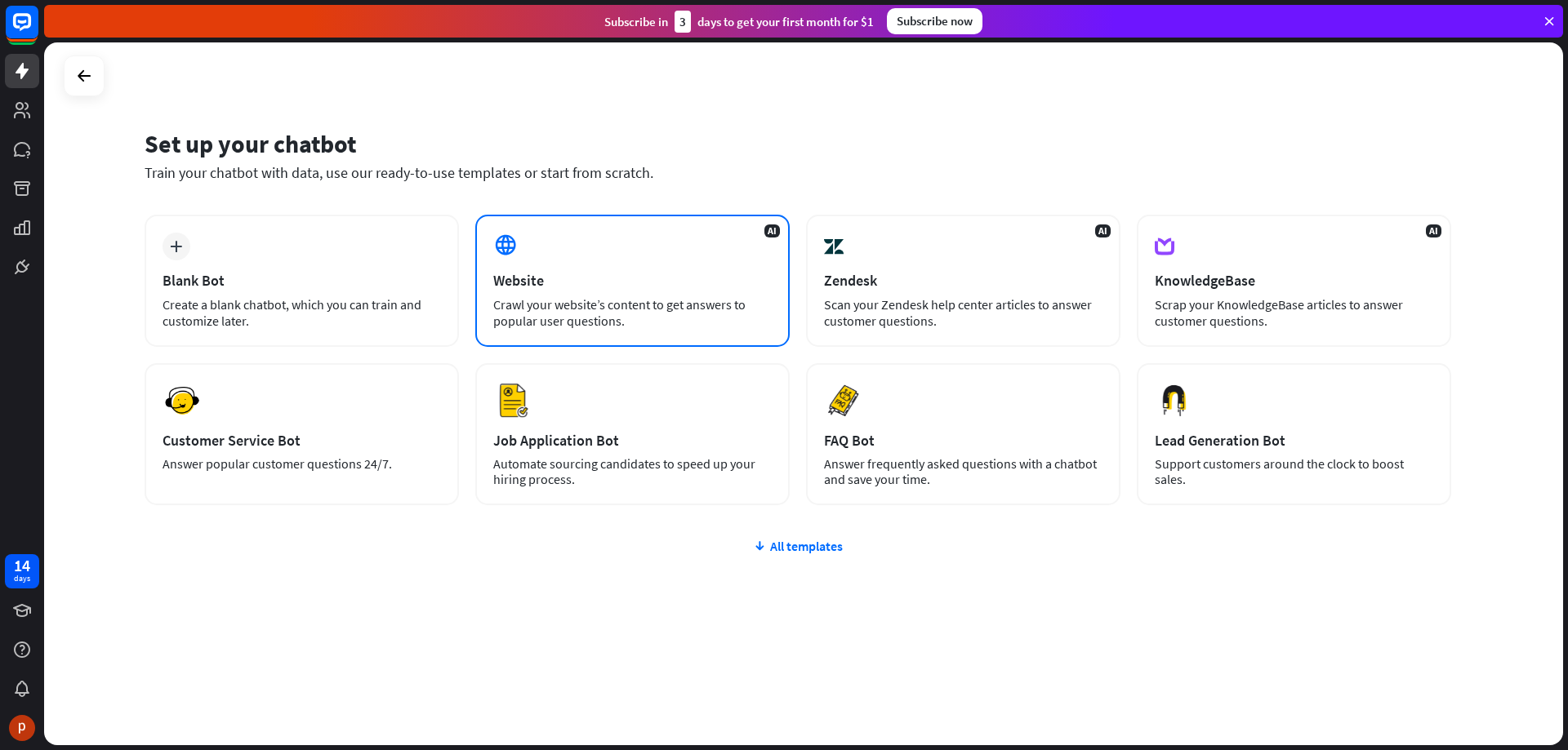
click at [620, 279] on div "Website" at bounding box center [632, 280] width 279 height 19
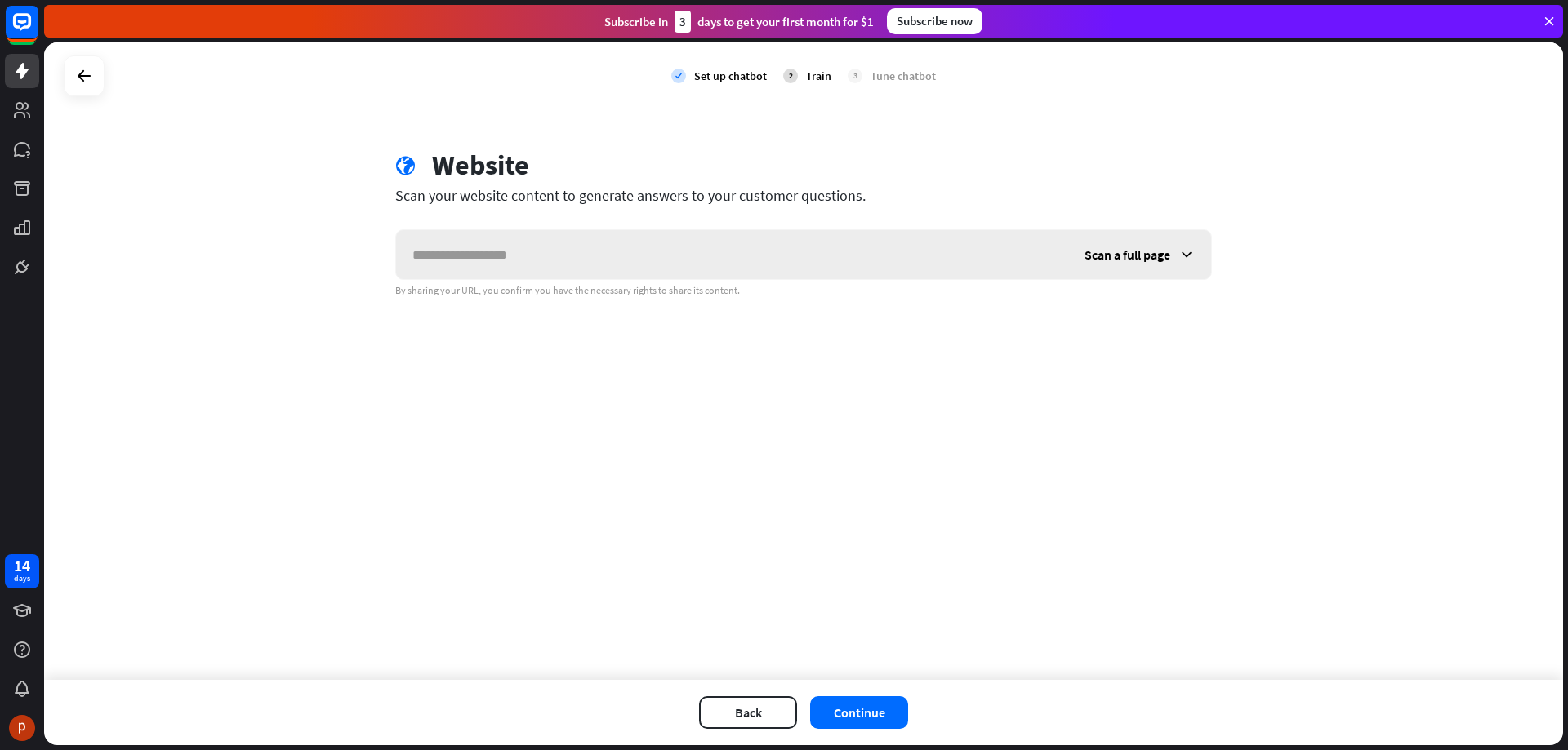
click at [633, 248] on input "text" at bounding box center [731, 254] width 672 height 49
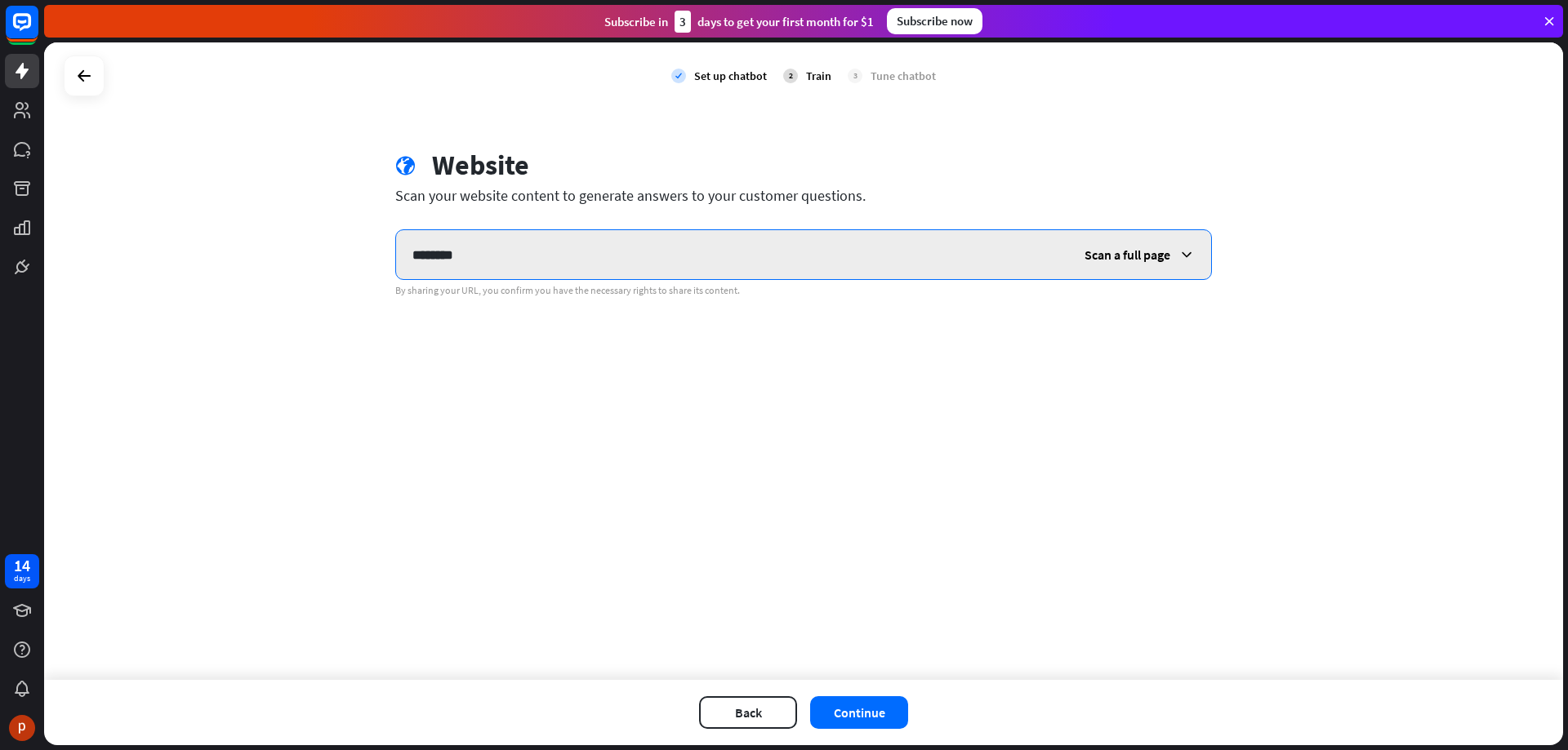
click at [641, 254] on input "********" at bounding box center [731, 254] width 672 height 49
click at [573, 254] on input "********" at bounding box center [731, 254] width 672 height 49
drag, startPoint x: 512, startPoint y: 251, endPoint x: 365, endPoint y: 250, distance: 147.0
click at [365, 250] on div "check Set up chatbot 2 Train 3 Tune chatbot globe Website Scan your website con…" at bounding box center [803, 361] width 1519 height 638
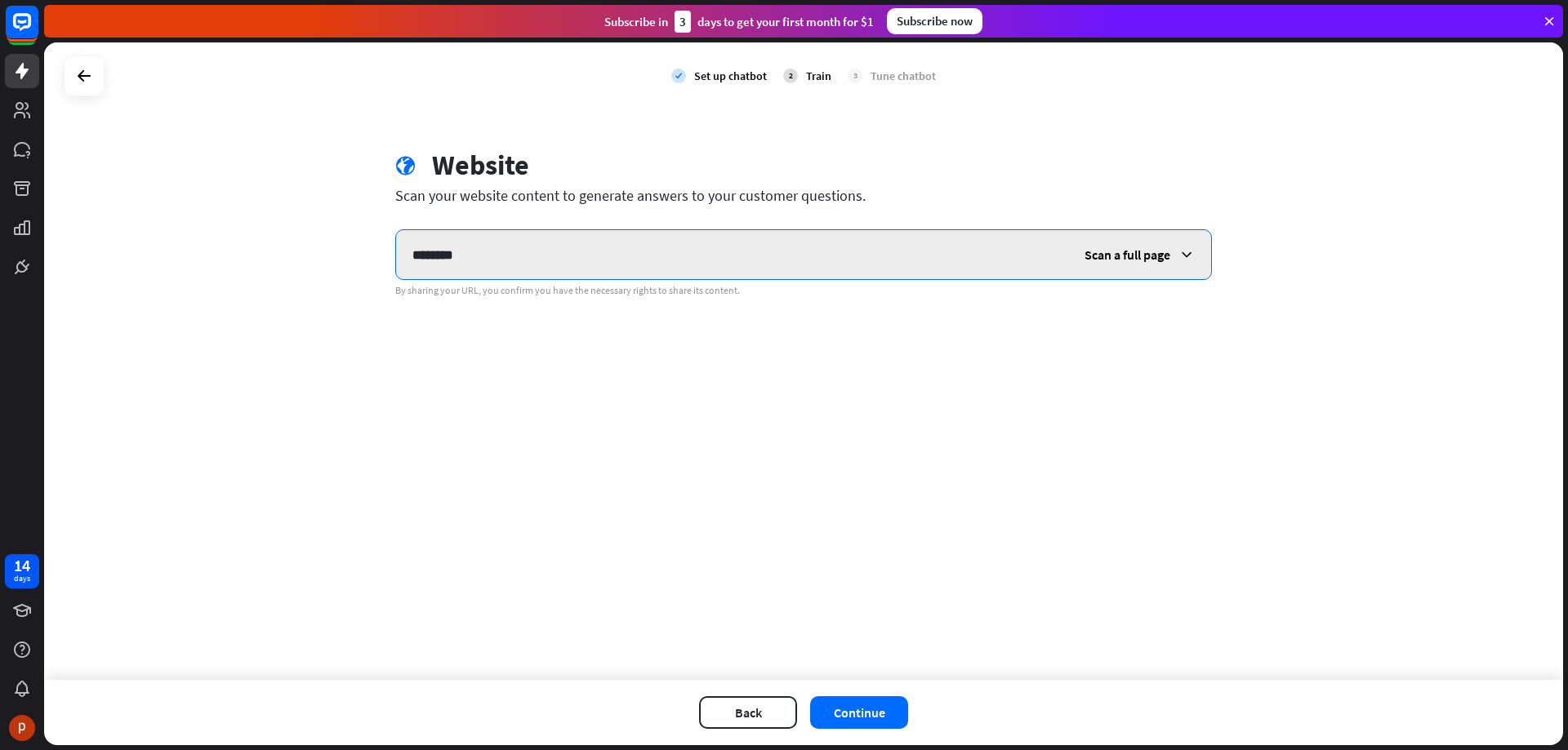
paste input "**********"
type input "**********"
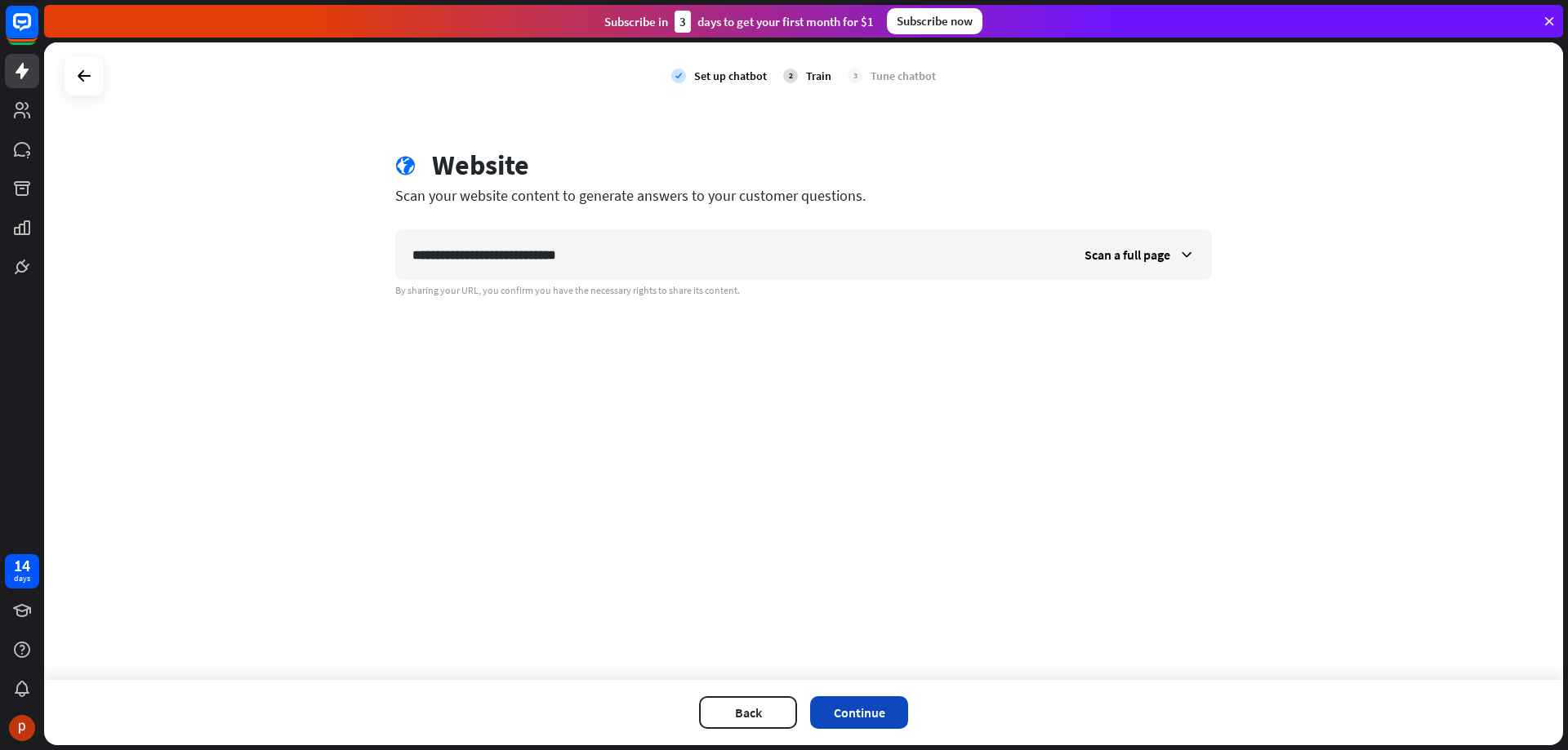
click at [863, 709] on button "Continue" at bounding box center [858, 712] width 98 height 32
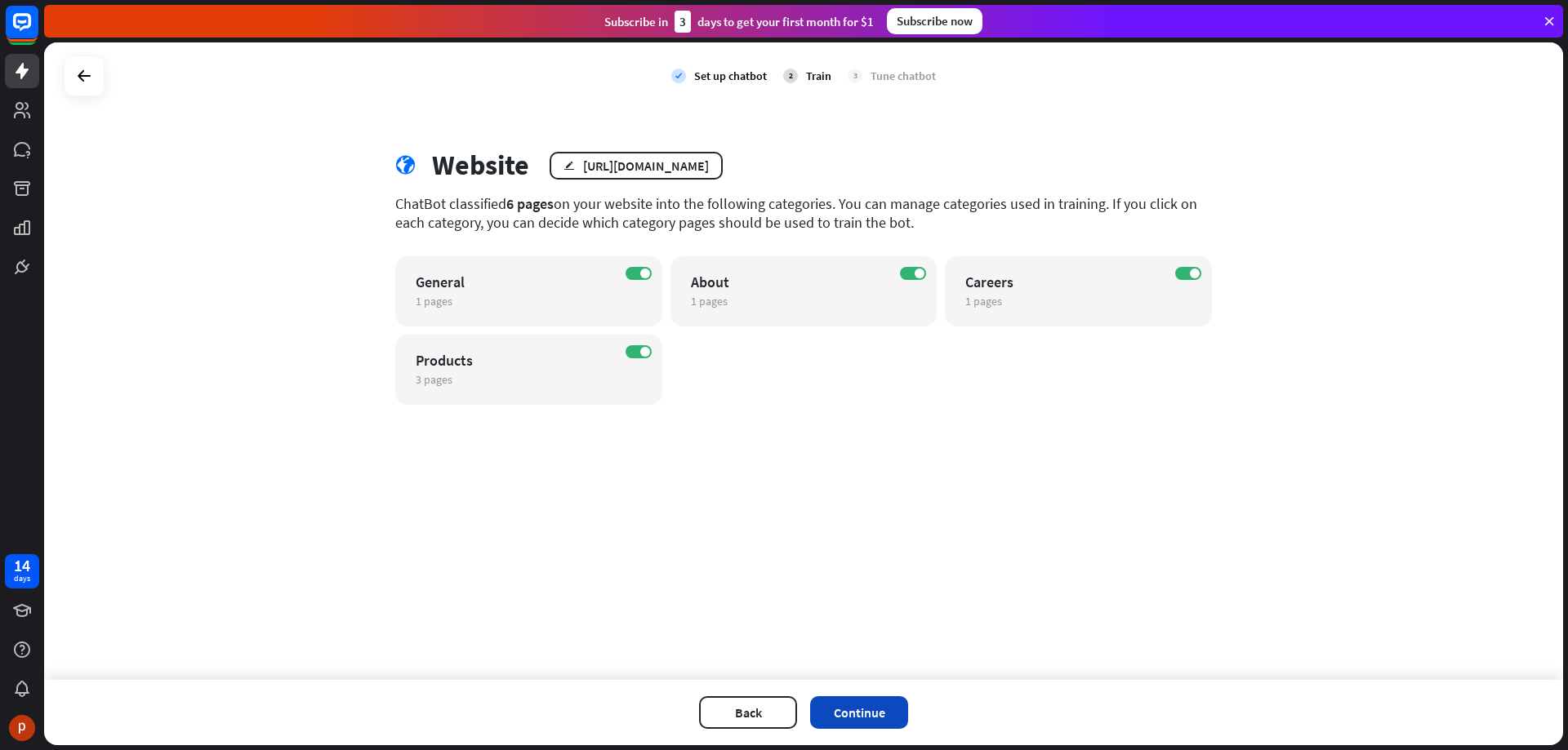
click at [868, 710] on button "Continue" at bounding box center [858, 712] width 98 height 32
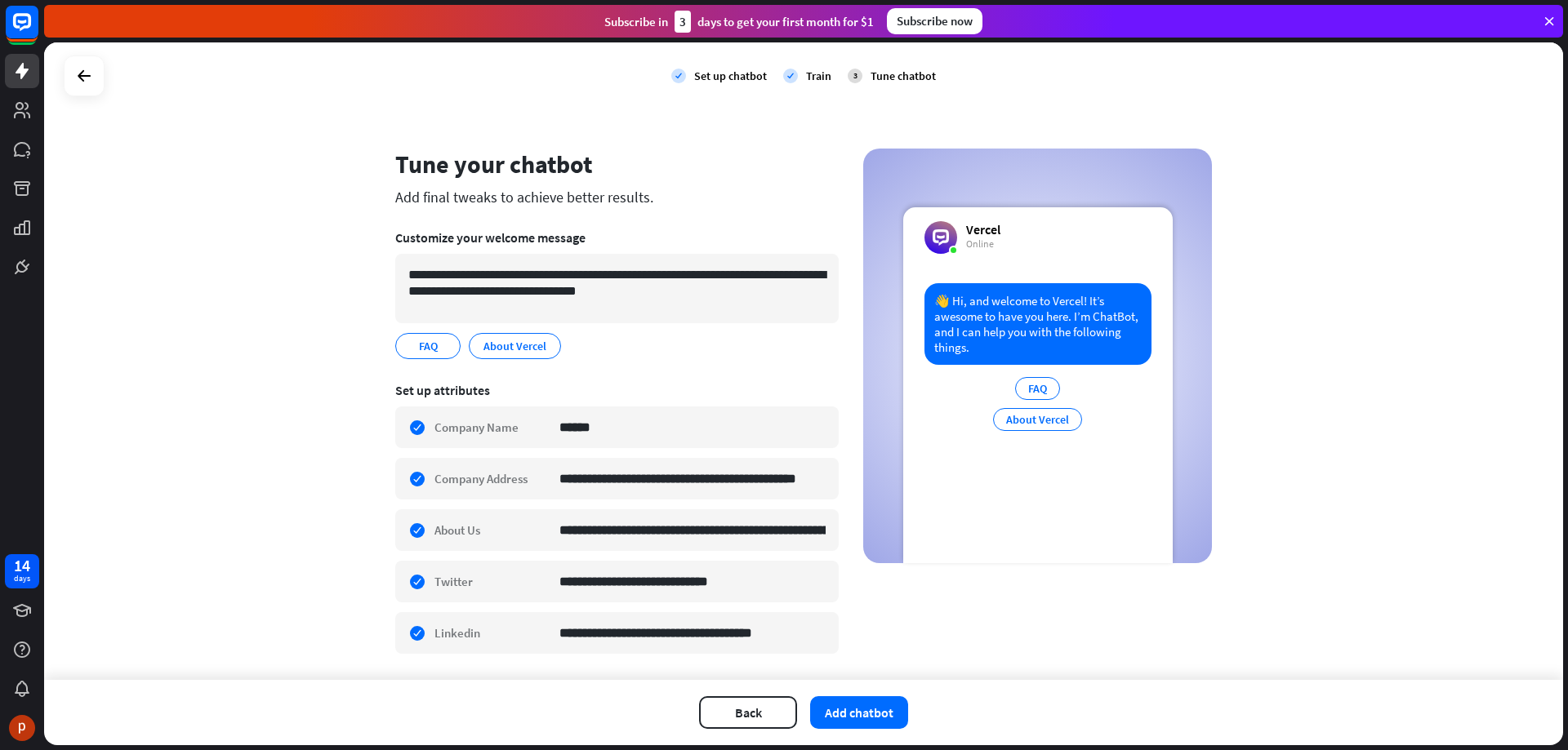
click at [842, 393] on div "**********" at bounding box center [803, 411] width 817 height 526
click at [741, 719] on button "Back" at bounding box center [748, 712] width 98 height 32
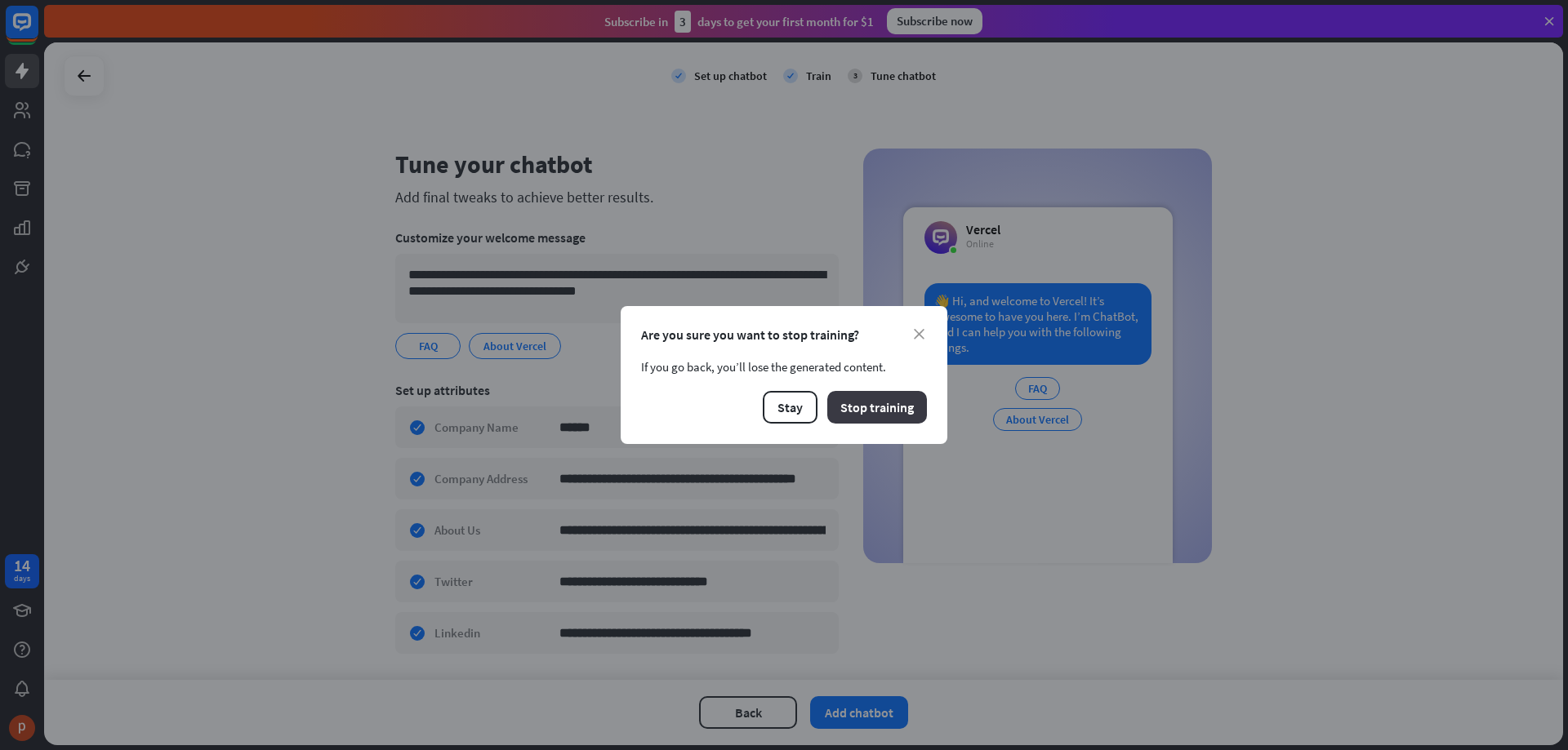
click at [872, 403] on button "Stop training" at bounding box center [877, 407] width 100 height 32
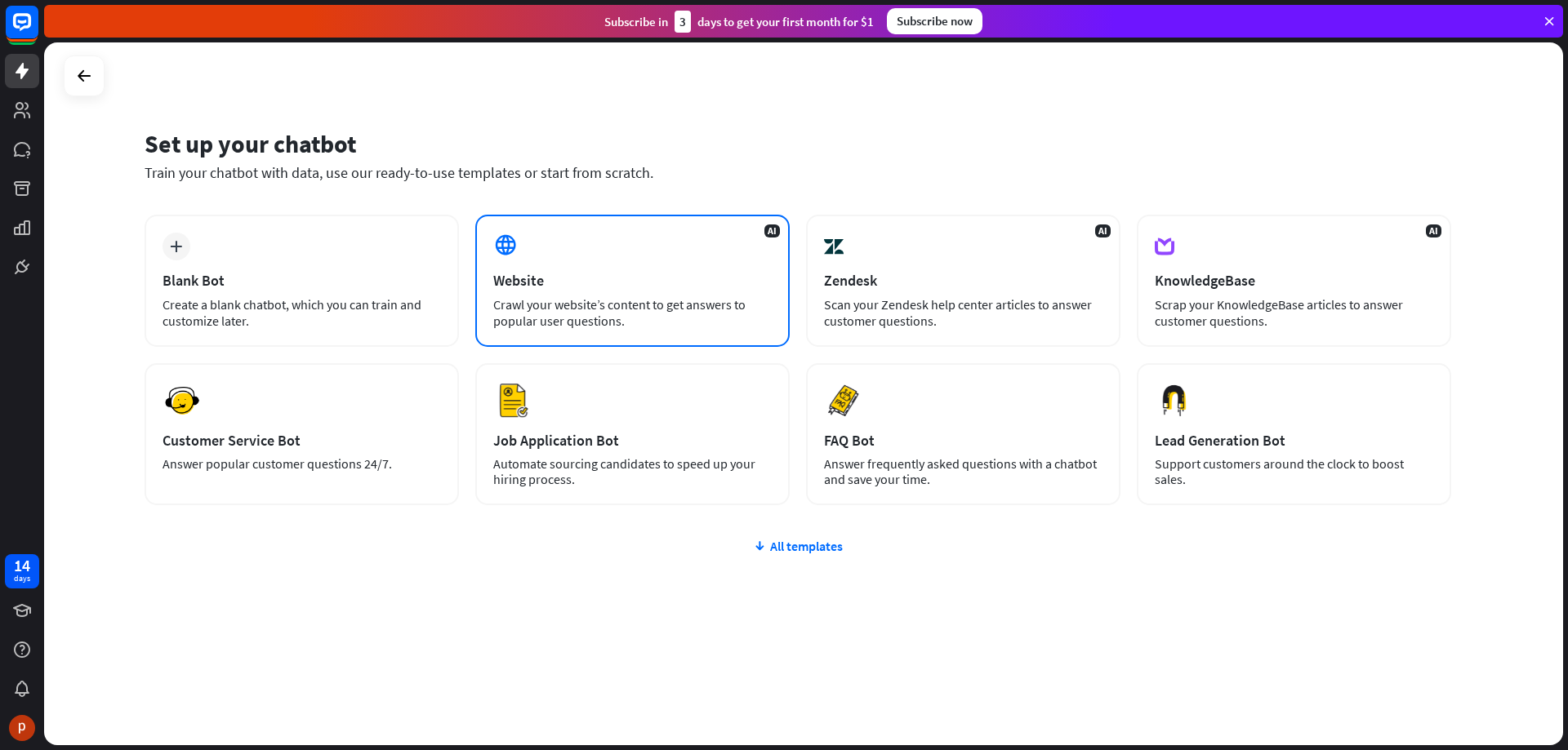
click at [685, 305] on div "Crawl your website’s content to get answers to popular user questions." at bounding box center [632, 312] width 279 height 32
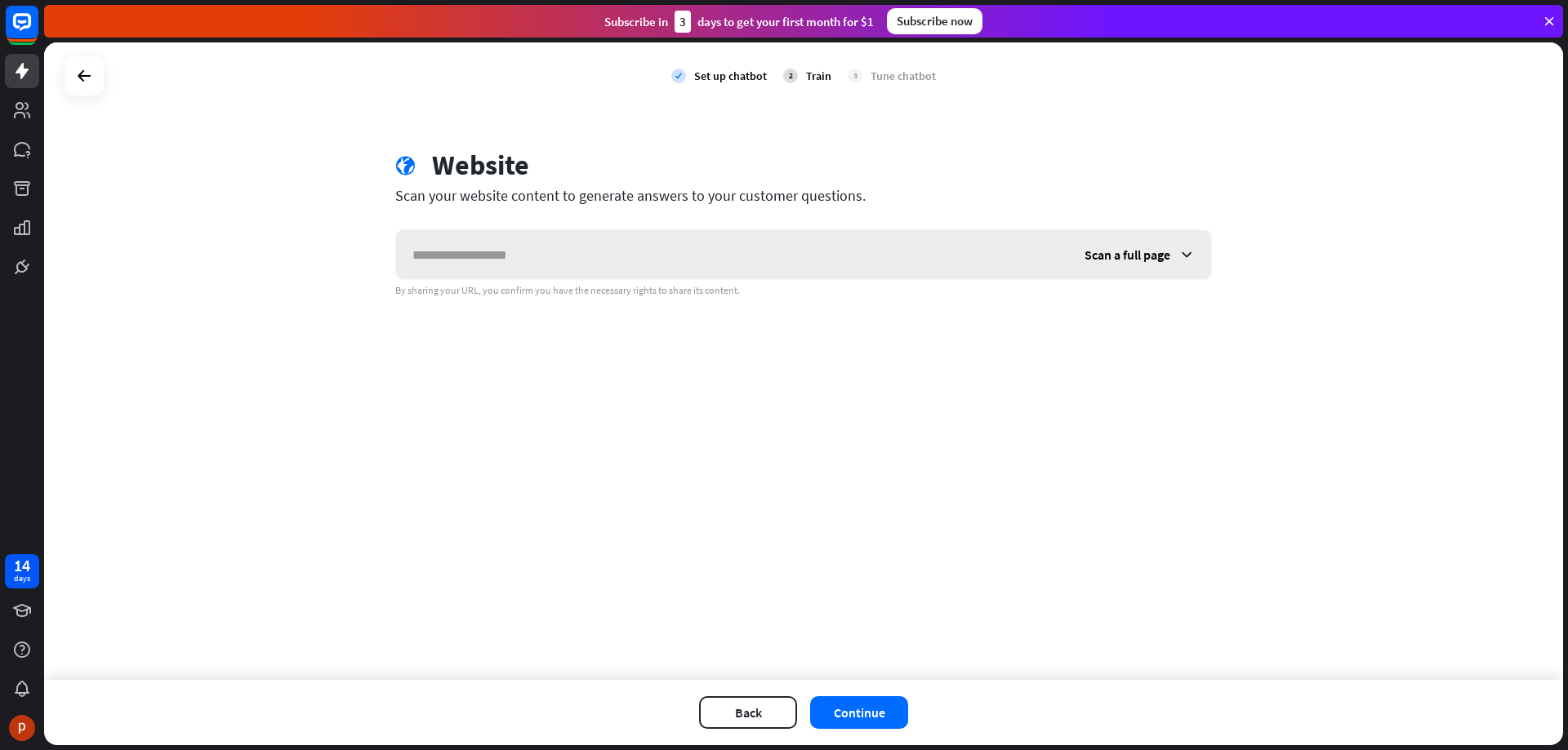
click at [760, 261] on input "text" at bounding box center [731, 254] width 672 height 49
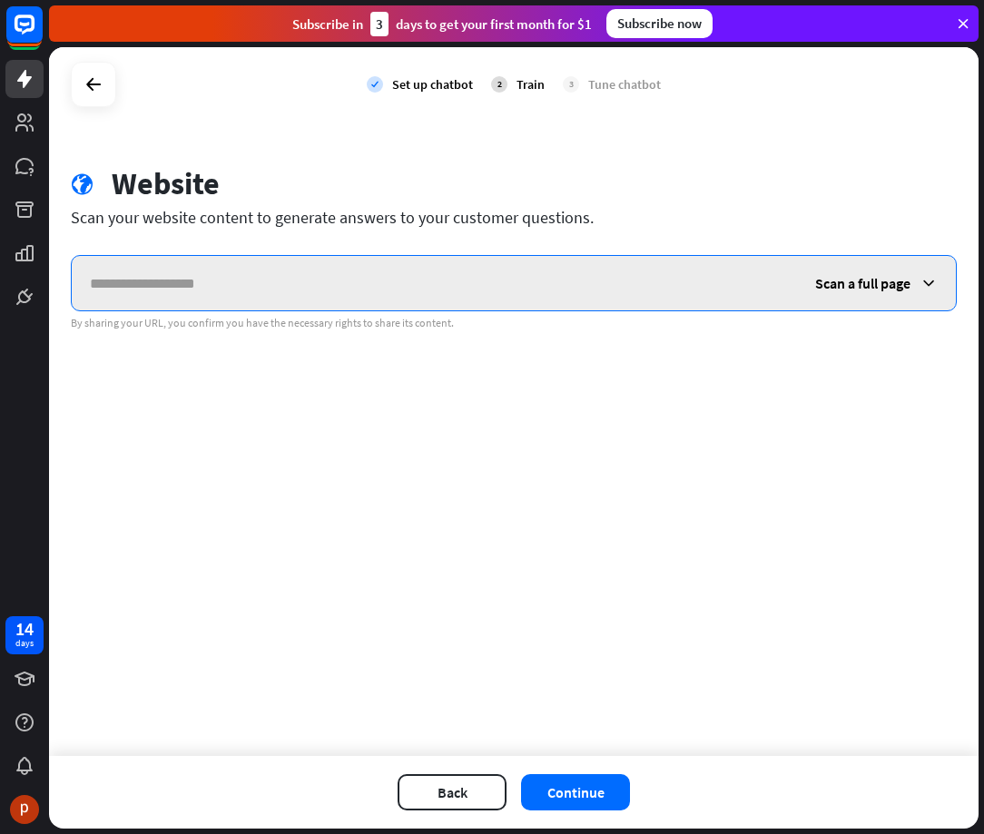
click at [569, 286] on input "text" at bounding box center [434, 283] width 725 height 54
paste input "**********"
type input "**********"
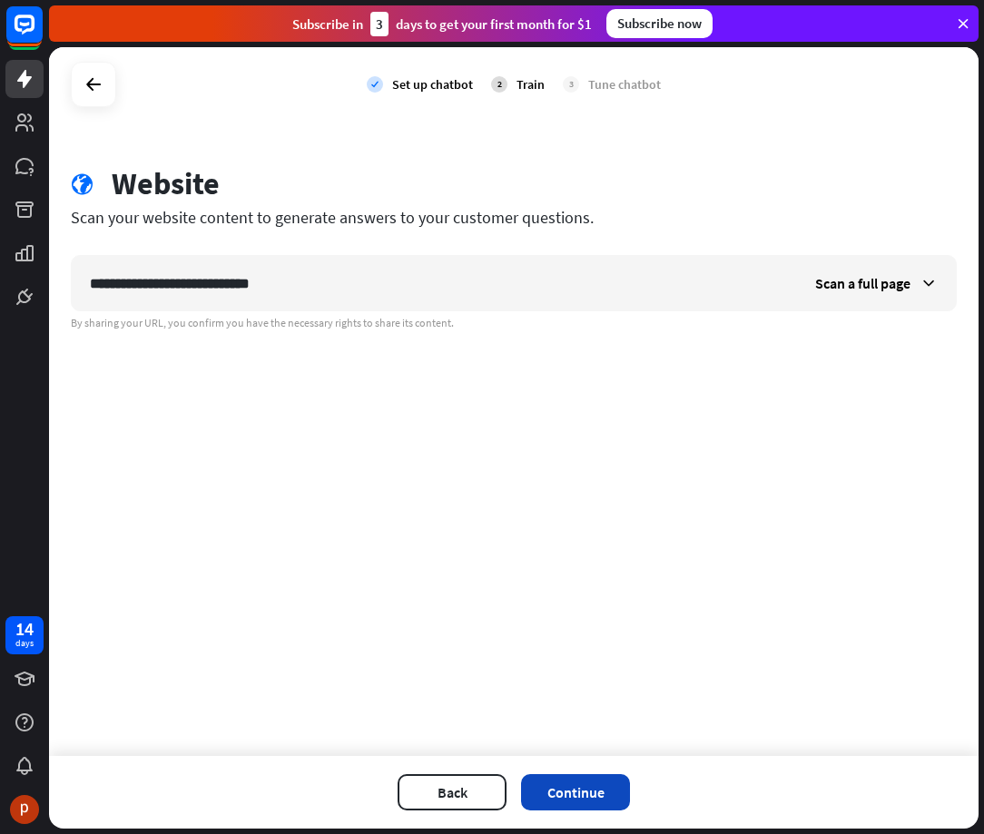
click at [565, 797] on button "Continue" at bounding box center [575, 792] width 109 height 36
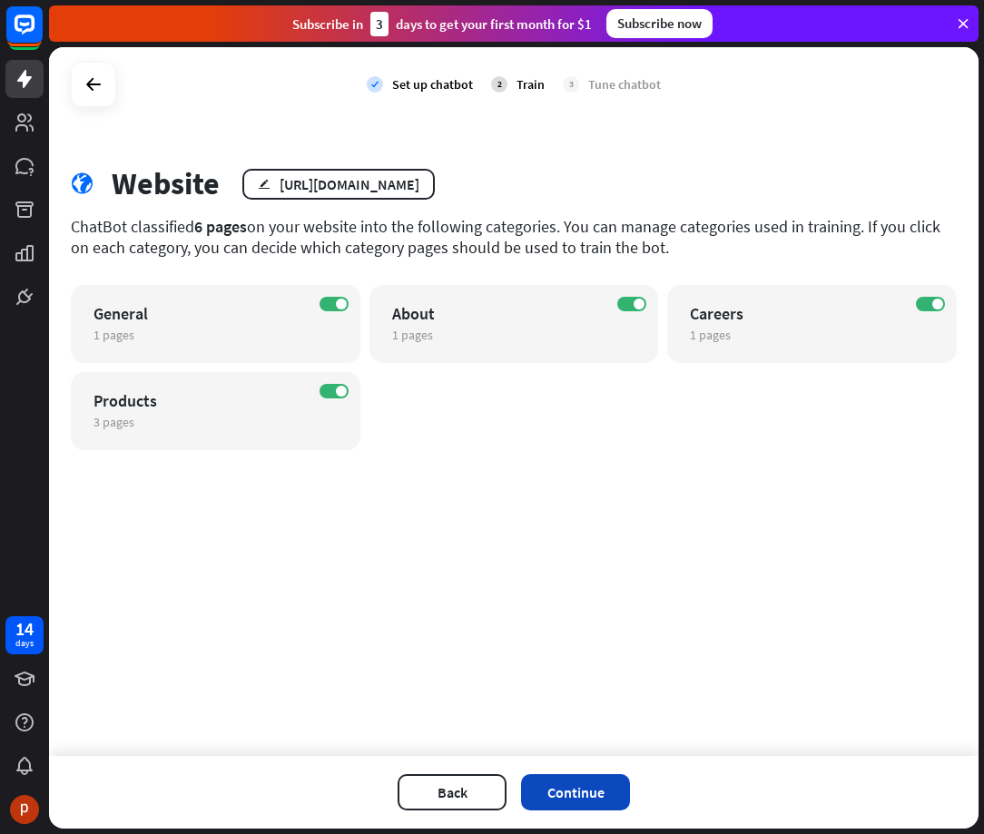
click at [602, 797] on button "Continue" at bounding box center [575, 792] width 109 height 36
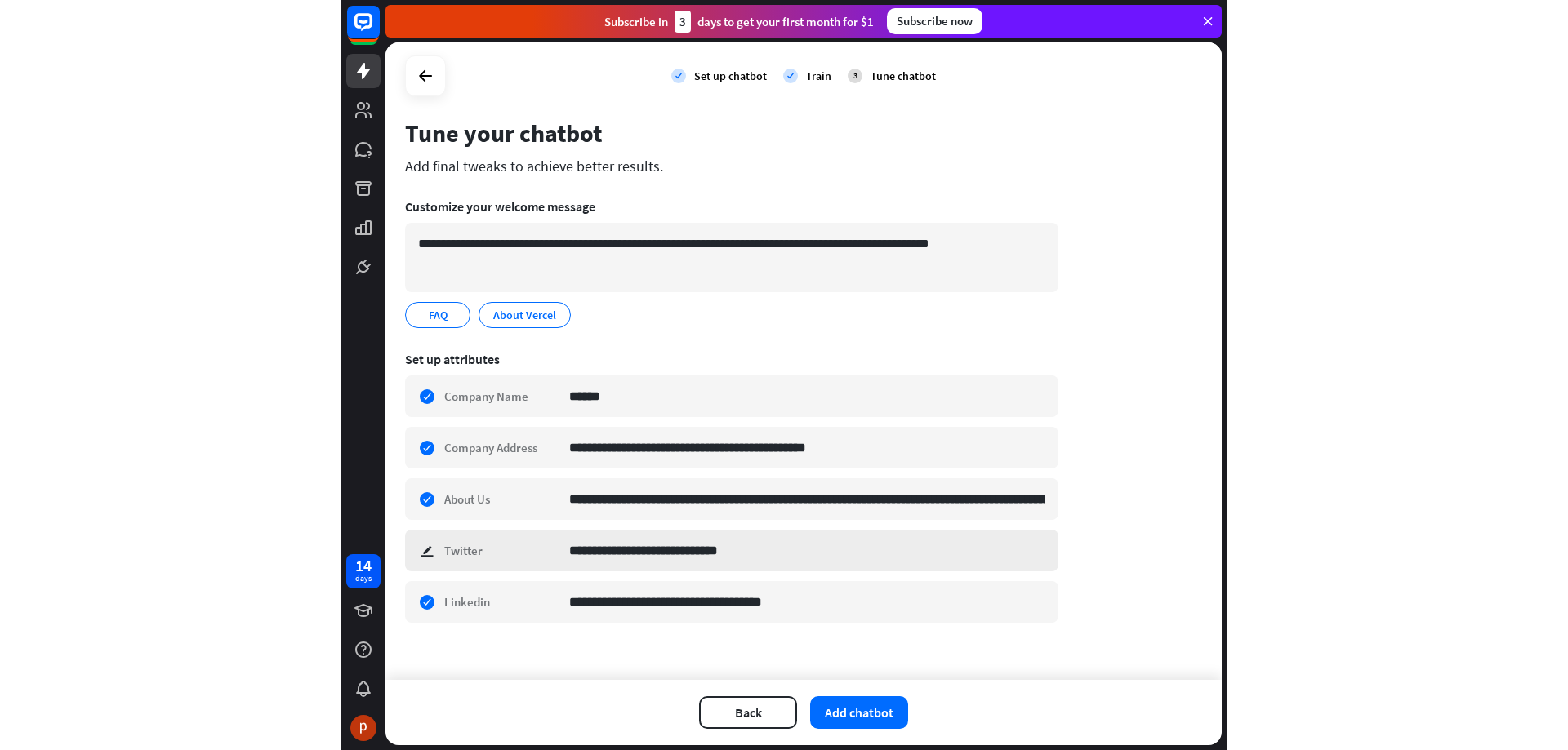
scroll to position [48, 0]
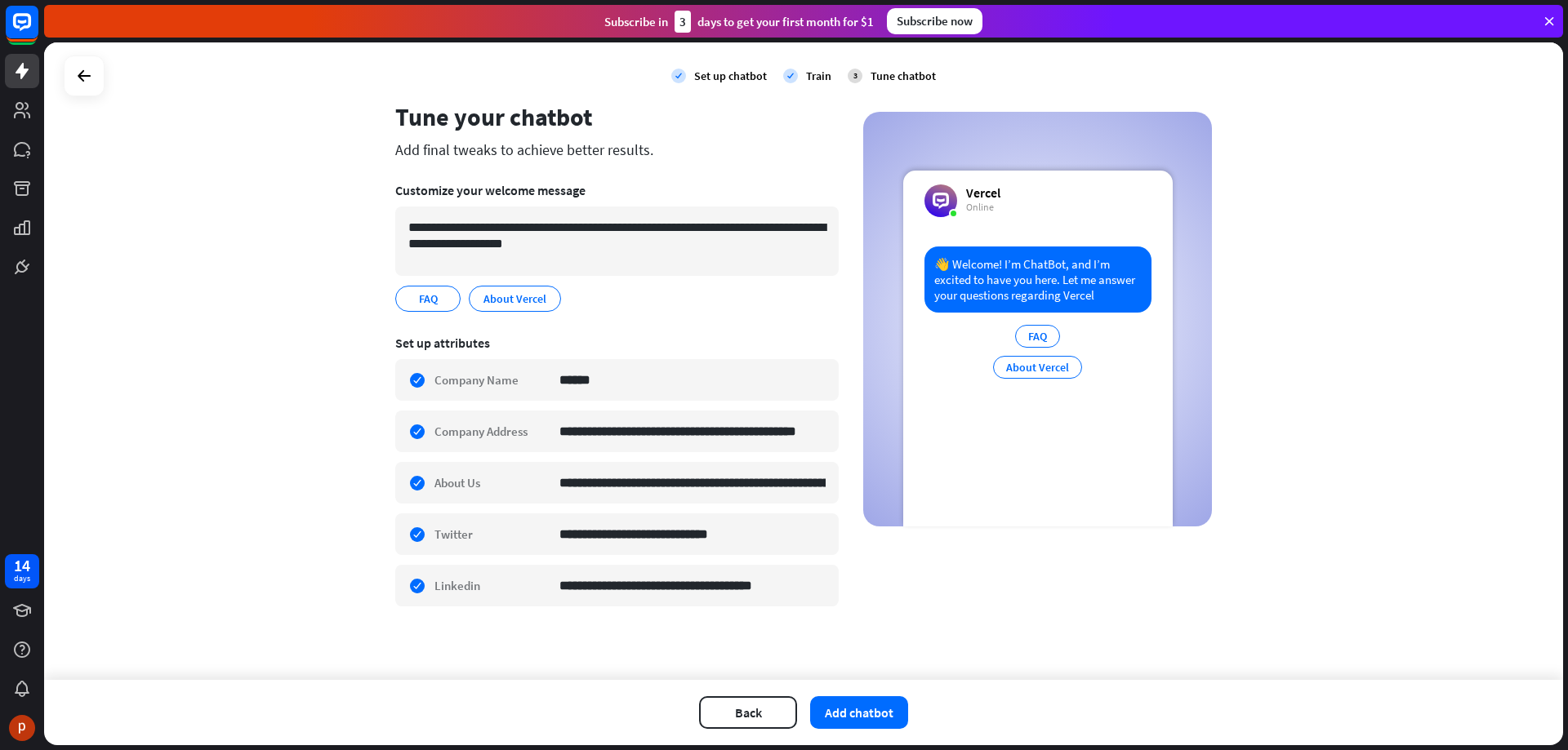
click at [1378, 258] on div "**********" at bounding box center [803, 361] width 1519 height 638
click at [650, 537] on input "**********" at bounding box center [693, 534] width 266 height 40
click at [656, 536] on input "**********" at bounding box center [693, 534] width 266 height 40
drag, startPoint x: 663, startPoint y: 535, endPoint x: 624, endPoint y: 540, distance: 39.3
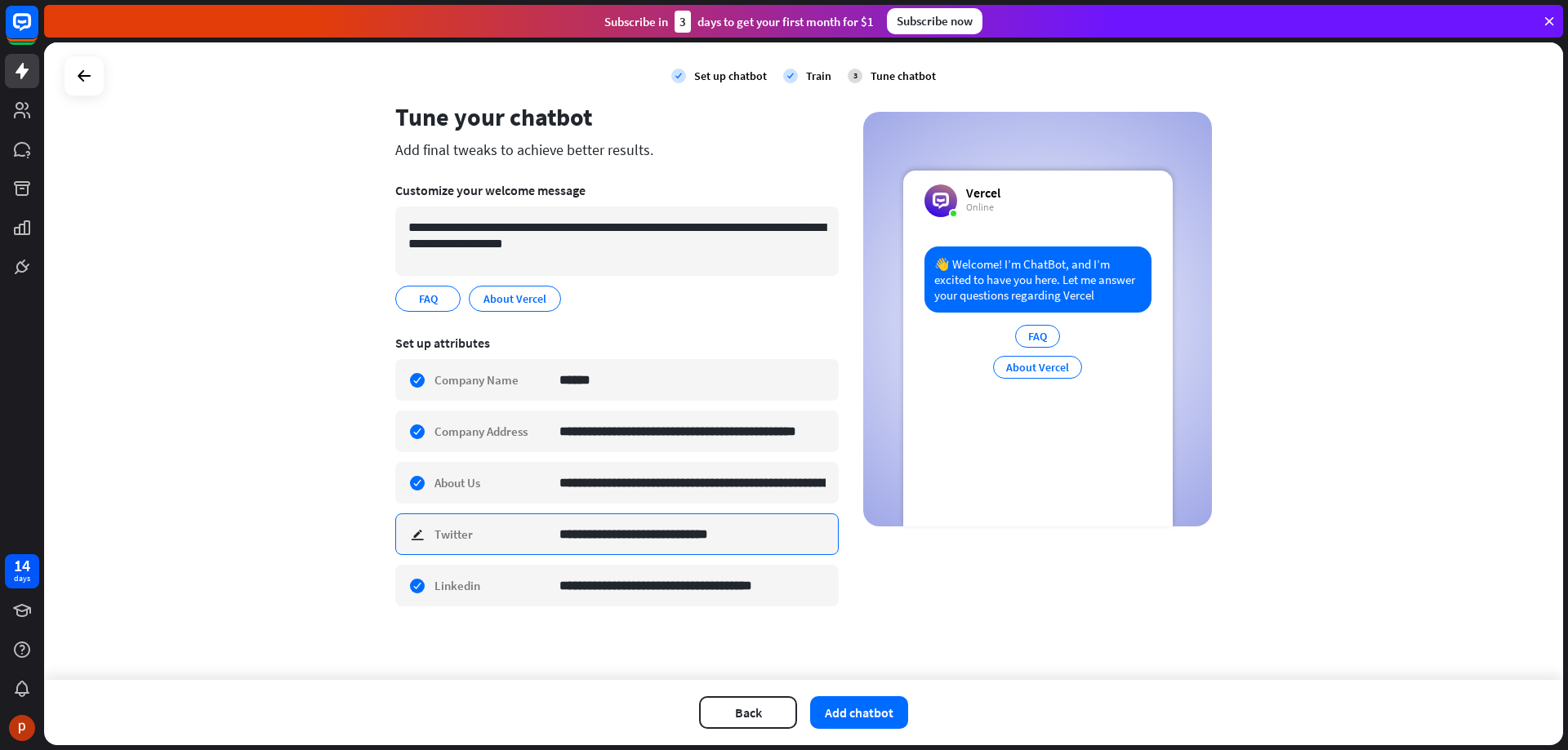
click at [624, 540] on input "**********" at bounding box center [693, 534] width 266 height 40
click at [914, 593] on div "**********" at bounding box center [803, 364] width 817 height 526
click at [867, 710] on button "Add chatbot" at bounding box center [858, 712] width 98 height 32
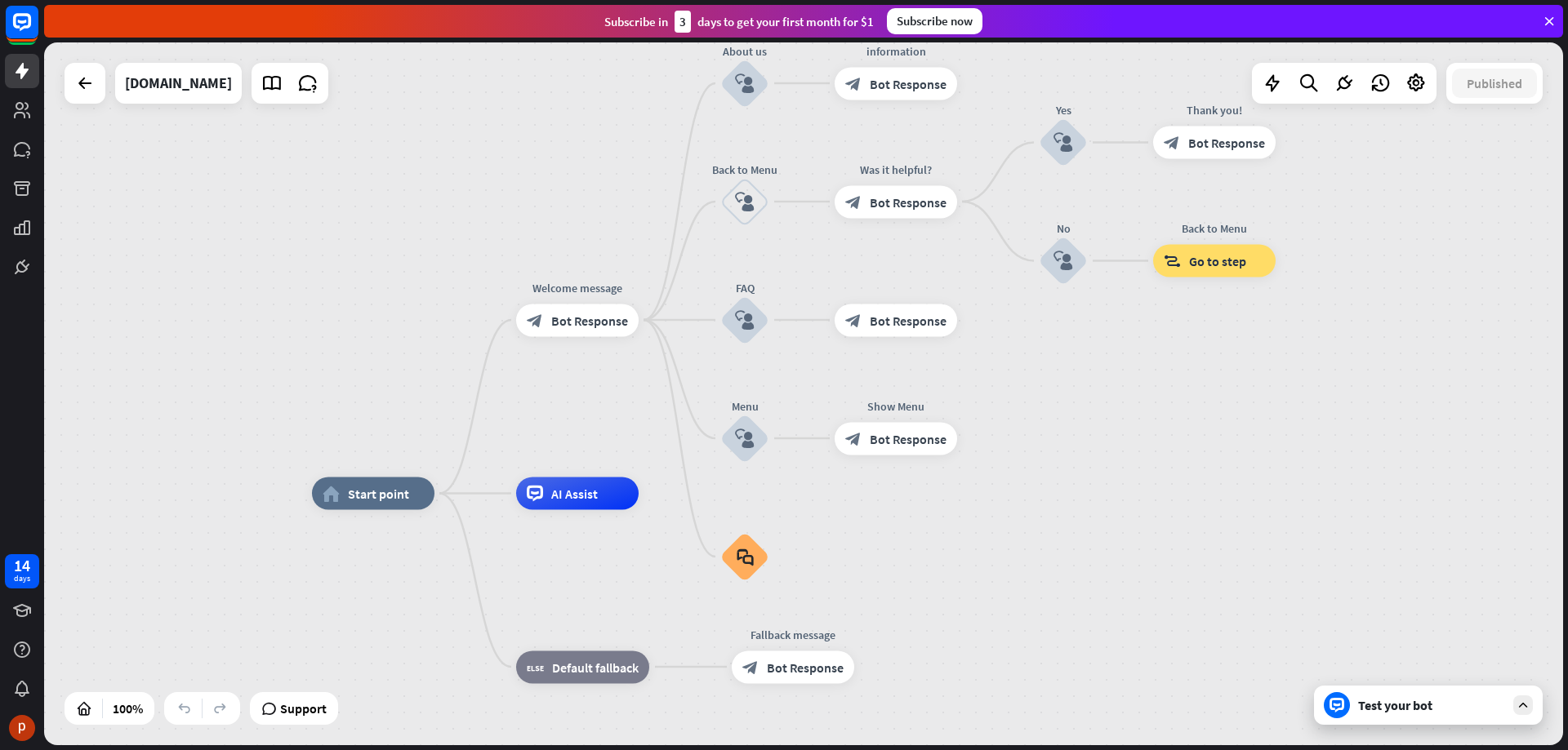
drag, startPoint x: 1218, startPoint y: 368, endPoint x: 1172, endPoint y: 502, distance: 141.7
click at [1172, 502] on div "home_2 Start point Welcome message block_bot_response Bot Response About us blo…" at bounding box center [803, 394] width 1519 height 703
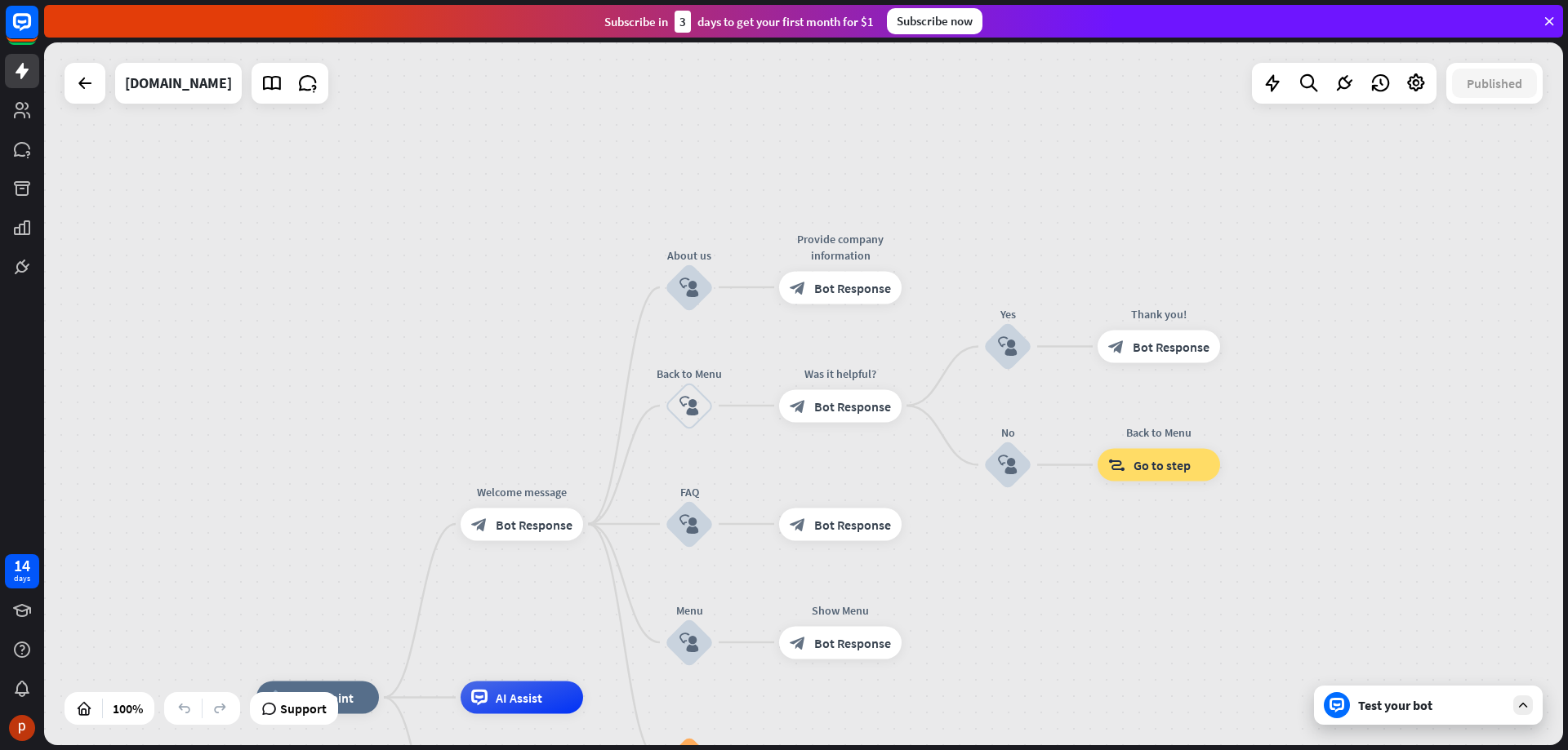
drag, startPoint x: 1333, startPoint y: 306, endPoint x: 1268, endPoint y: 512, distance: 216.0
click at [1268, 512] on div "home_2 Start point Welcome message block_bot_response Bot Response About us blo…" at bounding box center [803, 394] width 1519 height 703
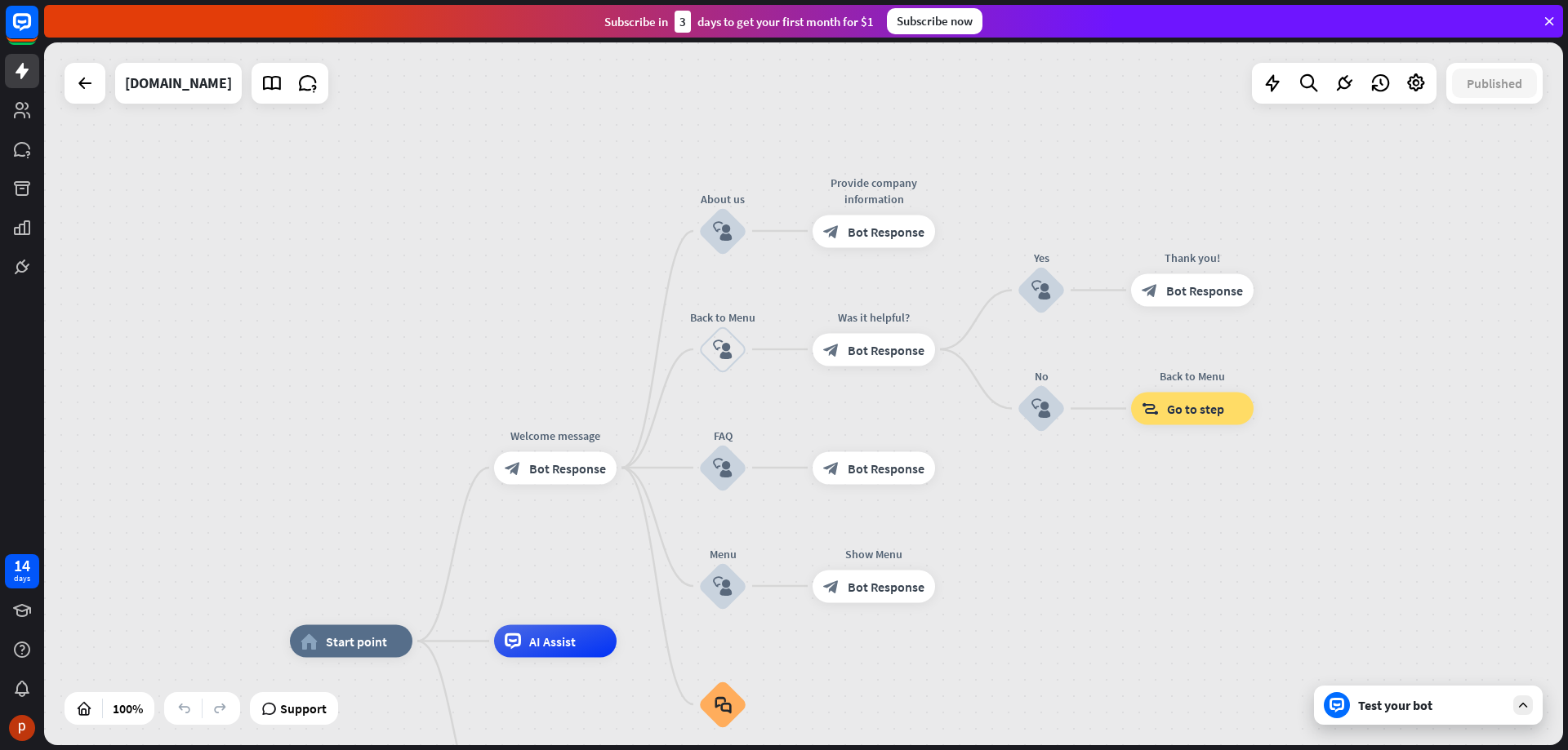
drag, startPoint x: 512, startPoint y: 329, endPoint x: 566, endPoint y: 237, distance: 106.7
click at [566, 237] on div "home_2 Start point Welcome message block_bot_response Bot Response About us blo…" at bounding box center [803, 394] width 1519 height 703
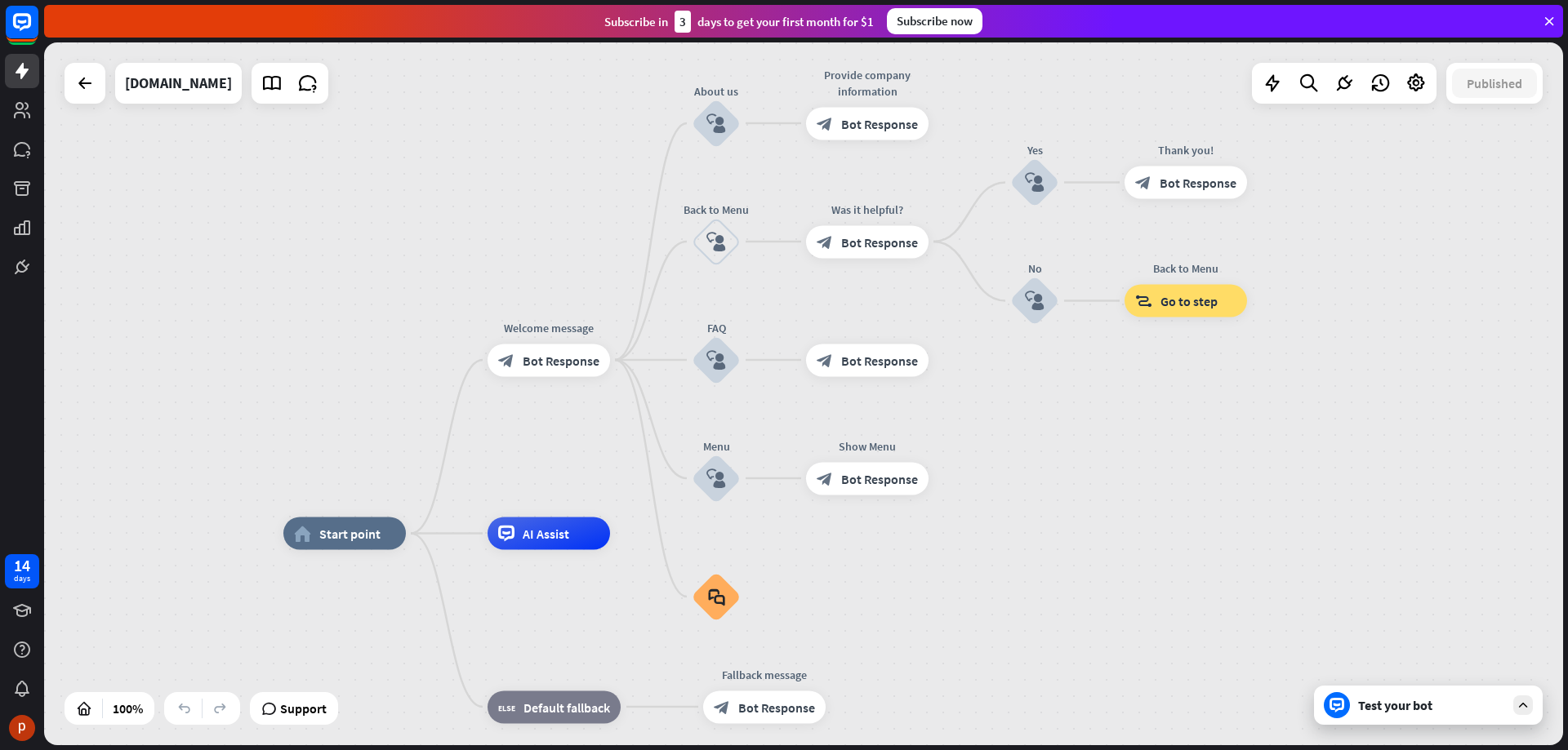
drag, startPoint x: 559, startPoint y: 350, endPoint x: 552, endPoint y: 243, distance: 107.2
click at [552, 243] on div "home_2 Start point Welcome message block_bot_response Bot Response About us blo…" at bounding box center [803, 394] width 1519 height 703
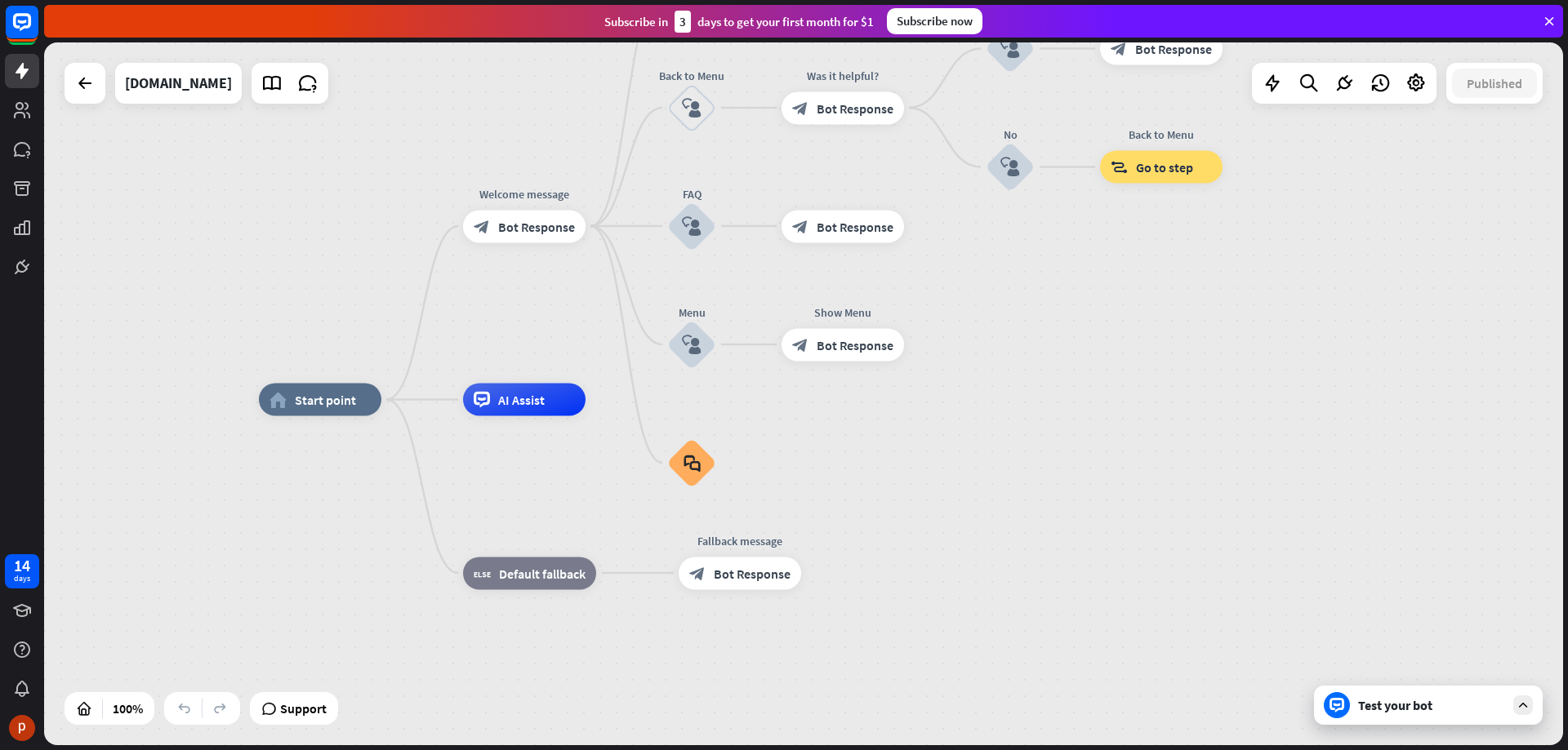
drag, startPoint x: 541, startPoint y: 450, endPoint x: 515, endPoint y: 315, distance: 137.5
click at [515, 315] on div "home_2 Start point Welcome message block_bot_response Bot Response About us blo…" at bounding box center [803, 394] width 1519 height 703
click at [359, 402] on div "home_2 Start point" at bounding box center [319, 399] width 122 height 32
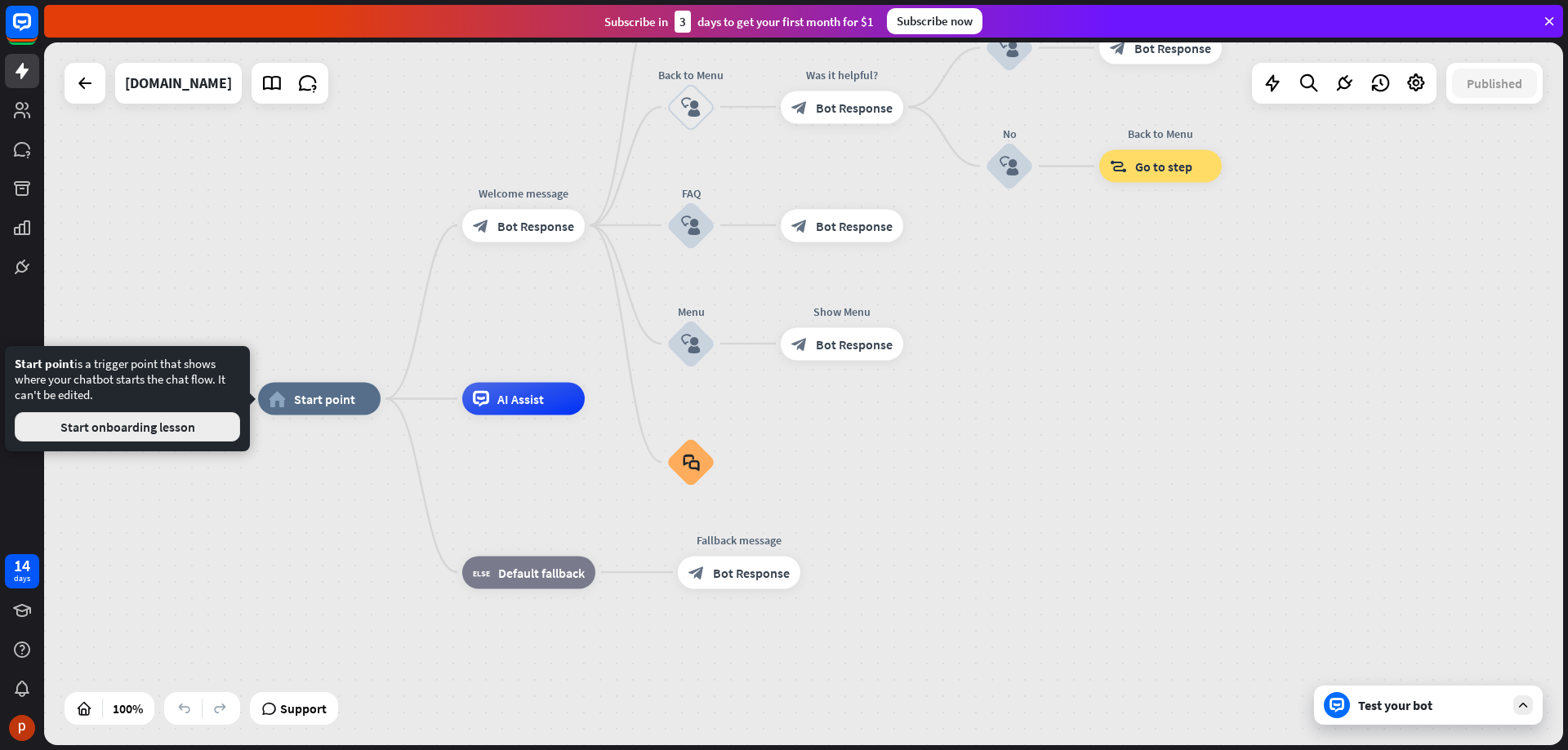
click at [210, 424] on button "Start onboarding lesson" at bounding box center [127, 426] width 226 height 30
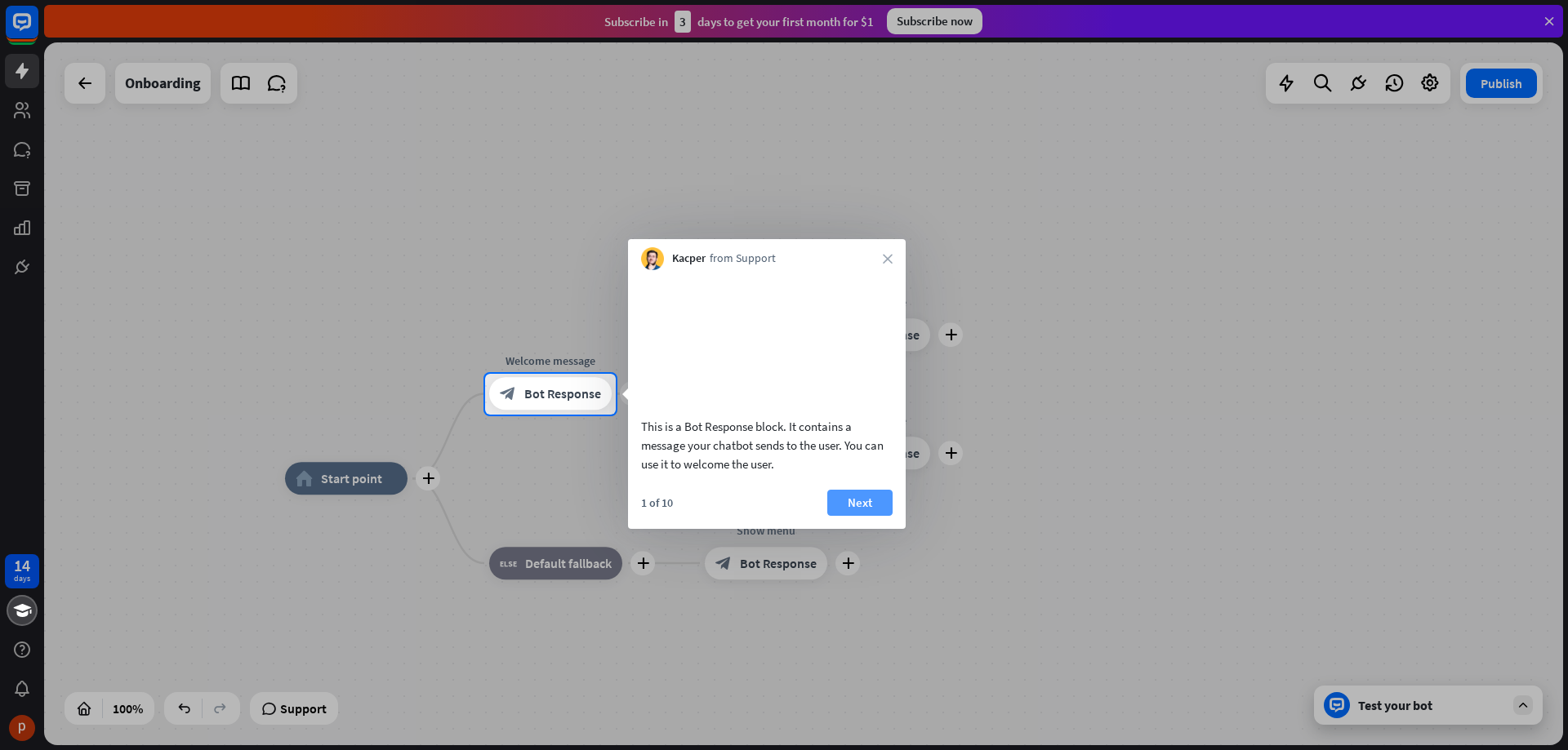
click at [871, 516] on button "Next" at bounding box center [860, 503] width 66 height 26
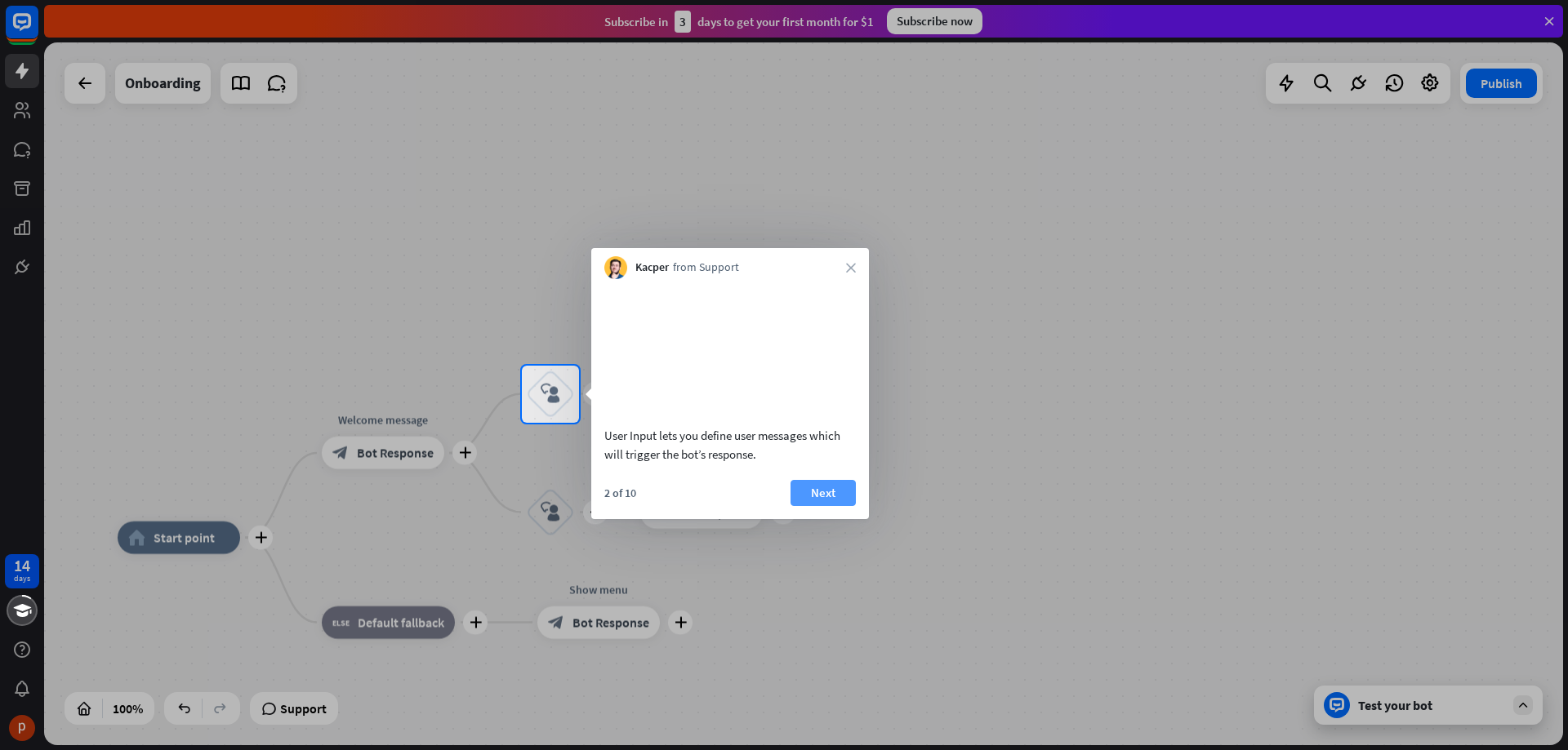
click at [829, 506] on button "Next" at bounding box center [823, 493] width 66 height 26
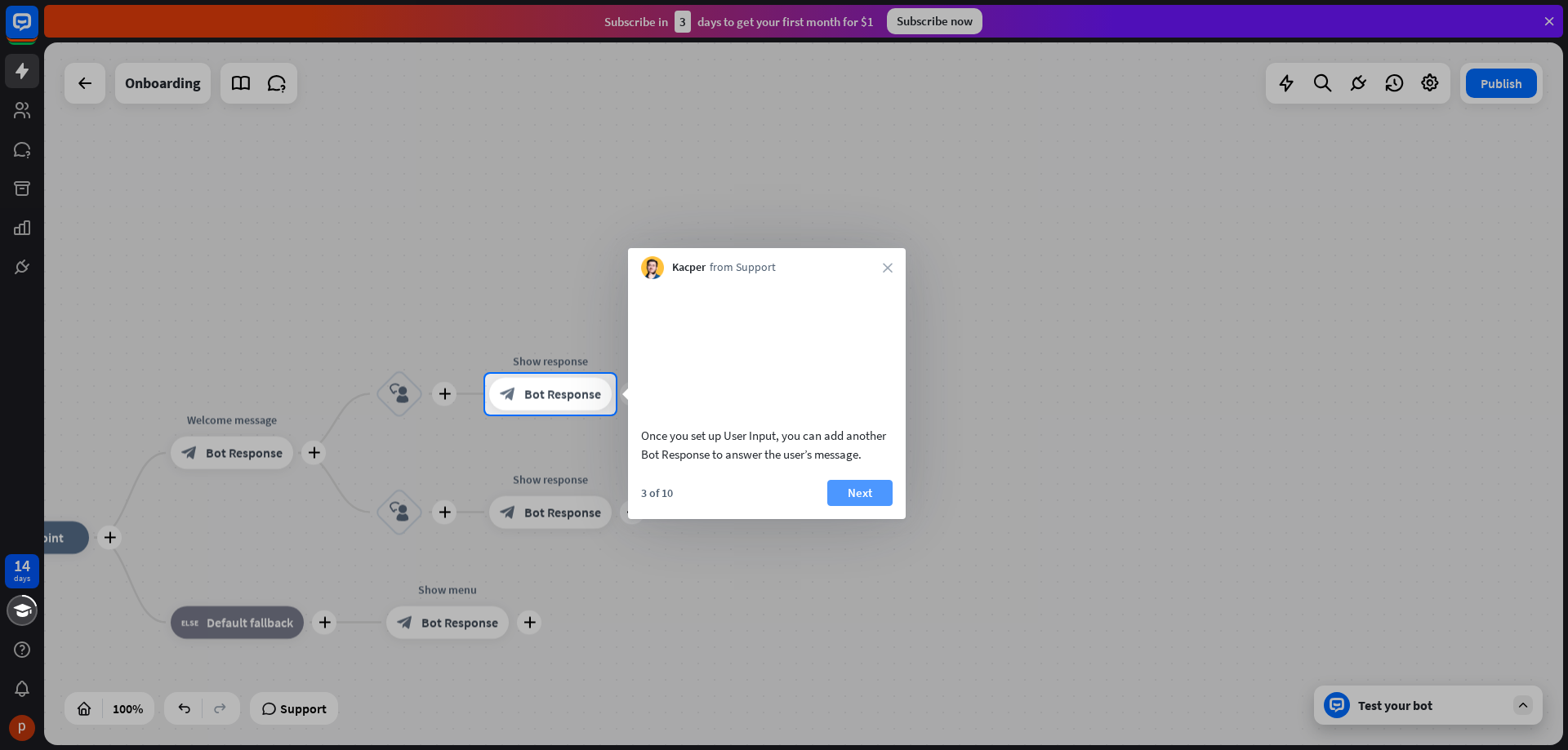
click at [863, 506] on button "Next" at bounding box center [860, 493] width 66 height 26
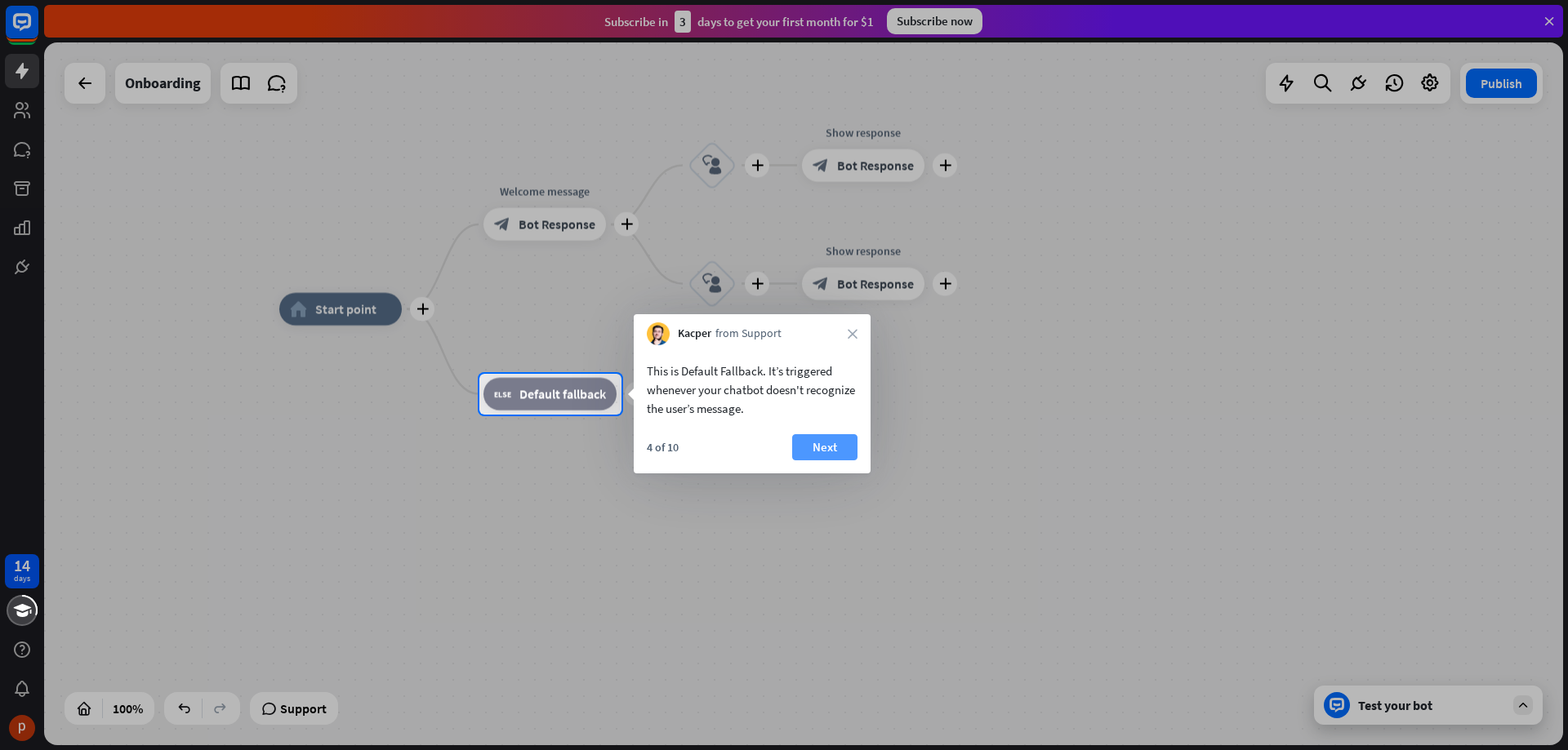
click at [833, 451] on button "Next" at bounding box center [824, 447] width 66 height 26
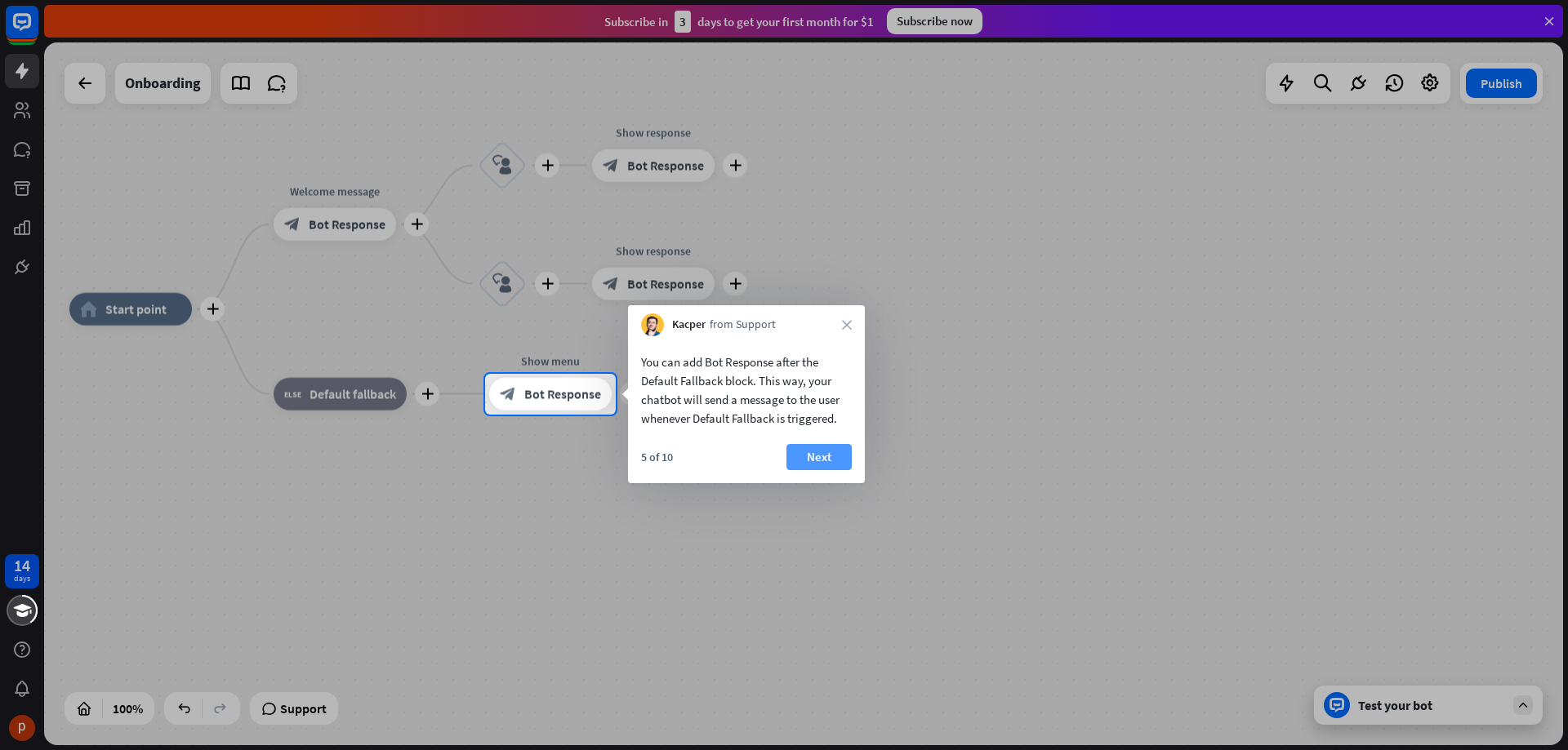
click at [829, 464] on button "Next" at bounding box center [819, 457] width 66 height 26
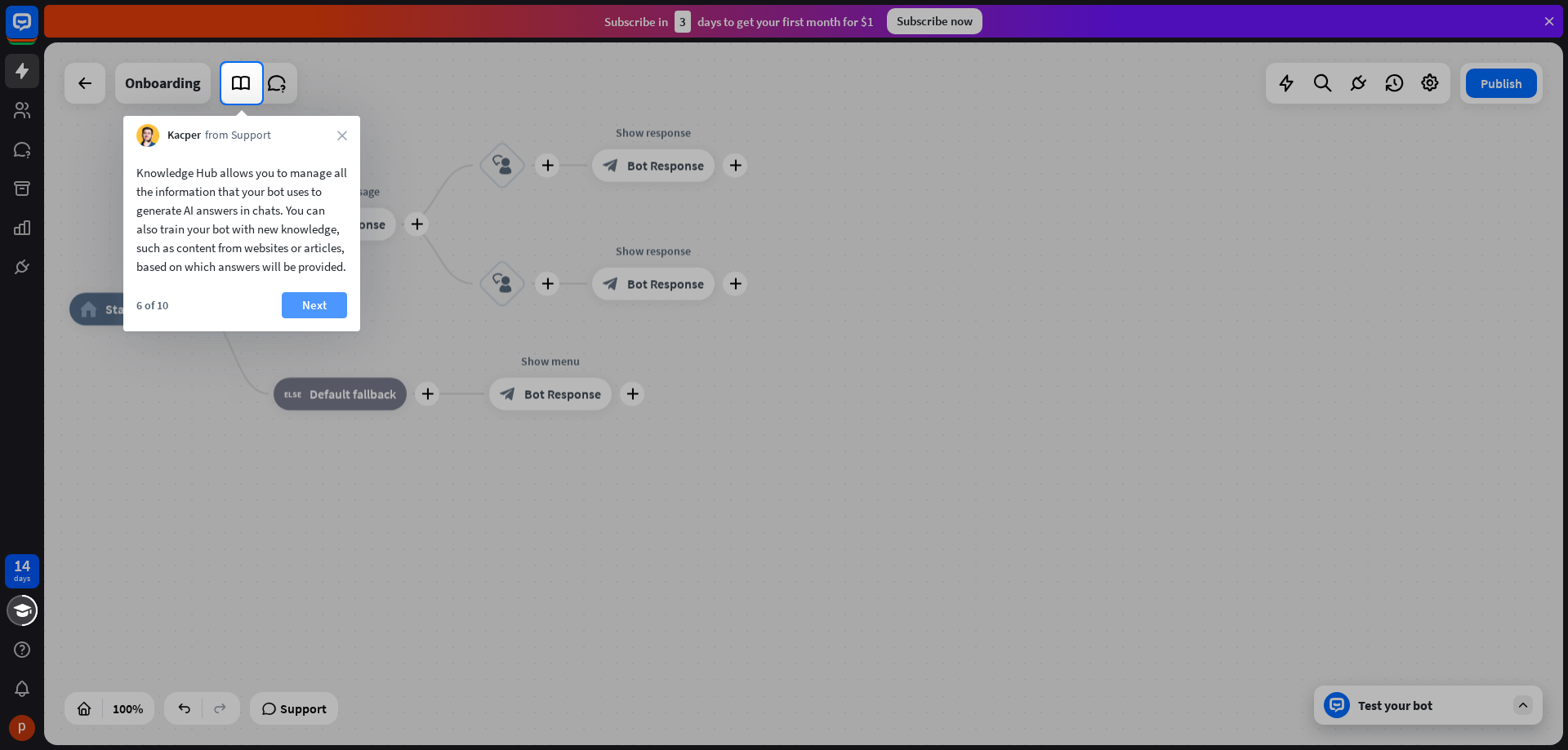
click at [322, 318] on button "Next" at bounding box center [314, 305] width 66 height 26
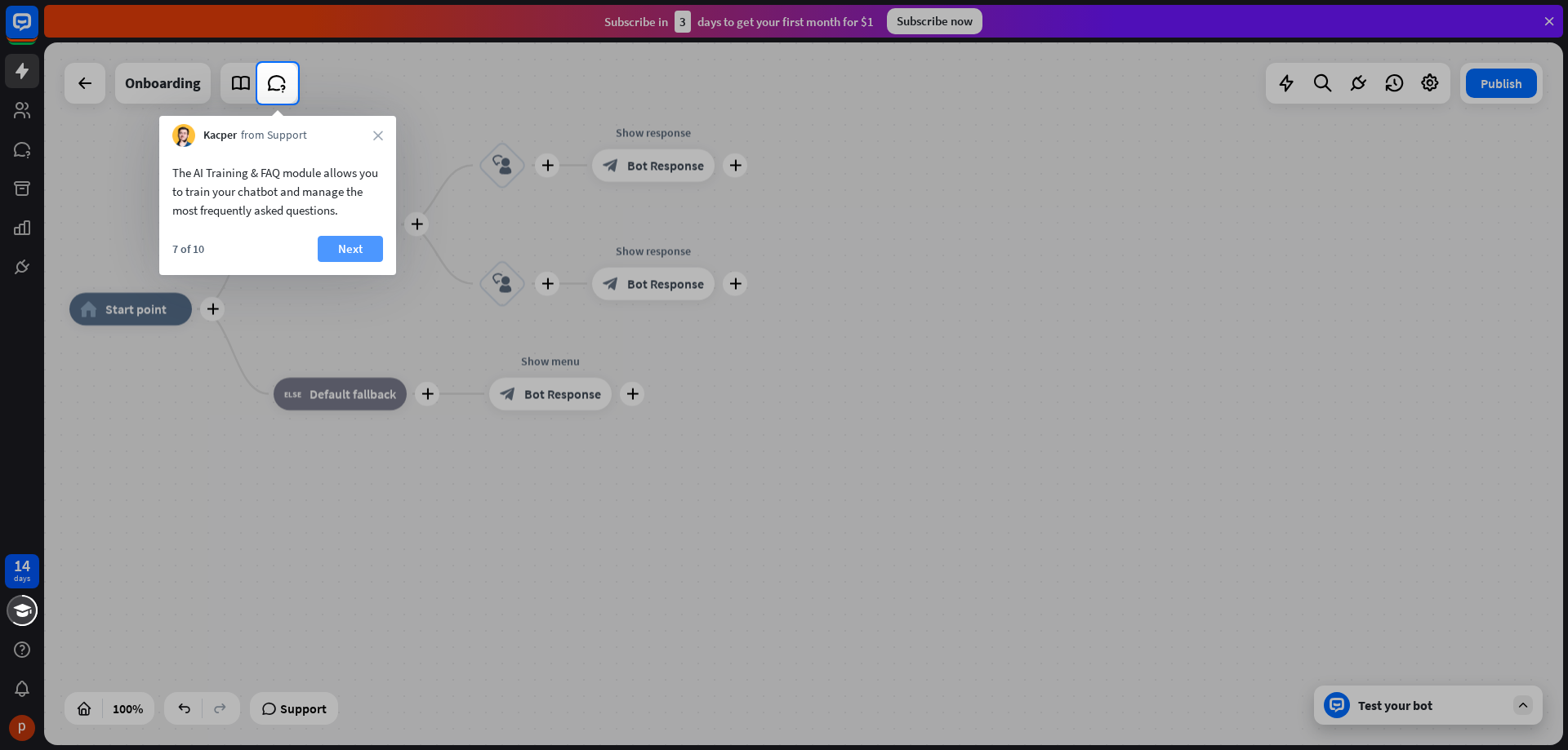
click at [354, 253] on button "Next" at bounding box center [350, 248] width 66 height 26
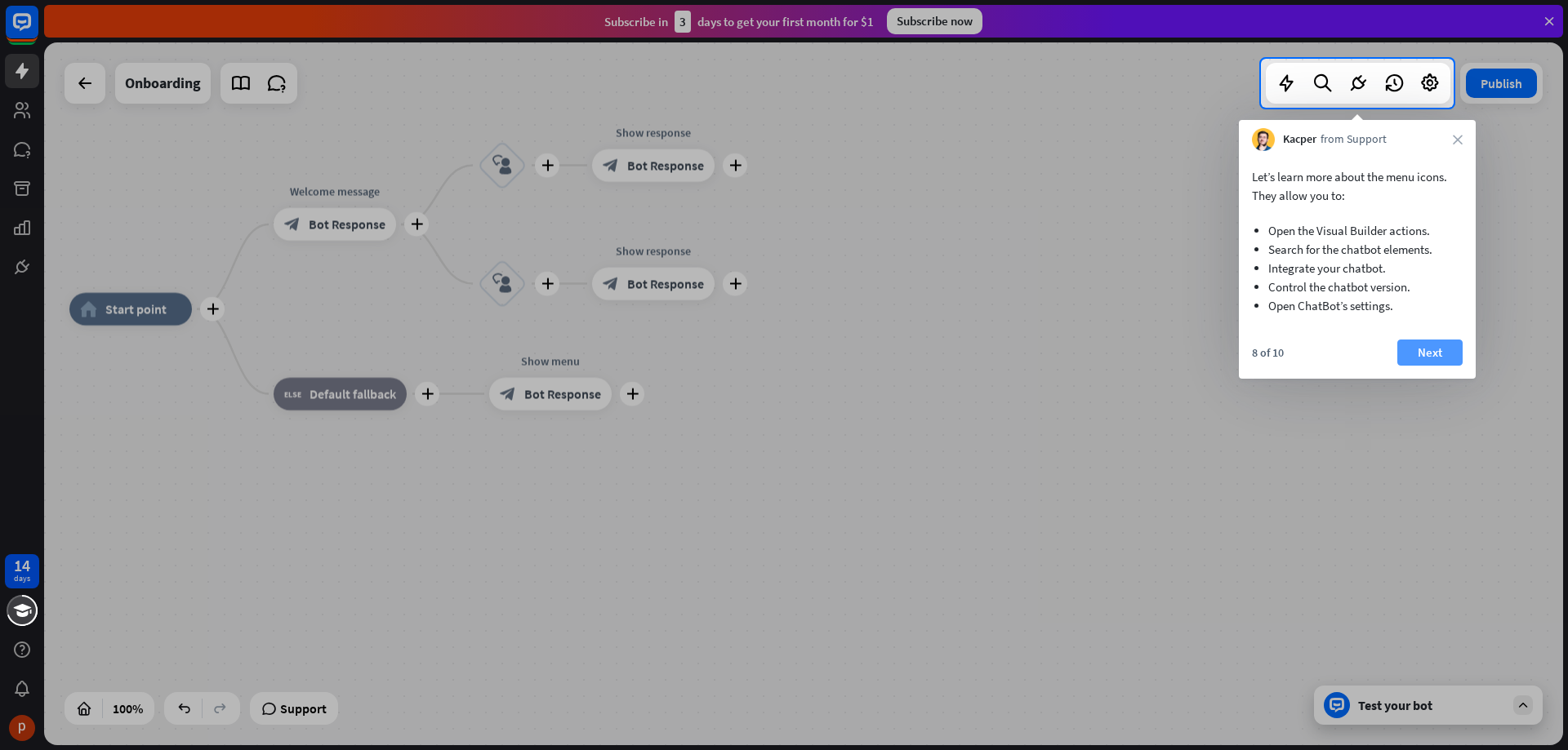
click at [1427, 351] on button "Next" at bounding box center [1429, 353] width 66 height 26
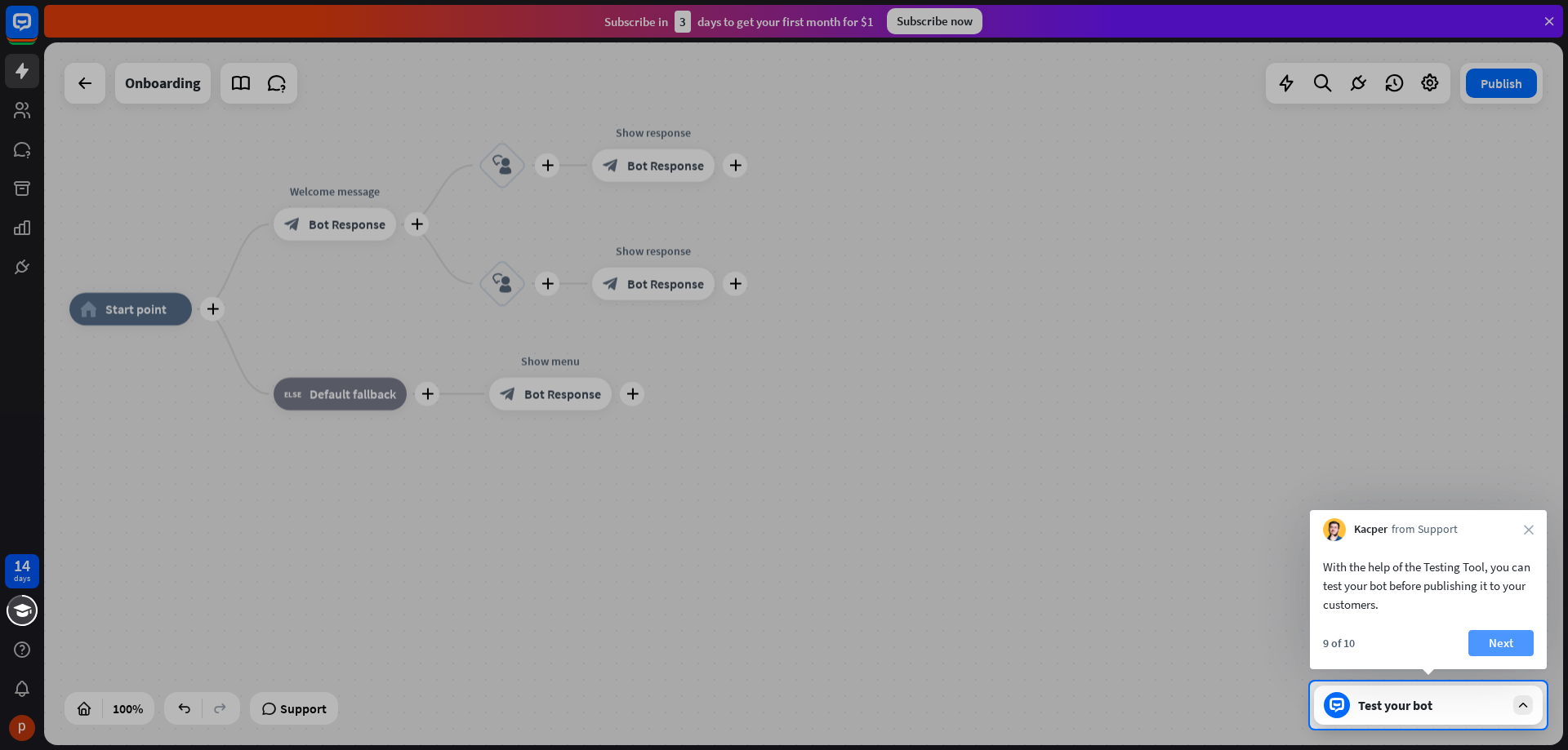
click at [1497, 649] on button "Next" at bounding box center [1501, 643] width 66 height 26
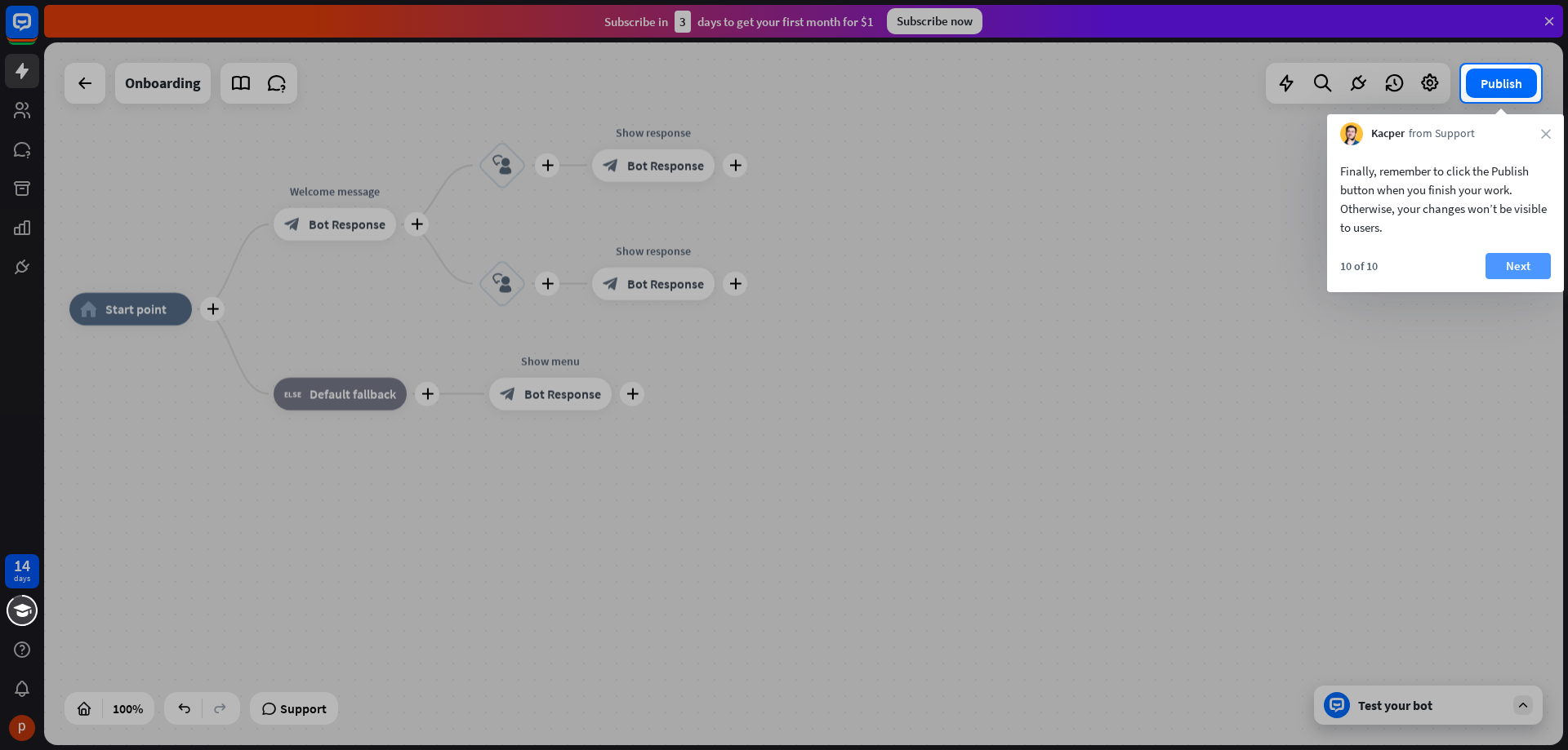
click at [1526, 269] on button "Next" at bounding box center [1518, 265] width 66 height 26
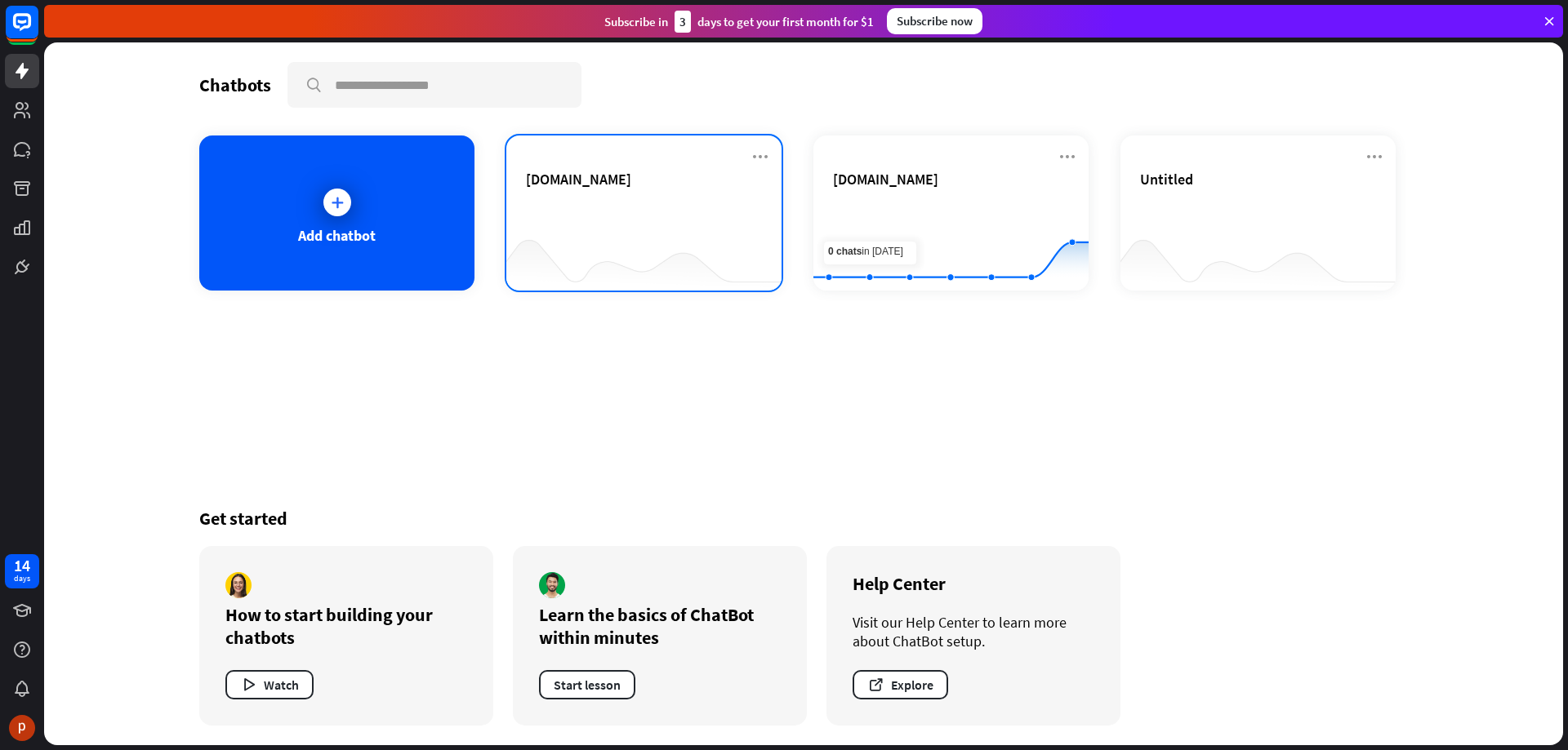
click at [675, 206] on div "[DOMAIN_NAME]" at bounding box center [644, 199] width 236 height 58
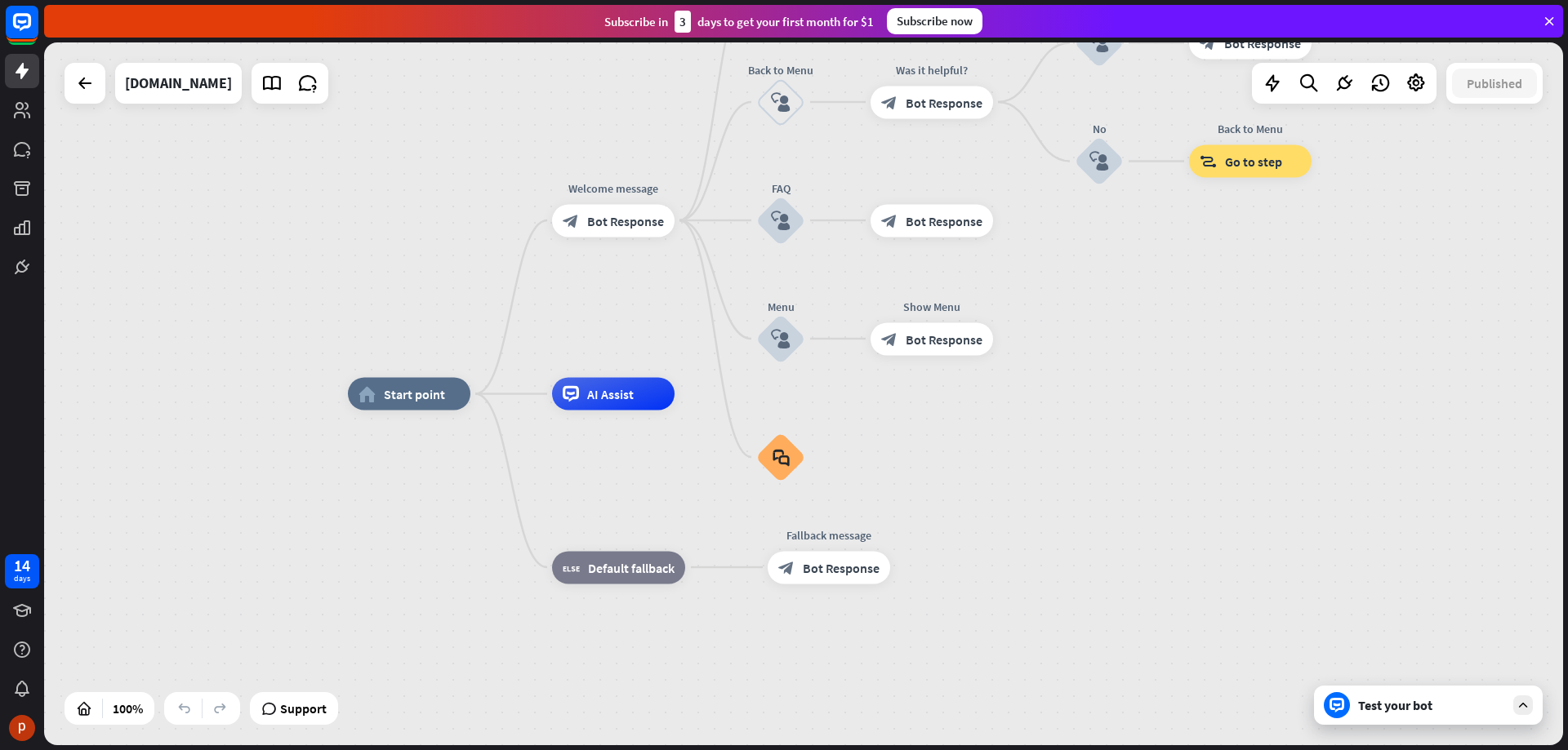
click at [1211, 273] on div "home_2 Start point Welcome message block_bot_response Bot Response About us blo…" at bounding box center [803, 394] width 1519 height 703
click at [650, 400] on div "AI Assist" at bounding box center [614, 394] width 122 height 32
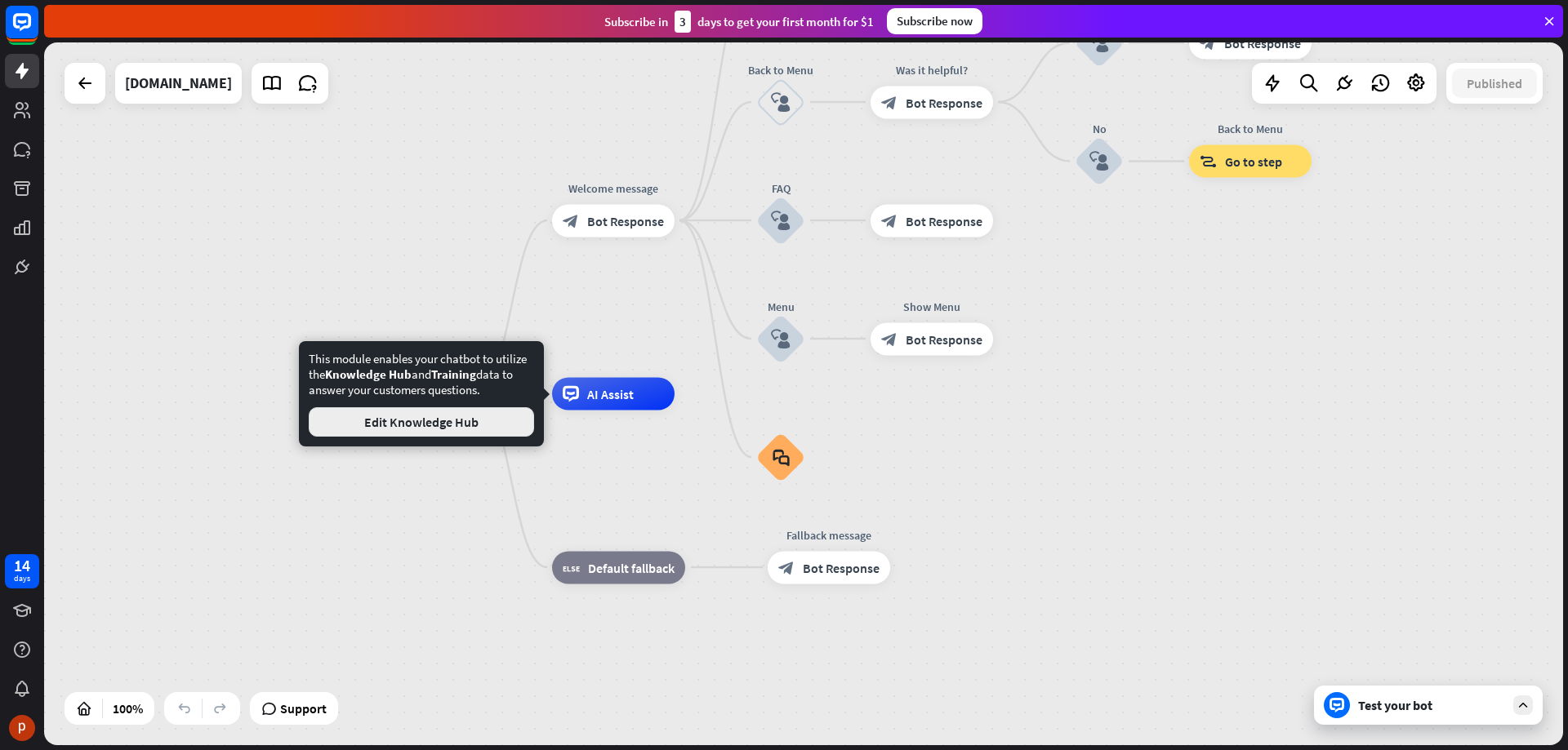
click at [461, 424] on button "Edit Knowledge Hub" at bounding box center [421, 422] width 226 height 30
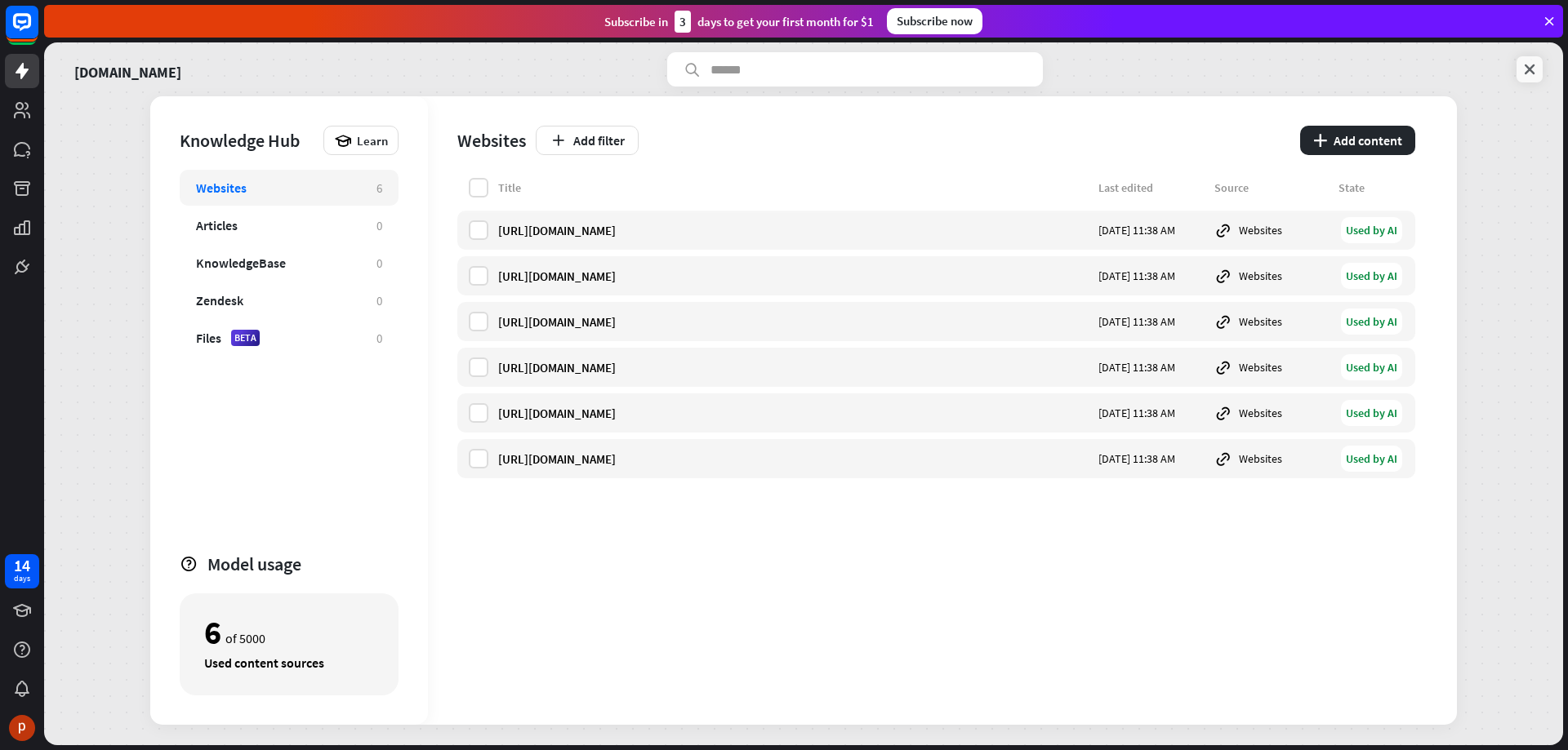
click at [1532, 69] on icon at bounding box center [1529, 69] width 16 height 16
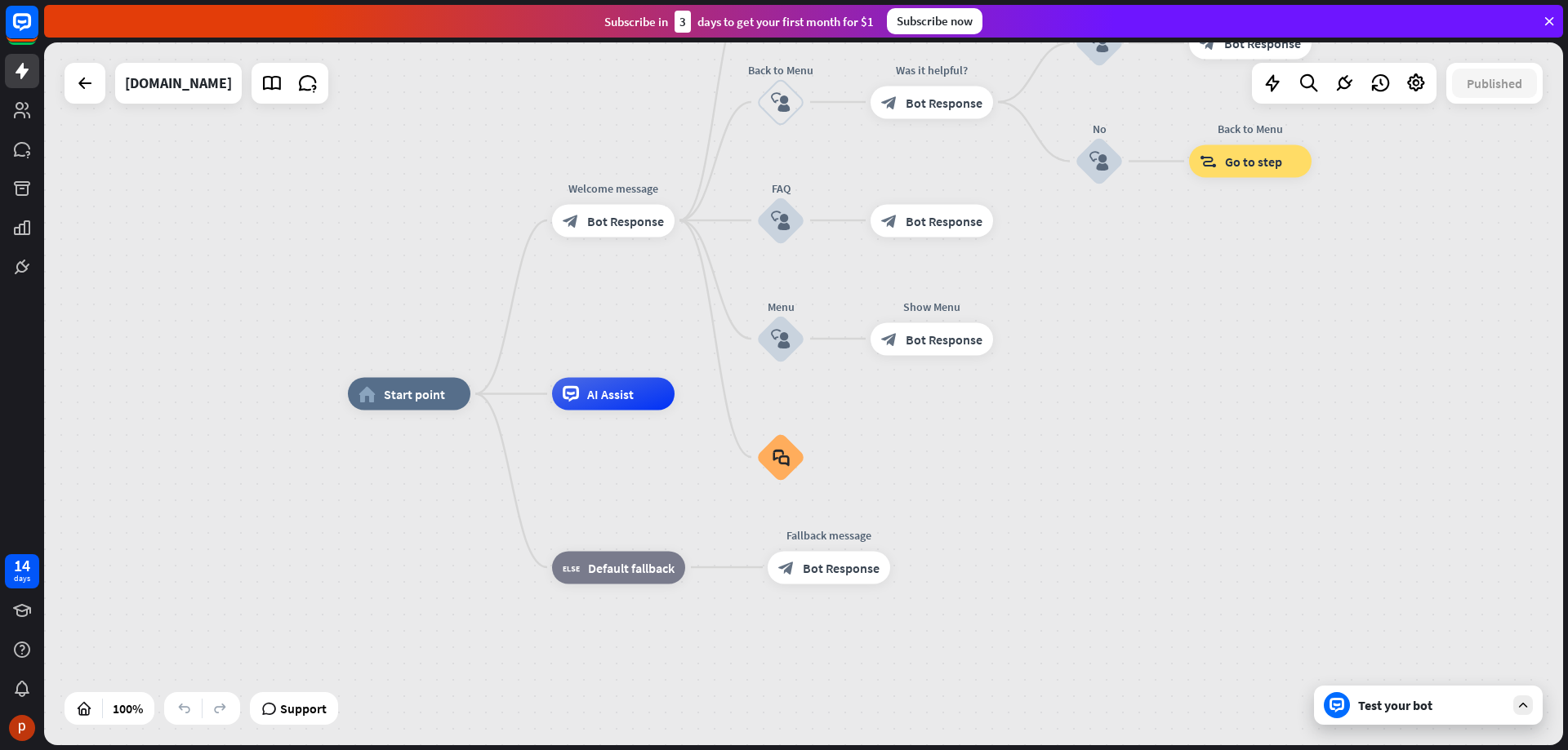
click at [1438, 147] on div "home_2 Start point Welcome message block_bot_response Bot Response About us blo…" at bounding box center [803, 394] width 1519 height 703
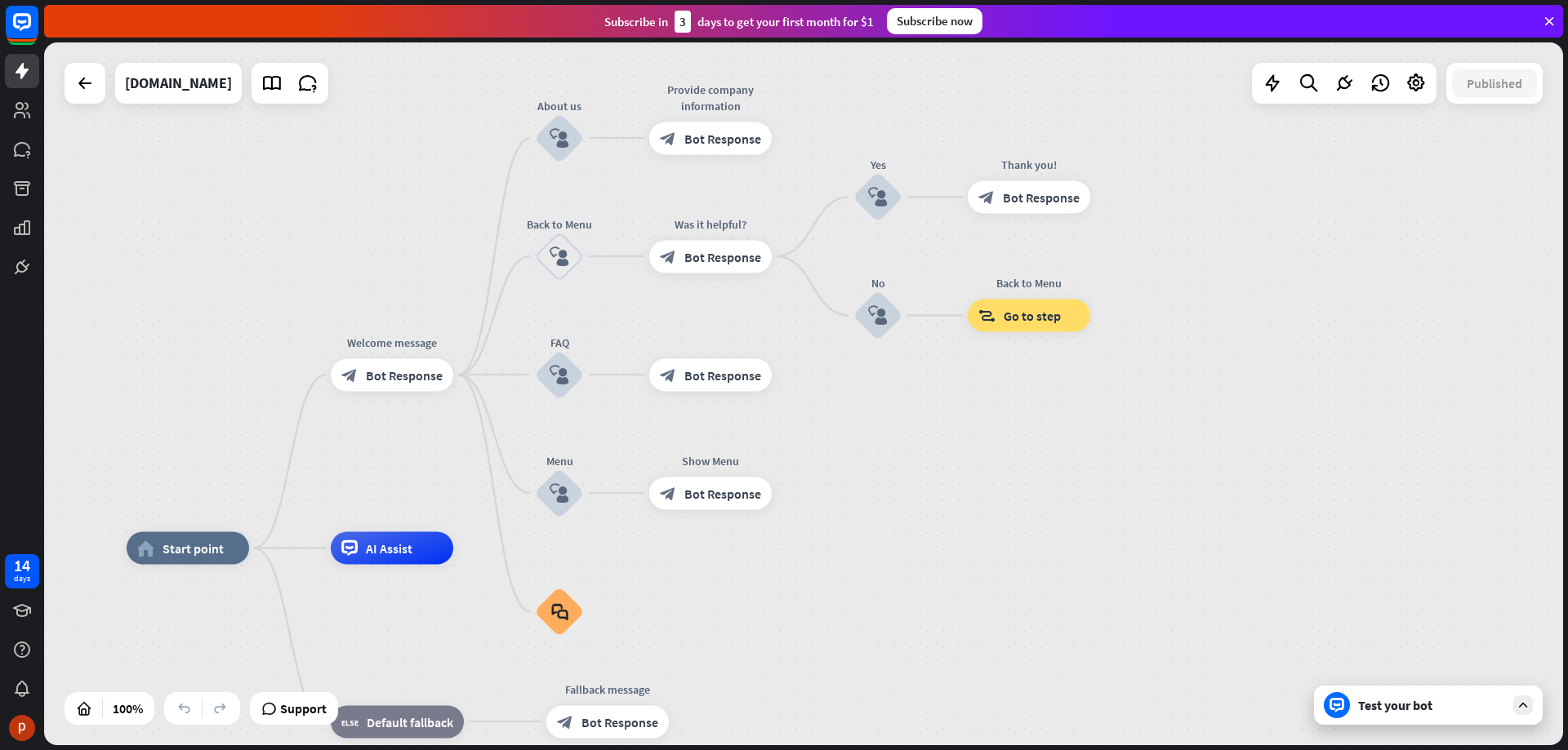
drag, startPoint x: 1248, startPoint y: 222, endPoint x: 945, endPoint y: 424, distance: 364.2
click at [945, 424] on div "home_2 Start point Welcome message block_bot_response Bot Response About us blo…" at bounding box center [803, 394] width 1519 height 703
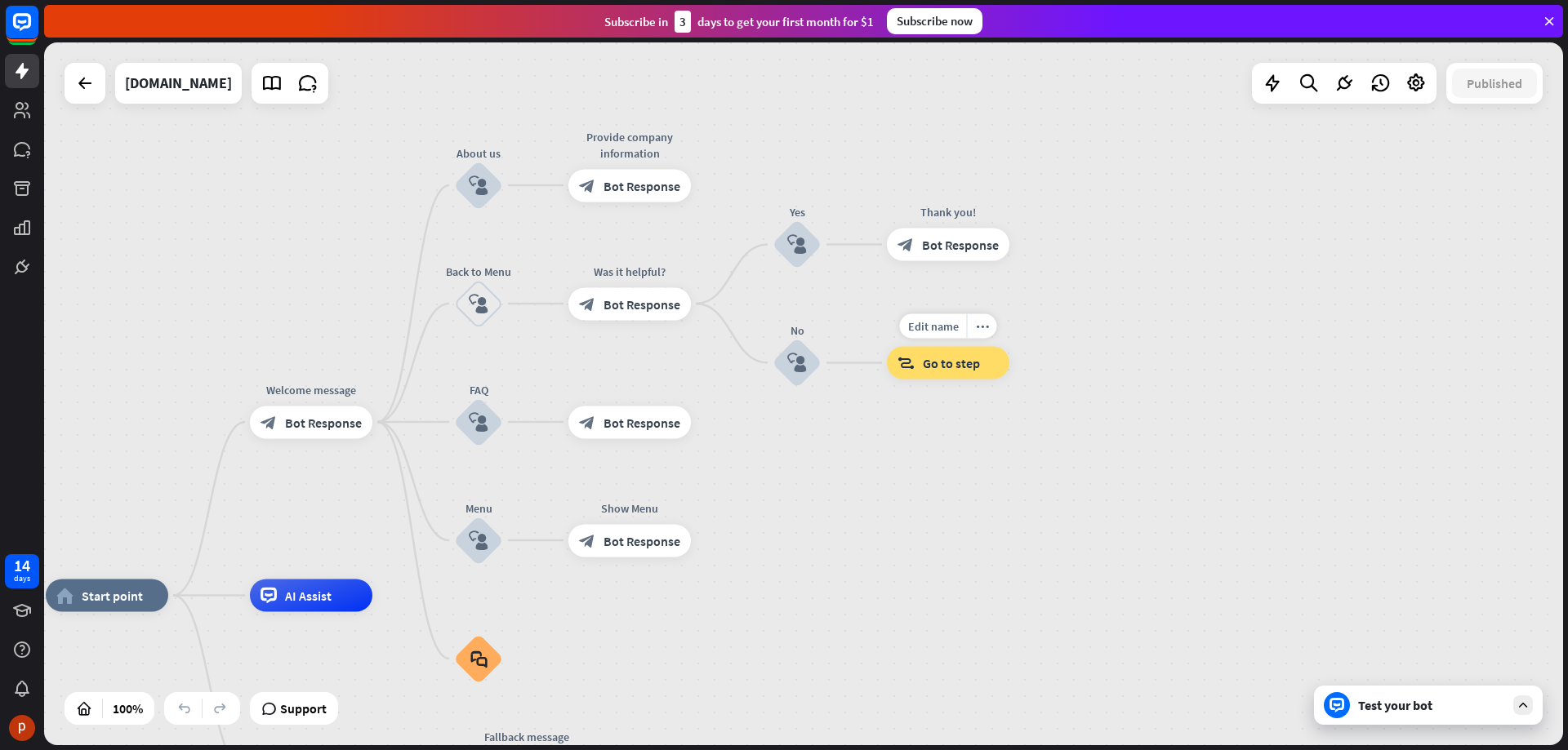
click at [959, 359] on span "Go to step" at bounding box center [952, 363] width 58 height 16
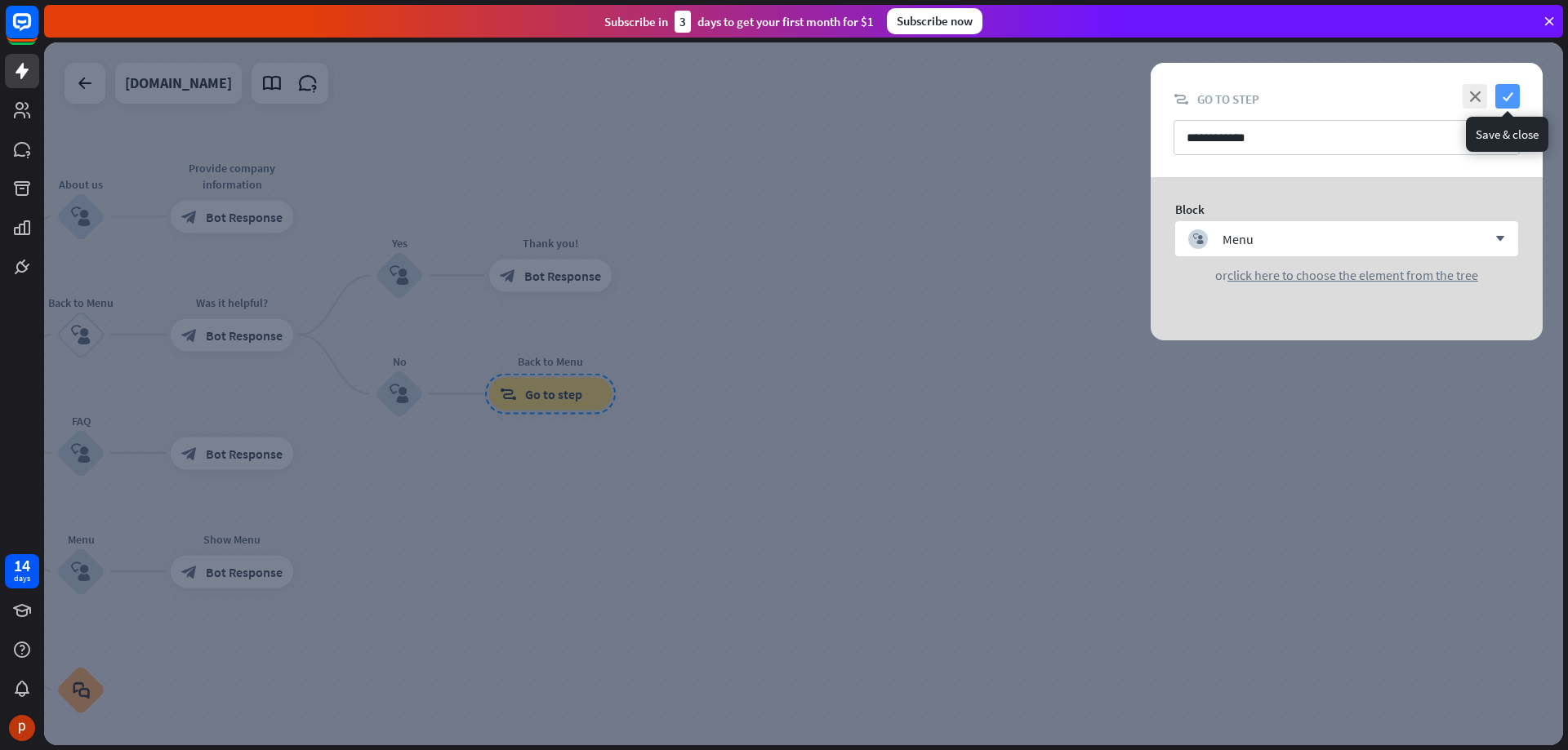
click at [1507, 102] on icon "check" at bounding box center [1507, 95] width 24 height 24
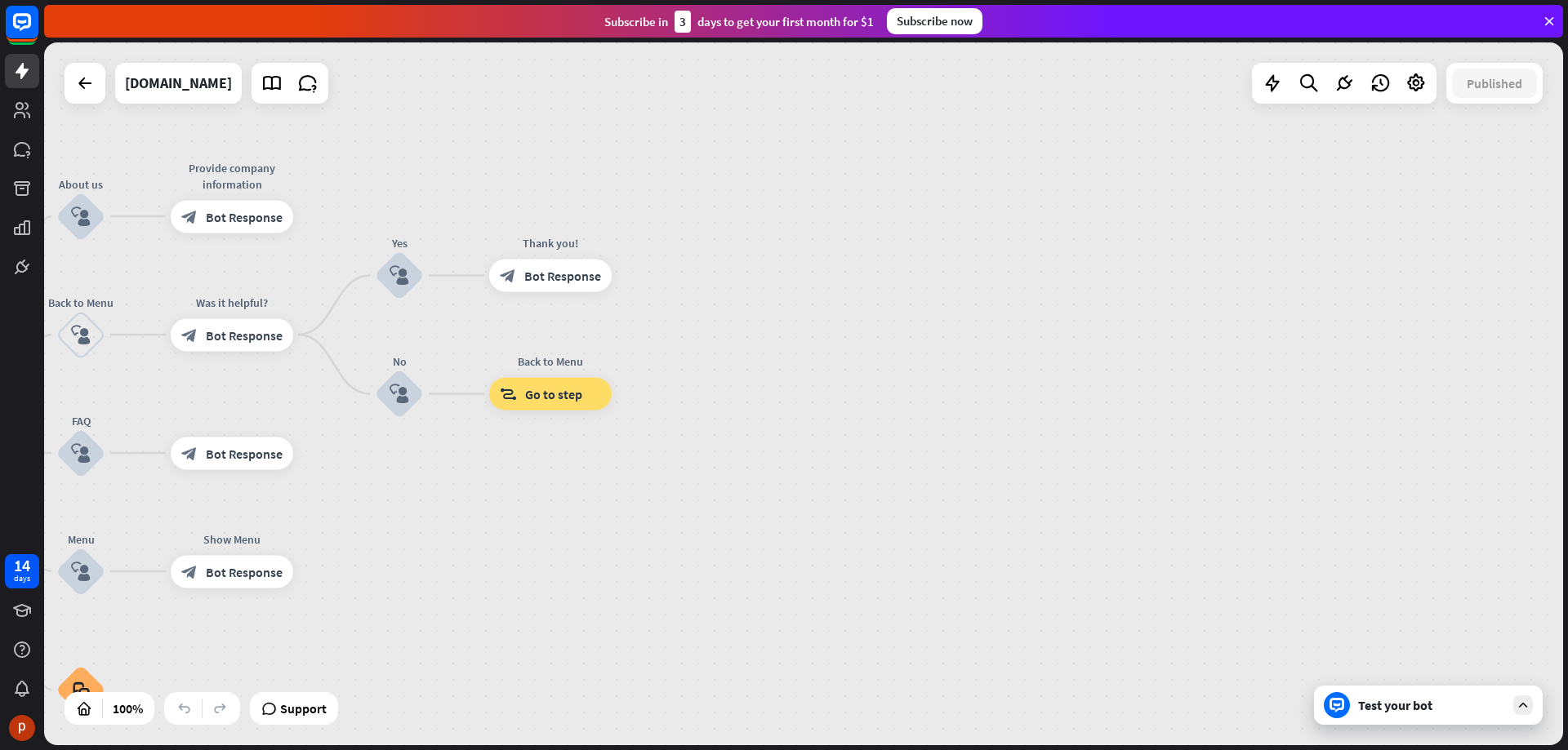
click at [1341, 241] on div "home_2 Start point Welcome message block_bot_response Bot Response About us blo…" at bounding box center [803, 394] width 1519 height 703
click at [1363, 286] on div "home_2 Start point Welcome message block_bot_response Bot Response About us blo…" at bounding box center [803, 394] width 1519 height 703
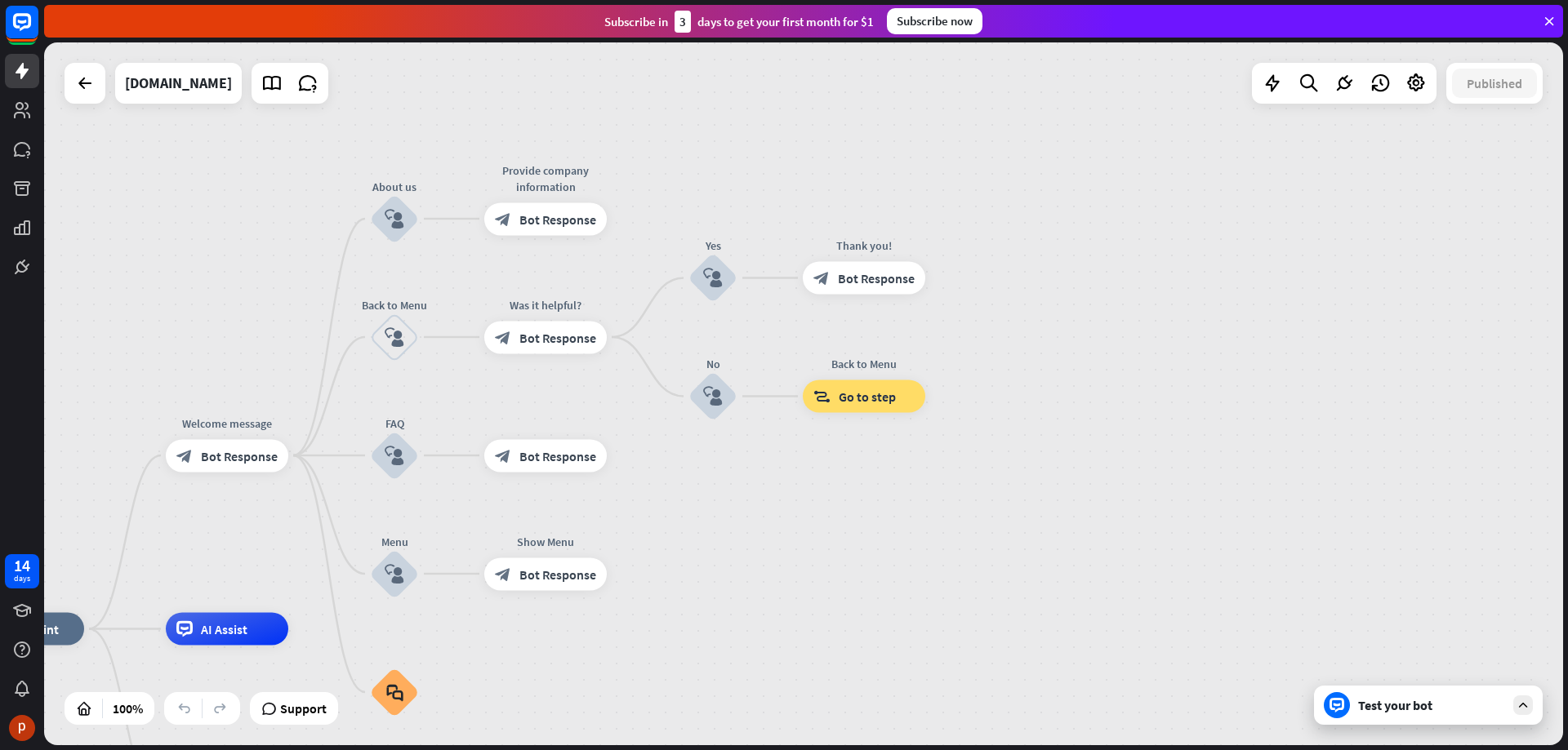
drag, startPoint x: 937, startPoint y: 385, endPoint x: 1251, endPoint y: 386, distance: 314.0
click at [1251, 386] on div "home_2 Start point Welcome message block_bot_response Bot Response About us blo…" at bounding box center [803, 394] width 1519 height 703
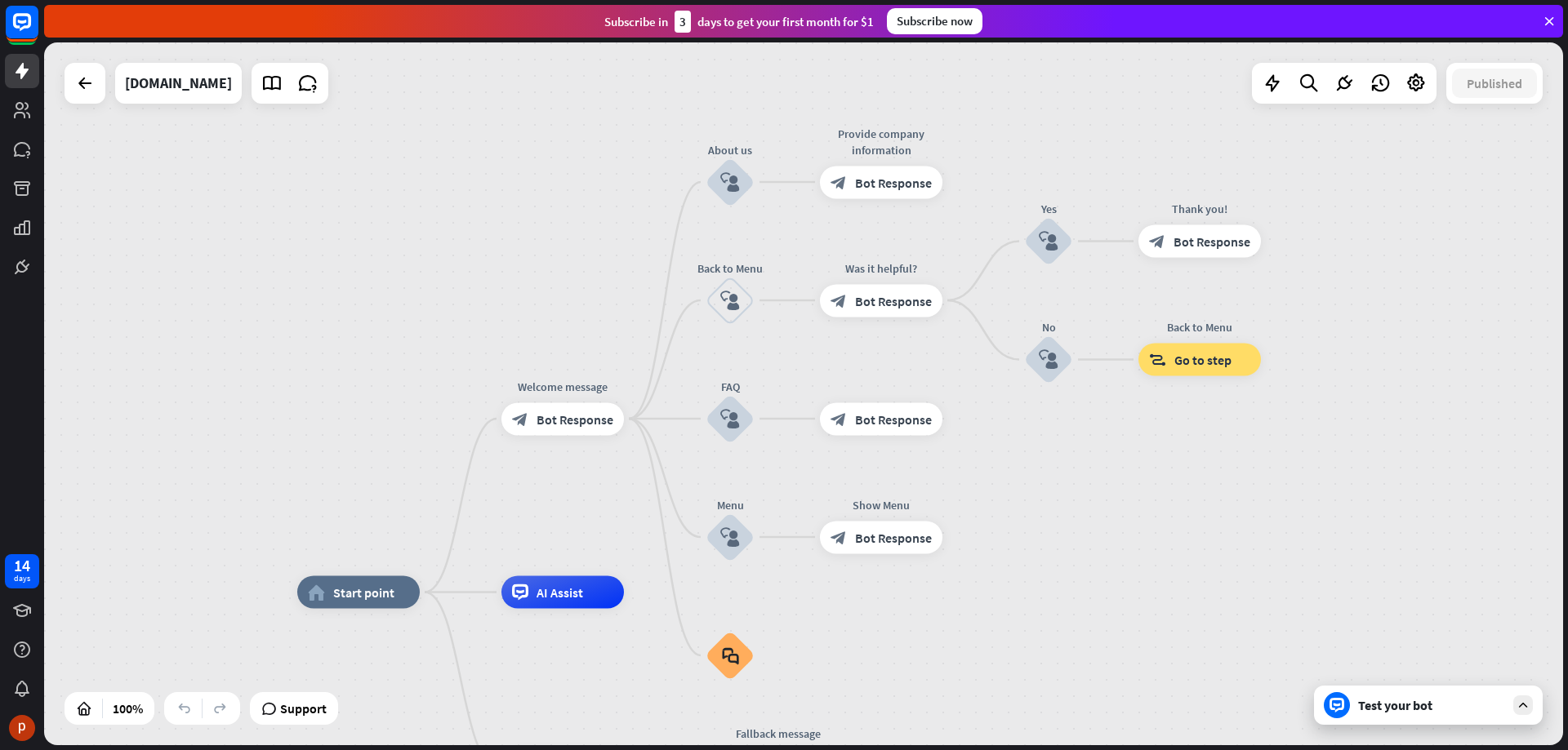
drag, startPoint x: 166, startPoint y: 246, endPoint x: 503, endPoint y: 199, distance: 340.3
click at [503, 199] on div "home_2 Start point Welcome message block_bot_response Bot Response About us blo…" at bounding box center [803, 394] width 1519 height 703
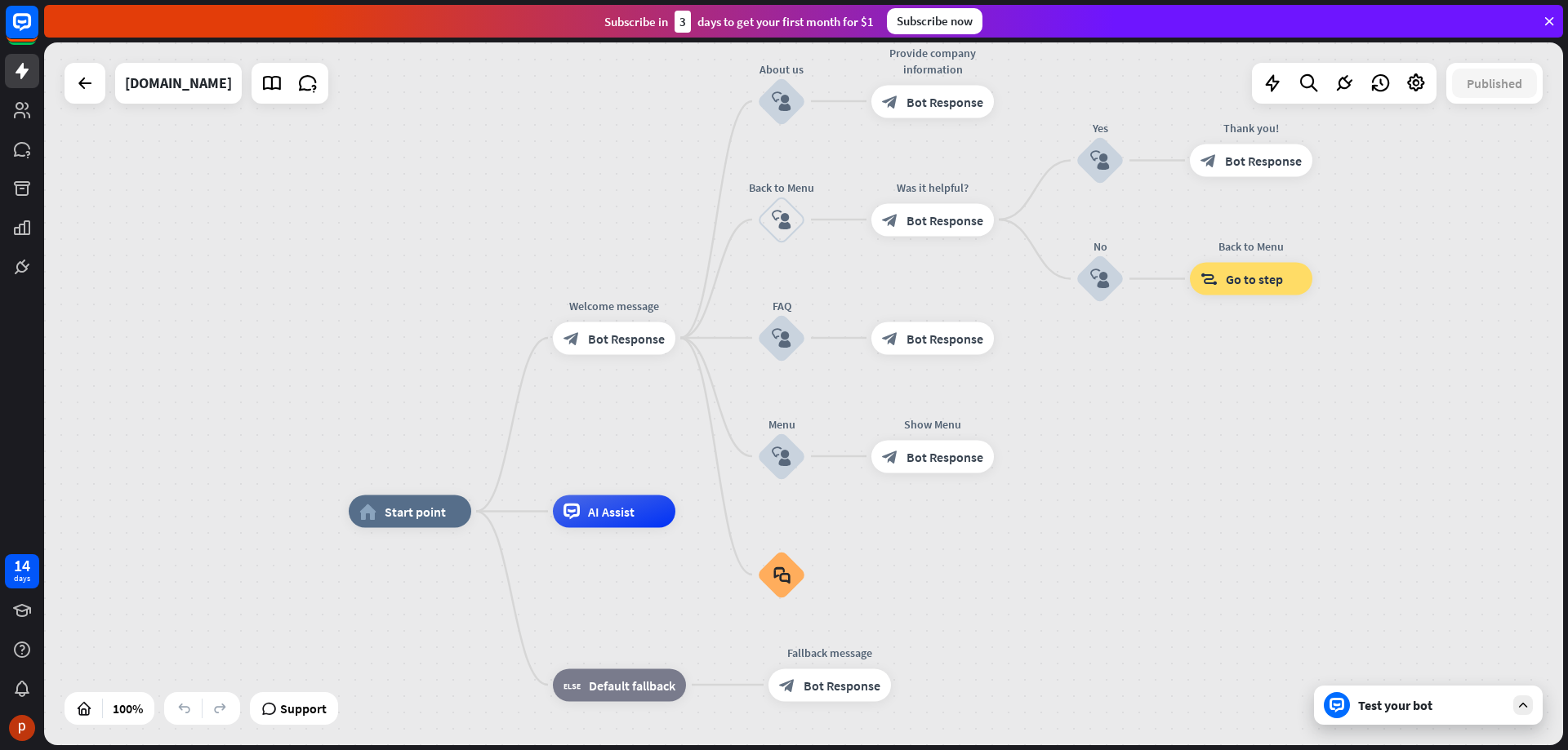
drag, startPoint x: 338, startPoint y: 372, endPoint x: 400, endPoint y: 276, distance: 114.3
click at [400, 276] on div "home_2 Start point Welcome message block_bot_response Bot Response About us blo…" at bounding box center [803, 394] width 1519 height 703
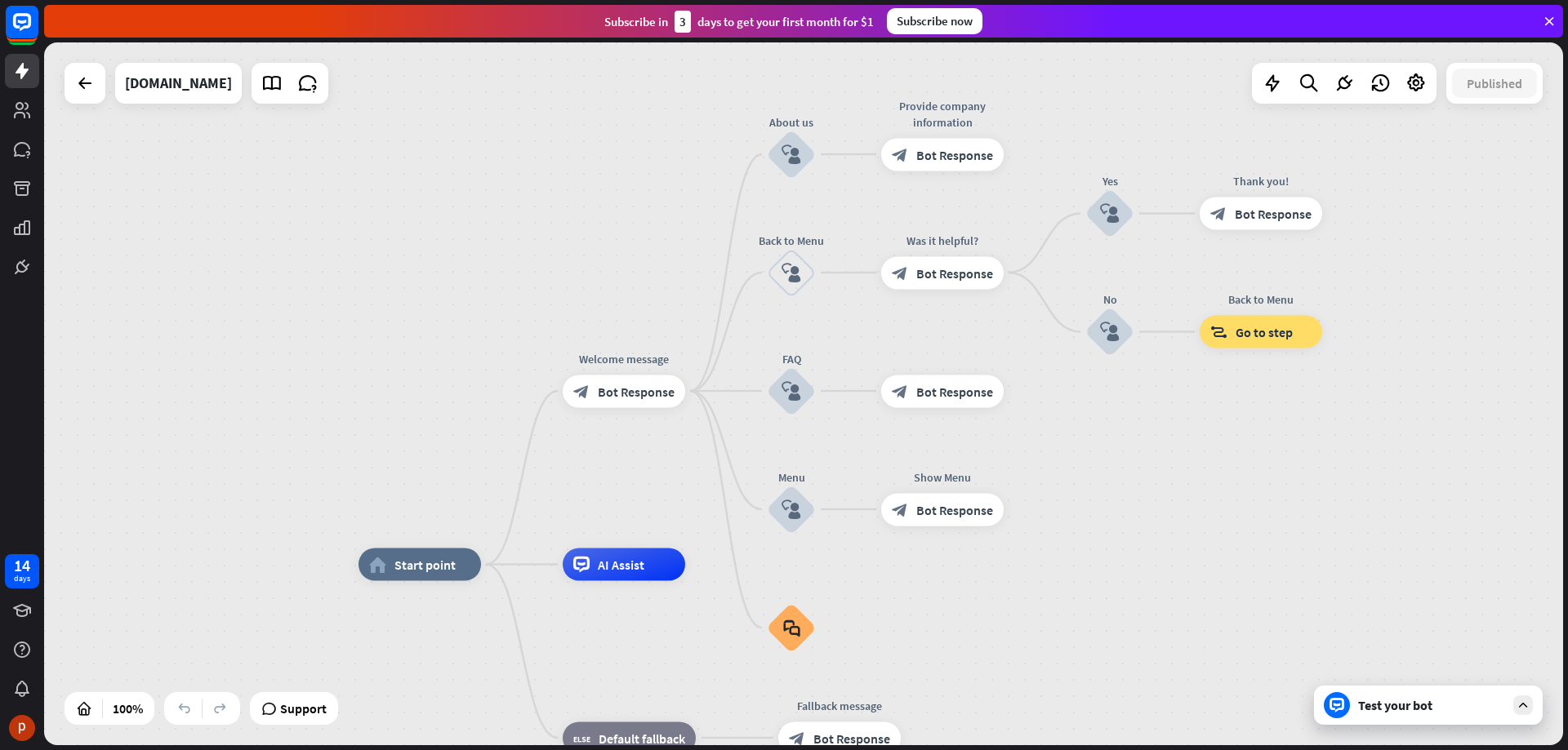
drag, startPoint x: 446, startPoint y: 156, endPoint x: 444, endPoint y: 235, distance: 79.0
click at [444, 235] on div "home_2 Start point Welcome message block_bot_response Bot Response About us blo…" at bounding box center [803, 394] width 1519 height 703
click at [1414, 88] on icon at bounding box center [1416, 84] width 22 height 22
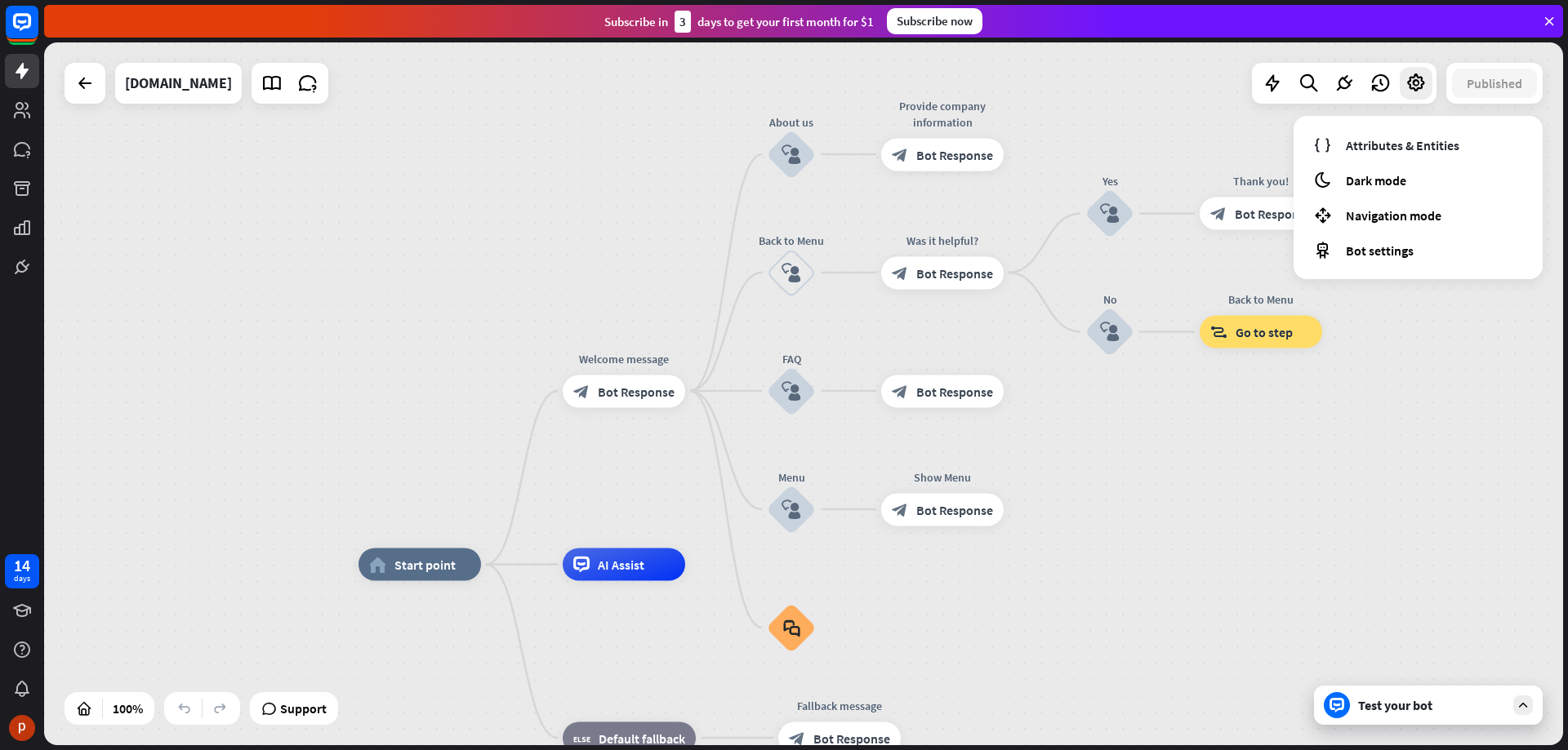
click at [1181, 462] on div "home_2 Start point Welcome message block_bot_response Bot Response About us blo…" at bounding box center [803, 394] width 1519 height 703
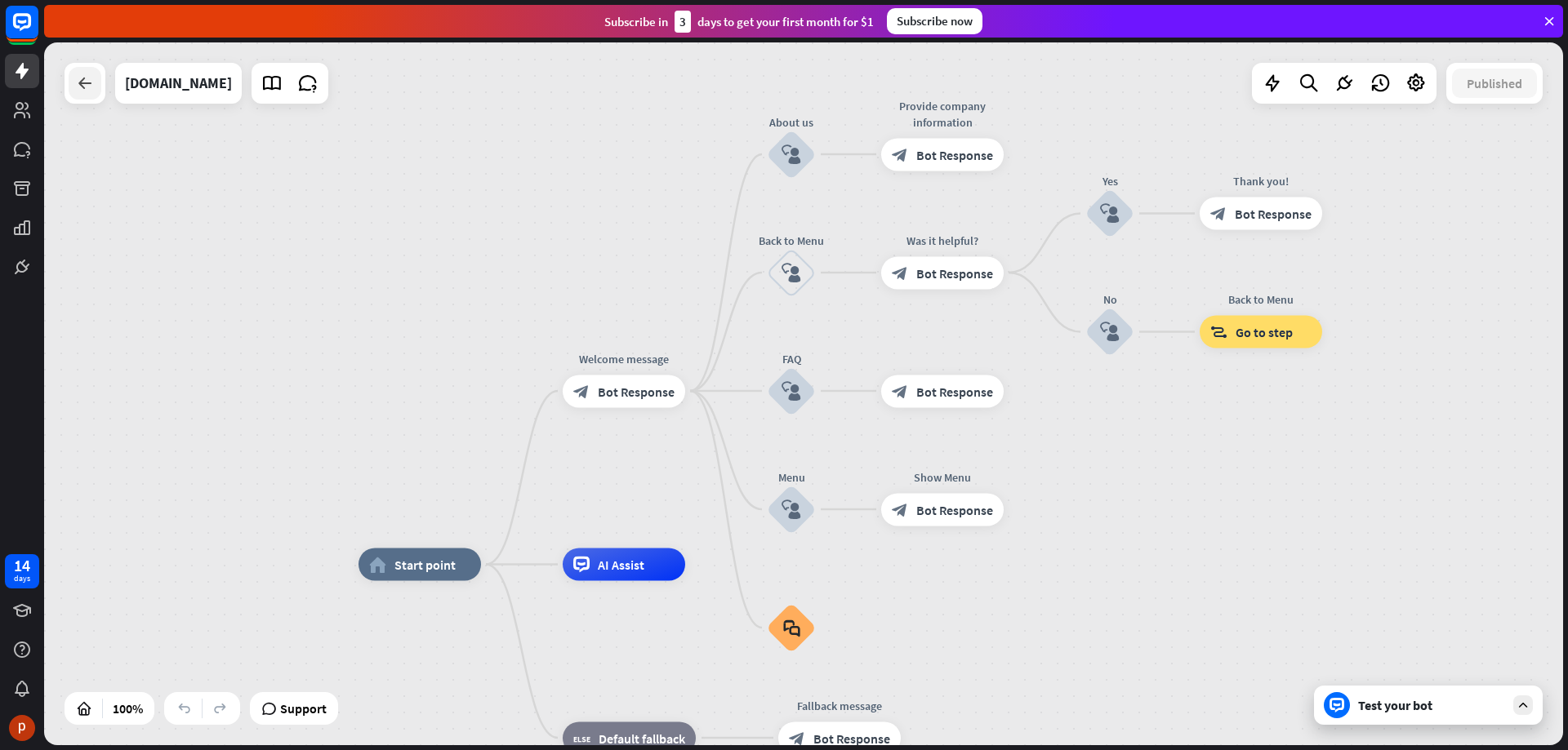
click at [79, 89] on icon at bounding box center [85, 84] width 20 height 20
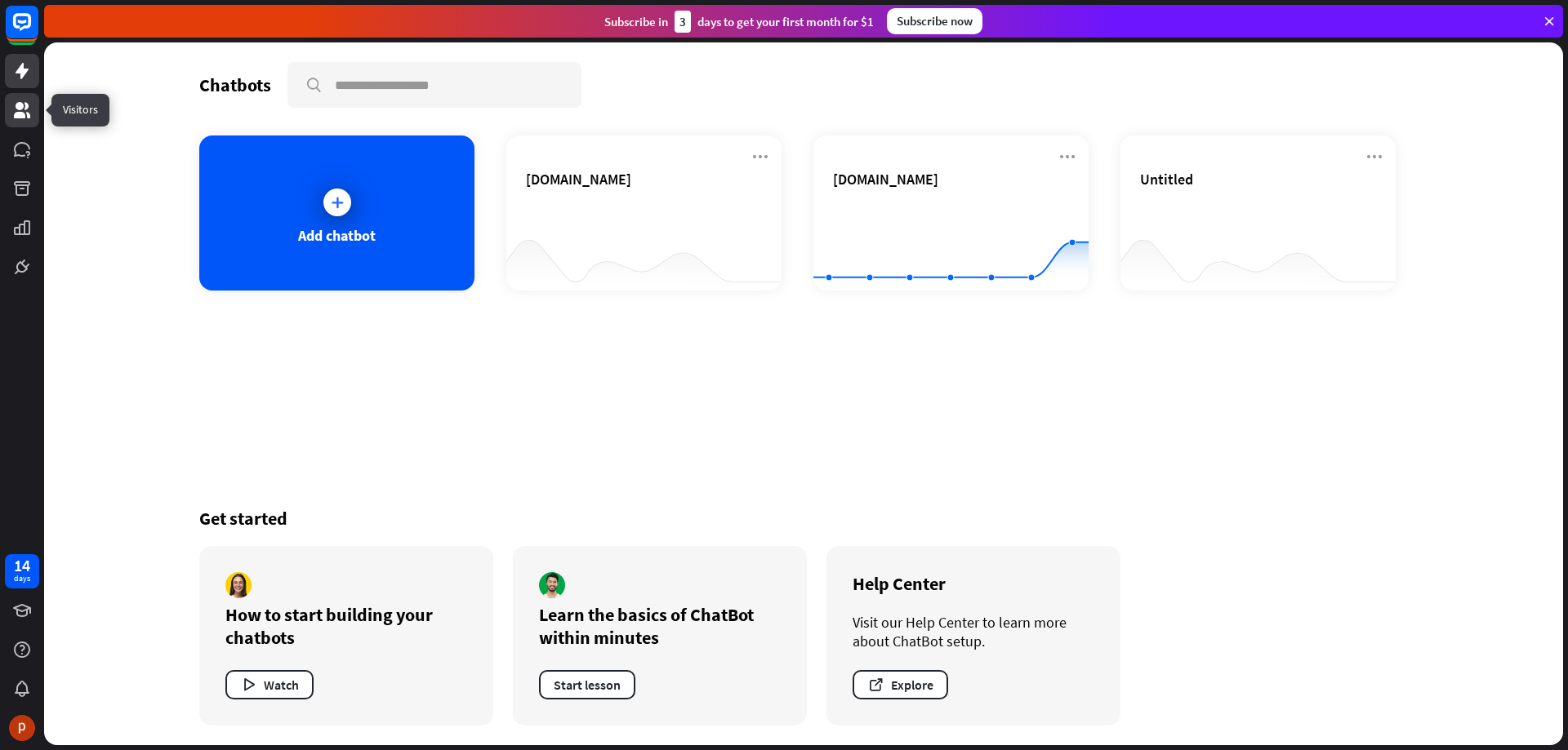
click at [20, 108] on icon at bounding box center [22, 110] width 16 height 16
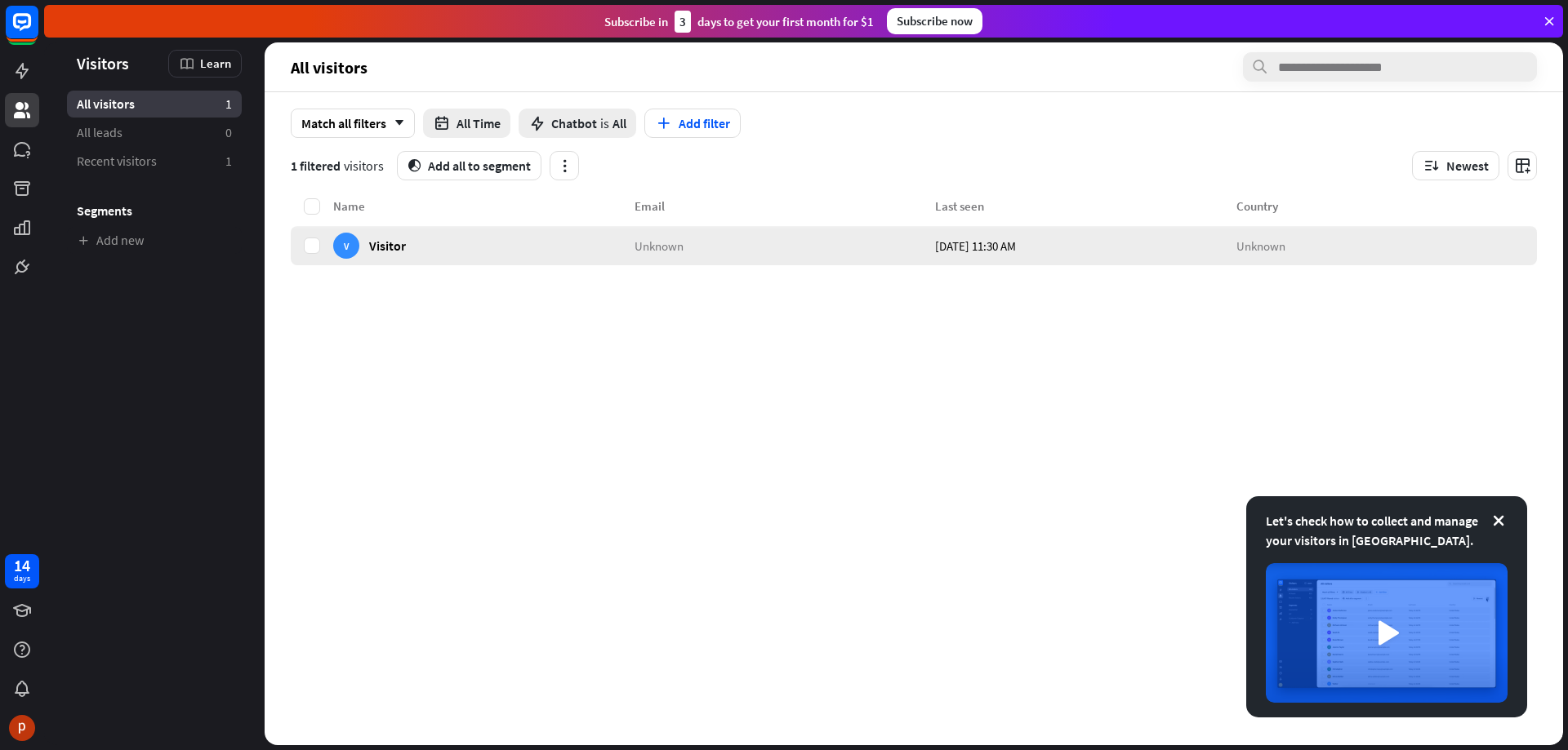
click at [394, 246] on span "Visitor" at bounding box center [387, 245] width 37 height 15
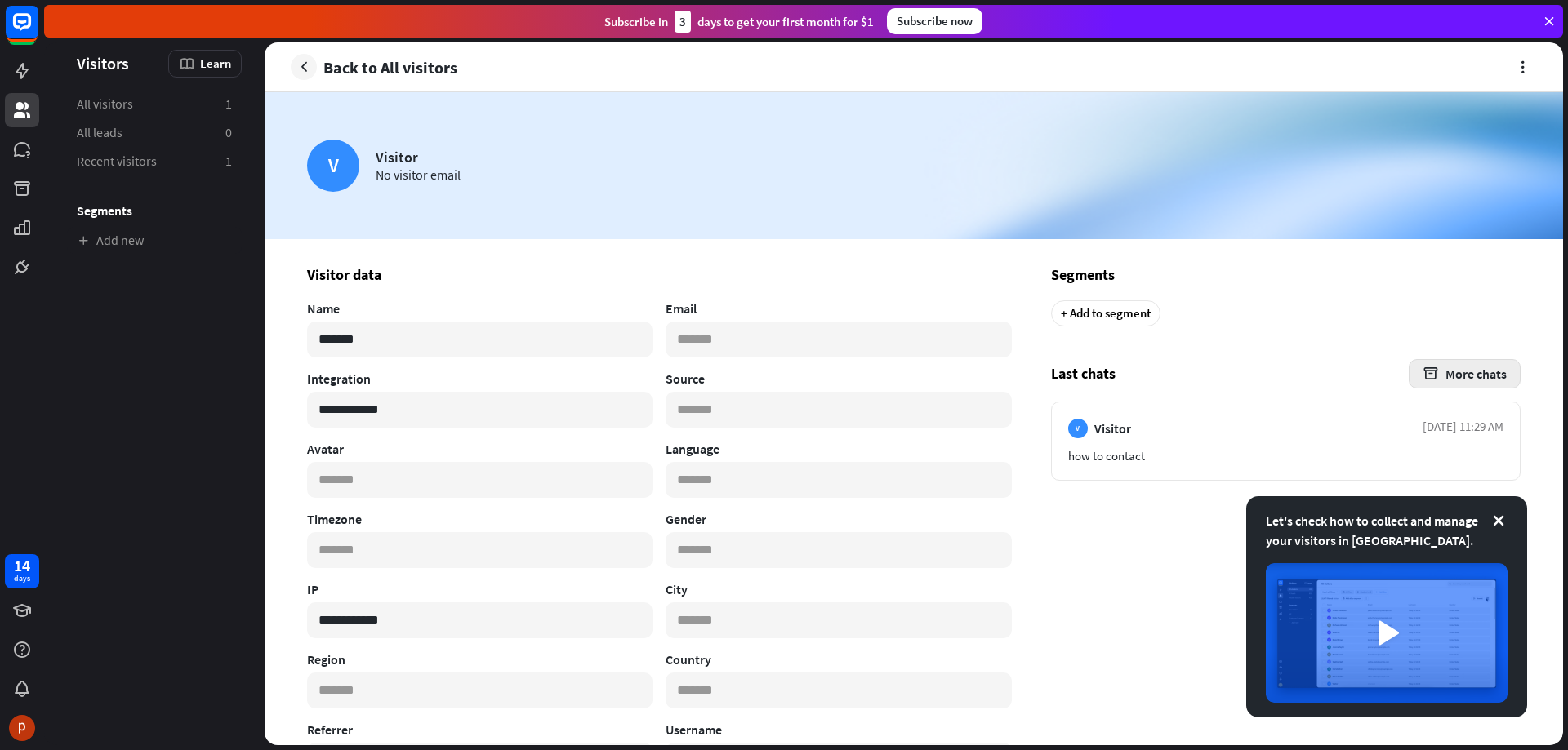
click at [1466, 379] on button "More chats" at bounding box center [1465, 373] width 112 height 30
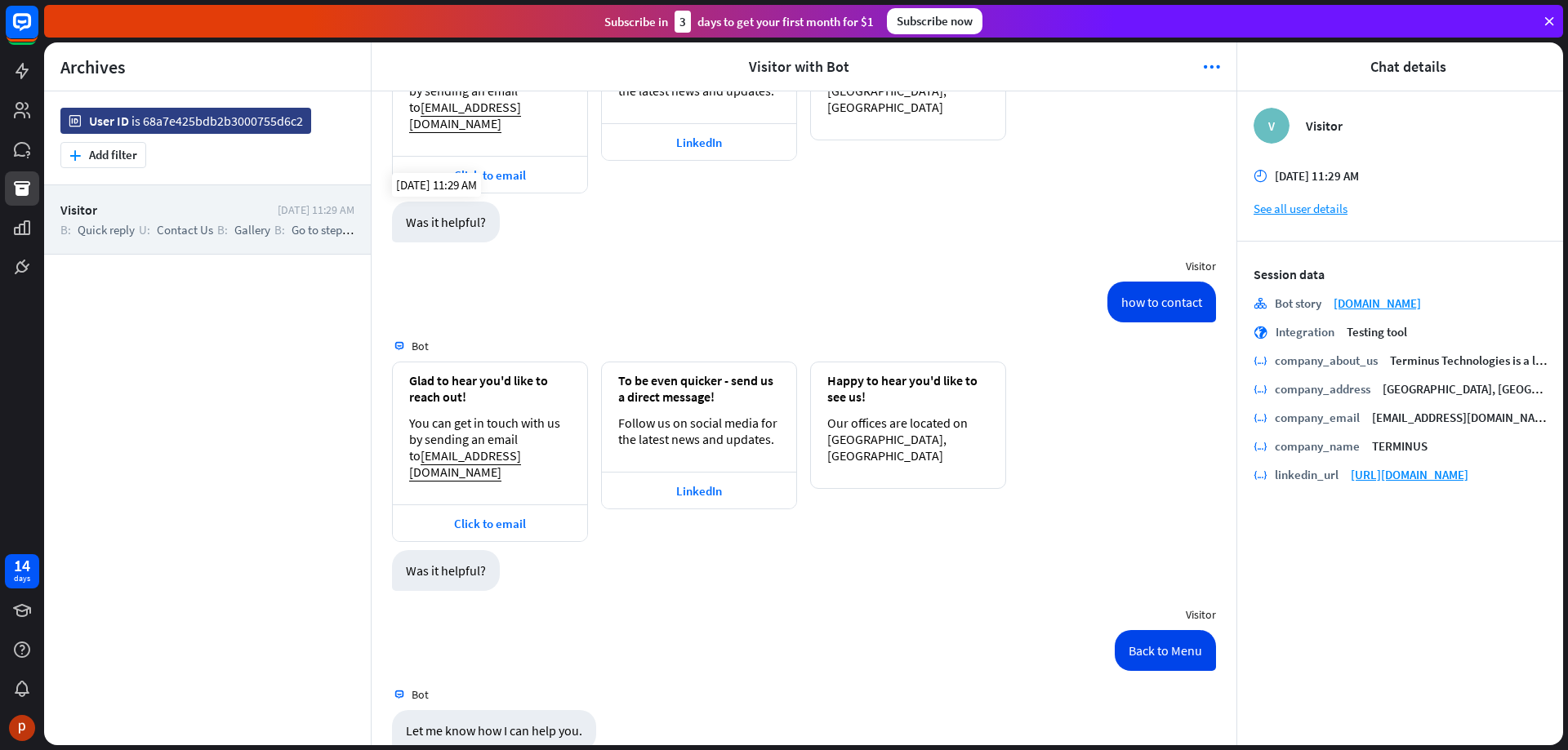
scroll to position [316, 0]
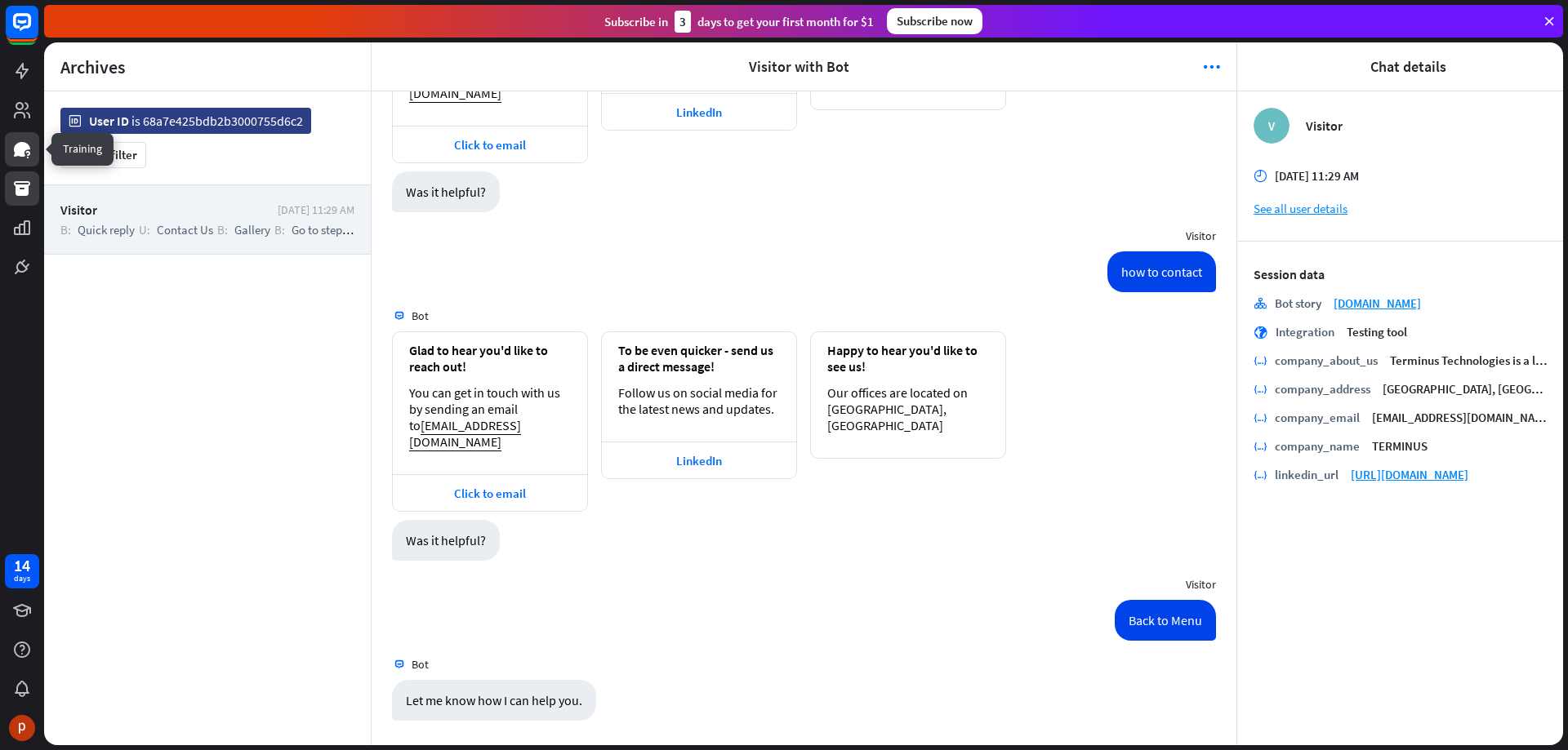
click at [17, 151] on icon at bounding box center [22, 149] width 16 height 14
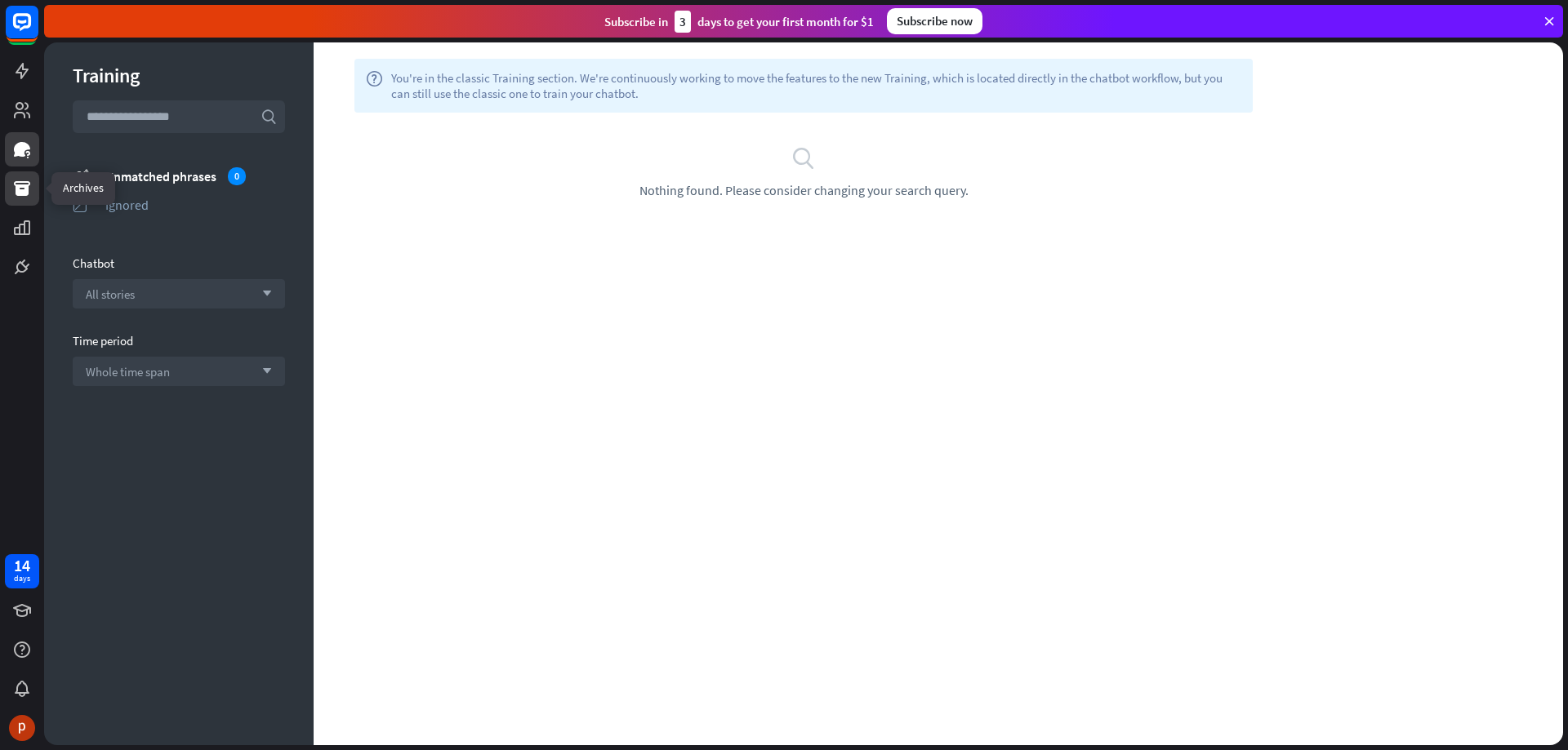
click at [22, 190] on icon at bounding box center [22, 189] width 16 height 14
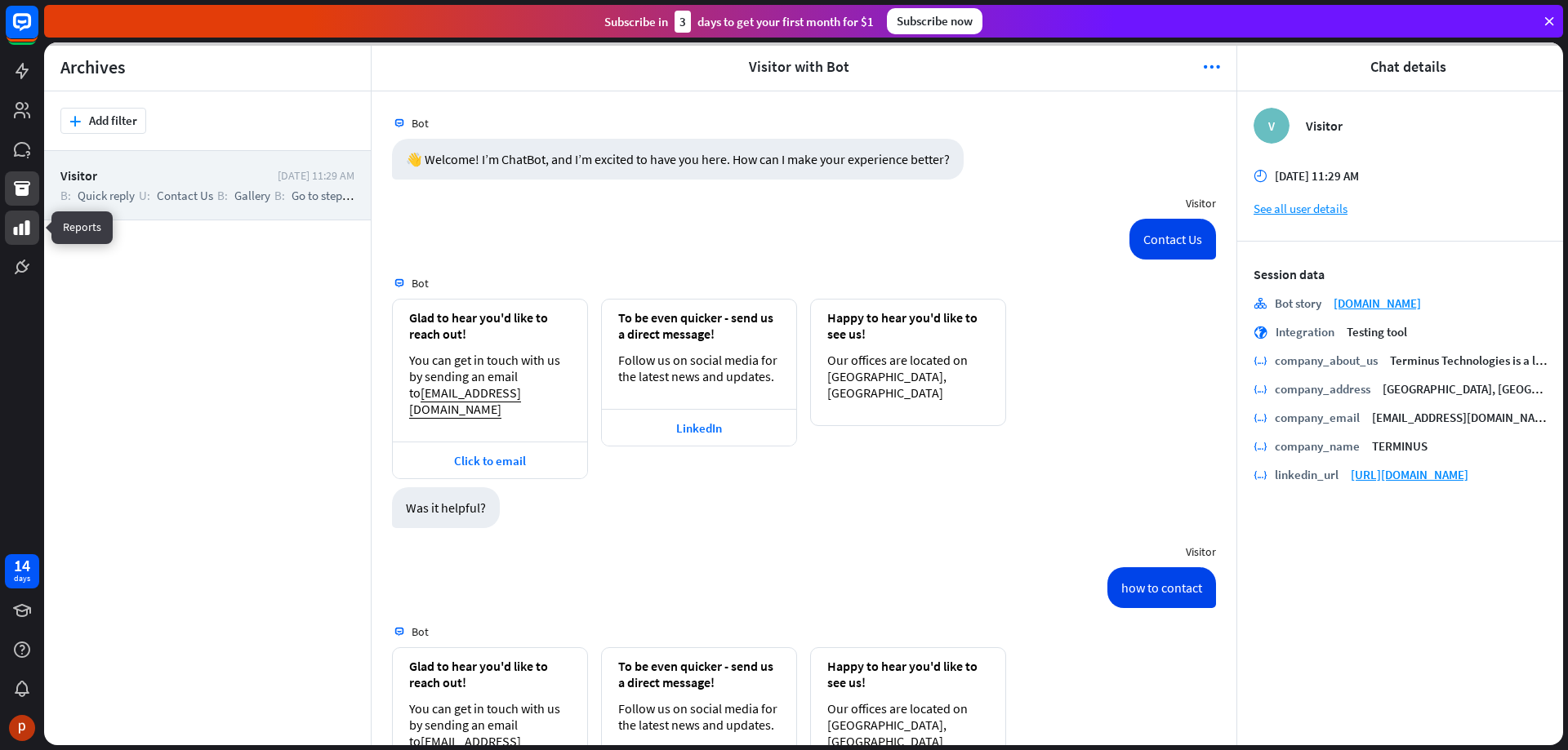
scroll to position [316, 0]
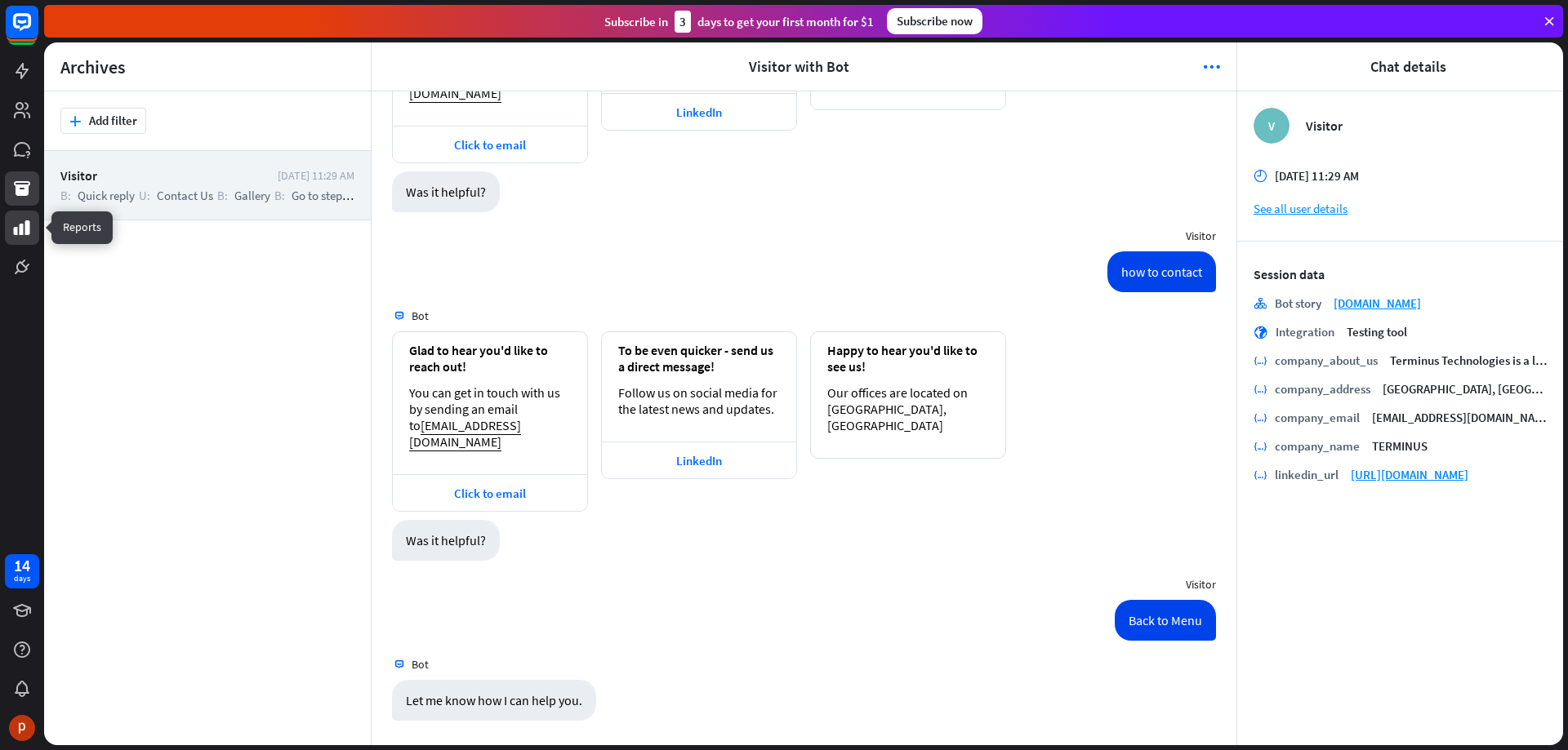
click at [26, 228] on icon at bounding box center [22, 228] width 16 height 14
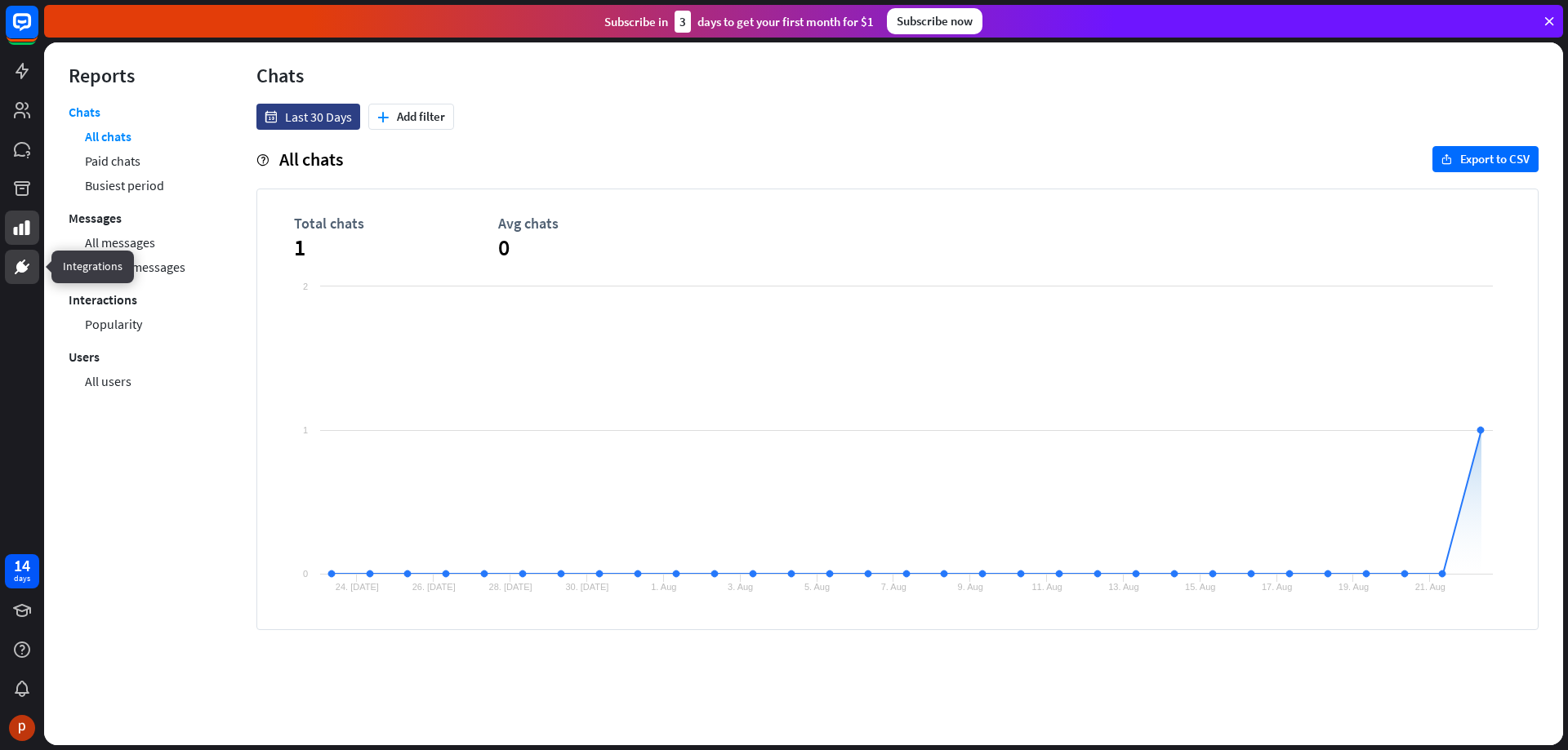
click at [10, 267] on link at bounding box center [22, 267] width 34 height 34
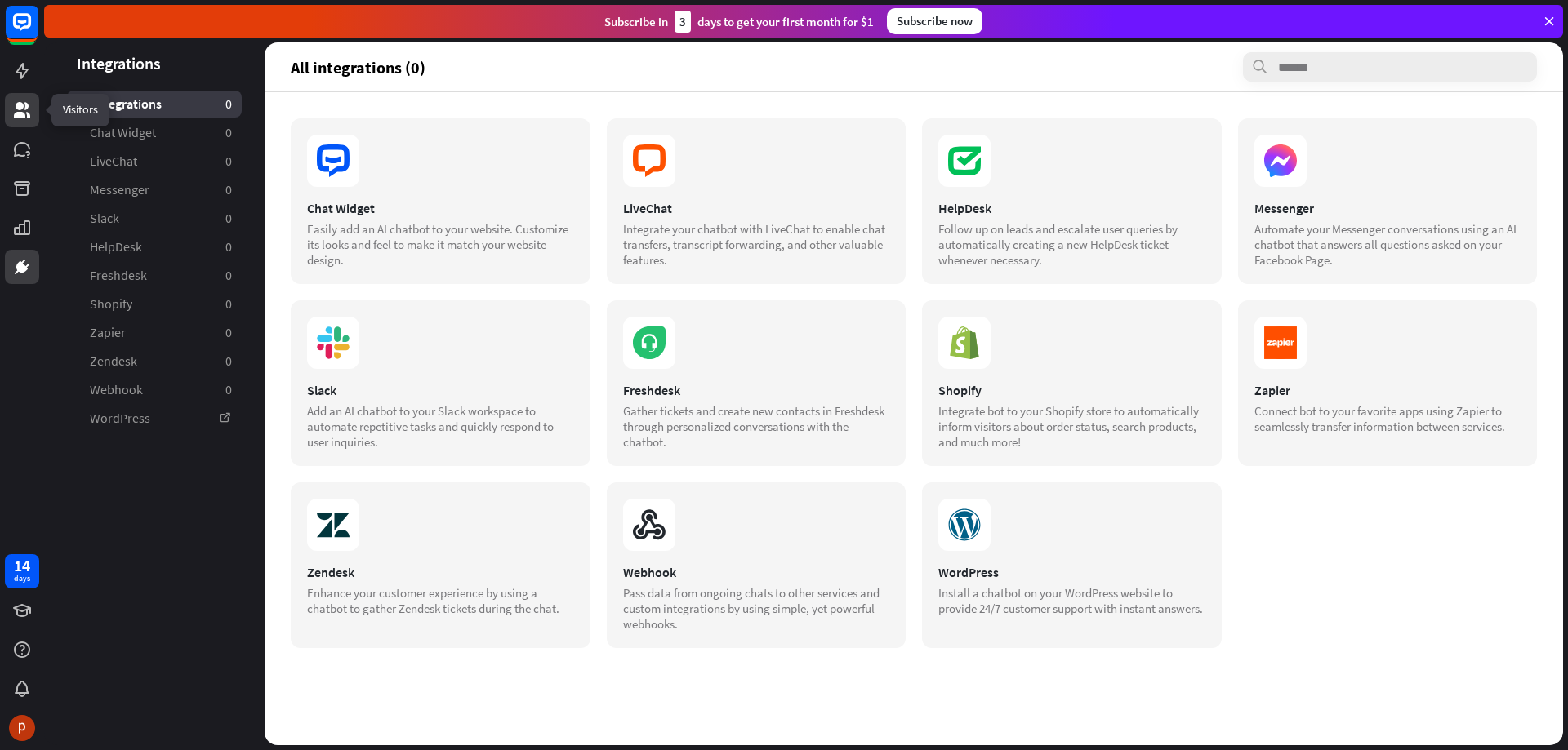
click at [22, 111] on icon at bounding box center [22, 111] width 20 height 20
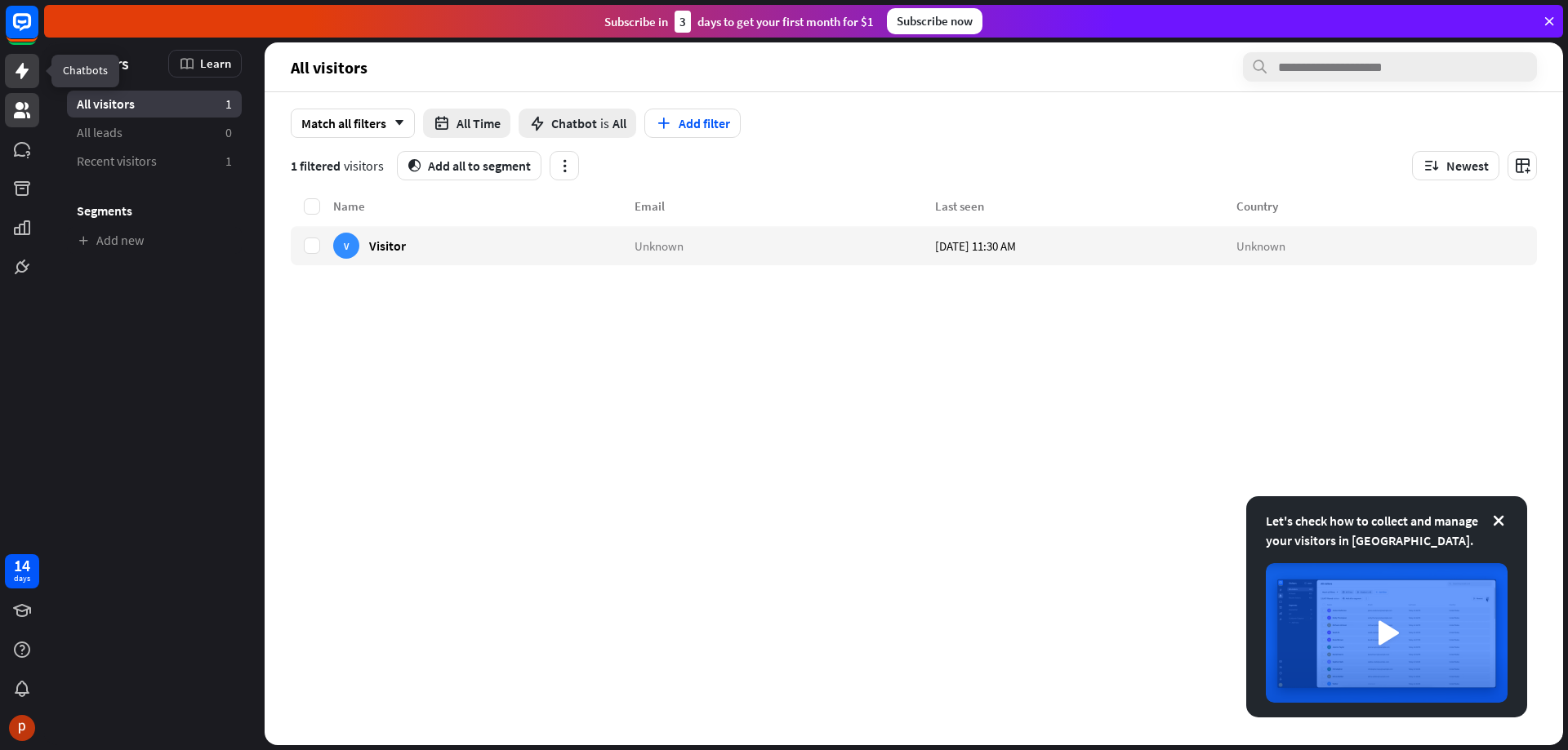
click at [28, 76] on icon at bounding box center [22, 71] width 20 height 20
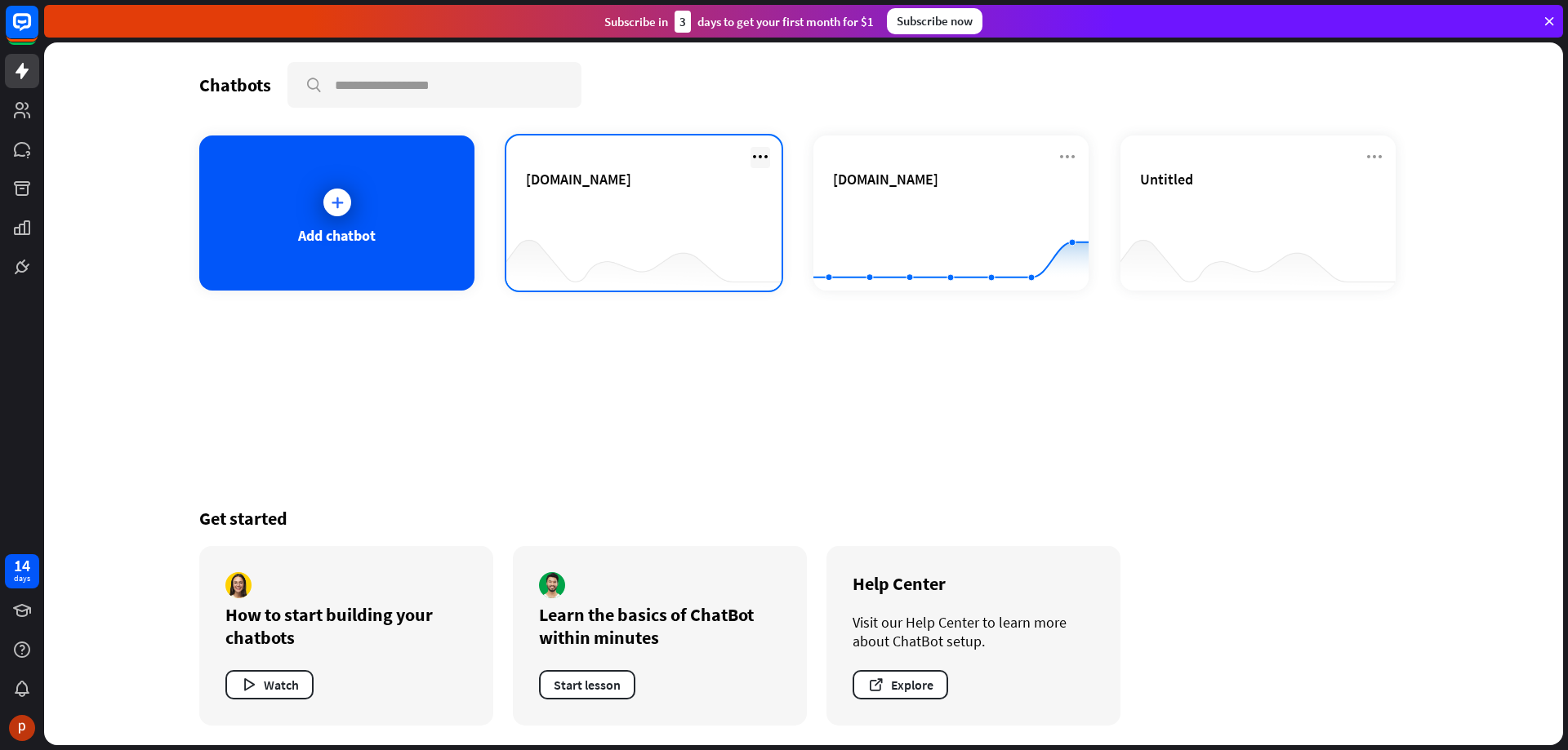
click at [759, 157] on icon at bounding box center [760, 156] width 20 height 20
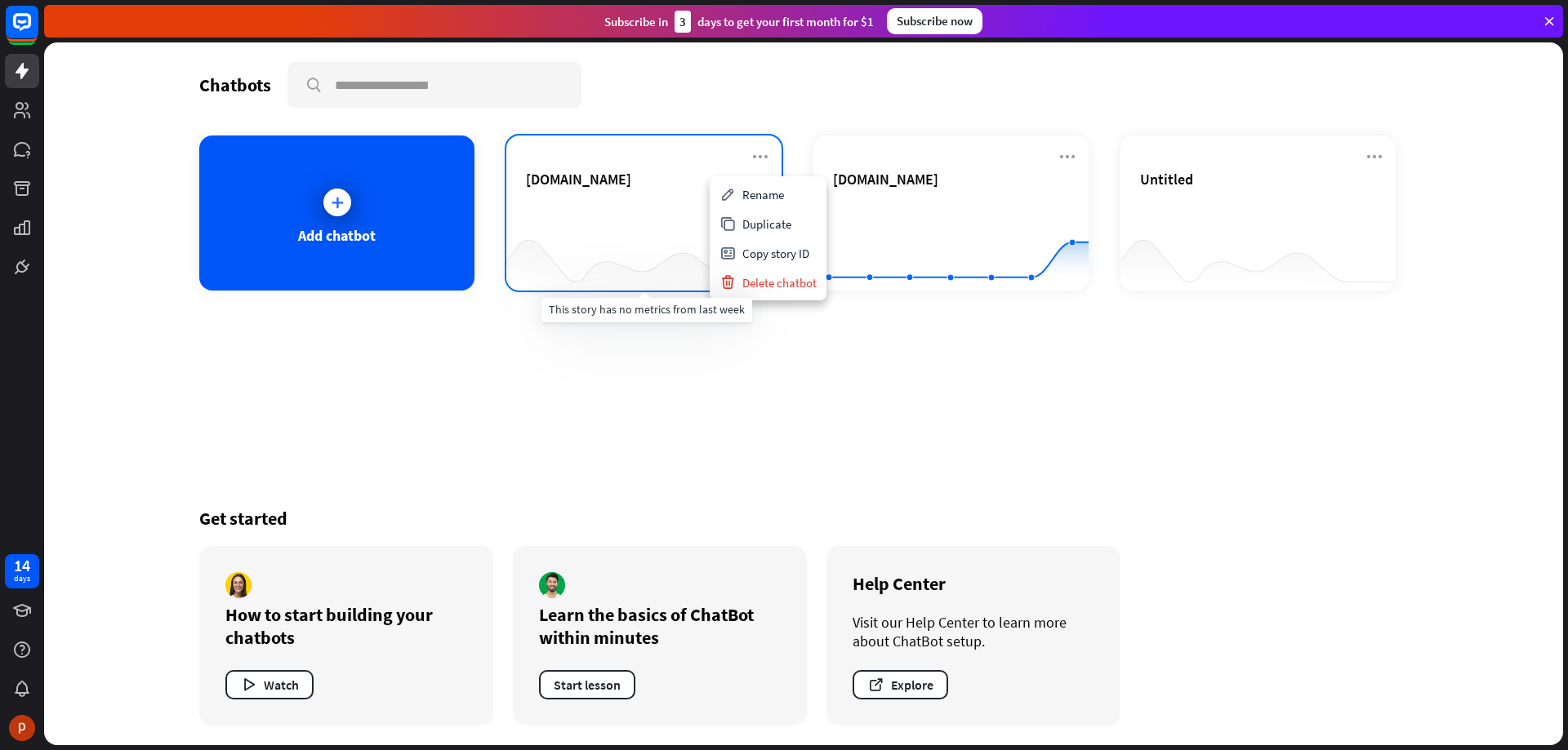
click at [668, 228] on div at bounding box center [644, 258] width 275 height 63
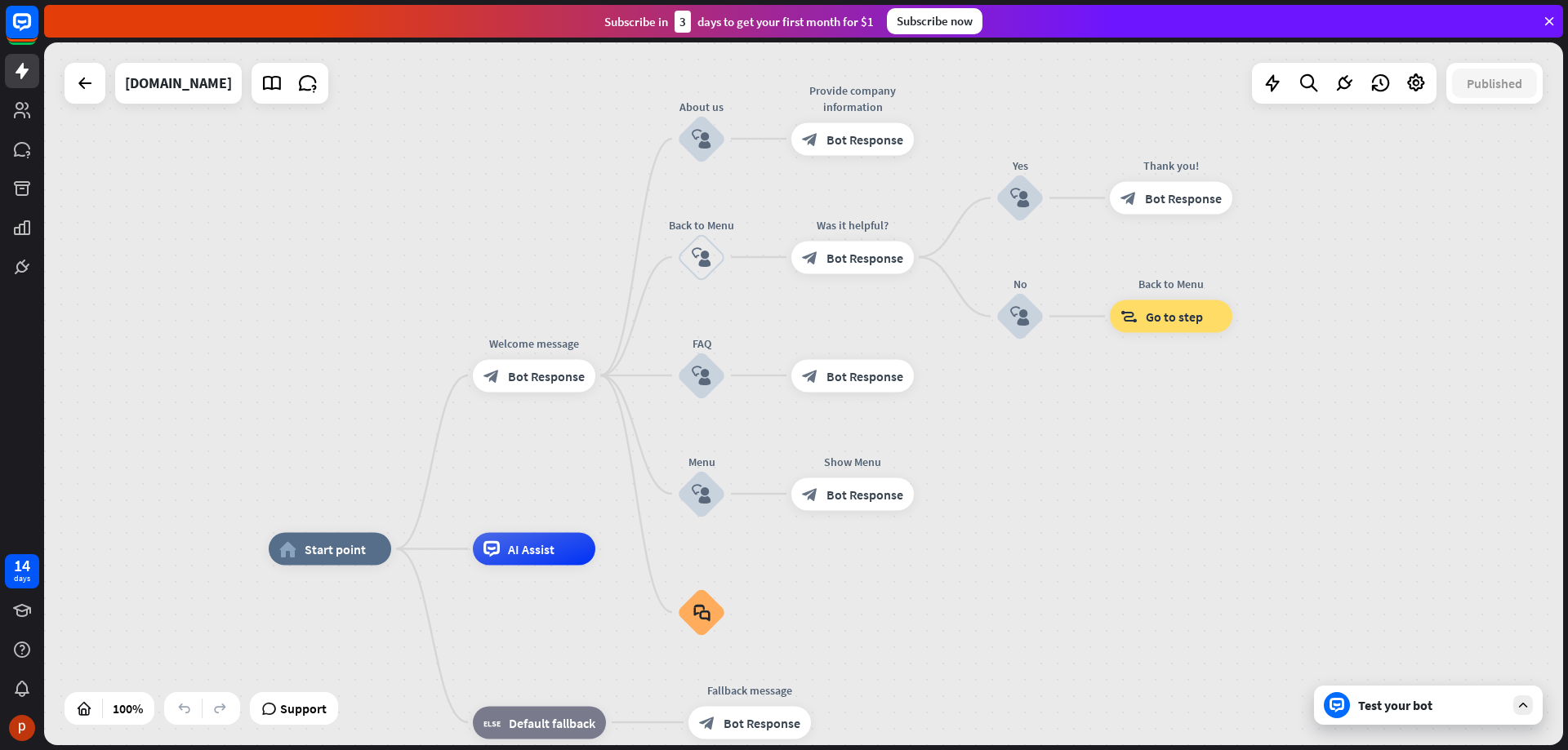
drag, startPoint x: 1237, startPoint y: 300, endPoint x: 1158, endPoint y: 455, distance: 174.0
click at [1158, 455] on div "home_2 Start point Welcome message block_bot_response Bot Response About us blo…" at bounding box center [803, 394] width 1519 height 703
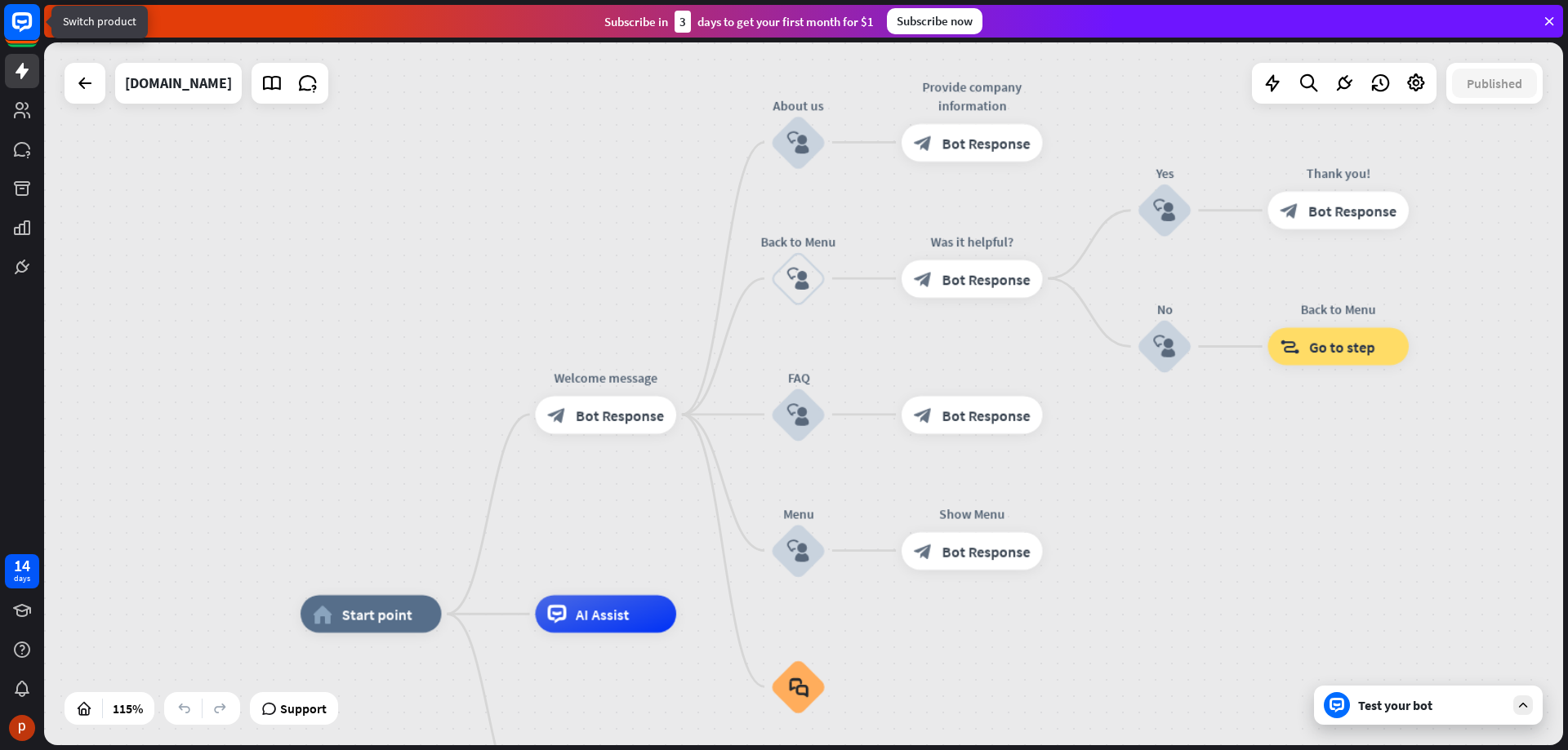
click at [22, 23] on icon at bounding box center [22, 22] width 10 height 4
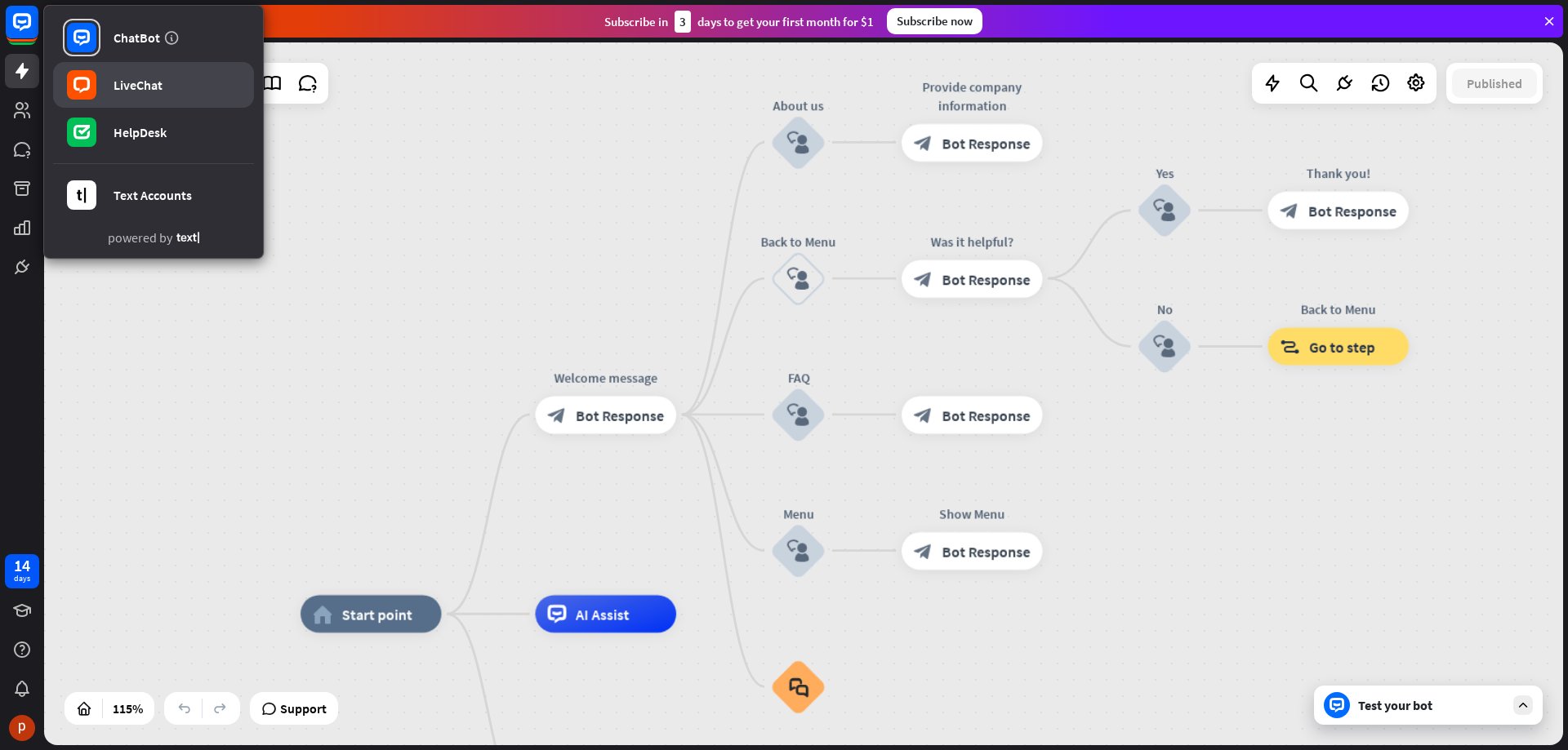
click at [173, 89] on link "LiveChat" at bounding box center [153, 85] width 201 height 46
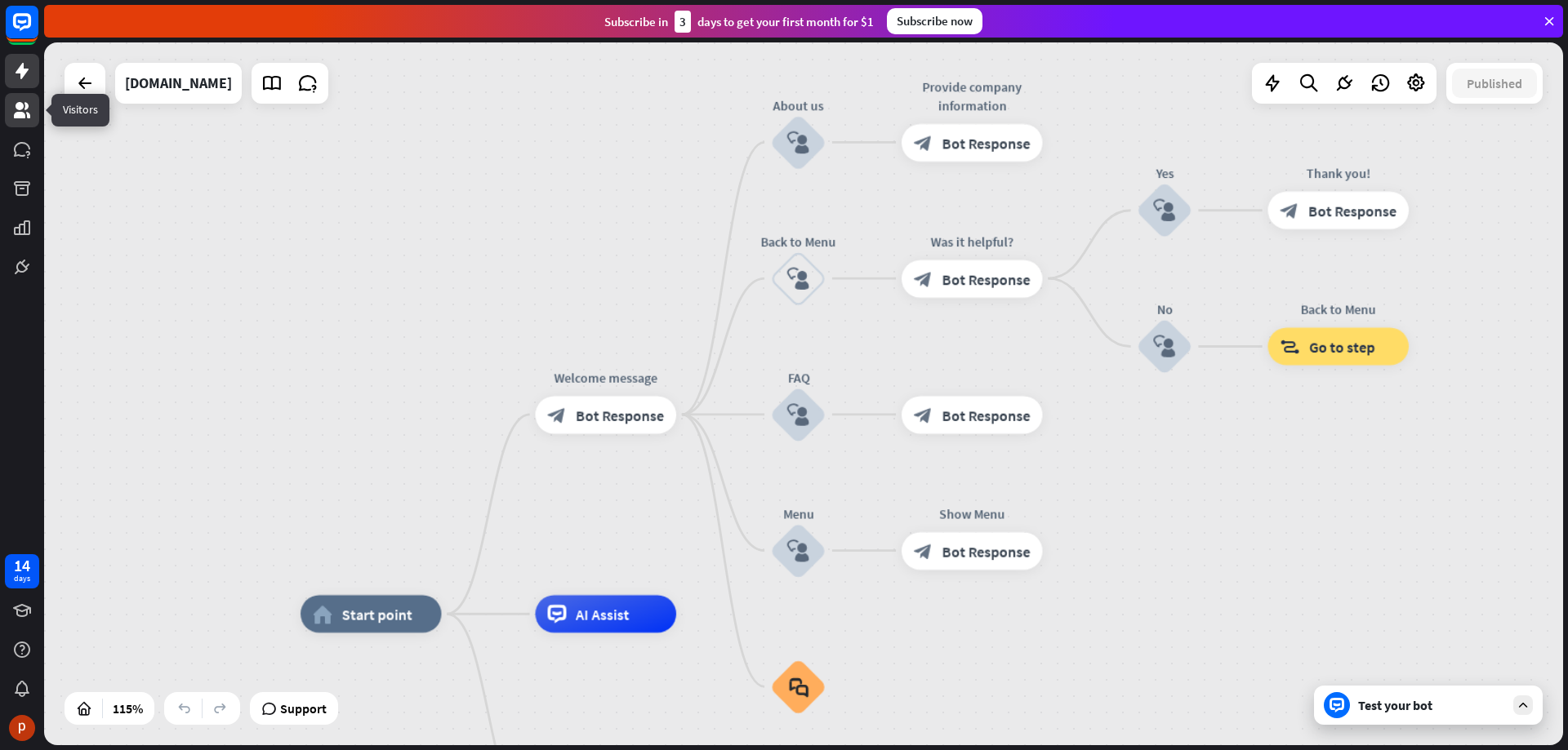
click at [29, 121] on link at bounding box center [22, 110] width 34 height 34
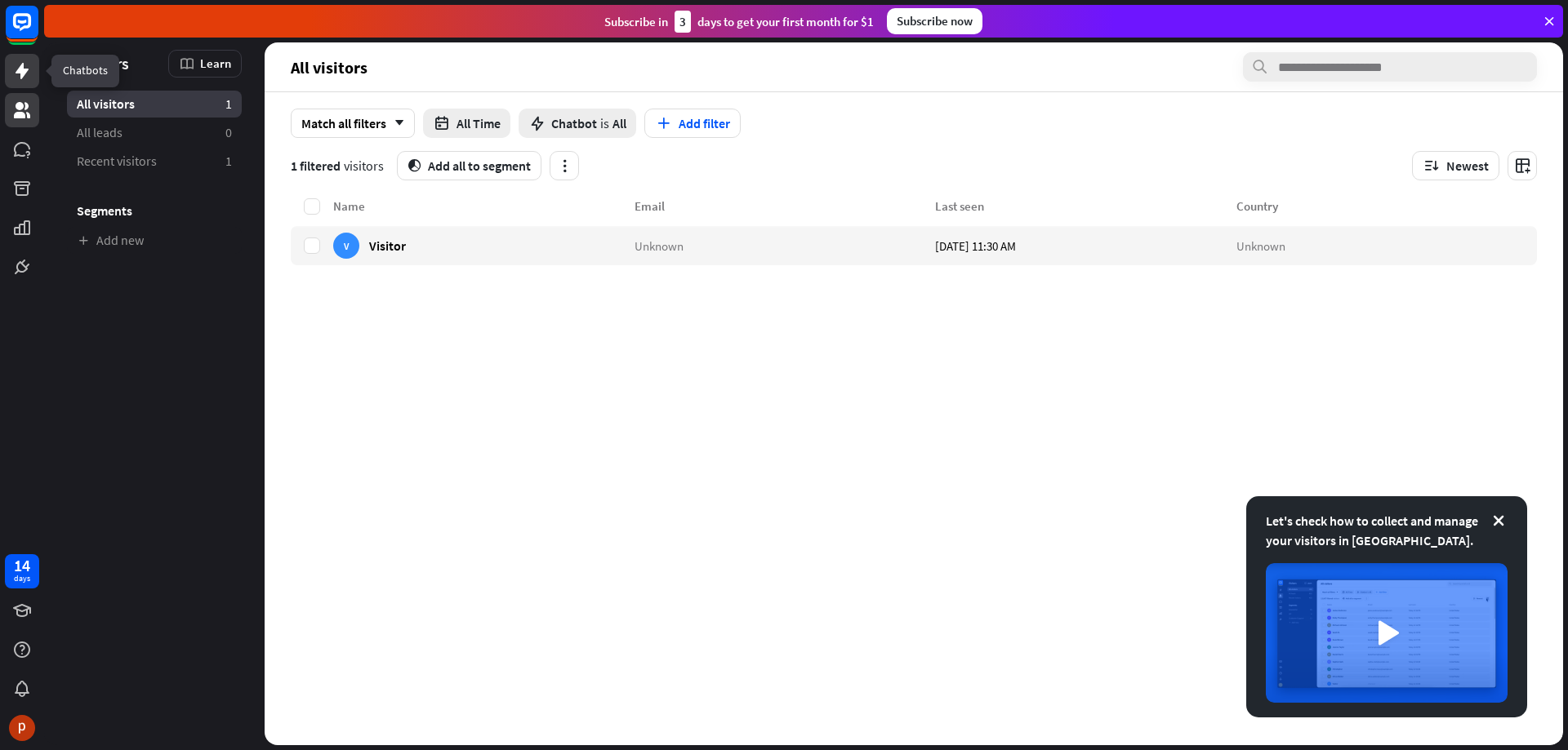
click at [9, 76] on link at bounding box center [22, 71] width 34 height 34
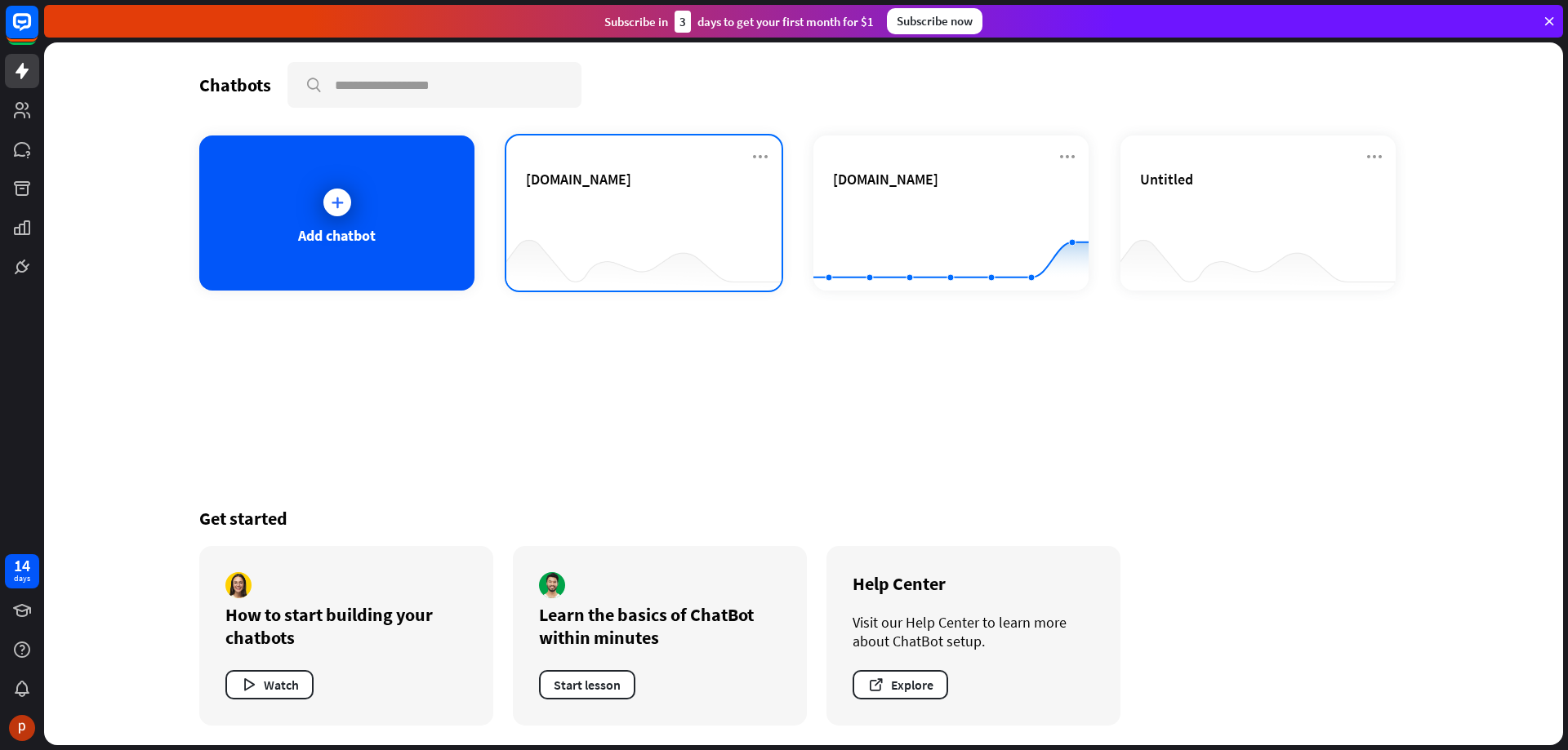
click at [638, 219] on div "[DOMAIN_NAME]" at bounding box center [644, 199] width 236 height 58
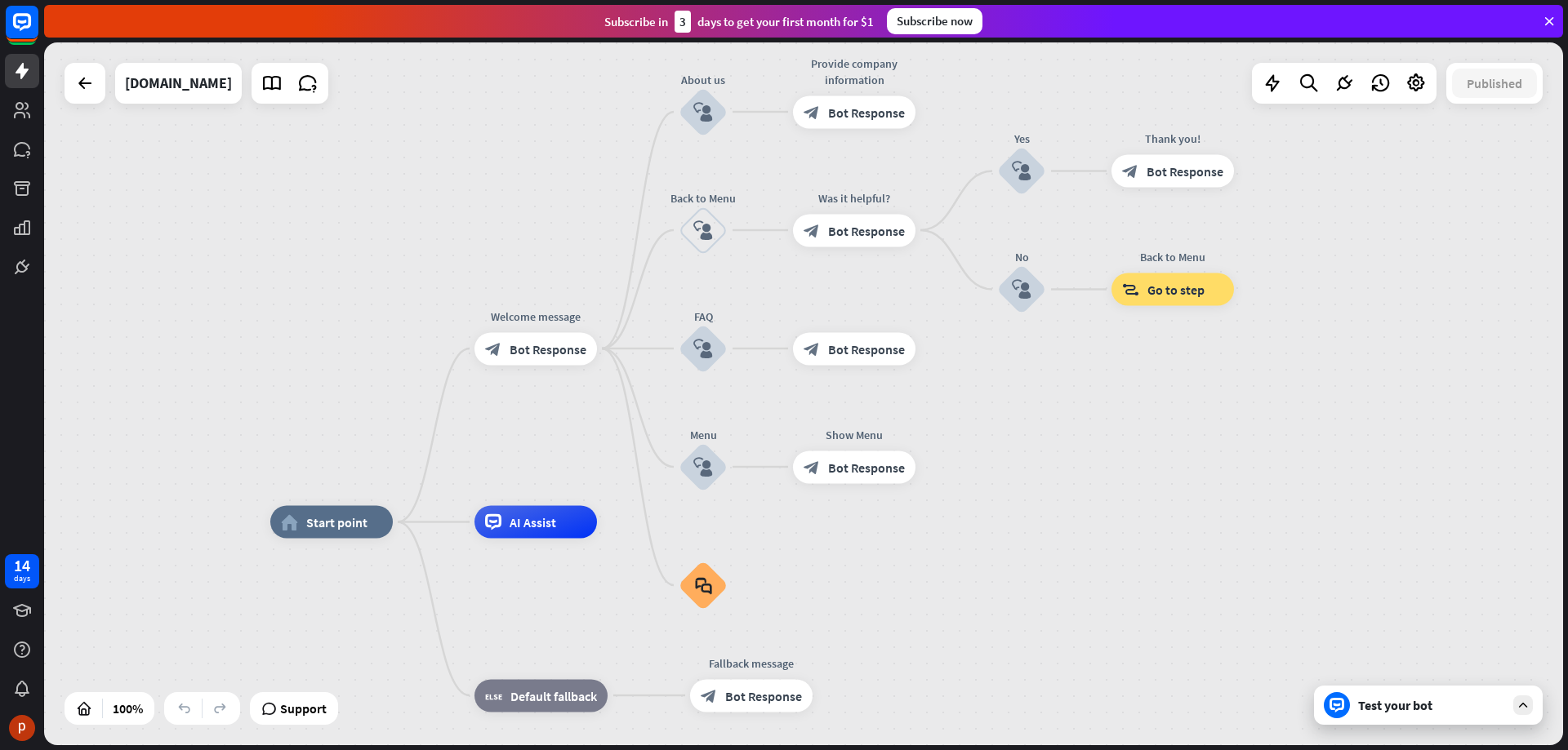
drag, startPoint x: 448, startPoint y: 246, endPoint x: 324, endPoint y: 474, distance: 259.5
click at [324, 474] on div "home_2 Start point Welcome message block_bot_response Bot Response About us blo…" at bounding box center [803, 394] width 1519 height 703
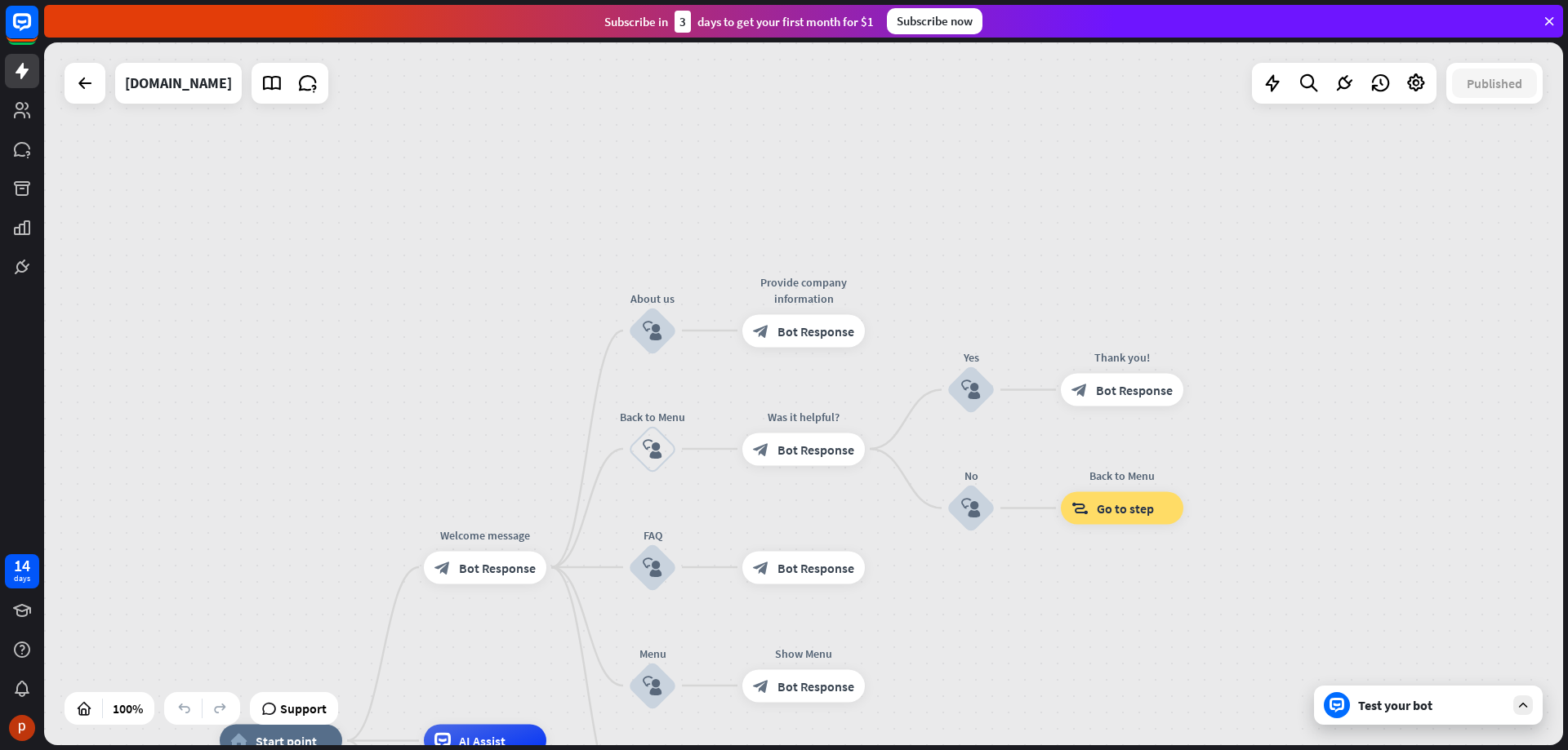
drag, startPoint x: 441, startPoint y: 308, endPoint x: 437, endPoint y: 427, distance: 119.1
click at [437, 427] on div "home_2 Start point Welcome message block_bot_response Bot Response About us blo…" at bounding box center [803, 394] width 1519 height 703
click at [1548, 21] on icon at bounding box center [1549, 21] width 14 height 14
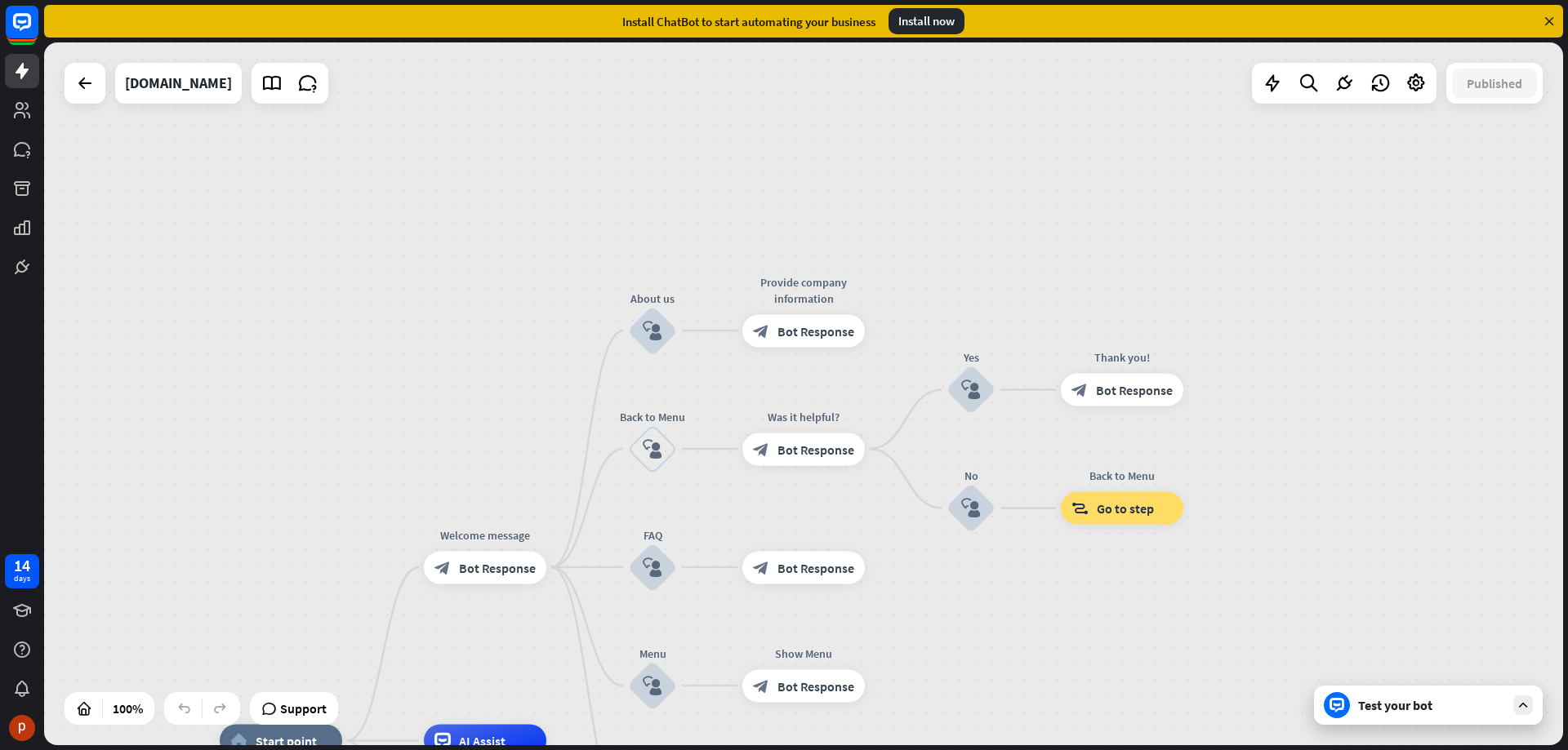
click at [936, 24] on div "Install now" at bounding box center [927, 21] width 76 height 26
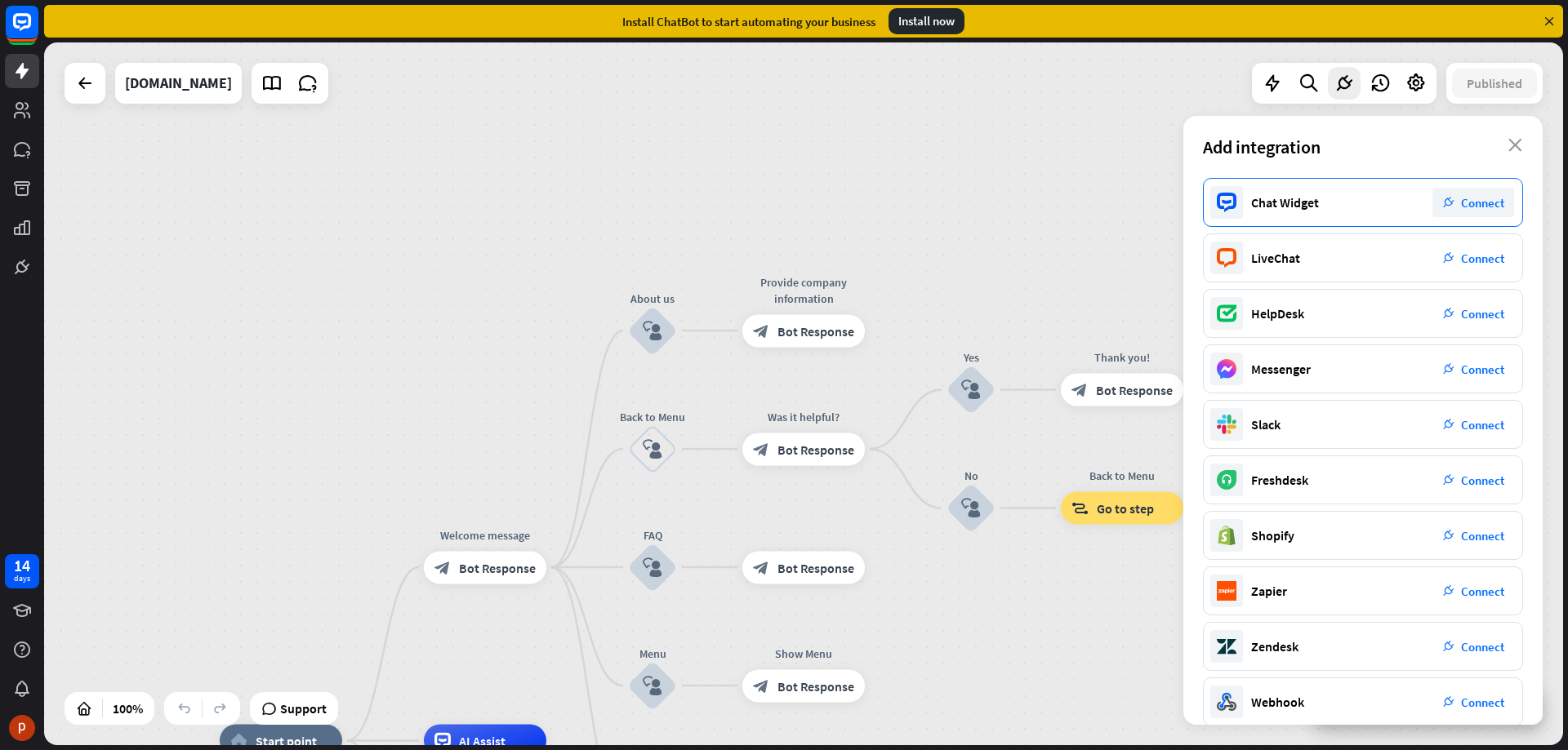
click at [1485, 199] on span "Connect" at bounding box center [1483, 202] width 43 height 15
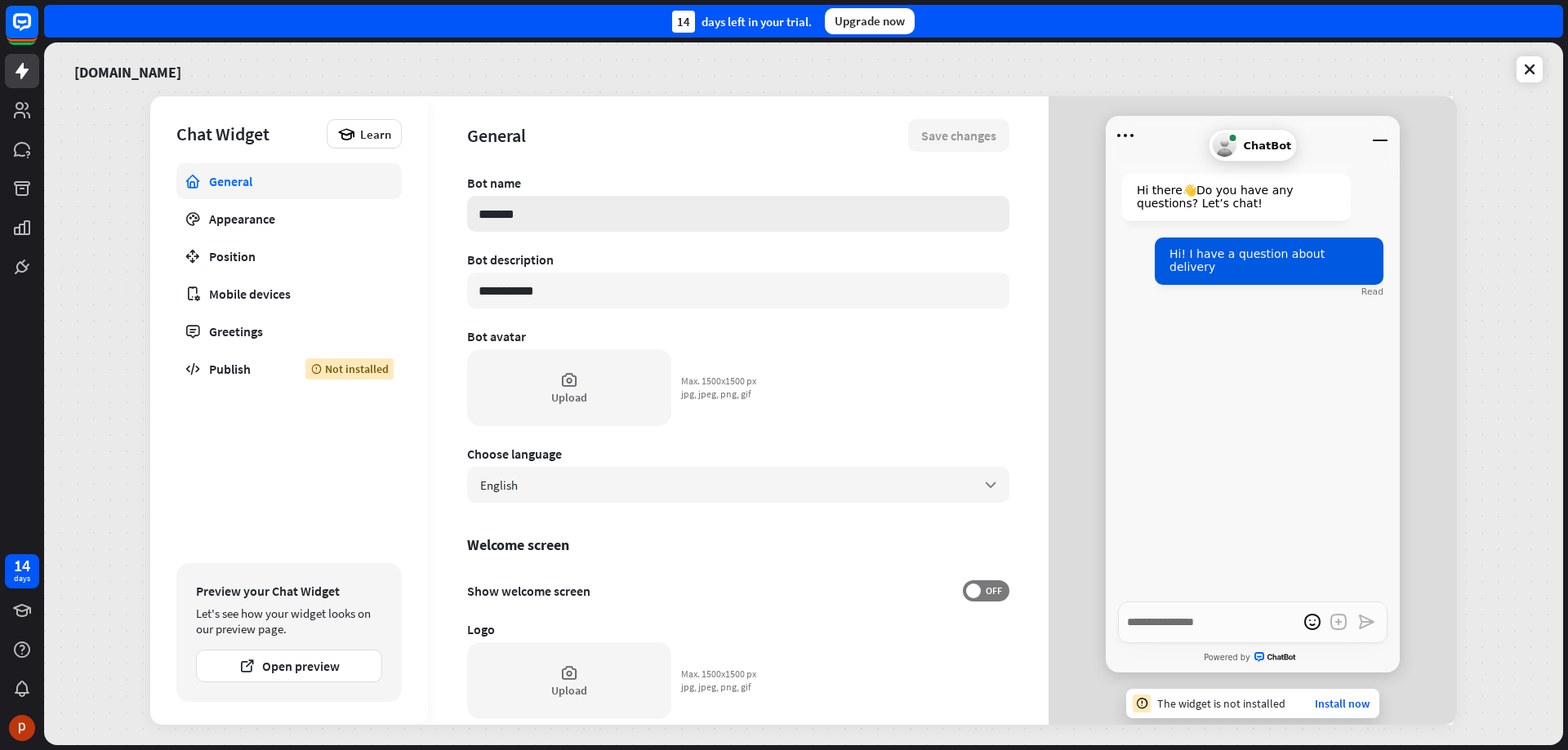
click at [595, 215] on input "*******" at bounding box center [738, 214] width 542 height 36
click at [570, 385] on icon at bounding box center [569, 379] width 18 height 18
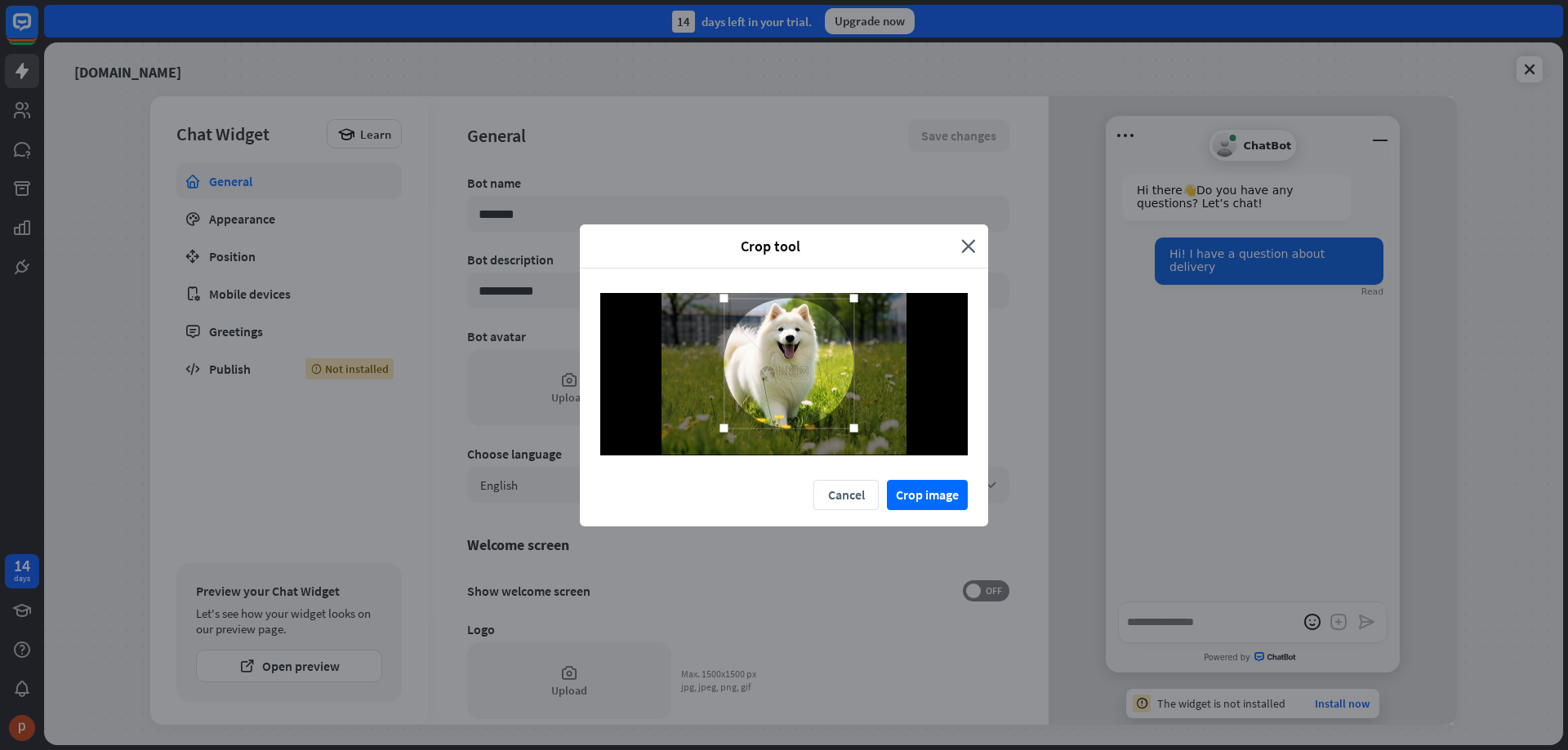
drag, startPoint x: 807, startPoint y: 397, endPoint x: 811, endPoint y: 387, distance: 10.8
click at [811, 387] on div at bounding box center [788, 362] width 130 height 129
drag, startPoint x: 811, startPoint y: 386, endPoint x: 802, endPoint y: 384, distance: 9.2
click at [802, 384] on div at bounding box center [780, 361] width 130 height 129
click at [927, 495] on button "Crop image" at bounding box center [927, 496] width 81 height 31
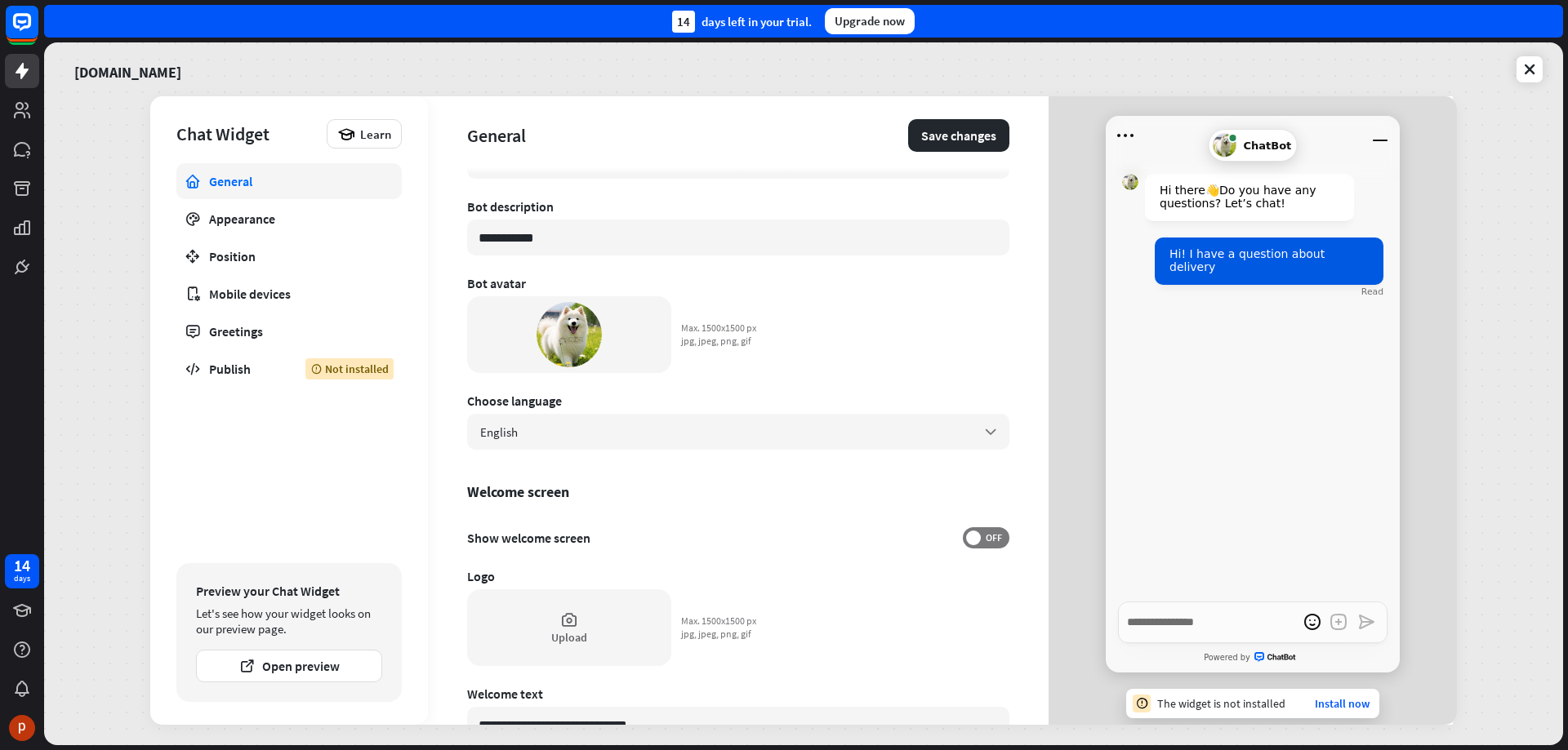
scroll to position [82, 0]
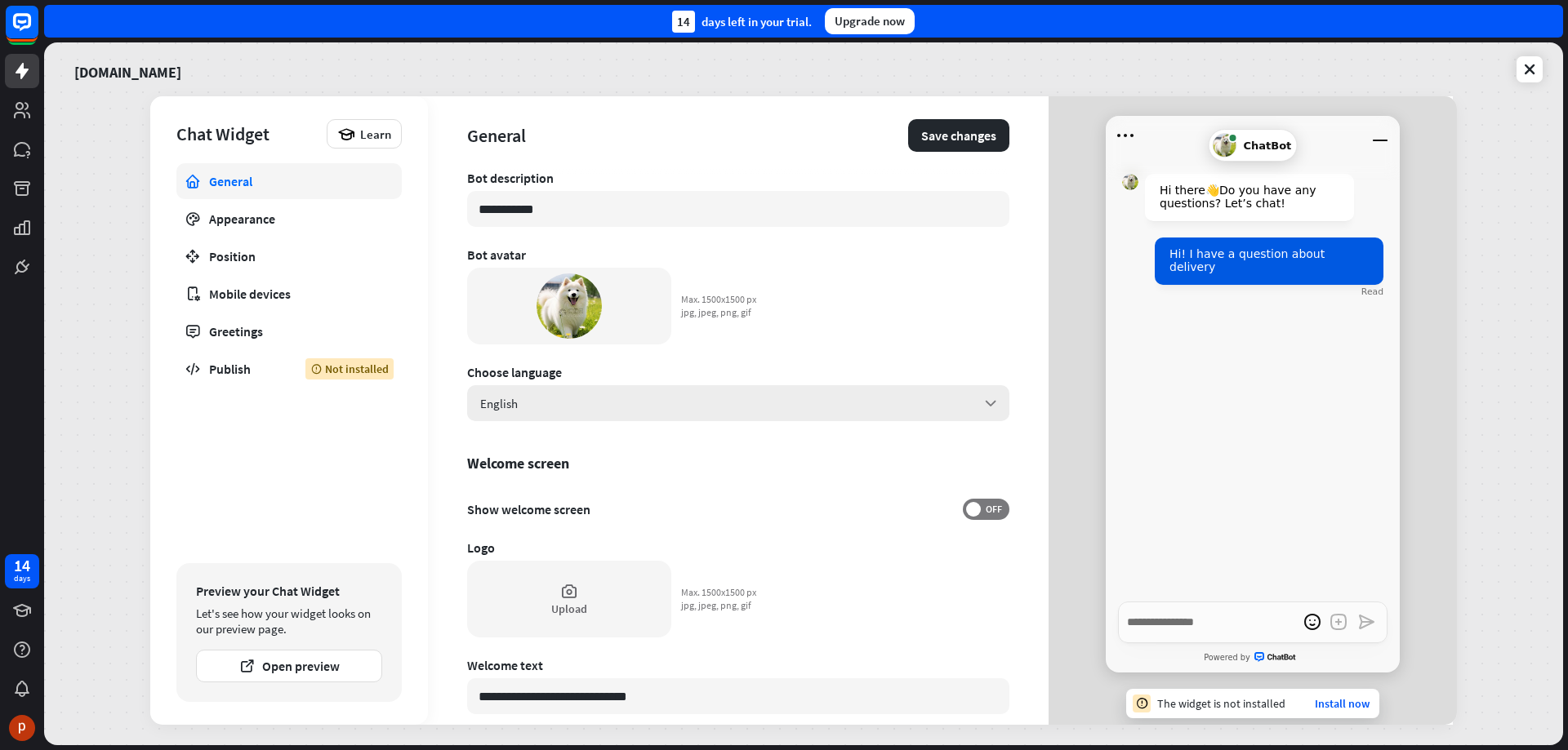
click at [802, 400] on div "English arrow_down" at bounding box center [738, 403] width 542 height 36
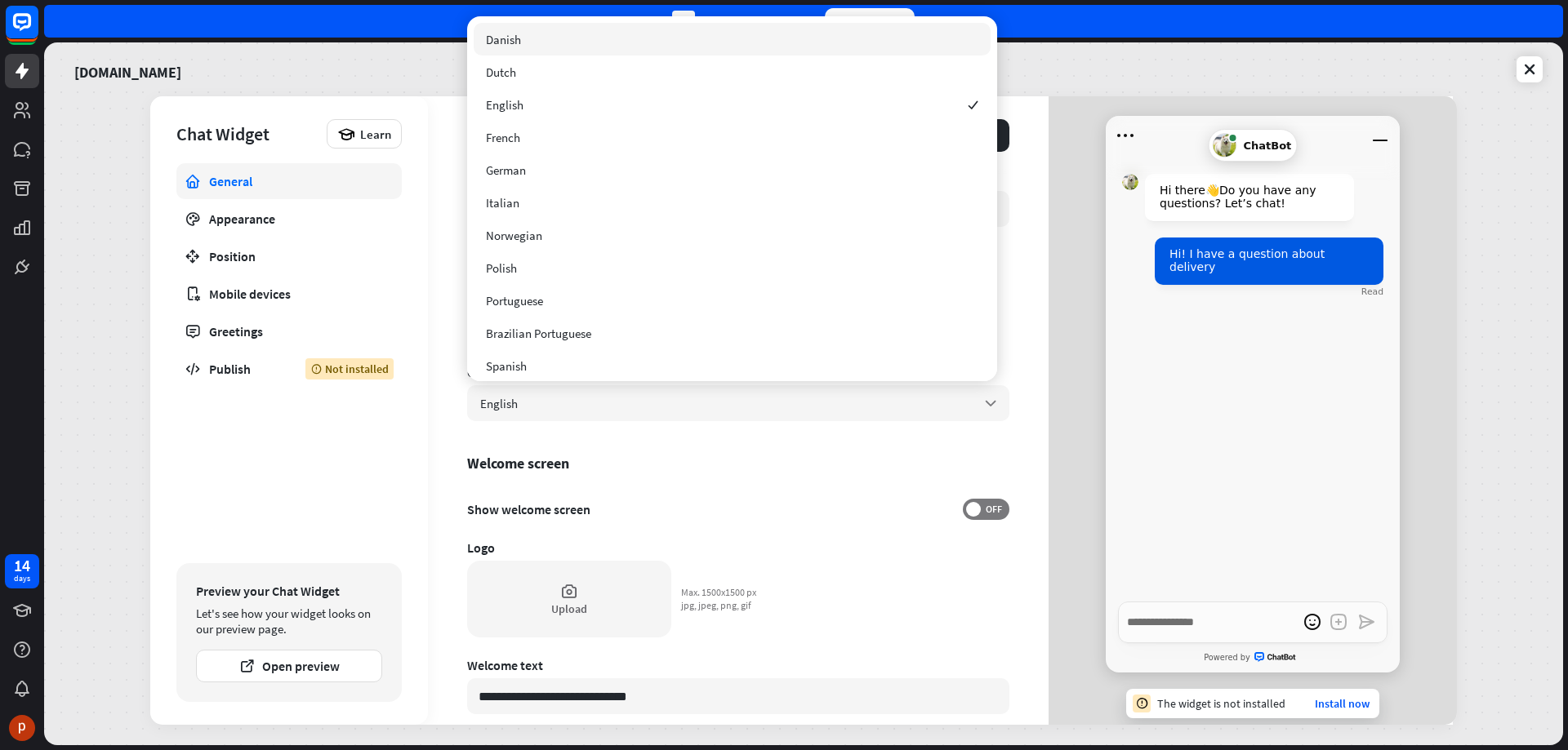
click at [841, 455] on div "Welcome screen" at bounding box center [738, 463] width 542 height 19
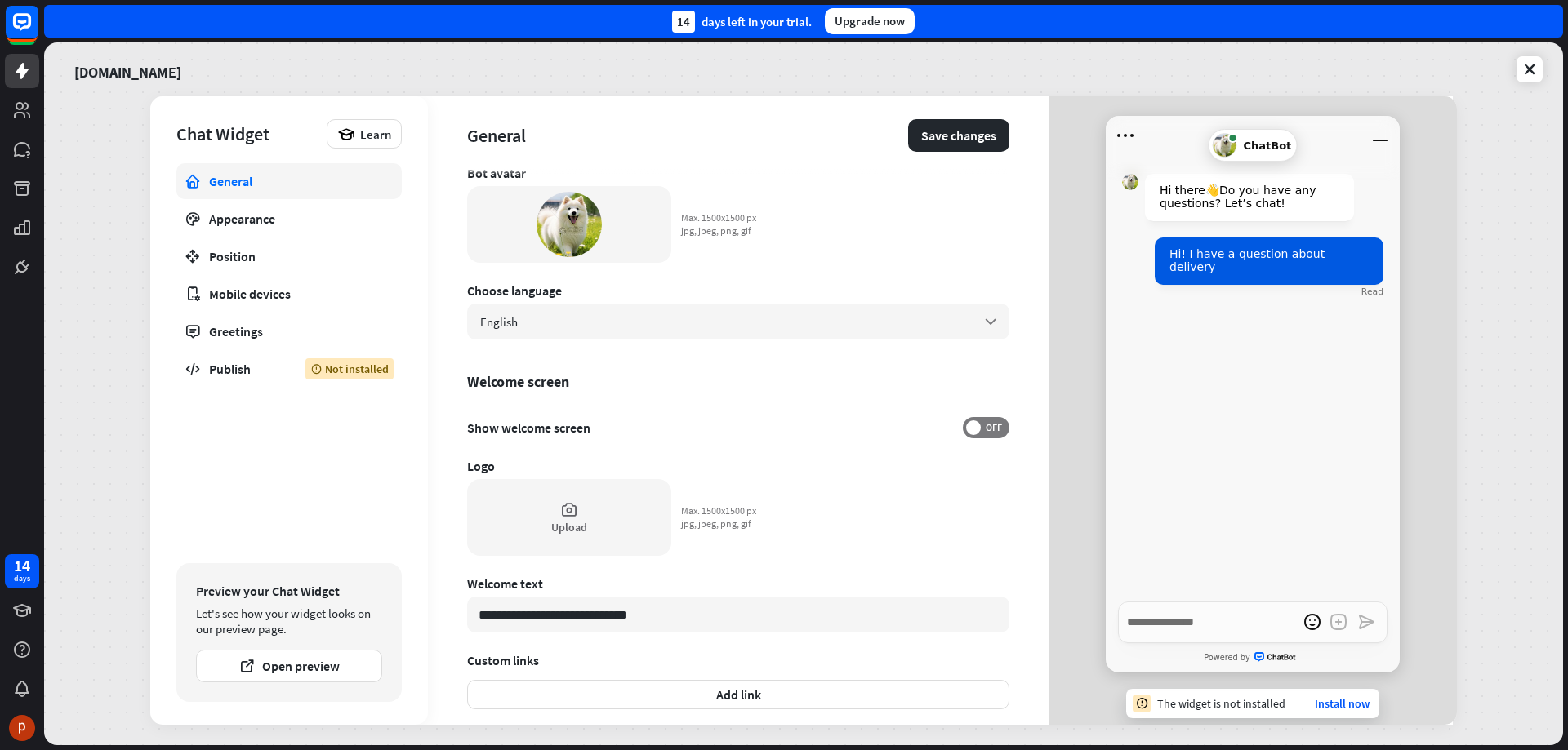
scroll to position [245, 0]
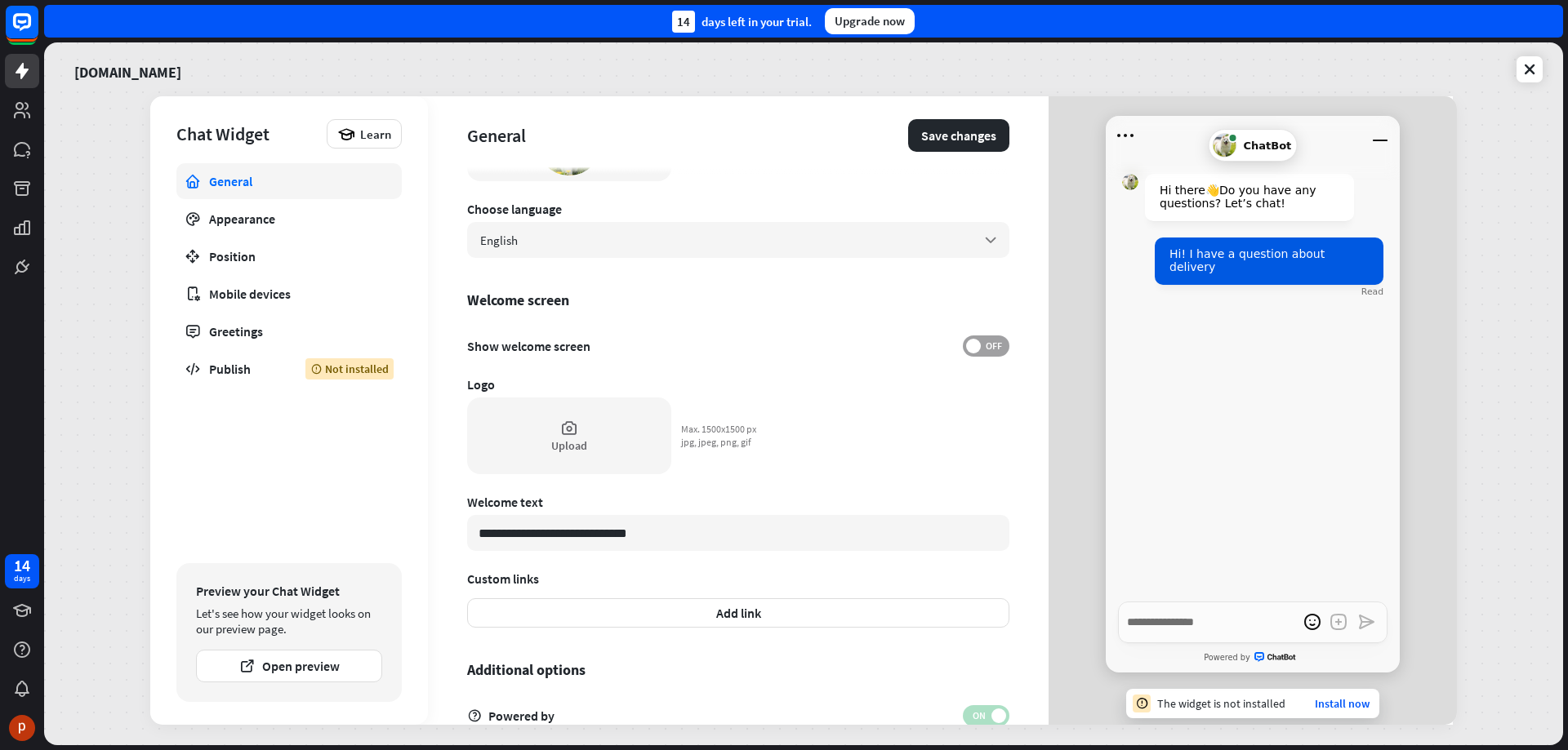
click at [986, 349] on span "OFF" at bounding box center [993, 346] width 25 height 13
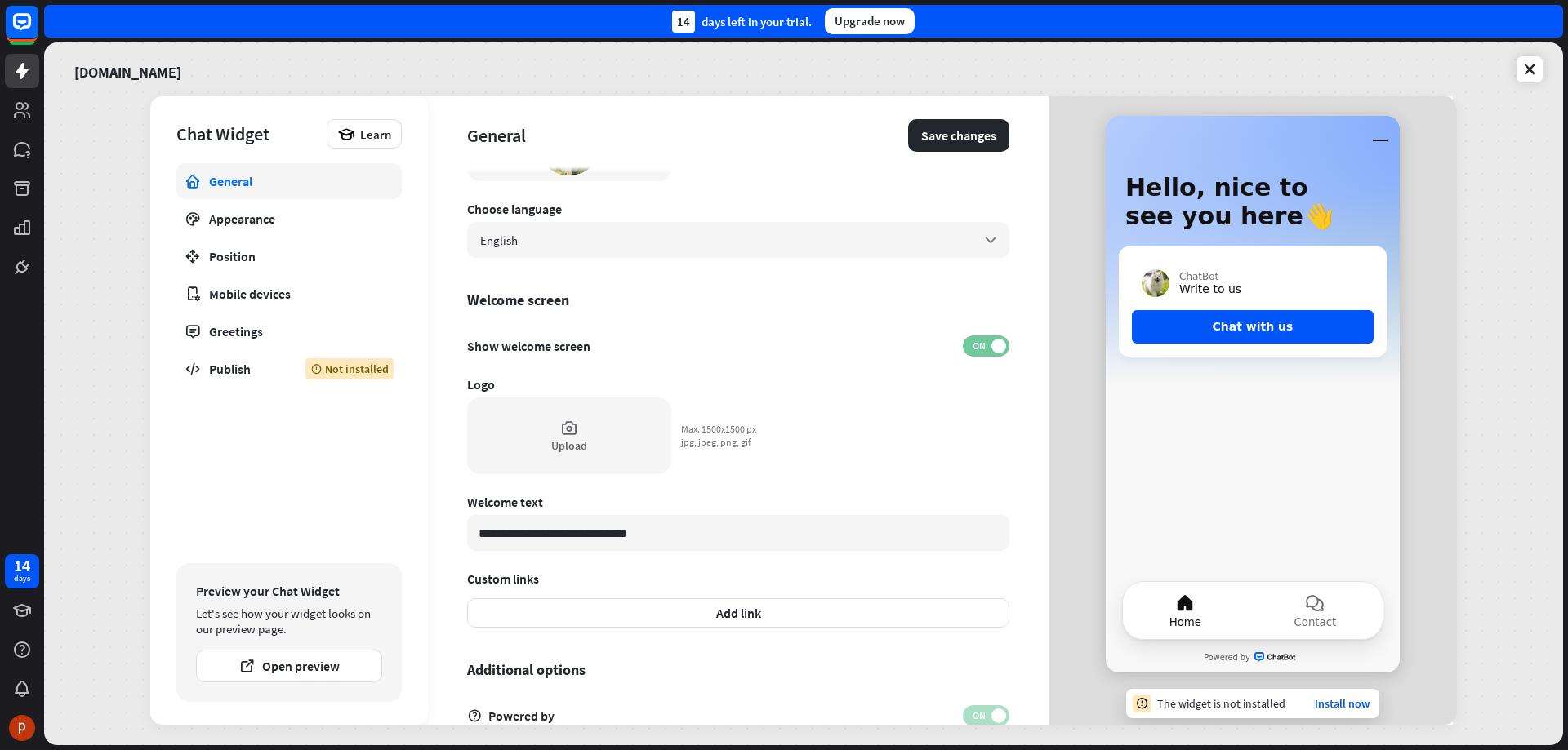
click at [972, 345] on span "ON" at bounding box center [979, 346] width 25 height 13
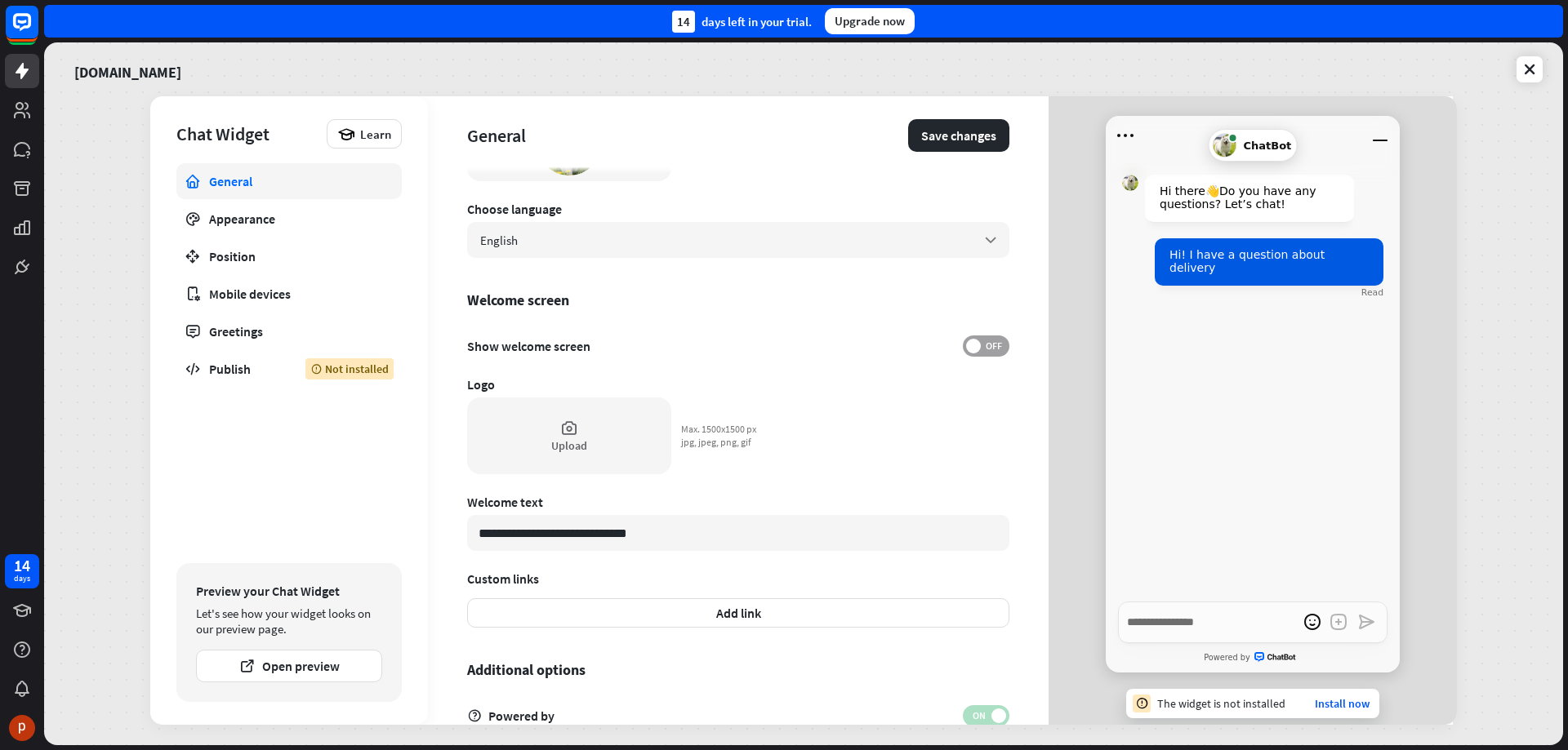
click at [981, 345] on span "OFF" at bounding box center [993, 346] width 25 height 13
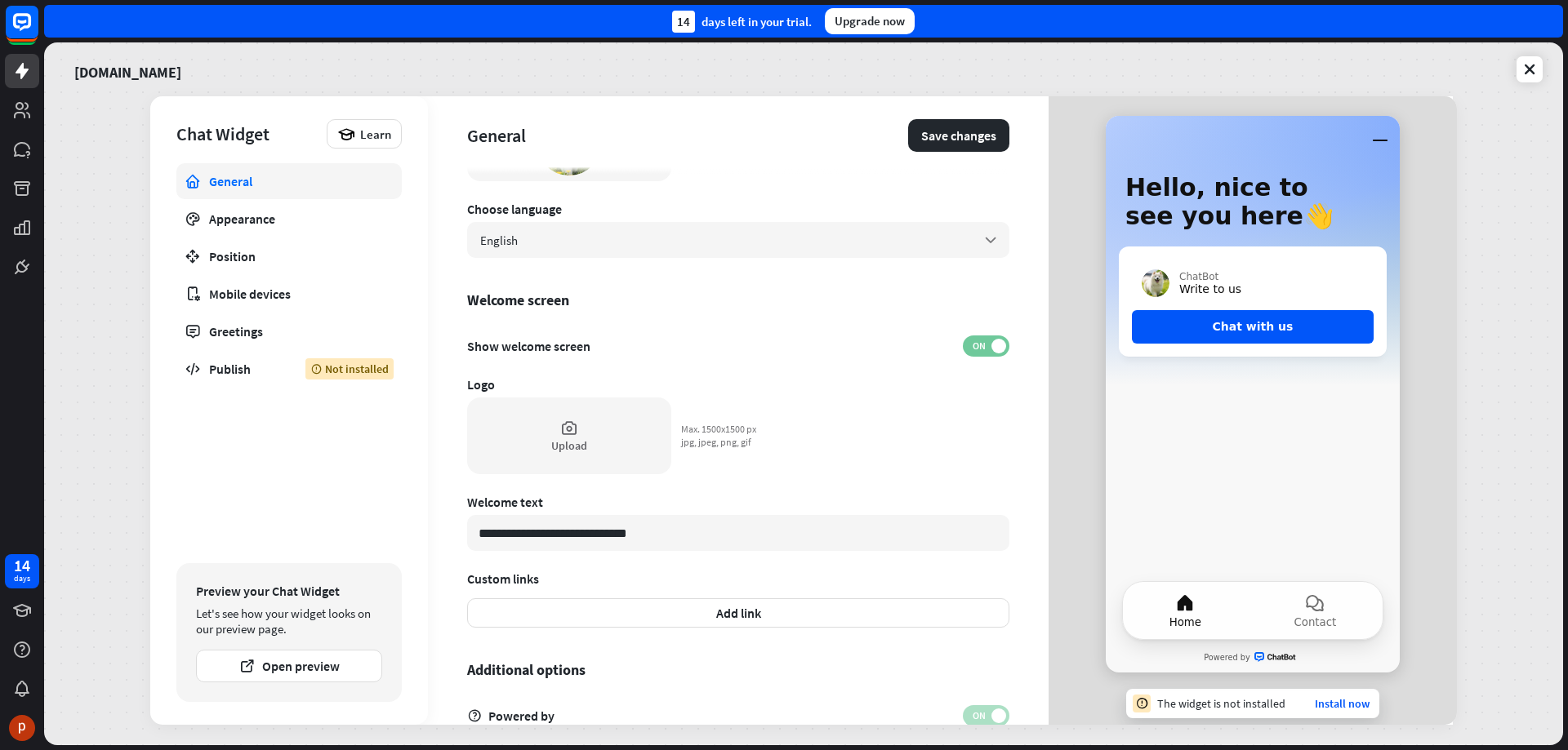
click at [972, 345] on span "ON" at bounding box center [979, 346] width 25 height 13
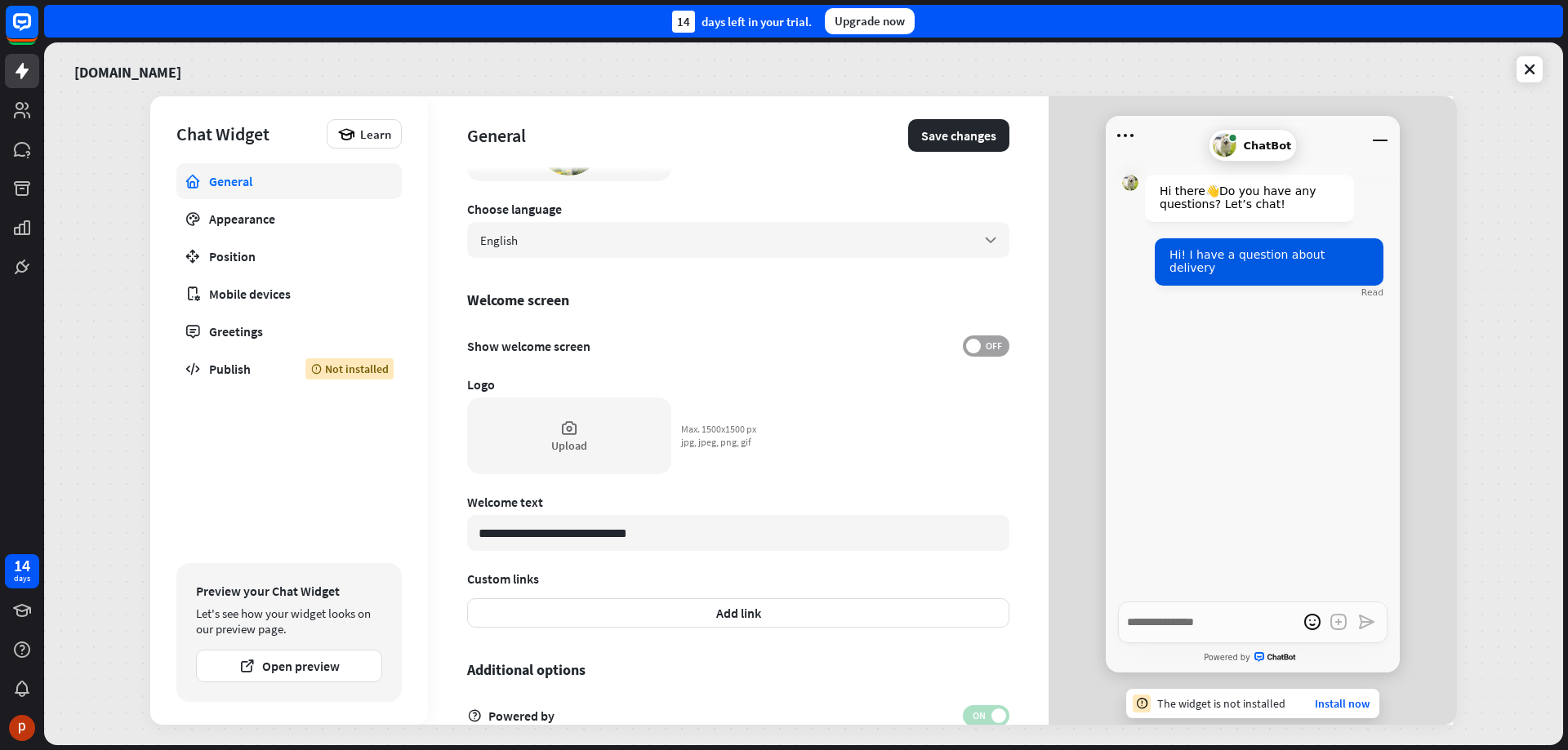
click at [981, 345] on span "OFF" at bounding box center [993, 346] width 25 height 13
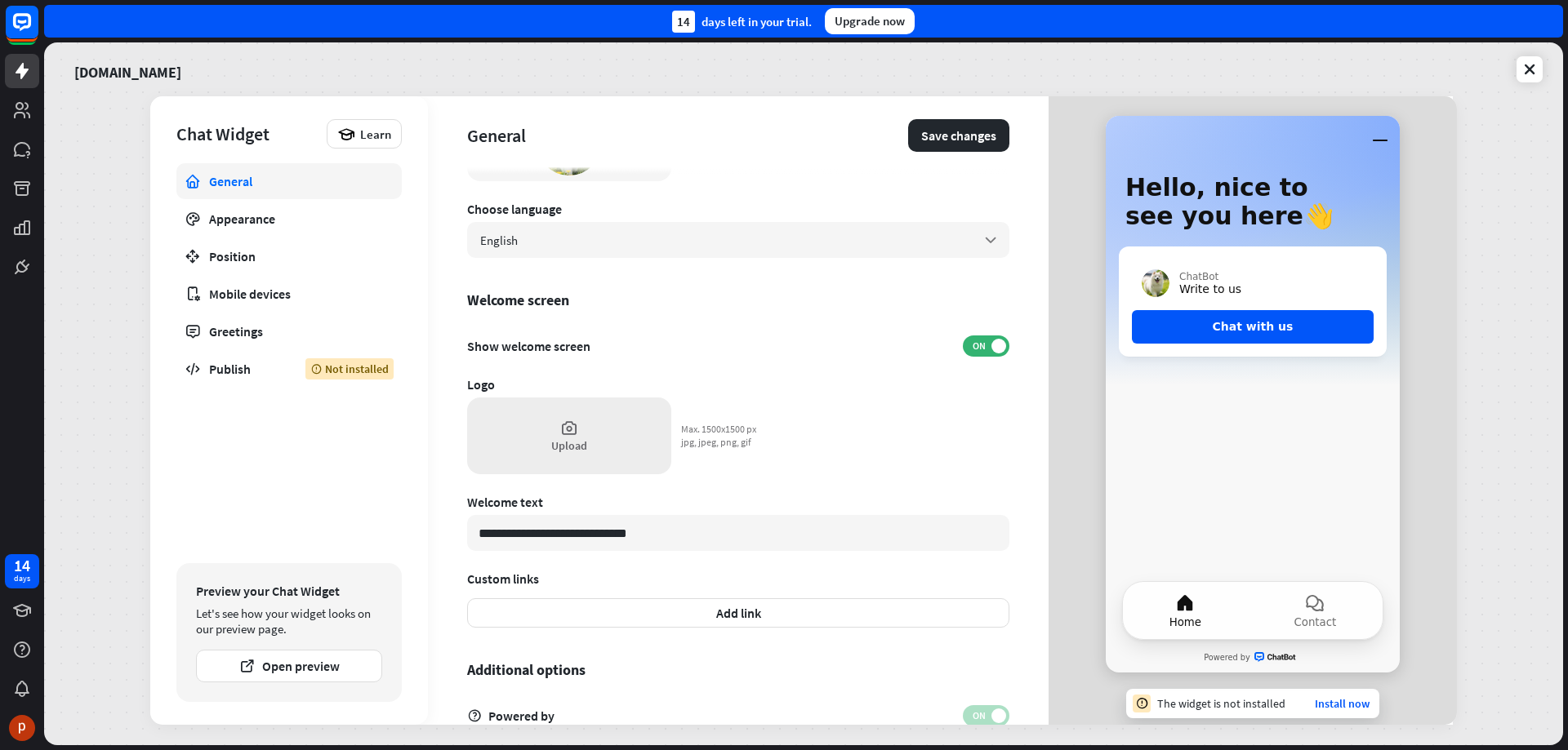
click at [583, 438] on div "Upload" at bounding box center [569, 445] width 36 height 14
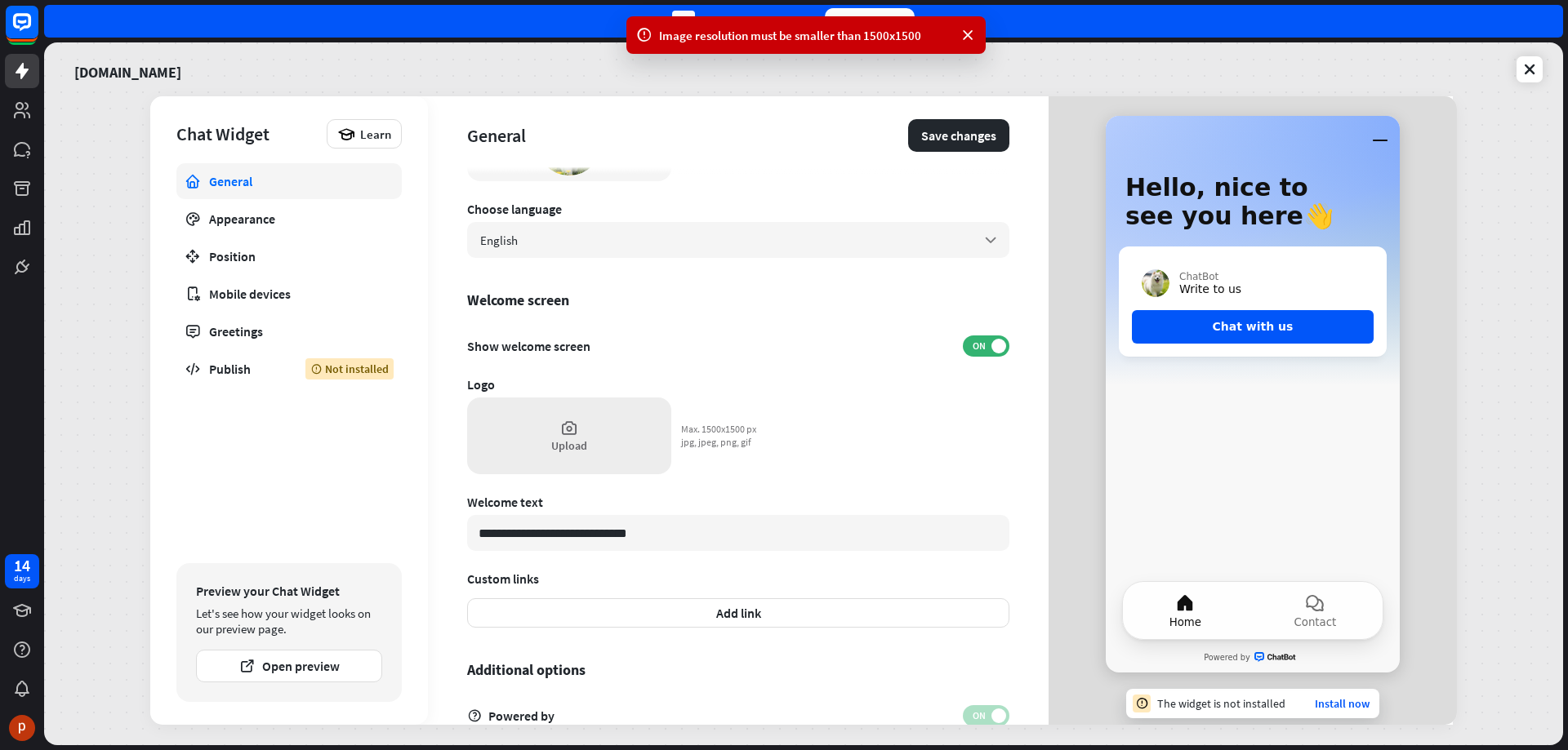
click at [621, 454] on div "Upload" at bounding box center [569, 435] width 204 height 76
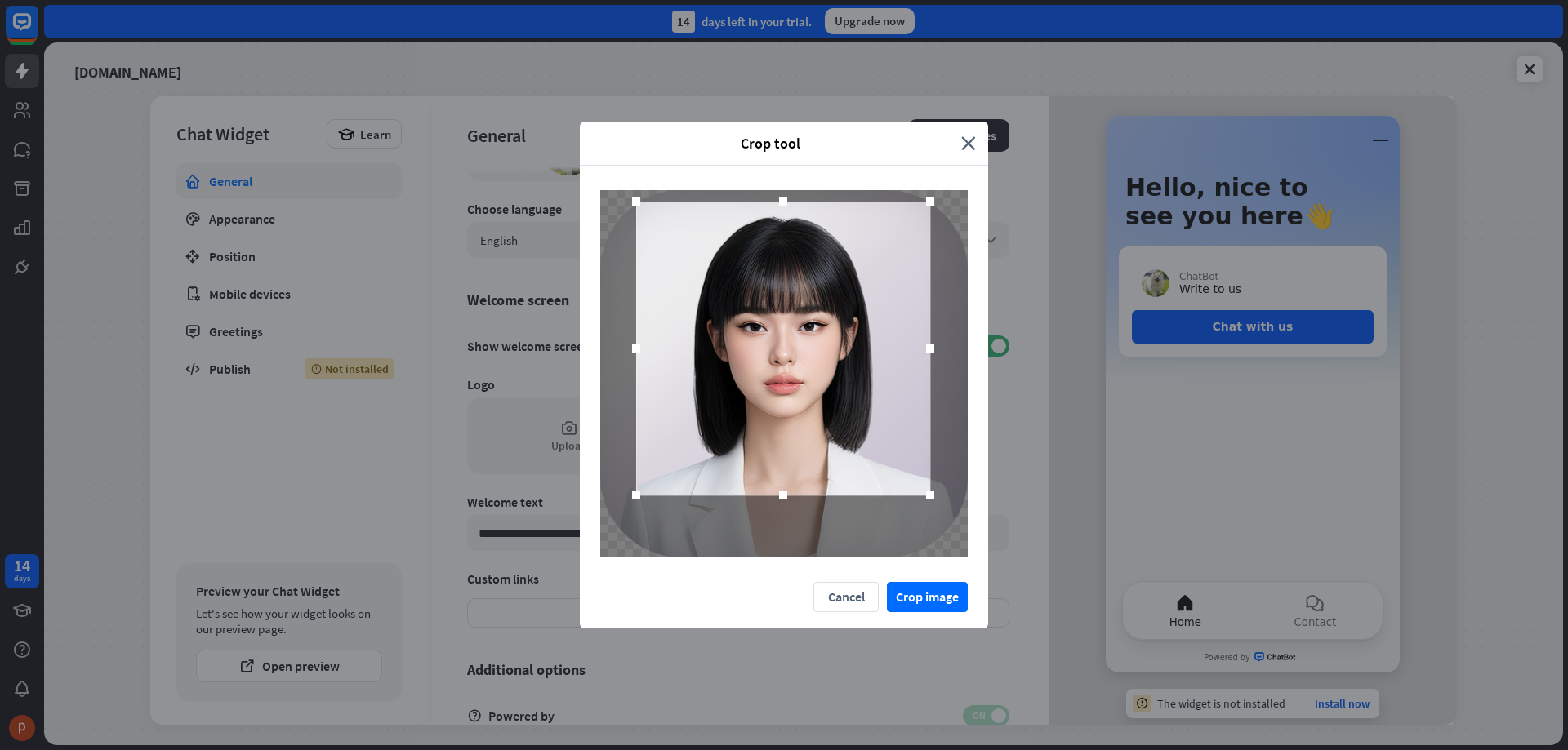
drag, startPoint x: 899, startPoint y: 448, endPoint x: 898, endPoint y: 423, distance: 25.0
click at [898, 423] on div at bounding box center [783, 348] width 294 height 294
click at [925, 597] on button "Crop image" at bounding box center [927, 597] width 81 height 31
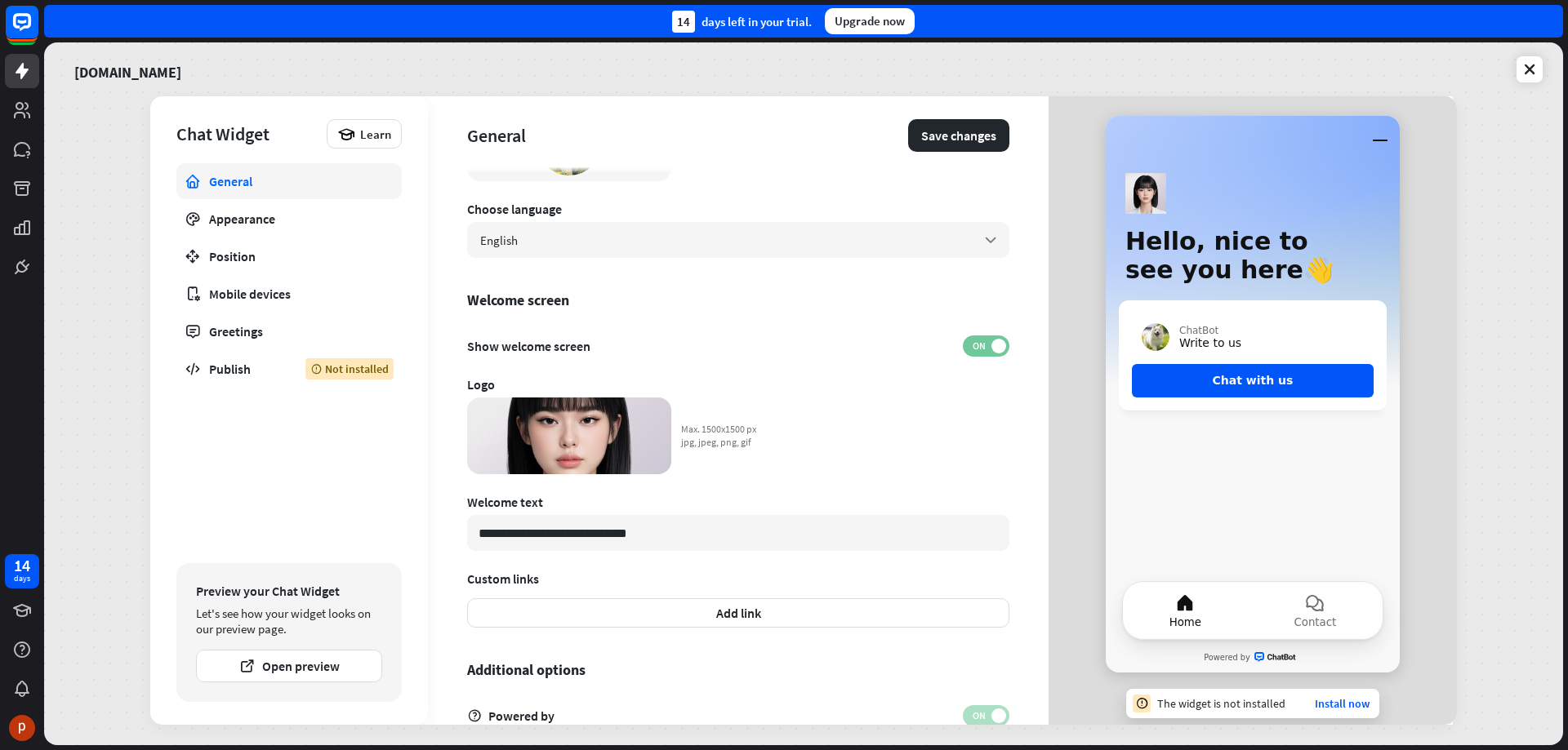
click at [966, 346] on span "ON" at bounding box center [979, 346] width 25 height 13
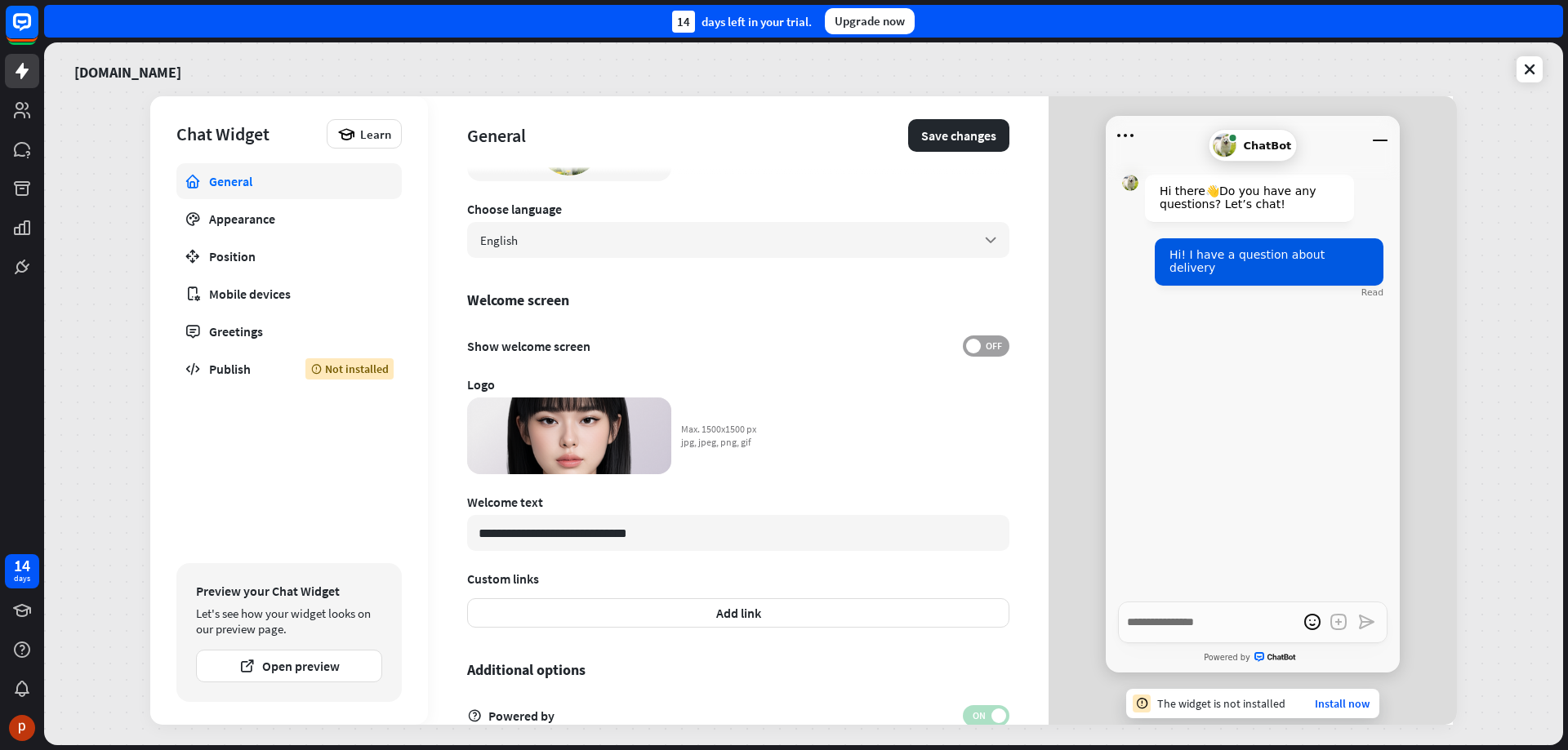
click at [966, 346] on span at bounding box center [973, 346] width 14 height 14
type textarea "*"
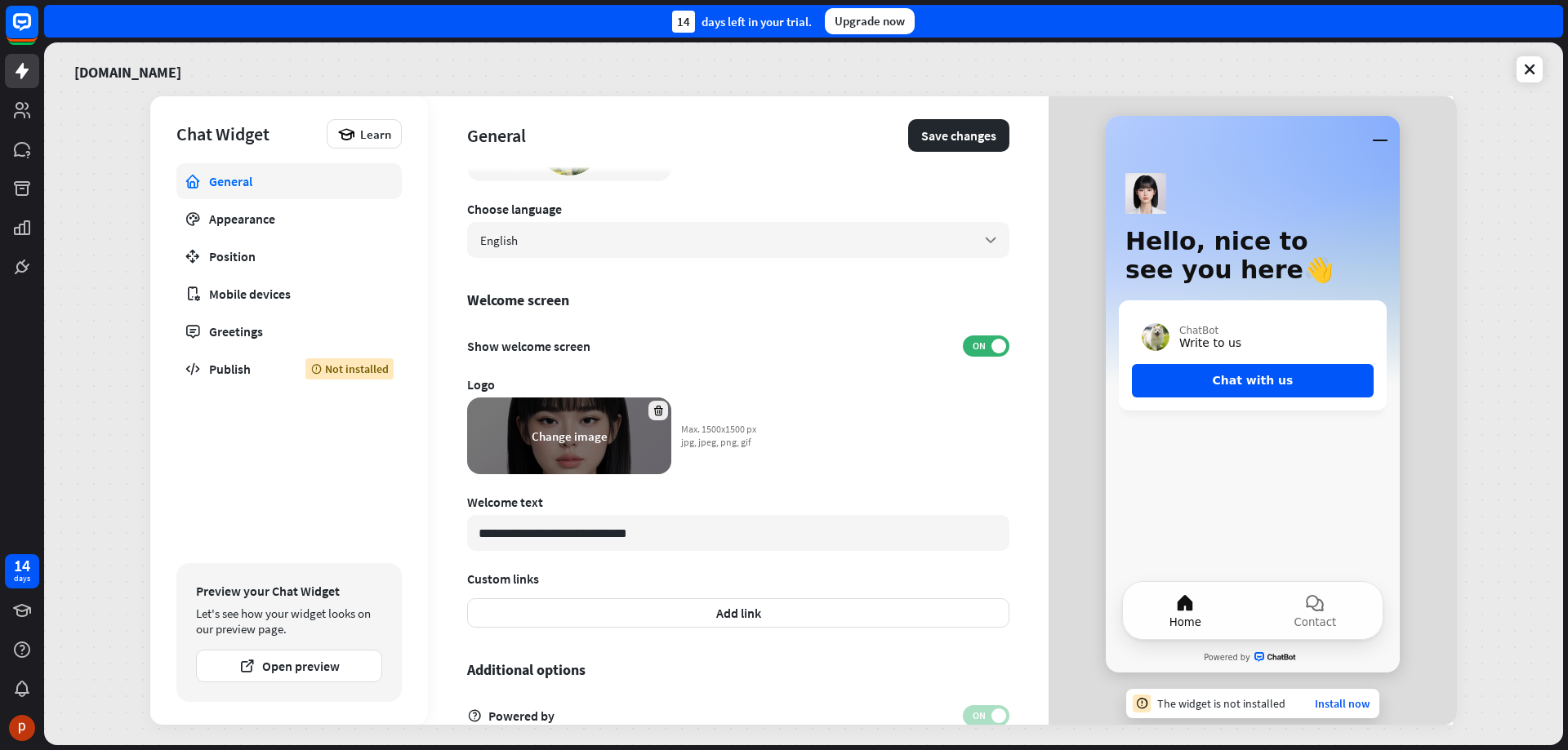
click at [657, 410] on icon at bounding box center [659, 411] width 13 height 13
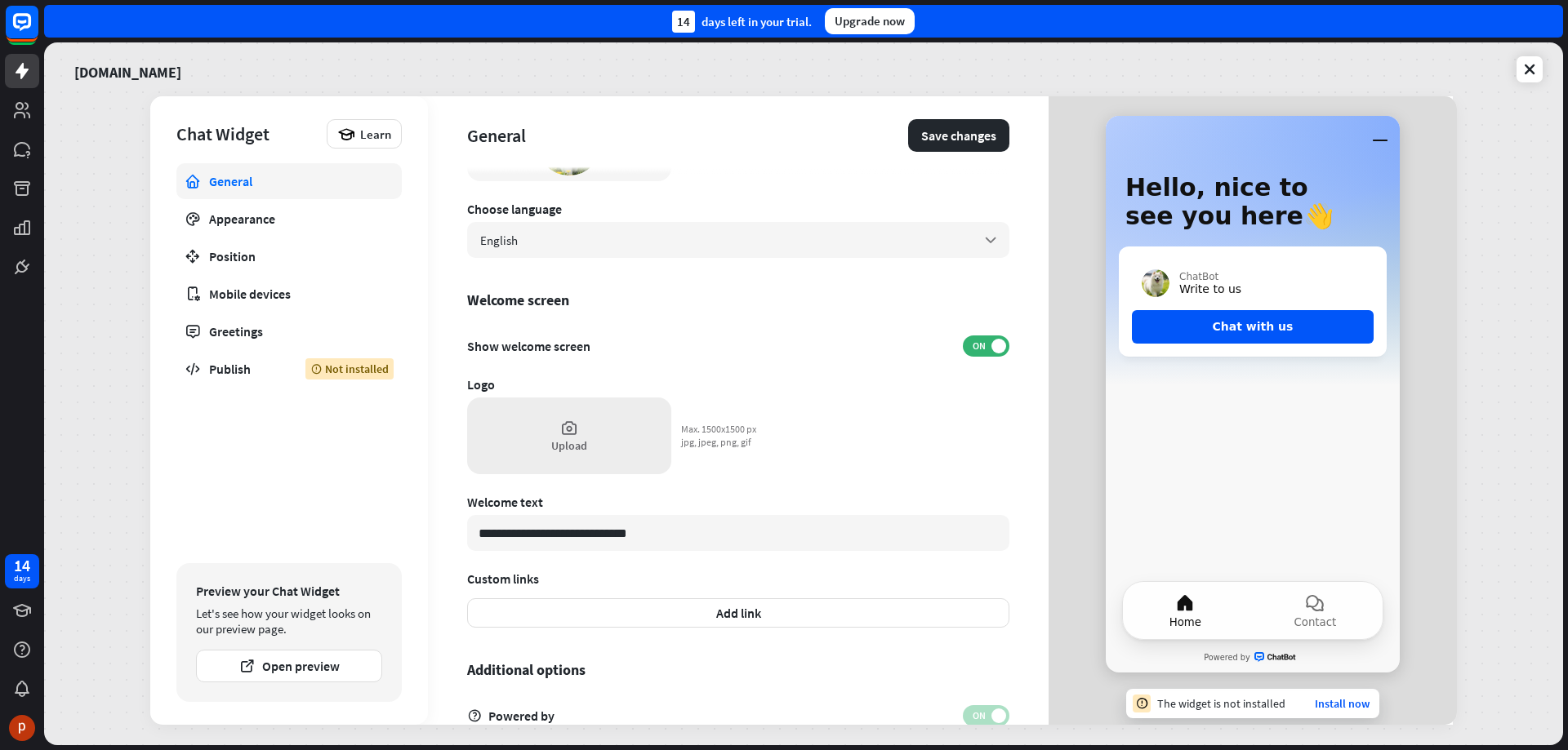
scroll to position [325, 0]
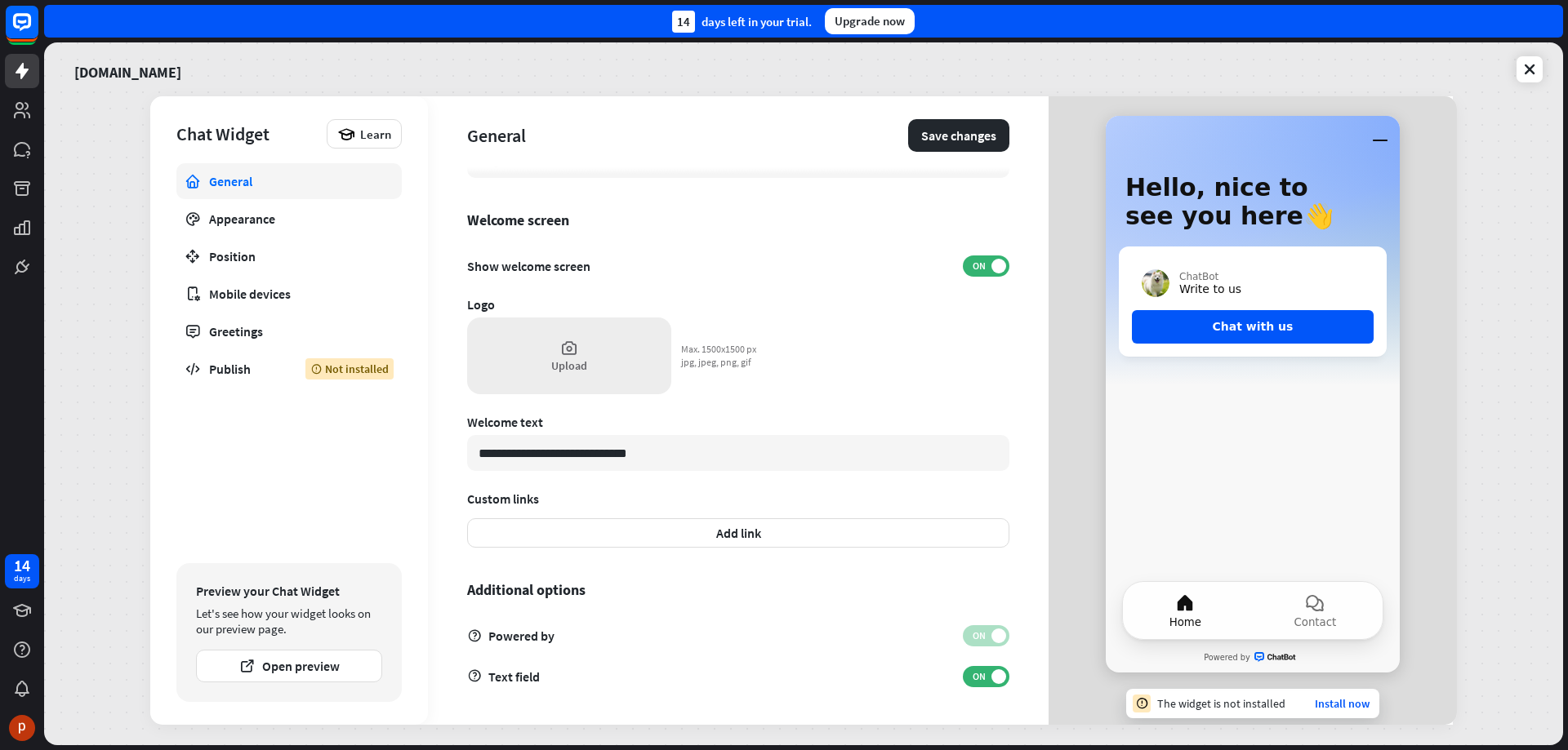
click at [607, 362] on div "Upload" at bounding box center [569, 355] width 204 height 76
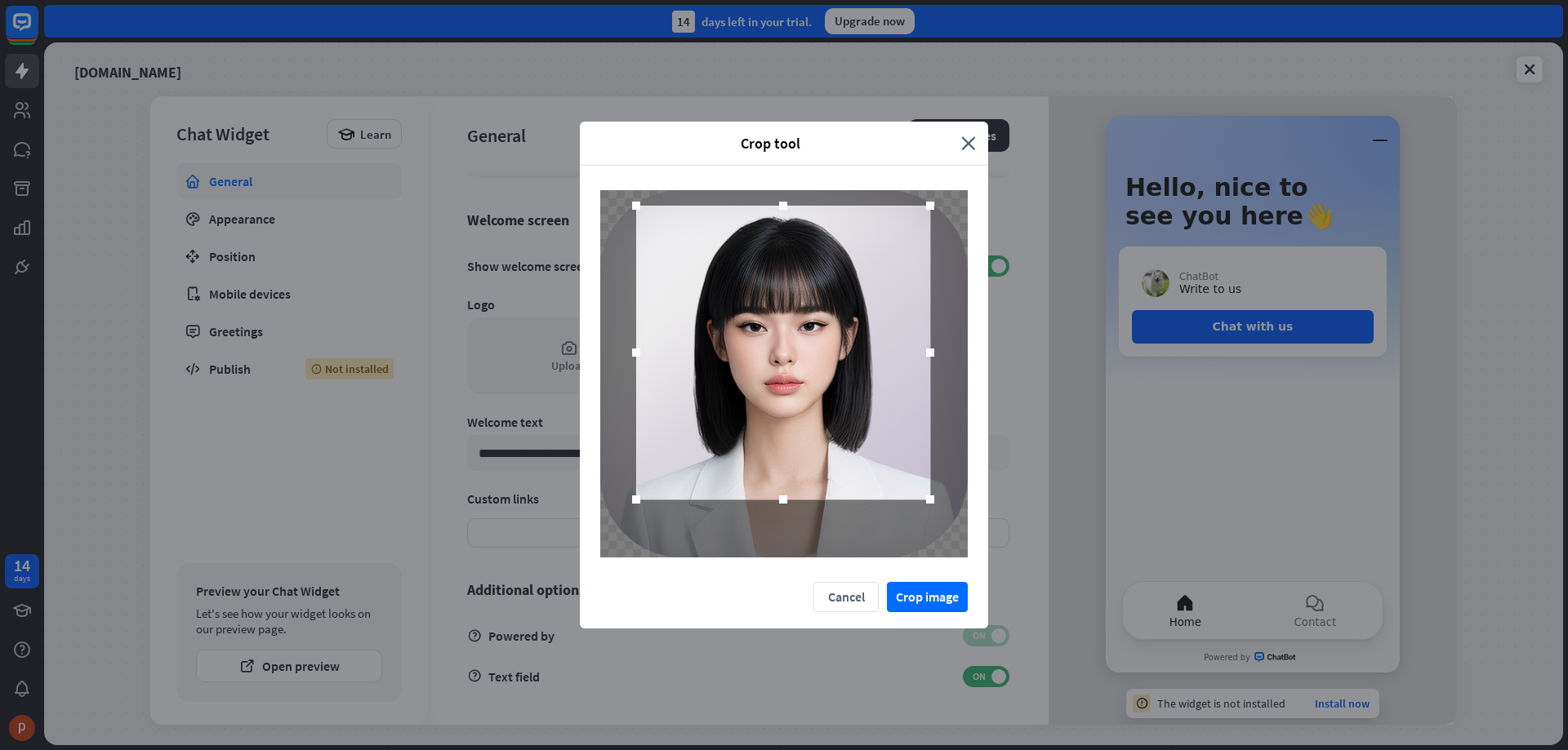
drag, startPoint x: 848, startPoint y: 506, endPoint x: 847, endPoint y: 485, distance: 21.0
click at [847, 485] on div at bounding box center [783, 353] width 294 height 294
click at [928, 598] on button "Crop image" at bounding box center [927, 597] width 81 height 31
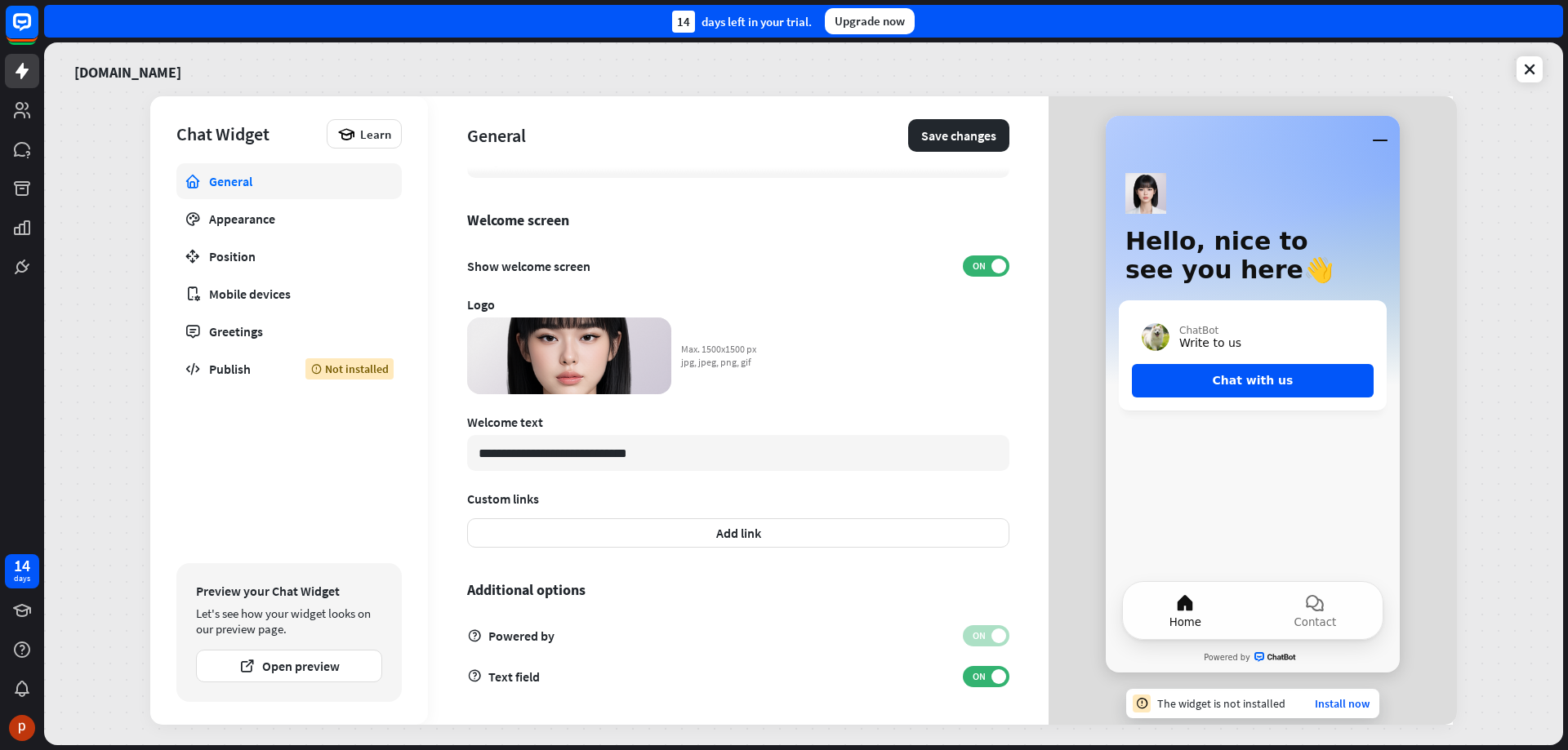
click at [656, 326] on icon at bounding box center [659, 331] width 13 height 13
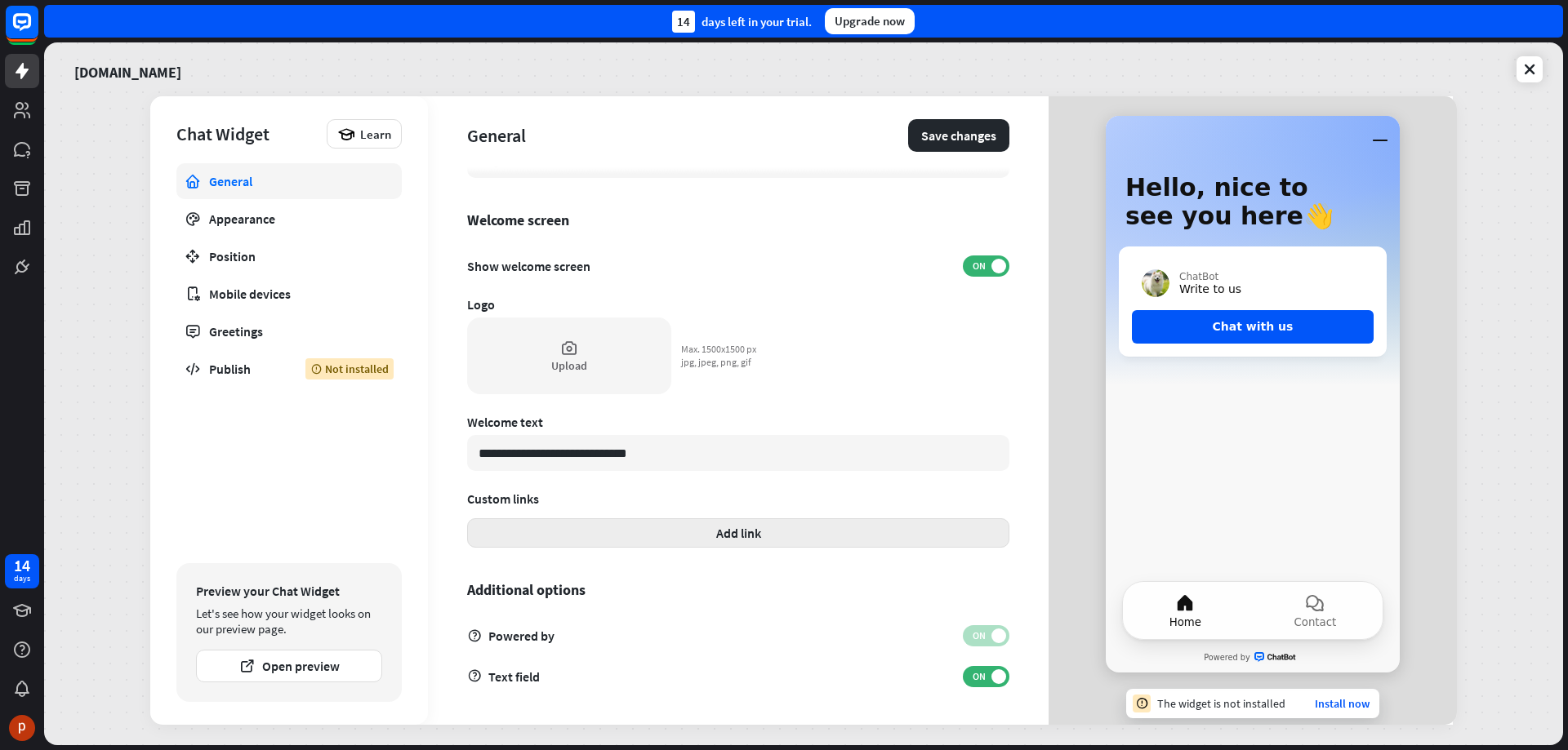
click at [730, 535] on button "Add link" at bounding box center [738, 532] width 542 height 30
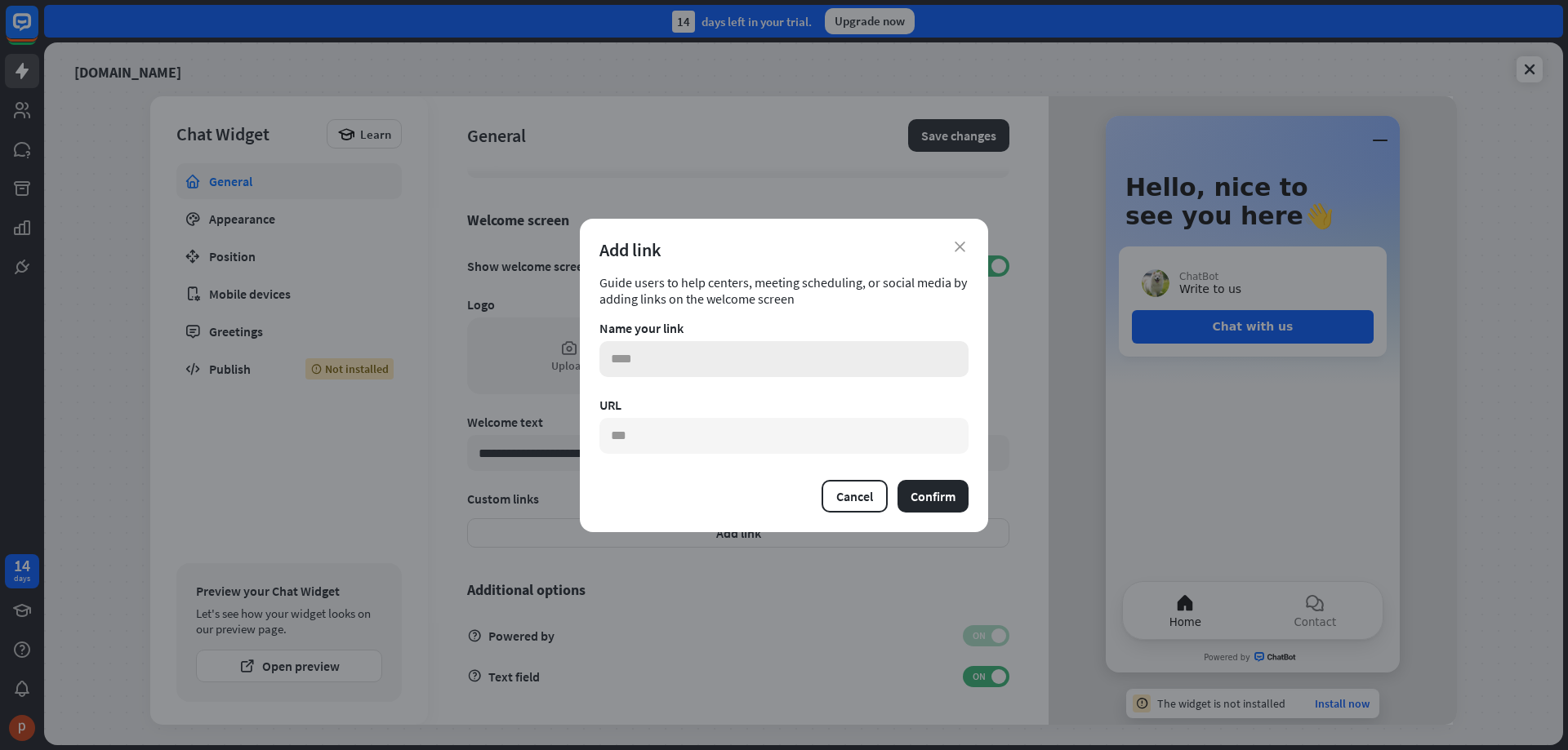
click at [711, 357] on input "text" at bounding box center [784, 359] width 369 height 36
type input "*******"
click at [694, 442] on input "text" at bounding box center [784, 436] width 369 height 36
click at [706, 436] on input "**********" at bounding box center [784, 436] width 369 height 36
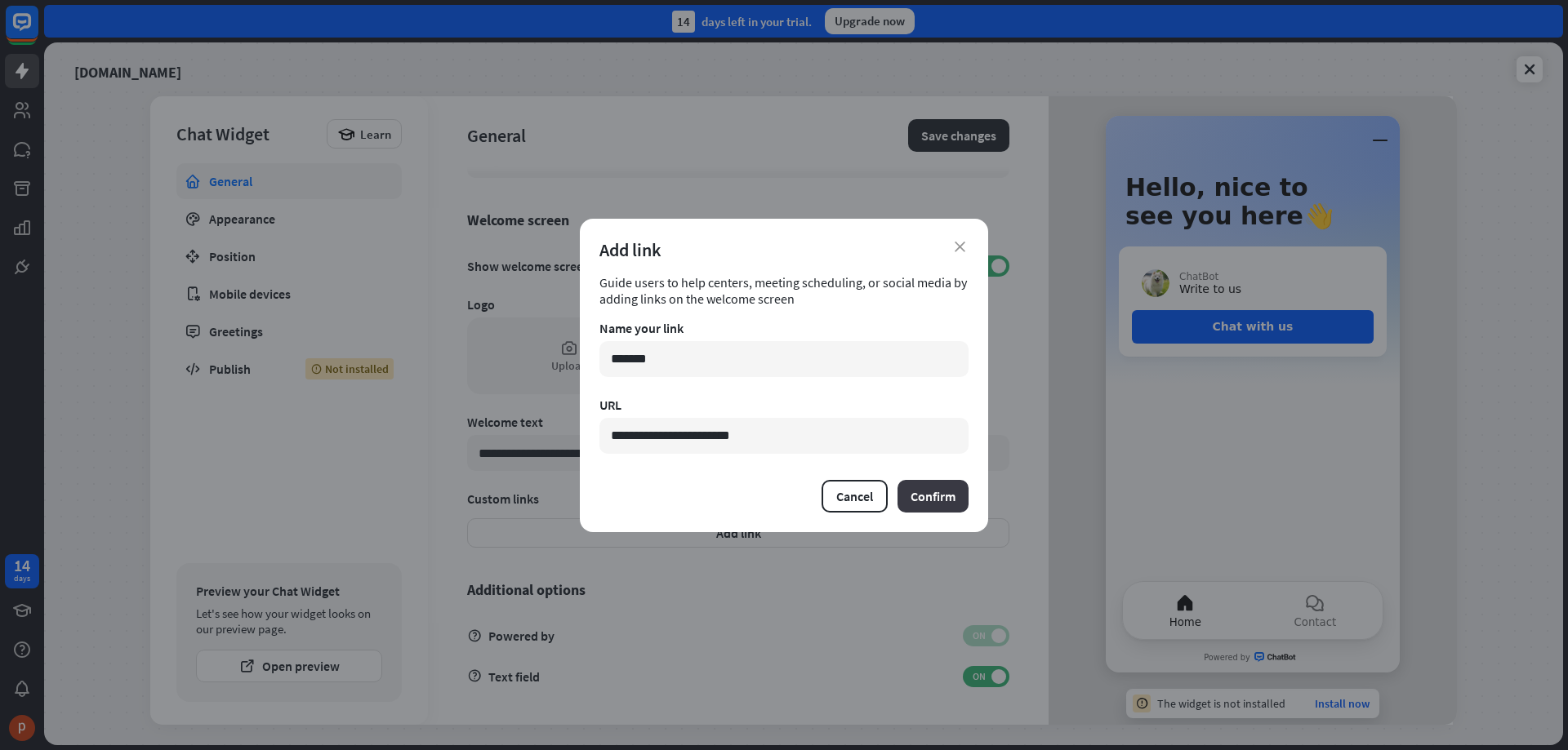
type input "**********"
click at [932, 496] on button "Confirm" at bounding box center [933, 496] width 71 height 32
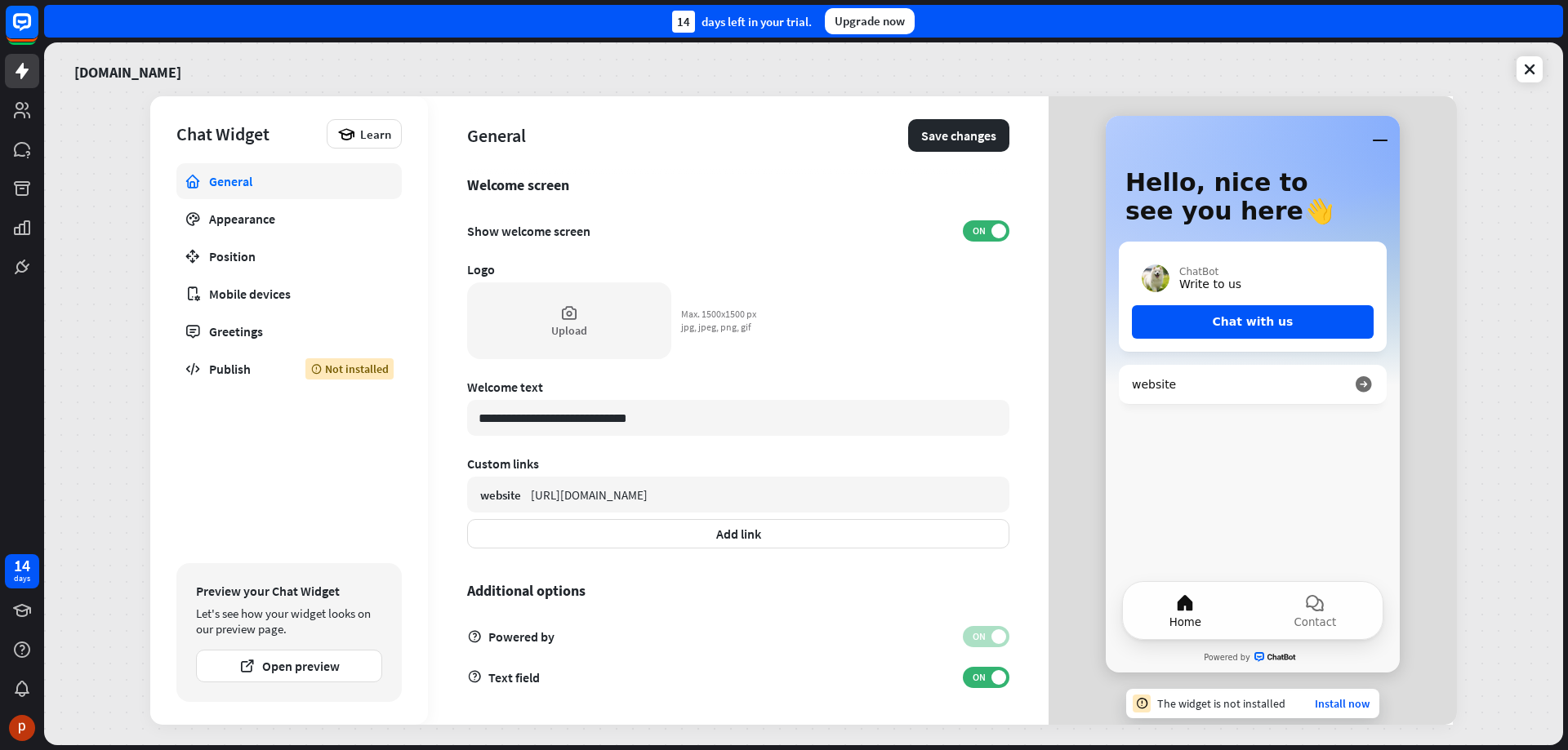
scroll to position [361, 0]
